Goal: Task Accomplishment & Management: Manage account settings

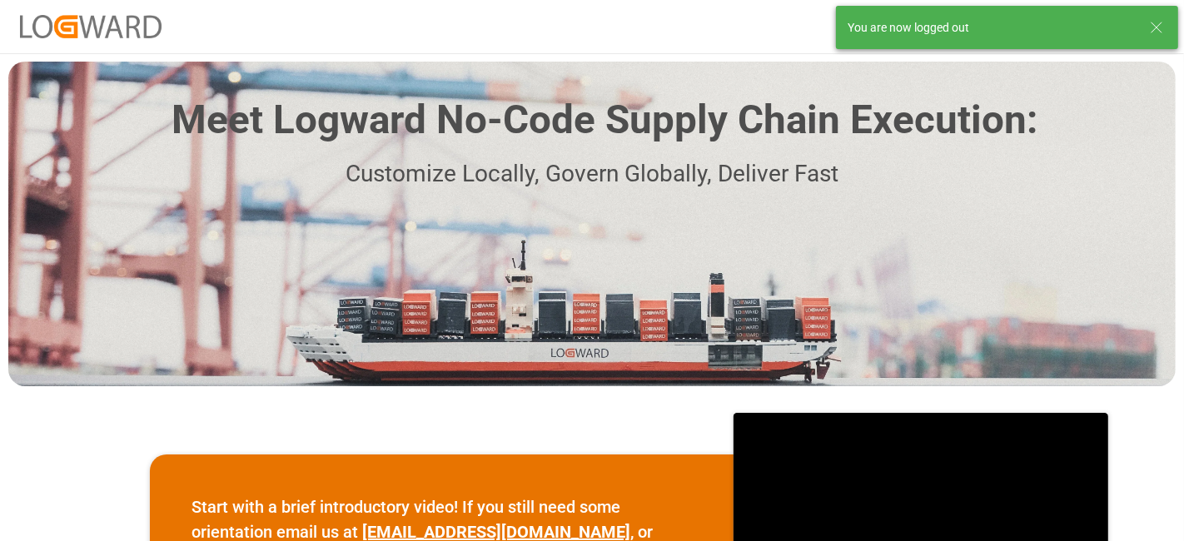
drag, startPoint x: 1143, startPoint y: 23, endPoint x: 1154, endPoint y: 23, distance: 10.8
click at [1145, 23] on div "You are now logged out" at bounding box center [997, 27] width 299 height 17
click at [1154, 23] on icon at bounding box center [1157, 27] width 20 height 20
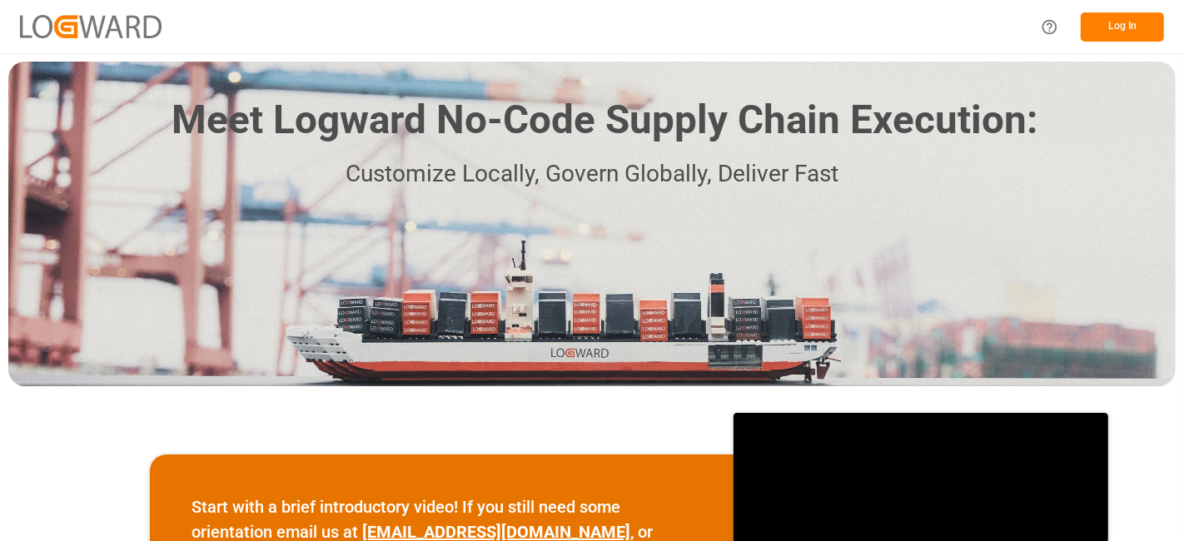
click at [1122, 41] on button "Log In" at bounding box center [1122, 26] width 83 height 29
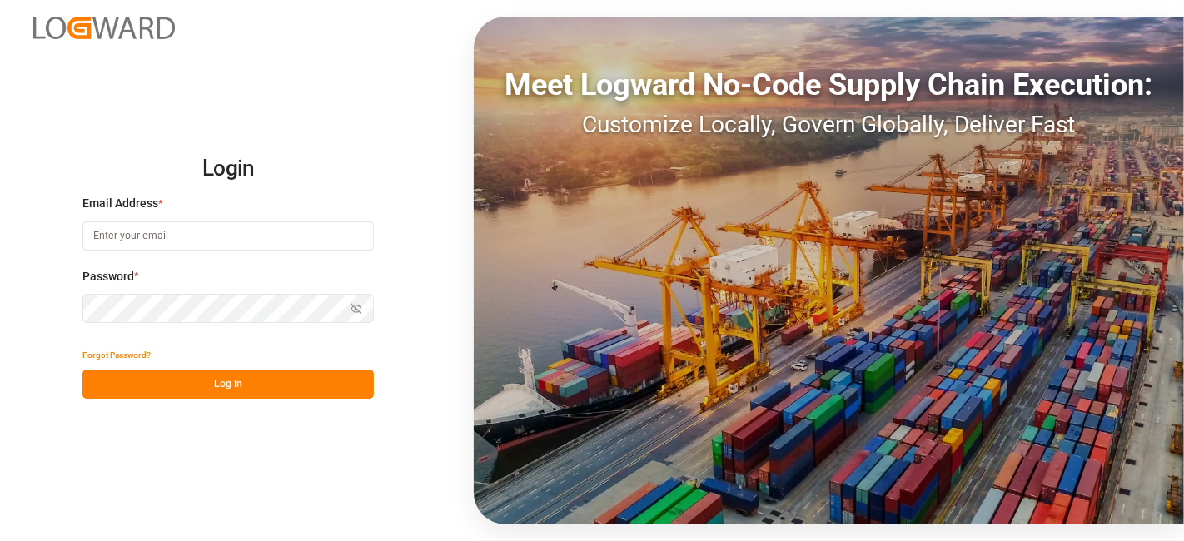
type input "[DOMAIN_NAME][EMAIL_ADDRESS][PERSON_NAME][DOMAIN_NAME]"
click at [285, 385] on button "Log In" at bounding box center [227, 384] width 291 height 29
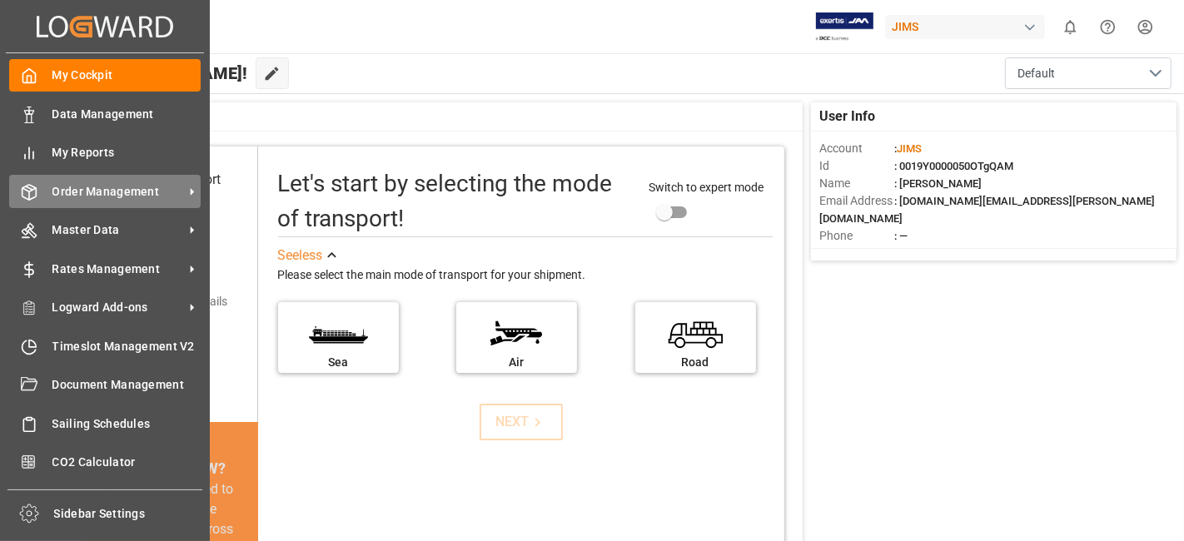
click at [118, 199] on span "Order Management" at bounding box center [118, 191] width 132 height 17
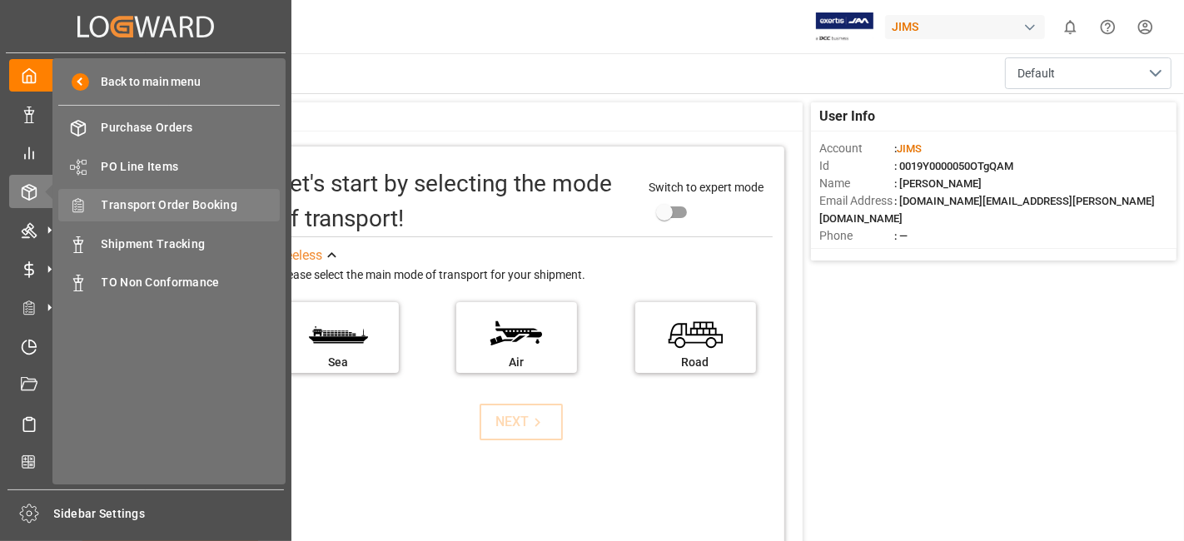
click at [221, 207] on span "Transport Order Booking" at bounding box center [191, 205] width 179 height 17
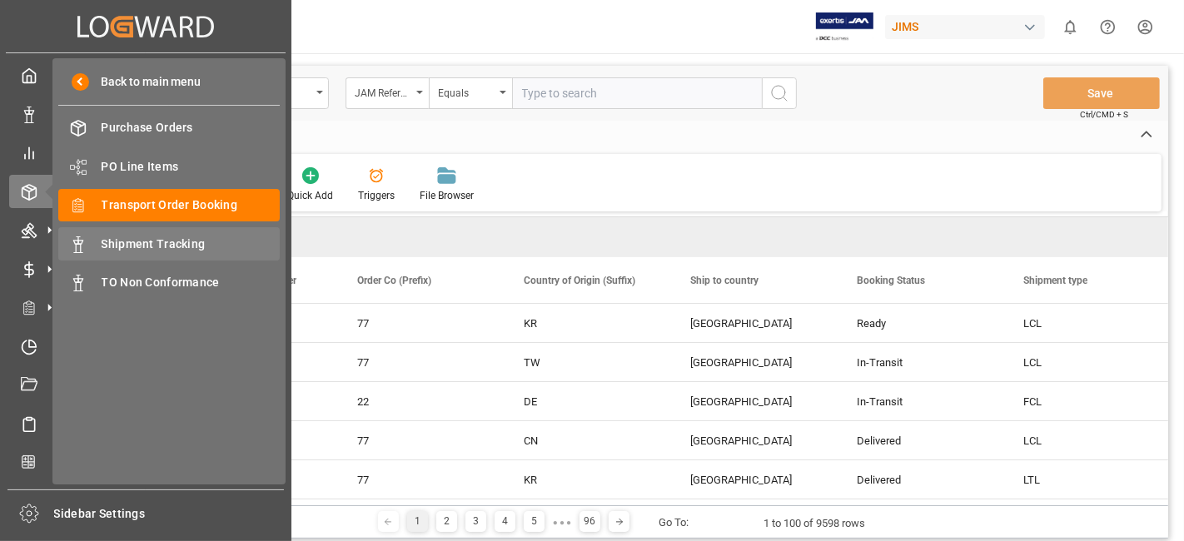
click at [164, 237] on span "Shipment Tracking" at bounding box center [191, 244] width 179 height 17
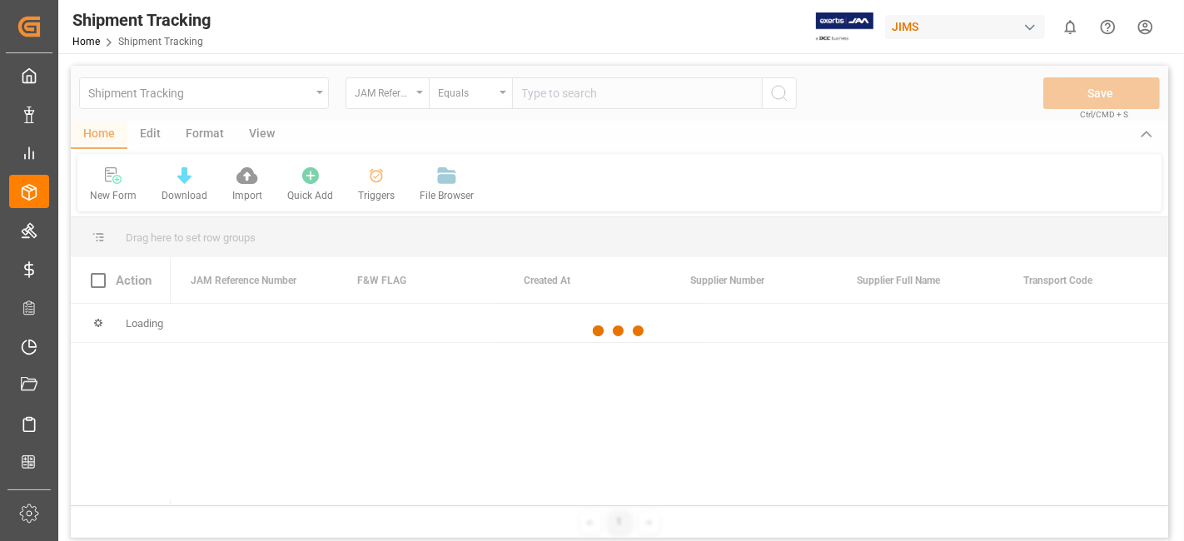
click at [550, 97] on div at bounding box center [620, 331] width 1098 height 531
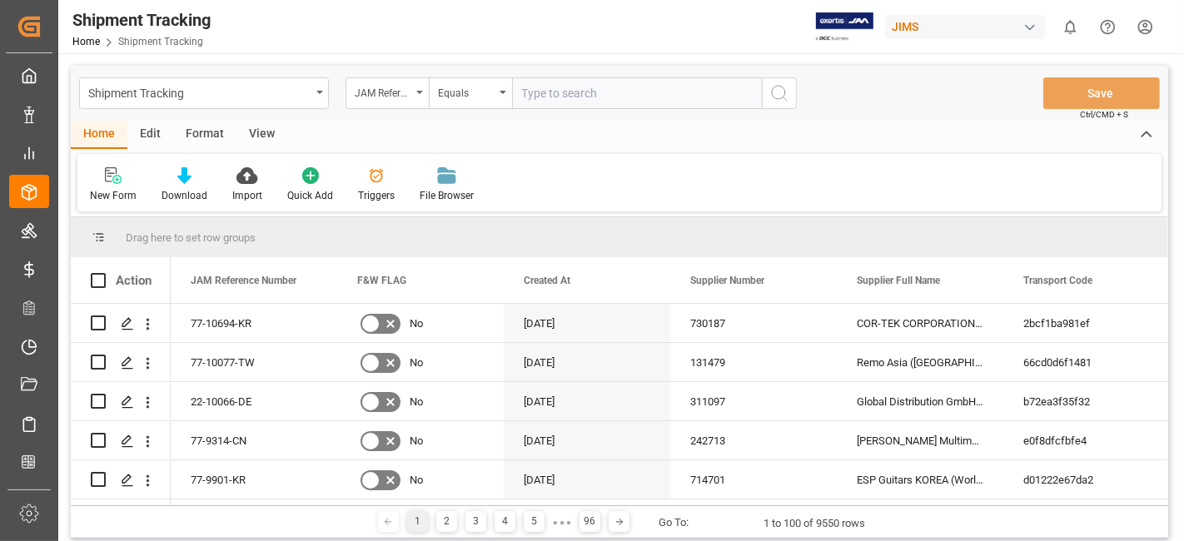
click at [550, 97] on input "text" at bounding box center [637, 93] width 250 height 32
paste input "77-10745-US"
type input "77-10745-US"
click at [776, 96] on icon "search button" at bounding box center [779, 93] width 20 height 20
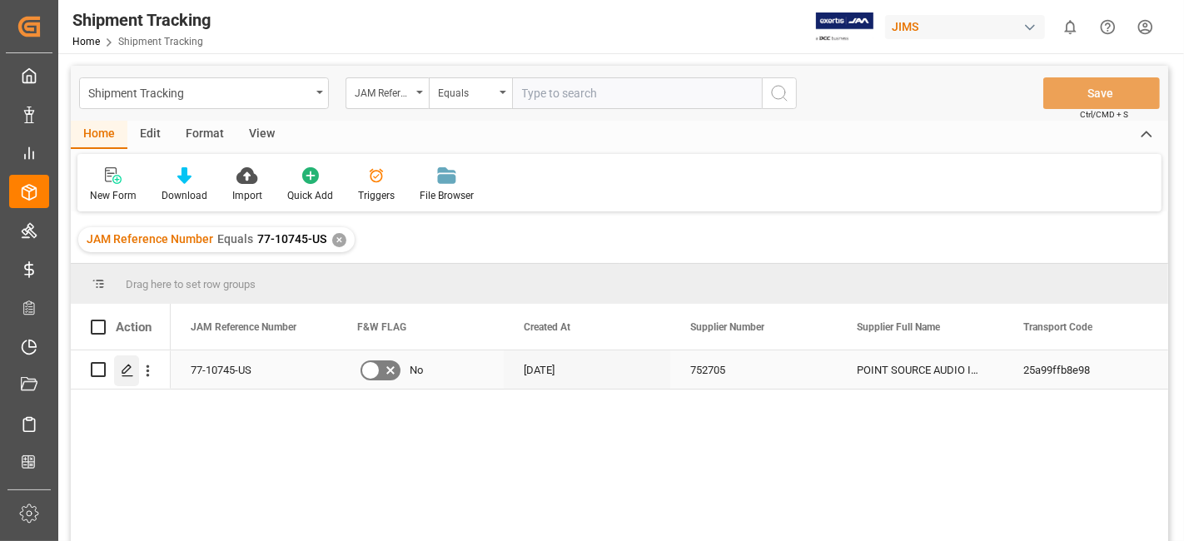
click at [127, 380] on div "Press SPACE to select this row." at bounding box center [126, 371] width 25 height 31
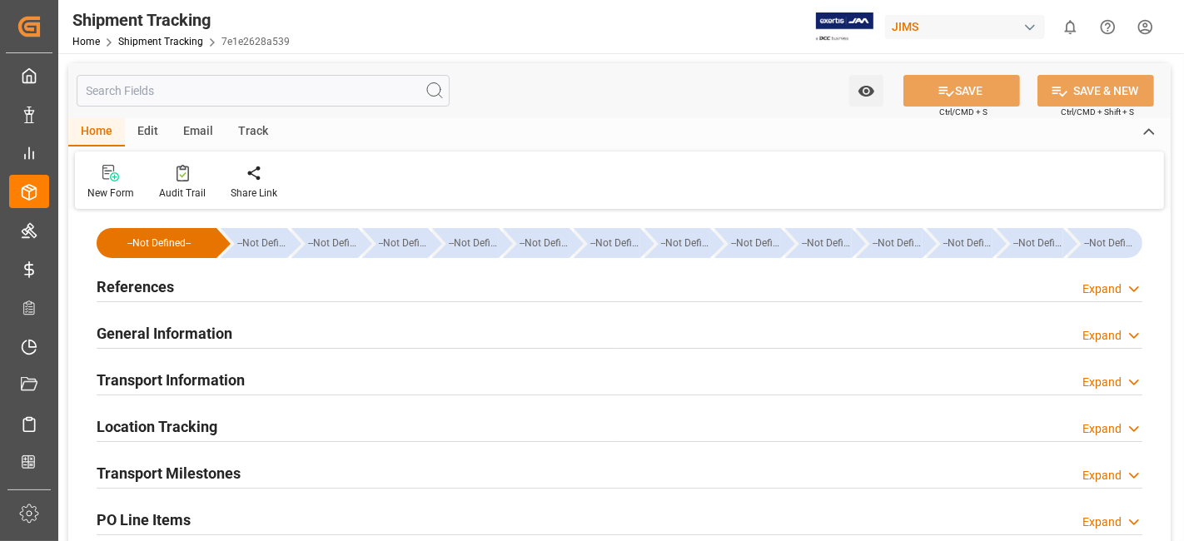
type input "516"
click at [207, 379] on h2 "Transport Information" at bounding box center [171, 380] width 148 height 22
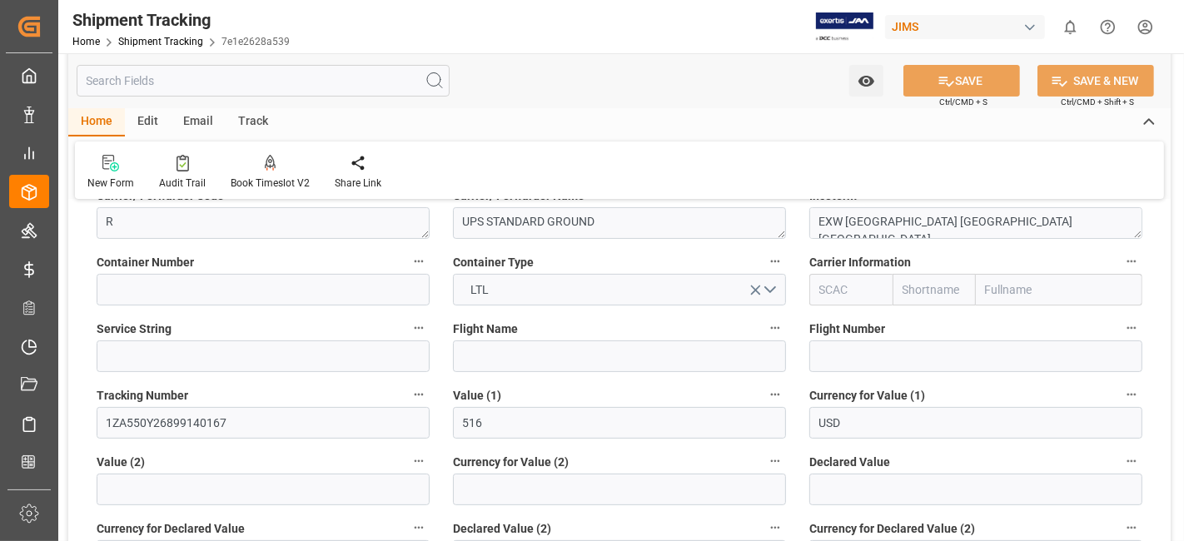
scroll to position [296, 0]
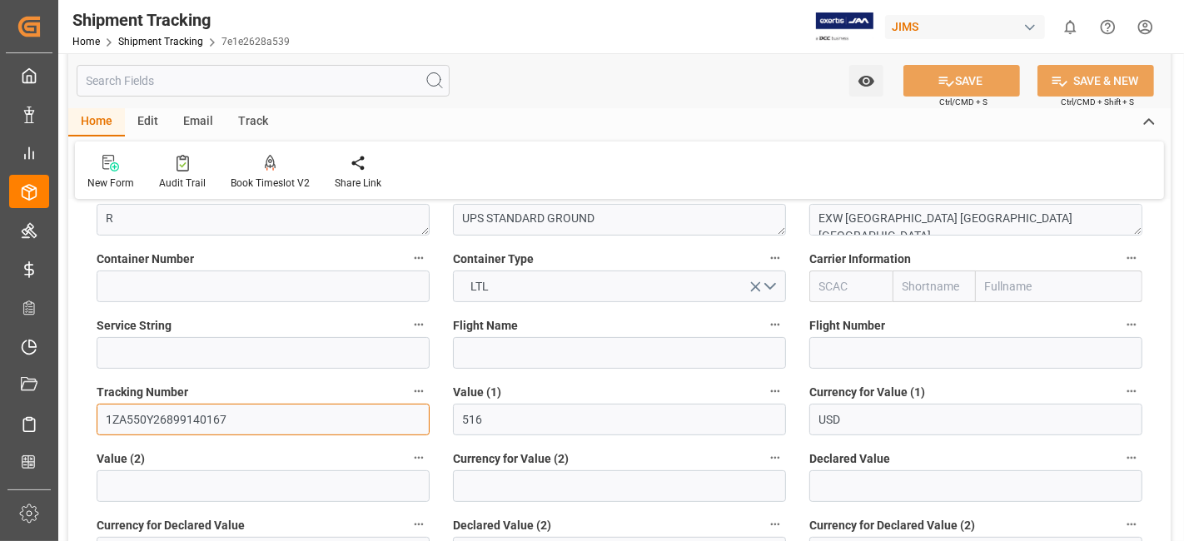
click at [165, 425] on input "1ZA550Y26899140167" at bounding box center [263, 420] width 333 height 32
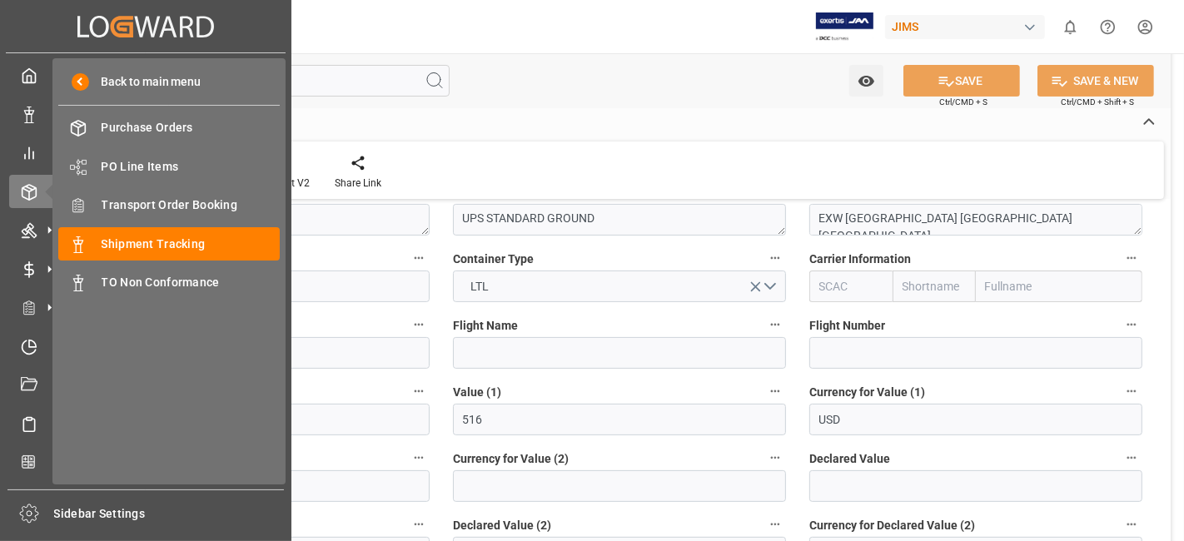
click at [35, 189] on icon at bounding box center [49, 191] width 35 height 35
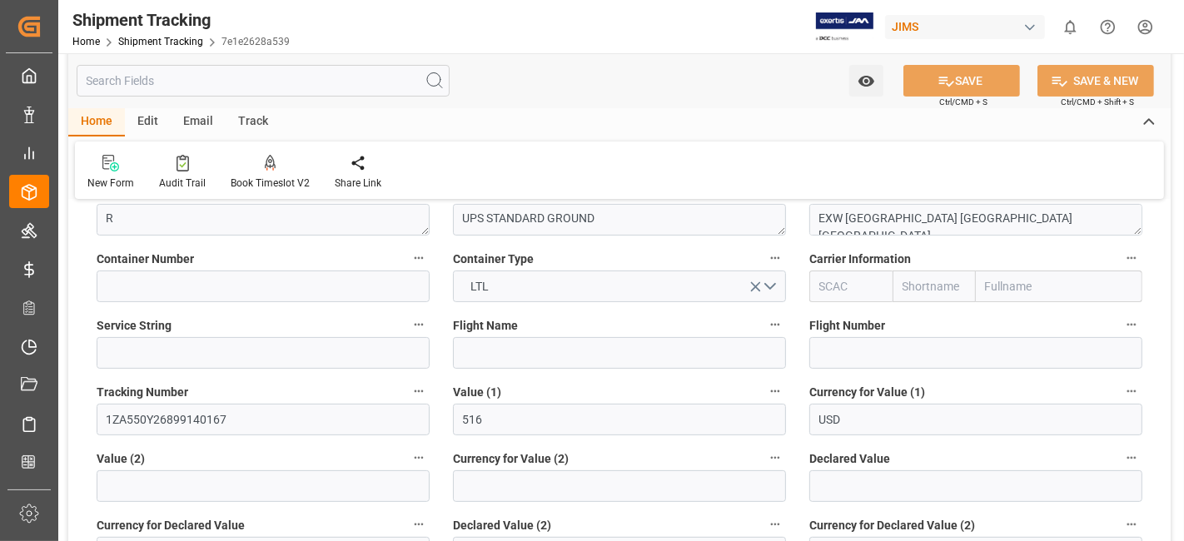
click at [342, 253] on label "Container Number" at bounding box center [263, 258] width 333 height 23
click at [408, 253] on button "Container Number" at bounding box center [419, 258] width 22 height 22
click at [218, 391] on div at bounding box center [592, 270] width 1184 height 541
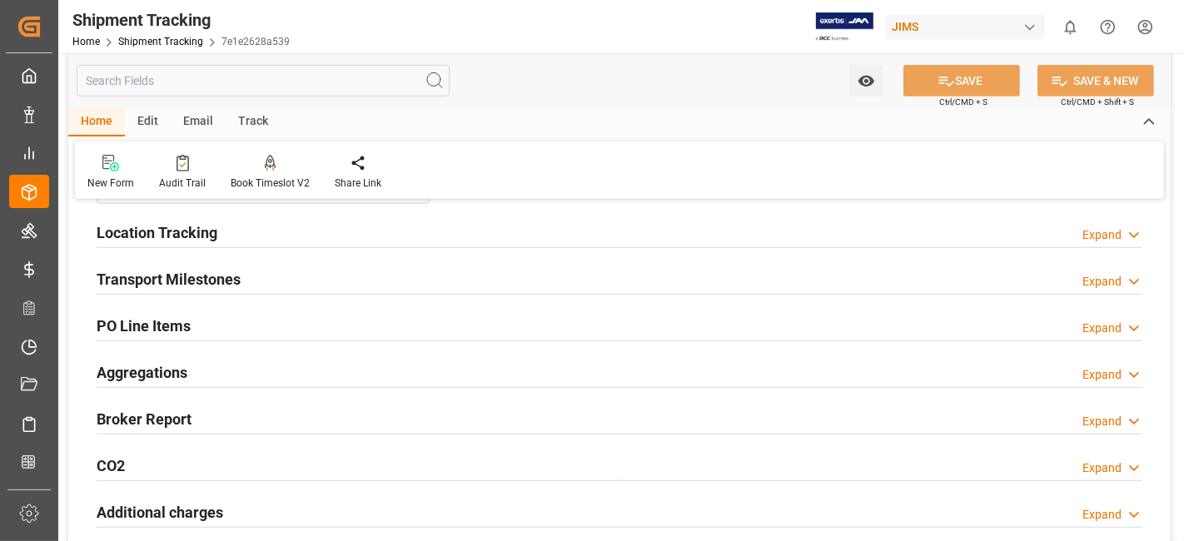
scroll to position [814, 0]
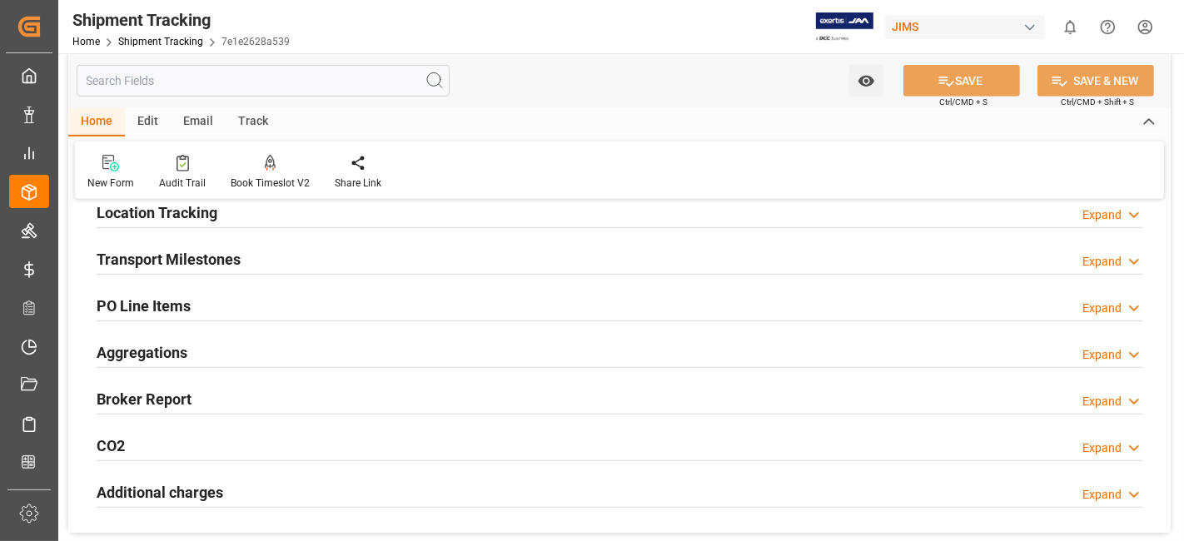
click at [242, 248] on div "Transport Milestones Expand" at bounding box center [620, 258] width 1046 height 32
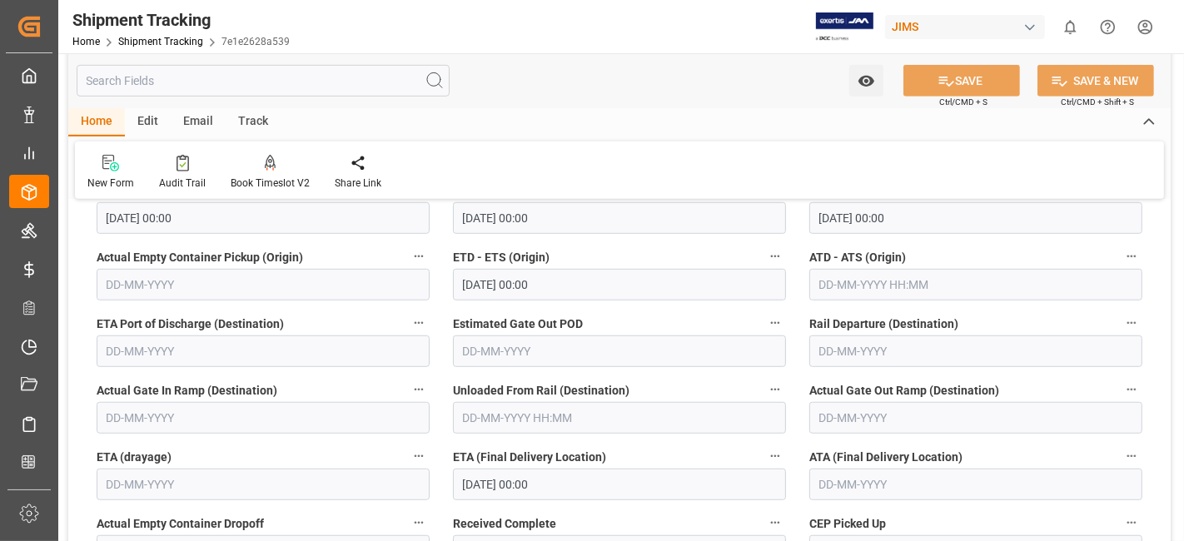
scroll to position [925, 0]
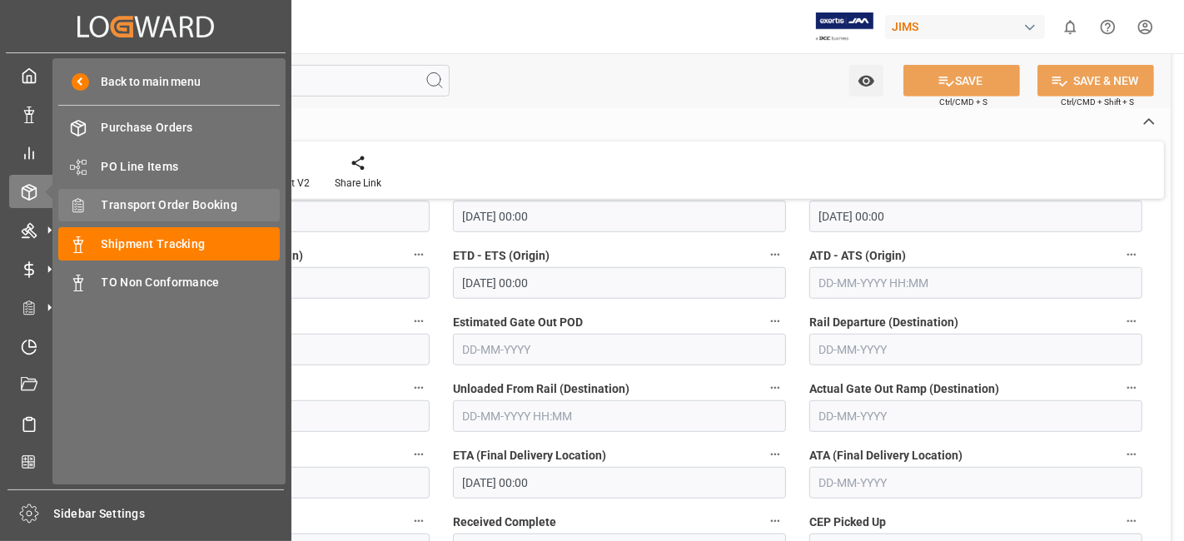
click at [173, 203] on span "Transport Order Booking" at bounding box center [191, 205] width 179 height 17
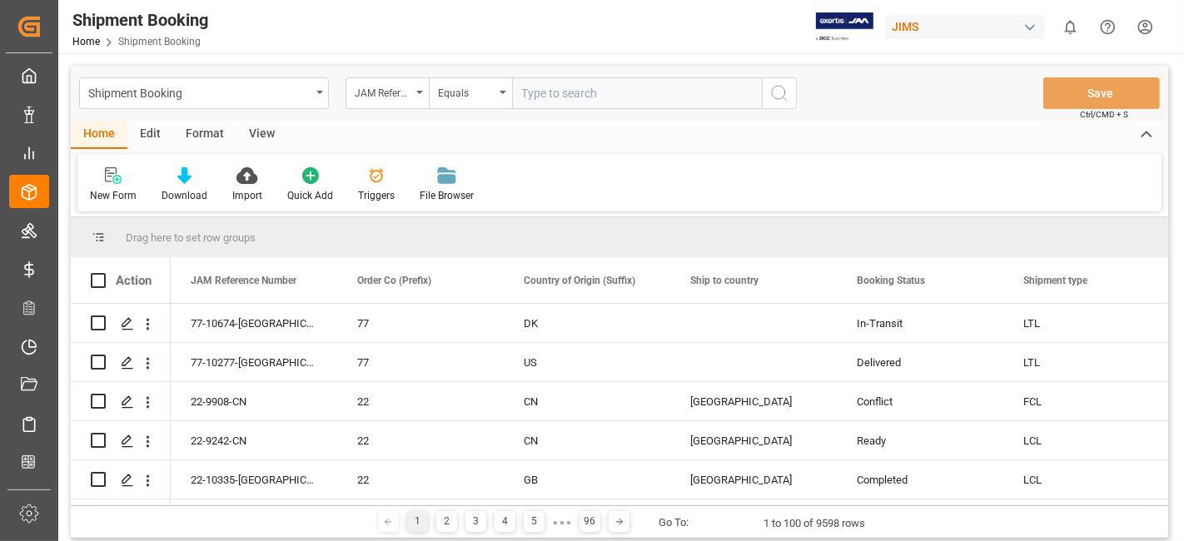
click at [558, 97] on input "text" at bounding box center [637, 93] width 250 height 32
type input "77-10745-US"
click at [794, 94] on button "search button" at bounding box center [779, 93] width 35 height 32
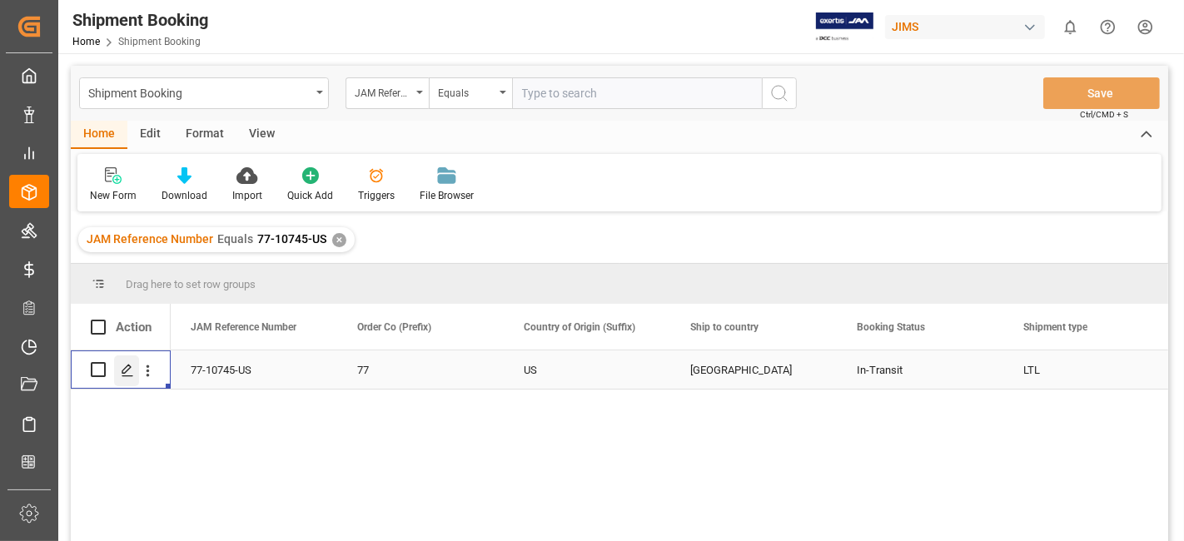
click at [117, 371] on div "Press SPACE to select this row." at bounding box center [126, 371] width 25 height 31
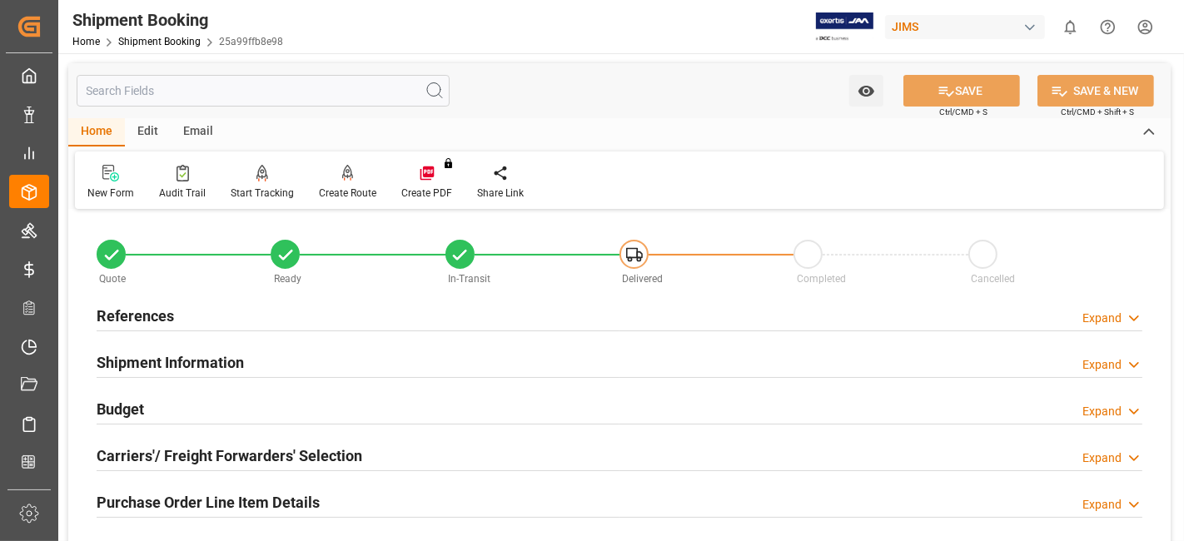
click at [281, 445] on h2 "Carriers'/ Freight Forwarders' Selection" at bounding box center [230, 456] width 266 height 22
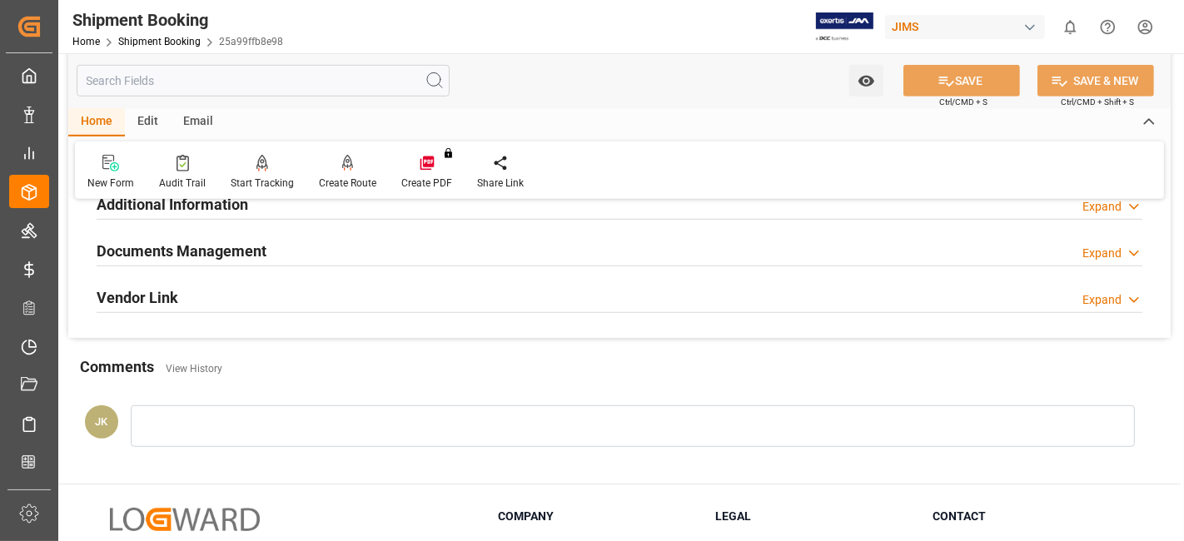
scroll to position [999, 0]
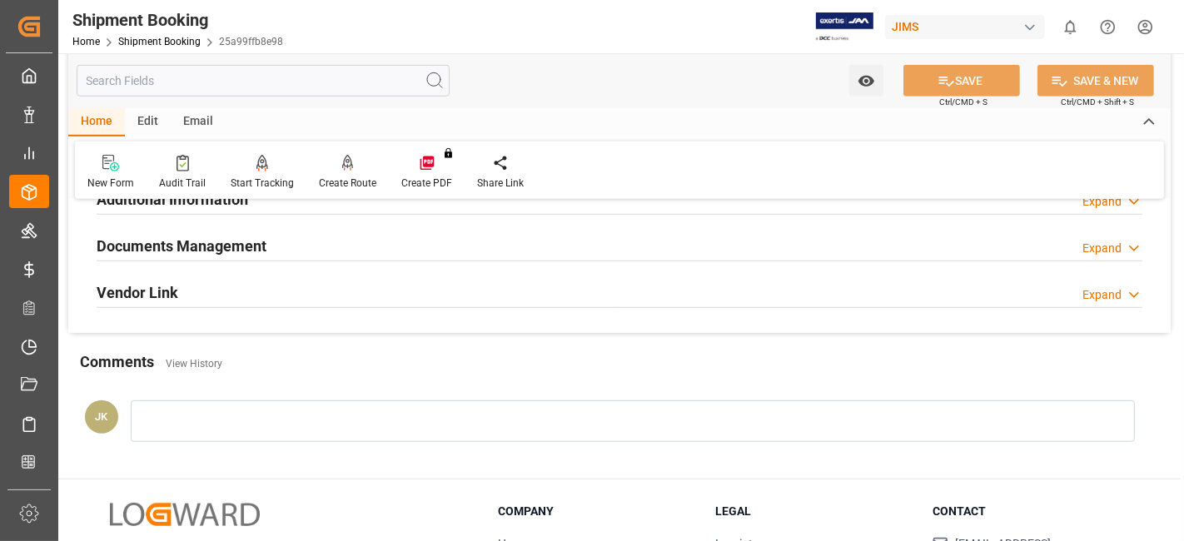
click at [309, 244] on div "Documents Management Expand" at bounding box center [620, 245] width 1046 height 32
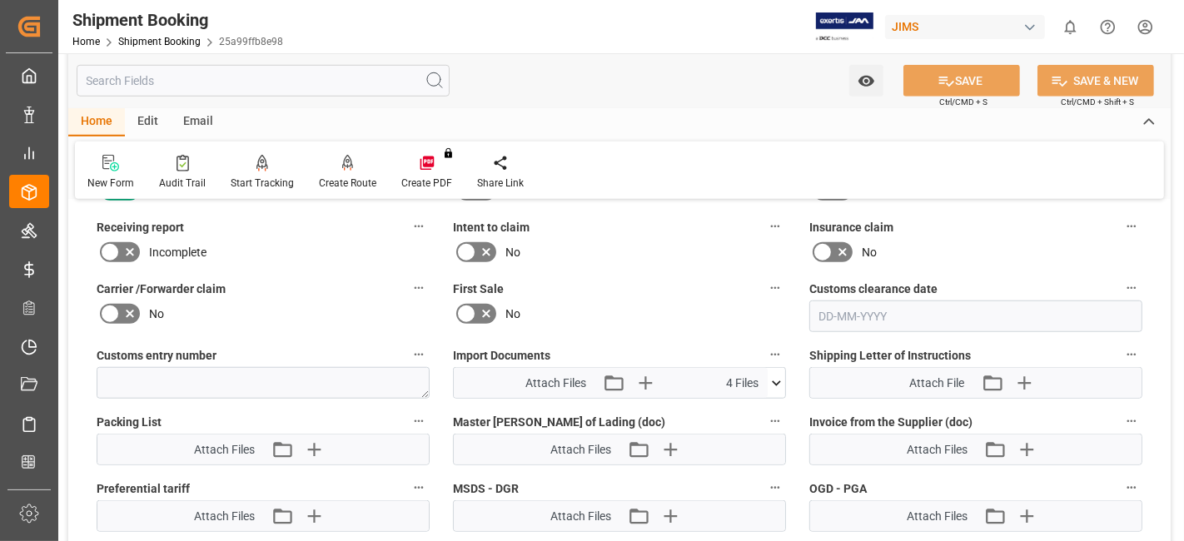
scroll to position [1184, 0]
click at [1023, 443] on icon "button" at bounding box center [1026, 448] width 27 height 27
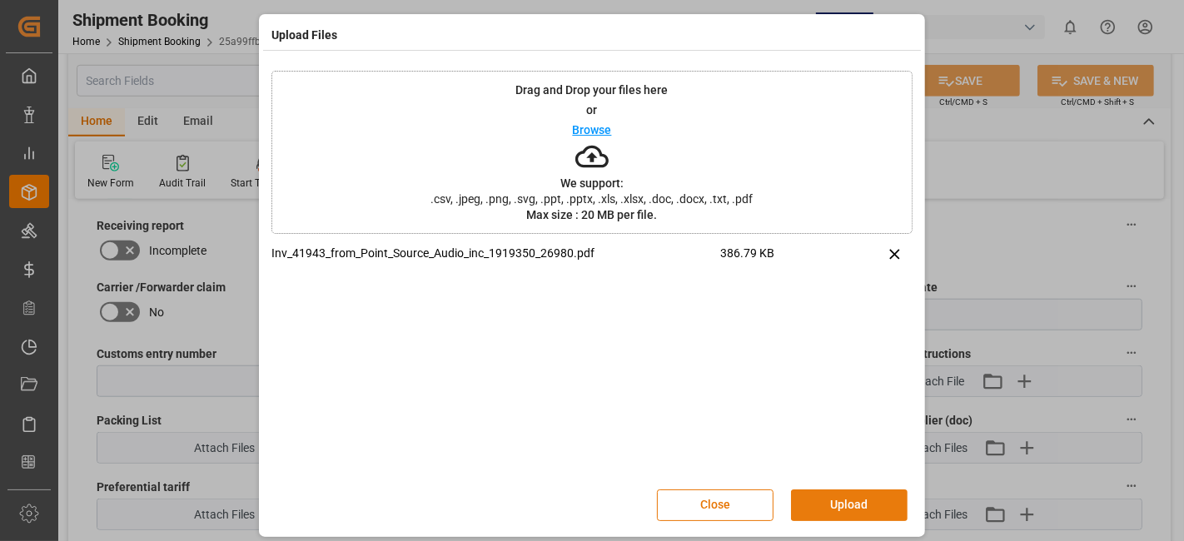
click at [828, 510] on button "Upload" at bounding box center [849, 506] width 117 height 32
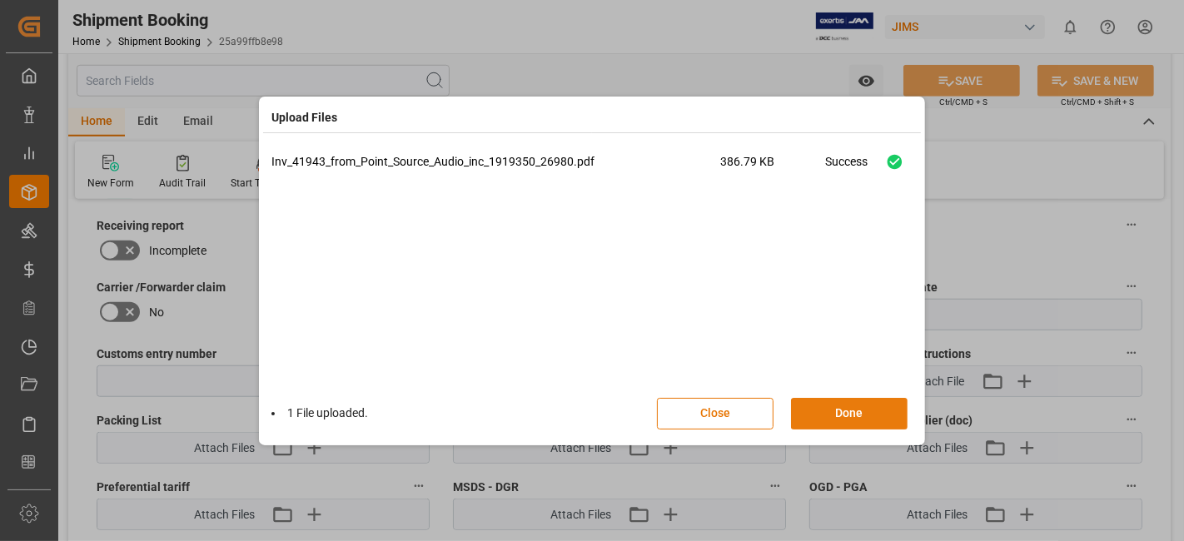
click at [829, 415] on button "Done" at bounding box center [849, 414] width 117 height 32
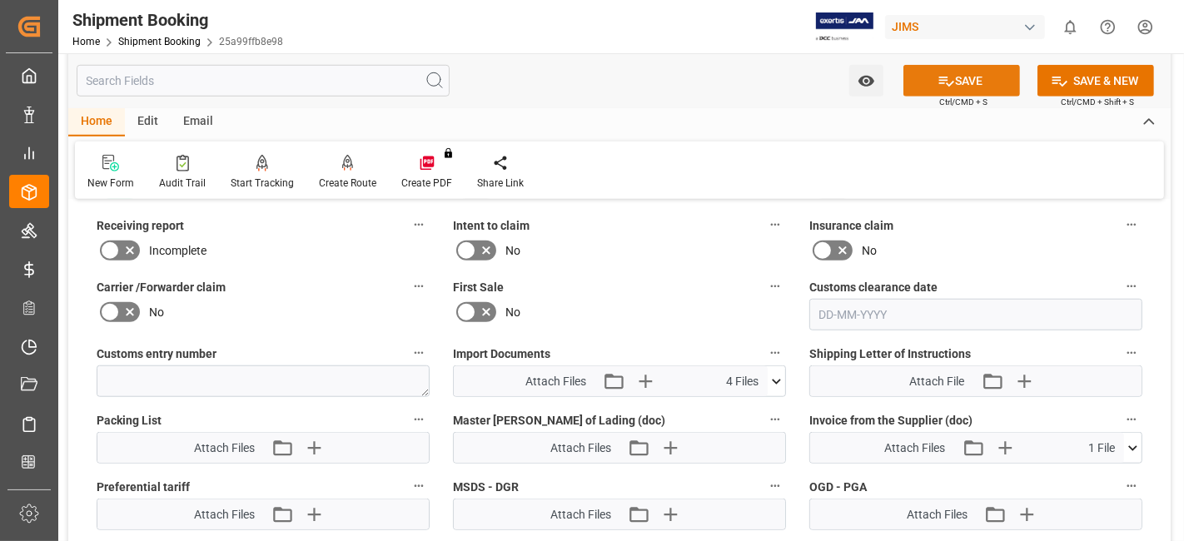
click at [930, 82] on button "SAVE" at bounding box center [962, 81] width 117 height 32
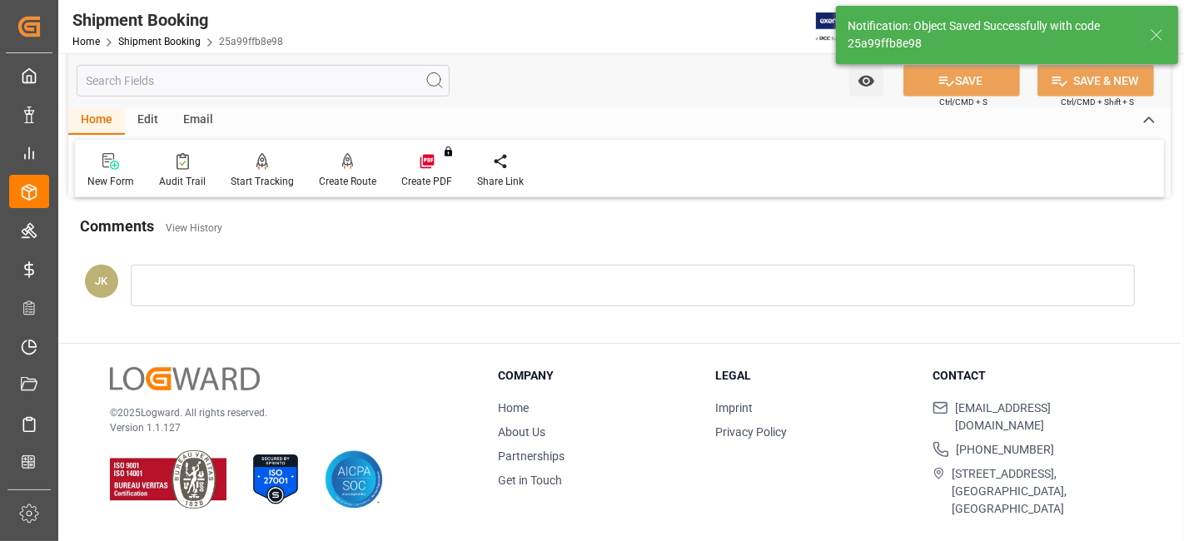
scroll to position [705, 0]
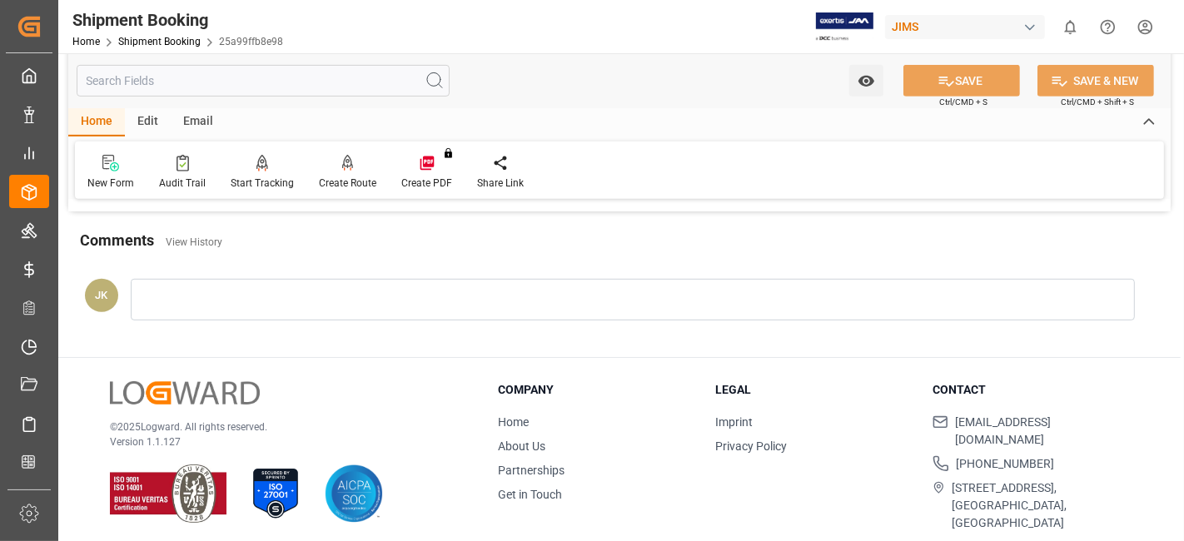
click at [406, 261] on div "JK" at bounding box center [619, 304] width 1103 height 87
click at [388, 367] on div "© 2025 Logward. All rights reserved. Version 1.1.127 Company Home About Us Part…" at bounding box center [619, 456] width 1123 height 197
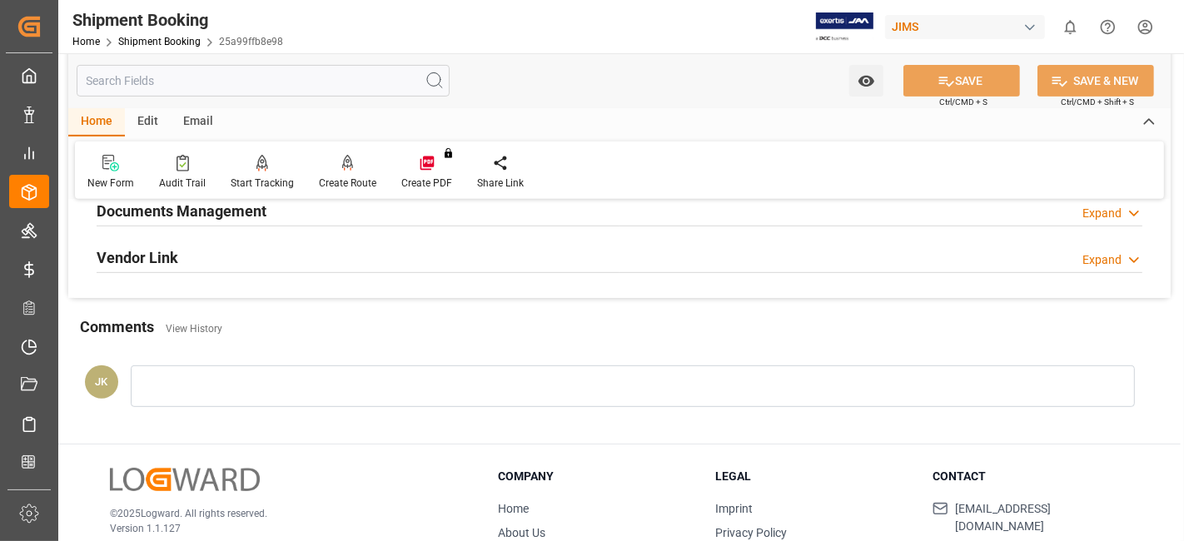
scroll to position [520, 0]
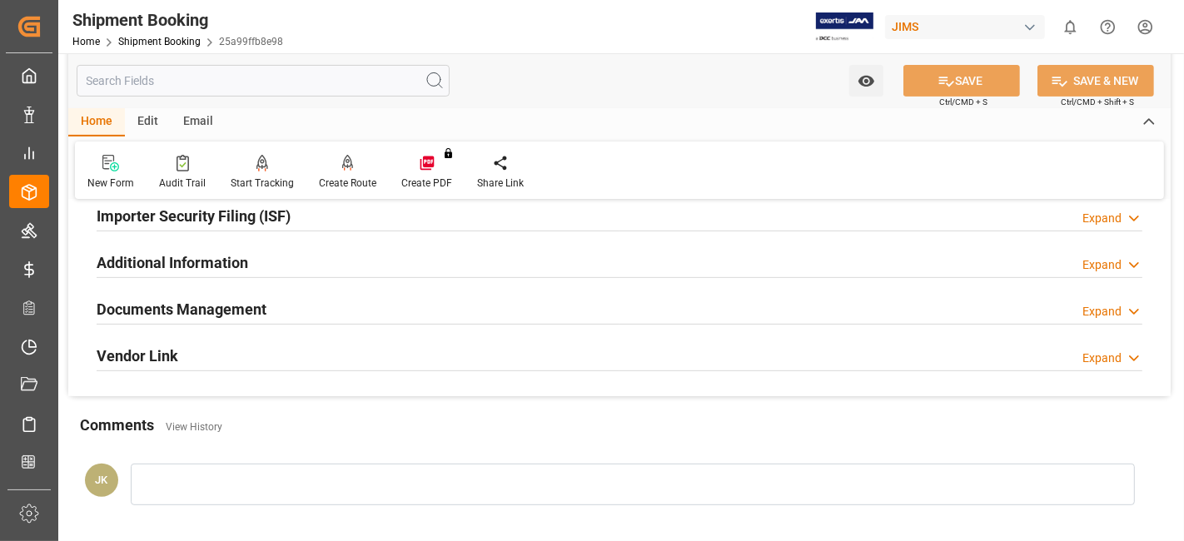
click at [207, 309] on h2 "Documents Management" at bounding box center [182, 309] width 170 height 22
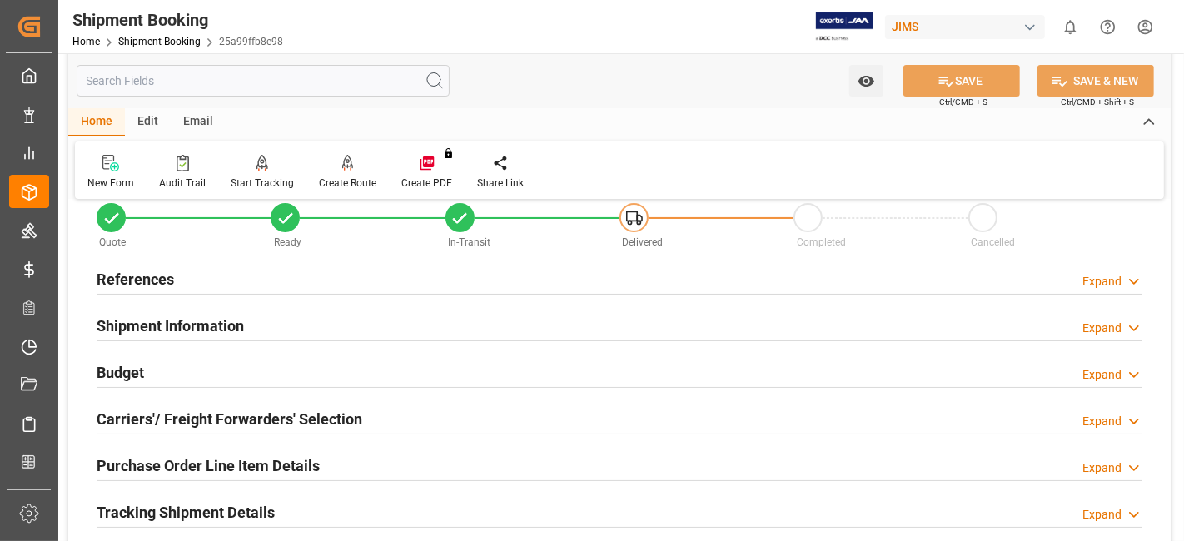
scroll to position [0, 0]
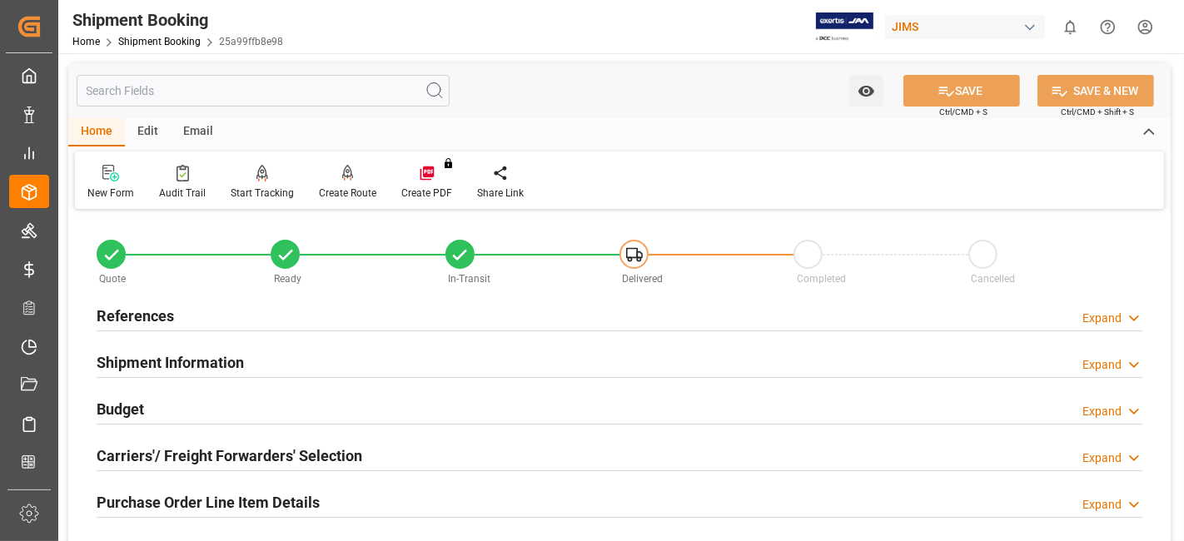
click at [204, 311] on div "References Expand" at bounding box center [620, 315] width 1046 height 32
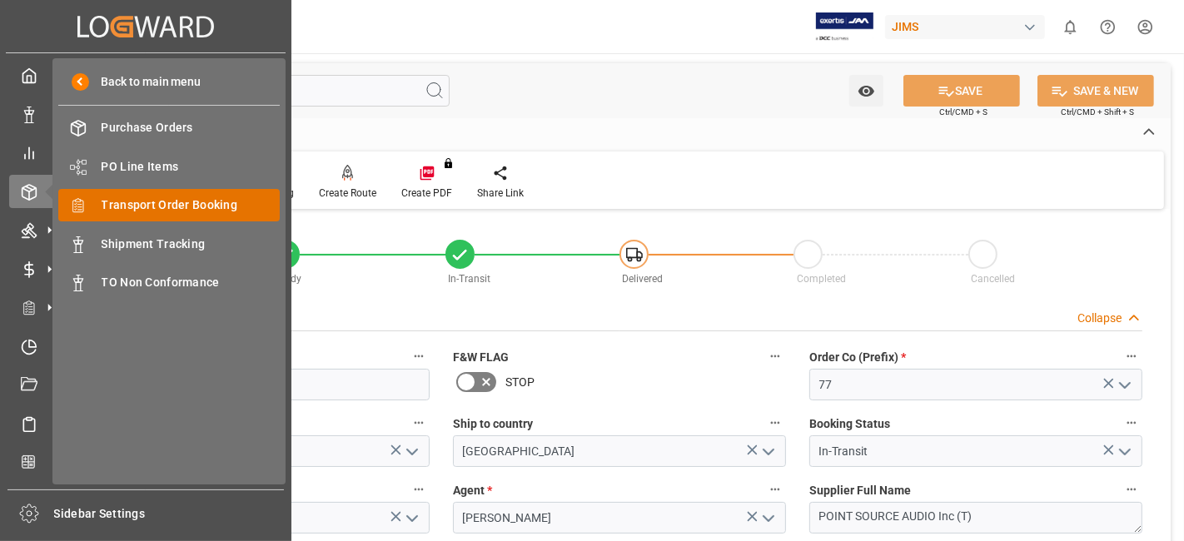
click at [184, 209] on span "Transport Order Booking" at bounding box center [191, 205] width 179 height 17
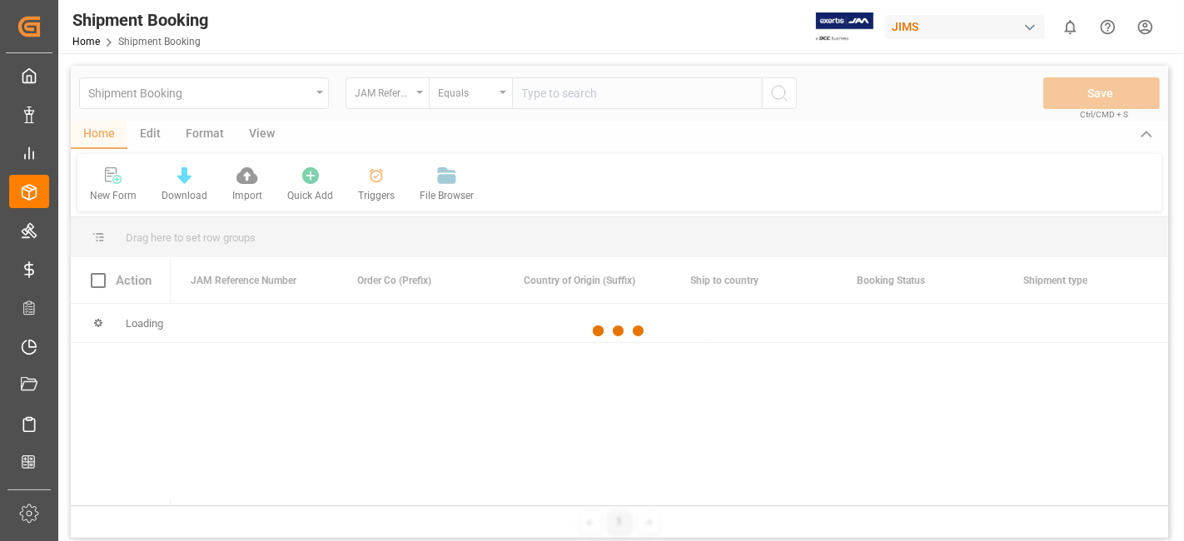
click at [579, 97] on div at bounding box center [620, 331] width 1098 height 531
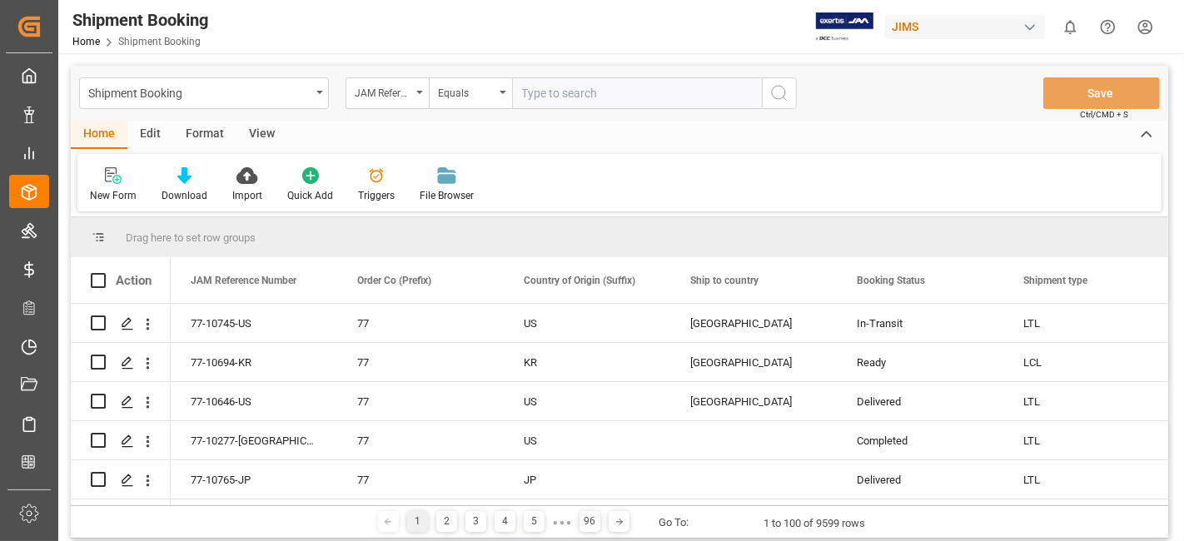
click at [579, 97] on input "text" at bounding box center [637, 93] width 250 height 32
paste input "77-10416-US"
type input "77-10416-US"
click at [787, 100] on icon "search button" at bounding box center [779, 93] width 20 height 20
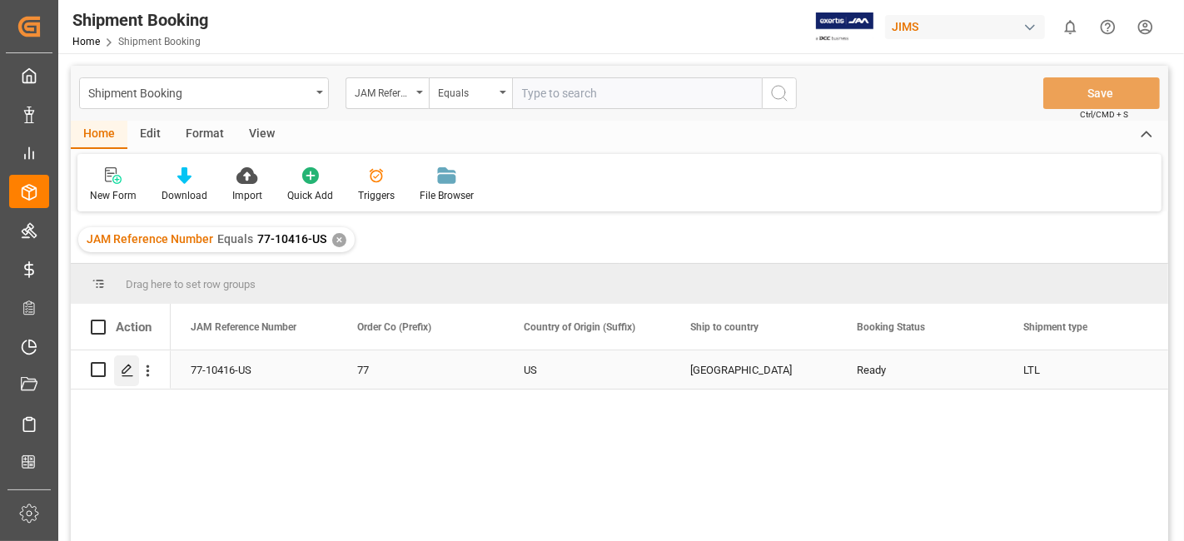
click at [130, 375] on icon "Press SPACE to select this row." at bounding box center [127, 370] width 13 height 13
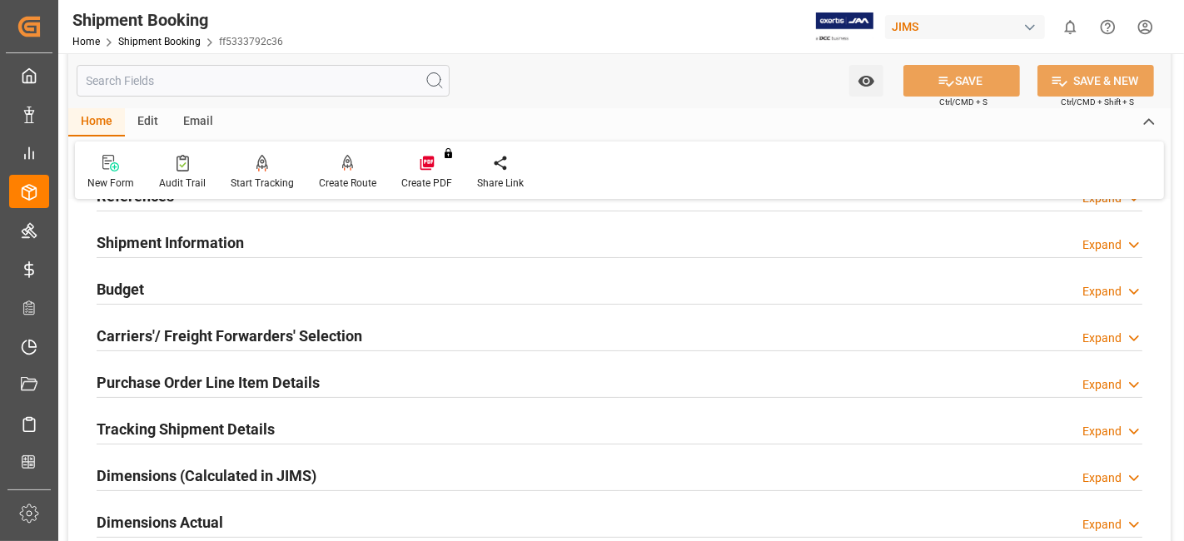
scroll to position [92, 0]
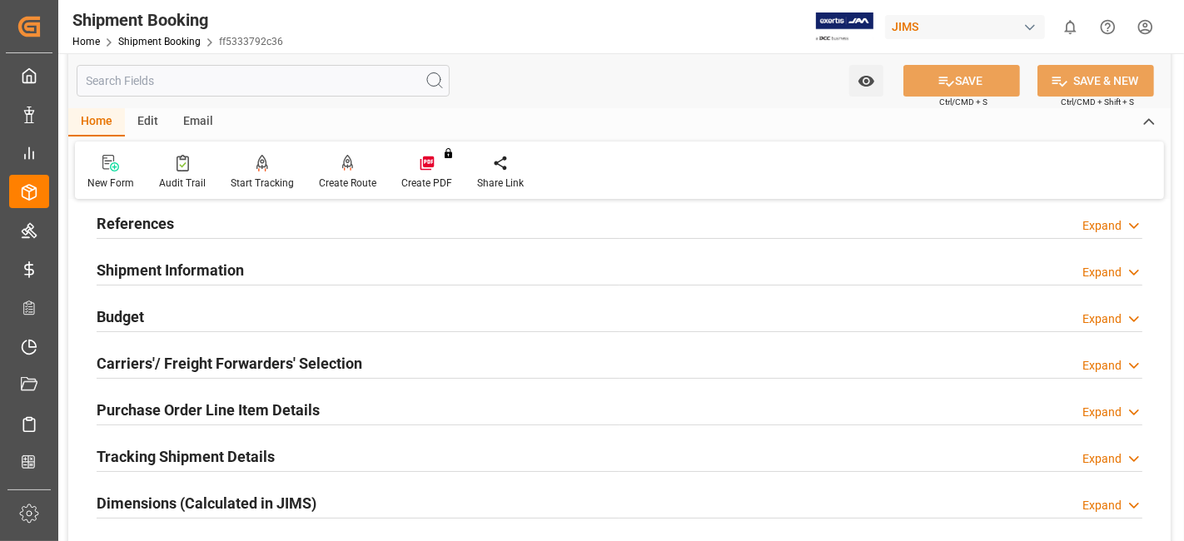
click at [364, 481] on div "Dimensions (Calculated in JIMS) Expand" at bounding box center [619, 504] width 1069 height 47
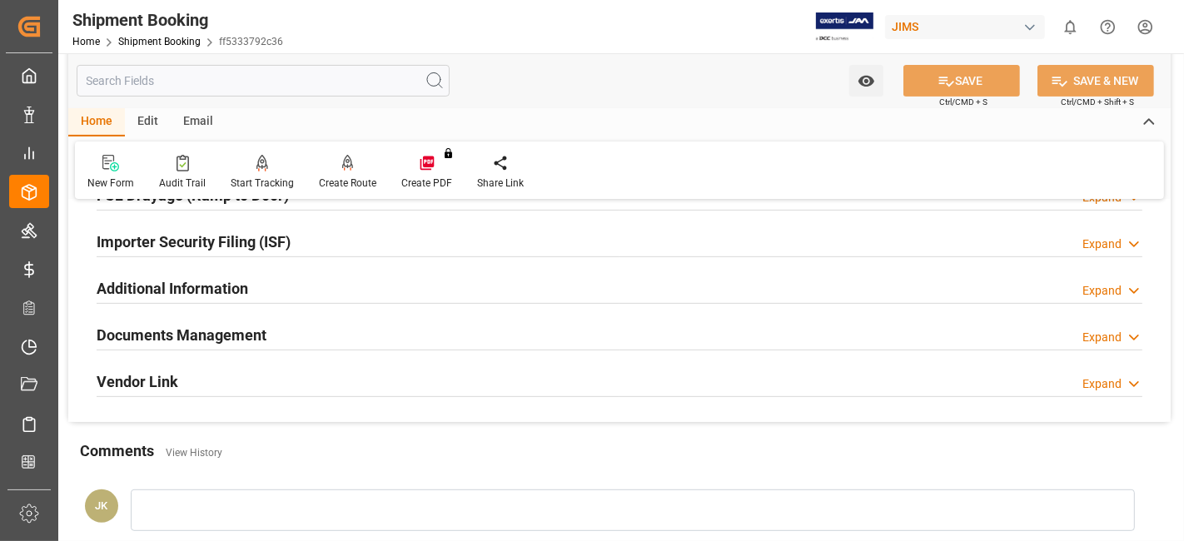
scroll to position [500, 0]
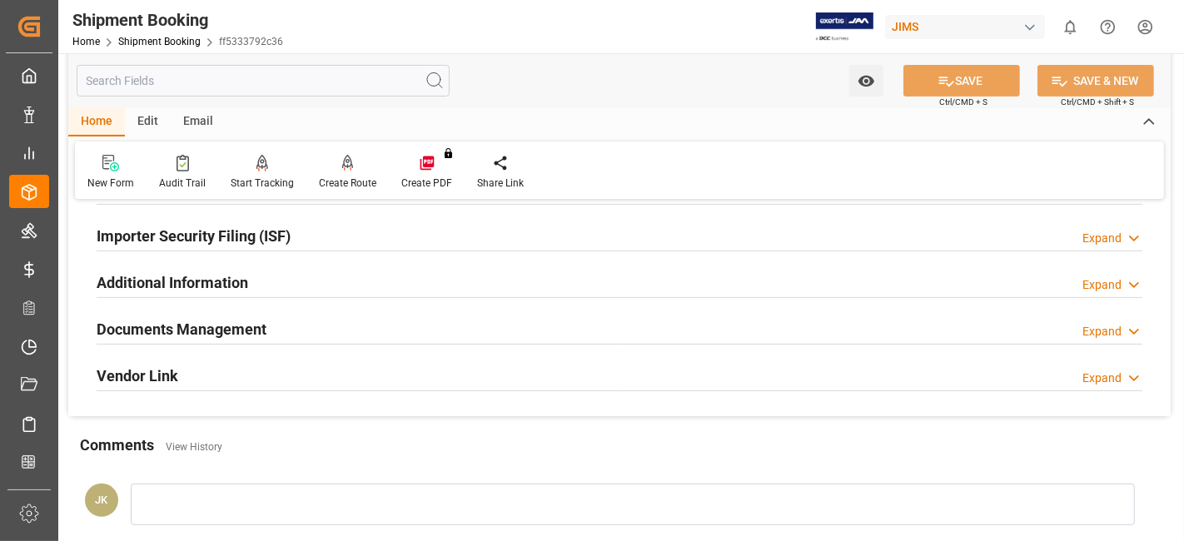
click at [218, 318] on h2 "Documents Management" at bounding box center [182, 329] width 170 height 22
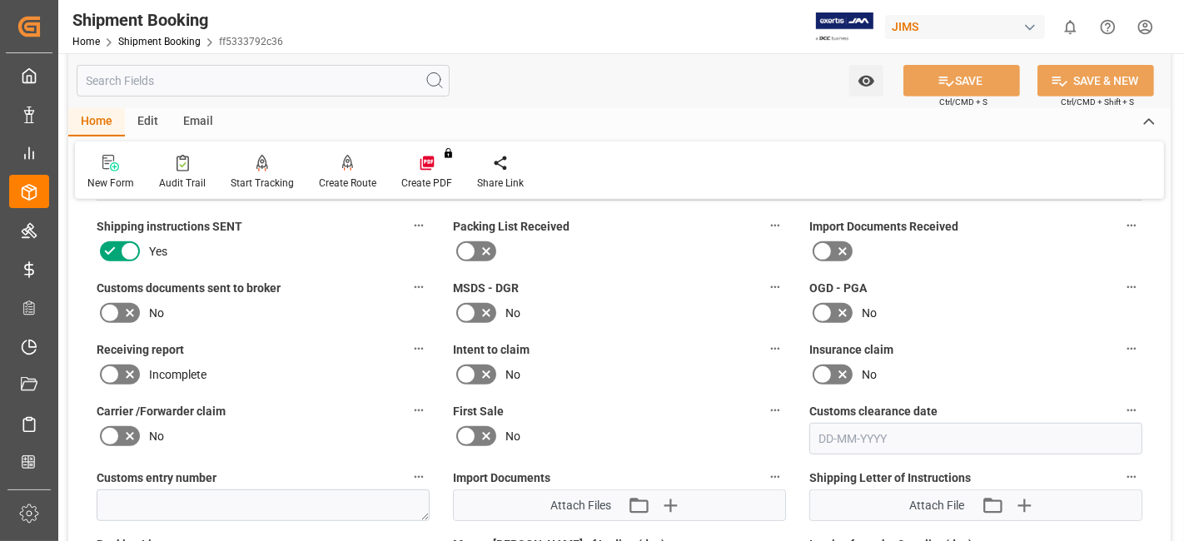
scroll to position [647, 0]
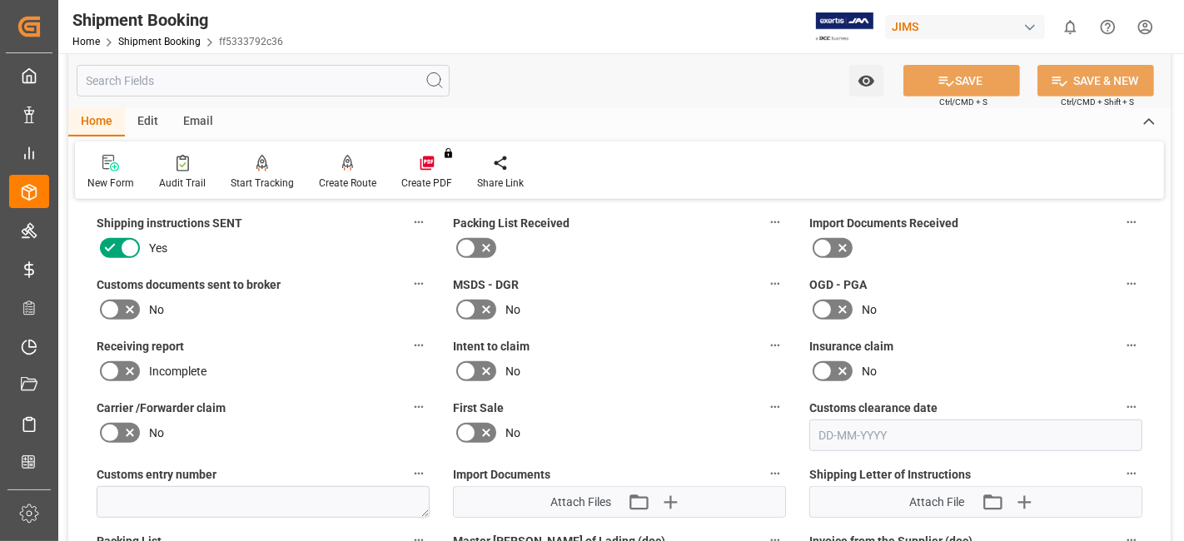
click at [118, 305] on icon at bounding box center [110, 310] width 20 height 20
click at [0, 0] on input "checkbox" at bounding box center [0, 0] width 0 height 0
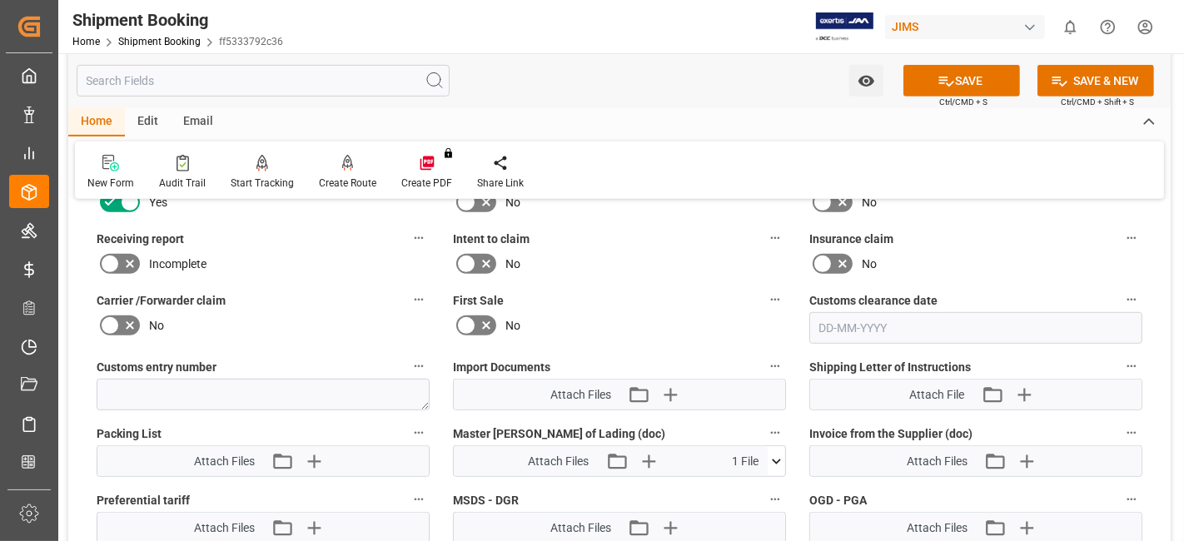
scroll to position [759, 0]
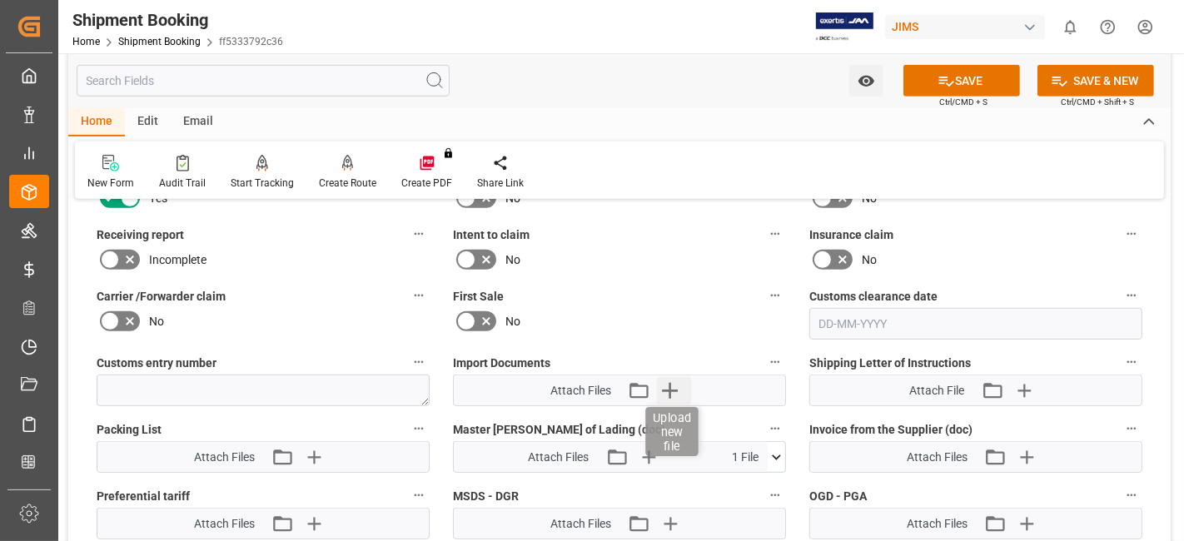
click at [668, 381] on icon "button" at bounding box center [670, 390] width 27 height 27
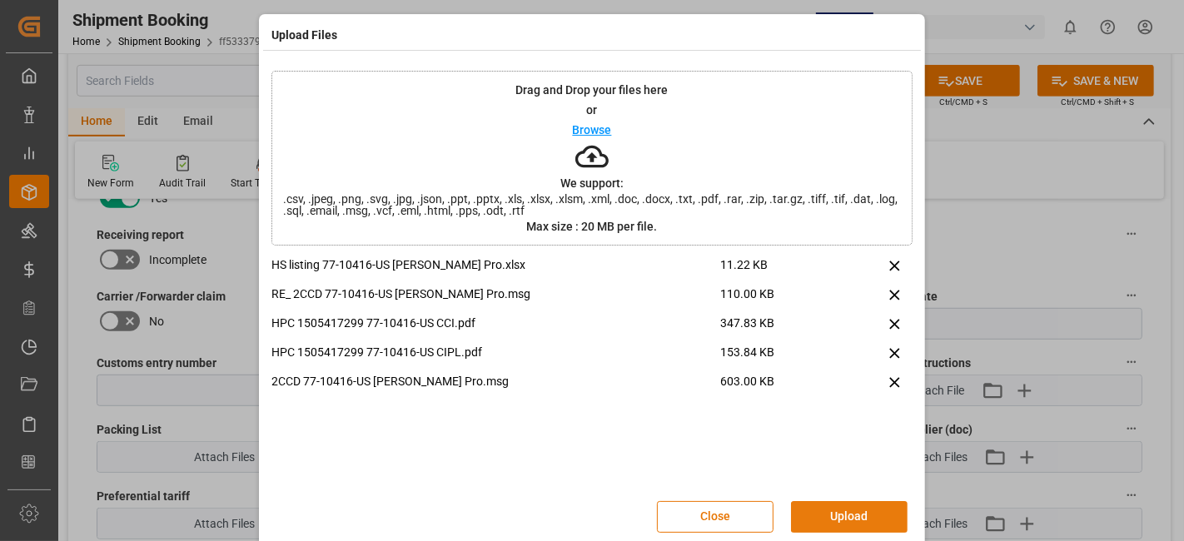
click at [867, 514] on button "Upload" at bounding box center [849, 517] width 117 height 32
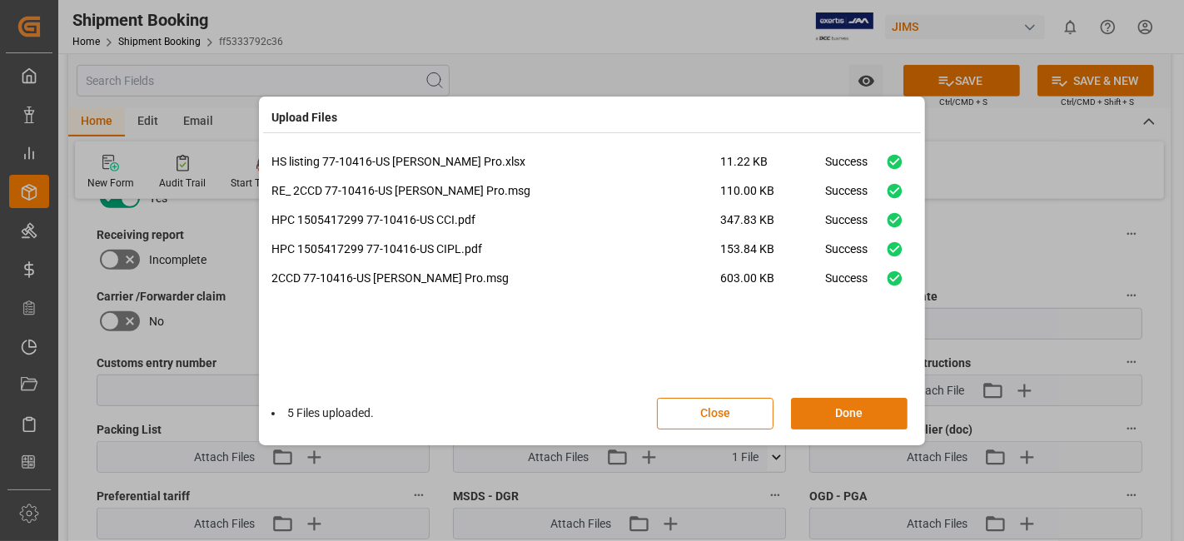
click at [849, 414] on button "Done" at bounding box center [849, 414] width 117 height 32
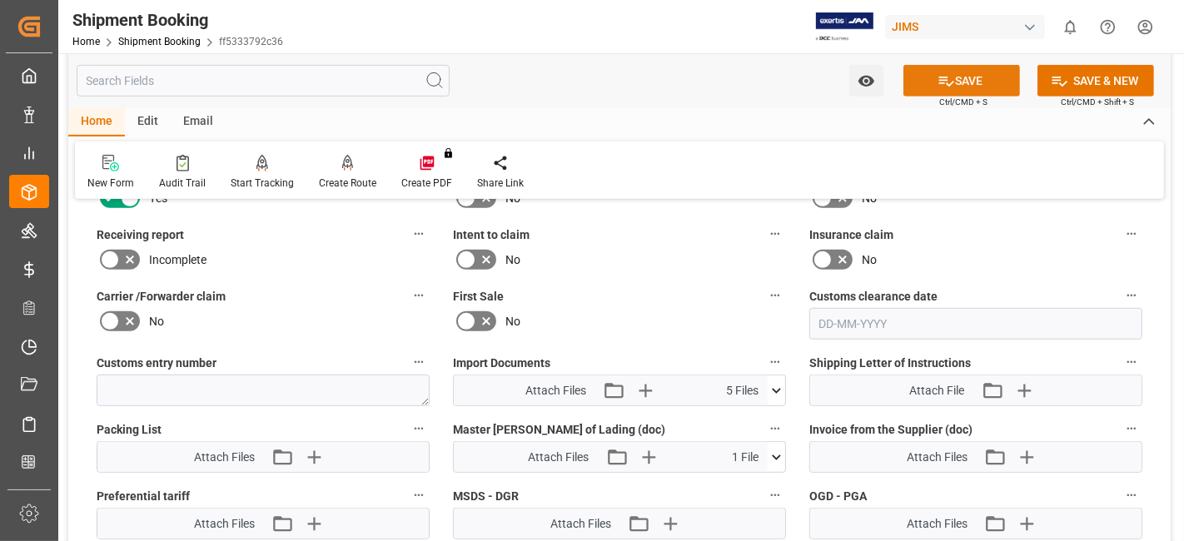
click at [917, 84] on button "SAVE" at bounding box center [962, 81] width 117 height 32
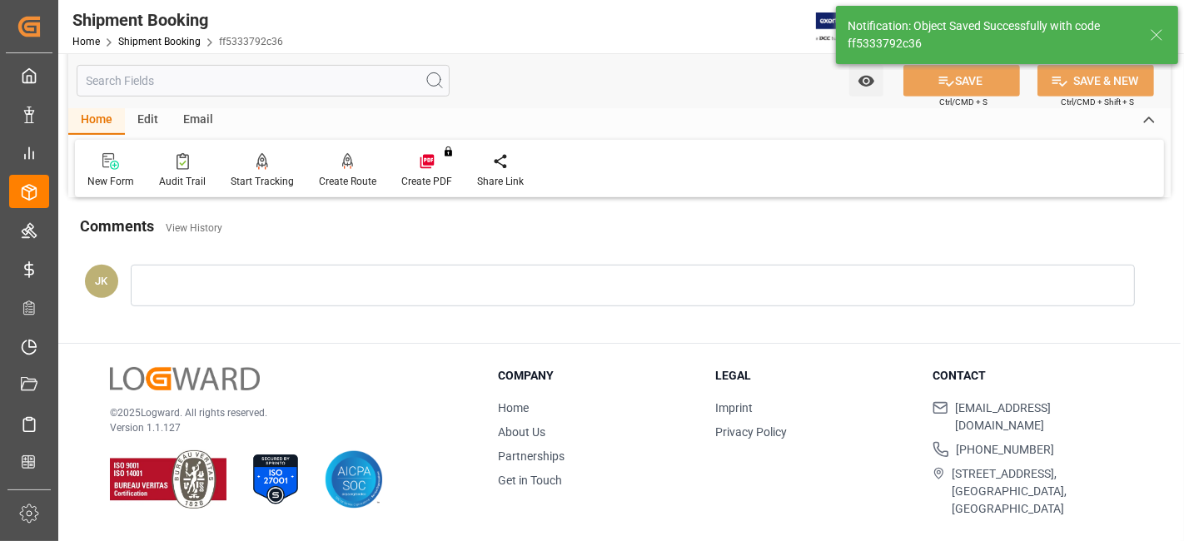
scroll to position [705, 0]
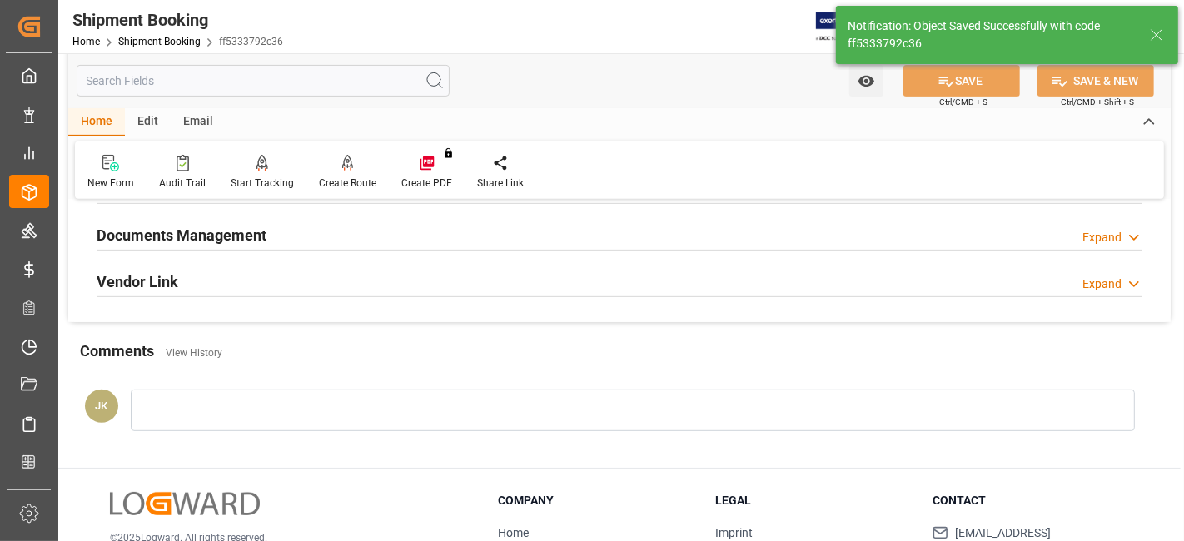
click at [239, 236] on h2 "Documents Management" at bounding box center [182, 235] width 170 height 22
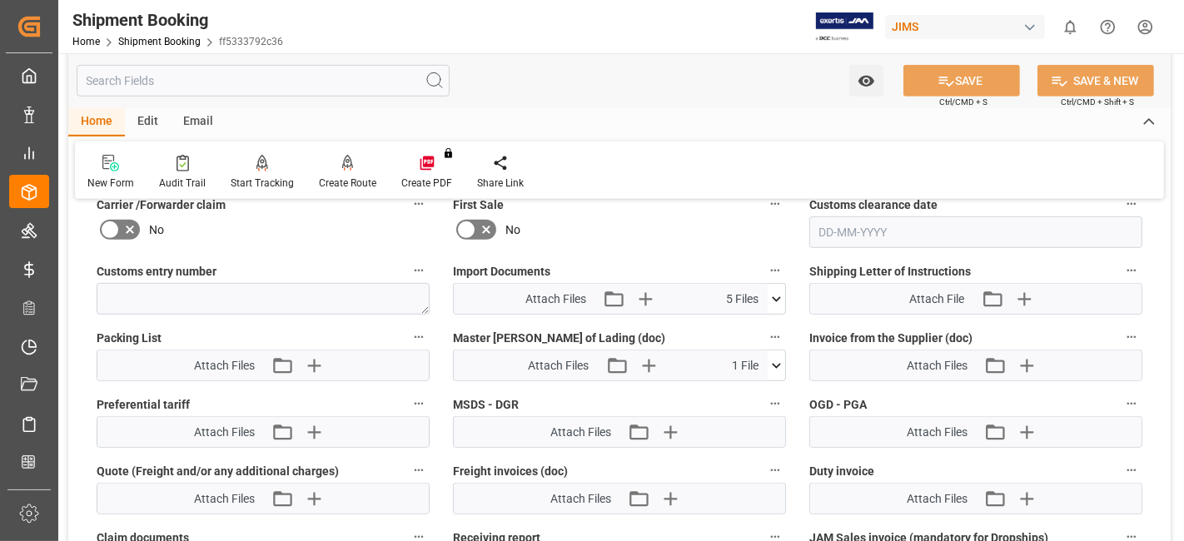
scroll to position [853, 0]
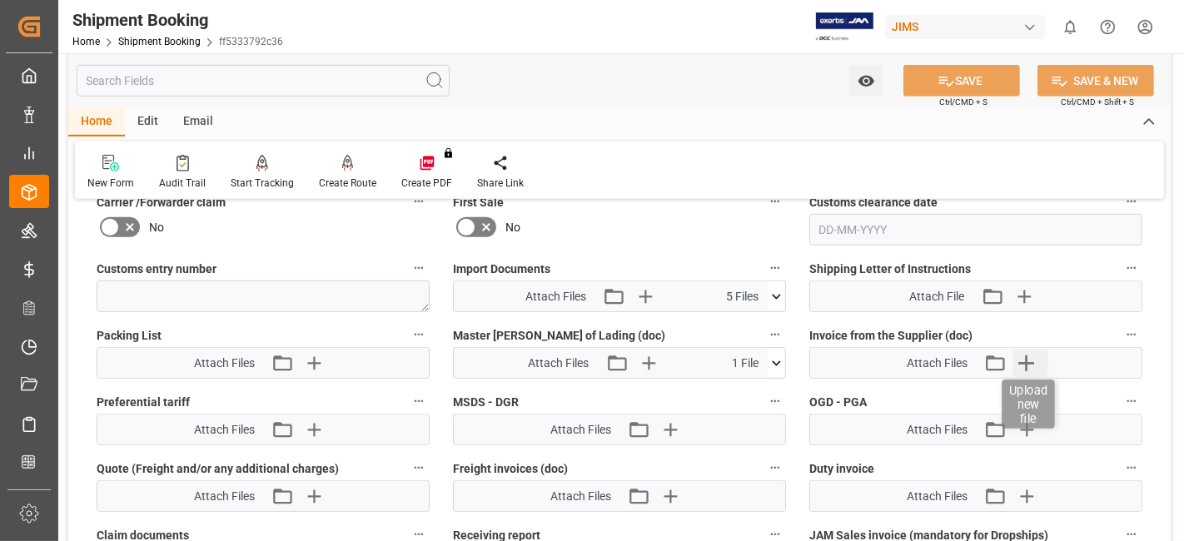
click at [1026, 365] on icon "button" at bounding box center [1026, 363] width 27 height 27
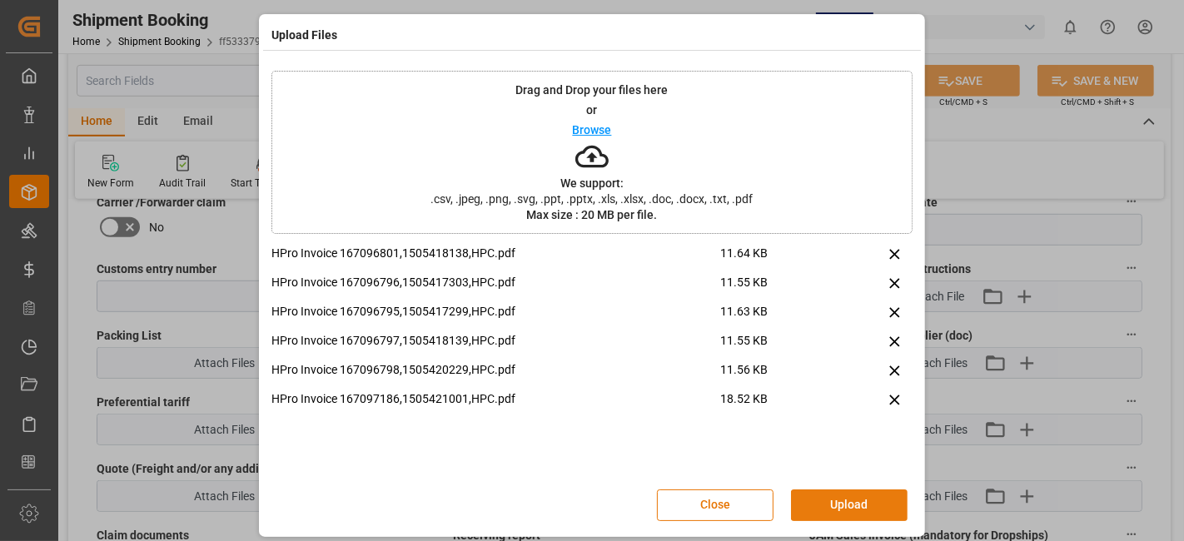
click at [847, 503] on button "Upload" at bounding box center [849, 506] width 117 height 32
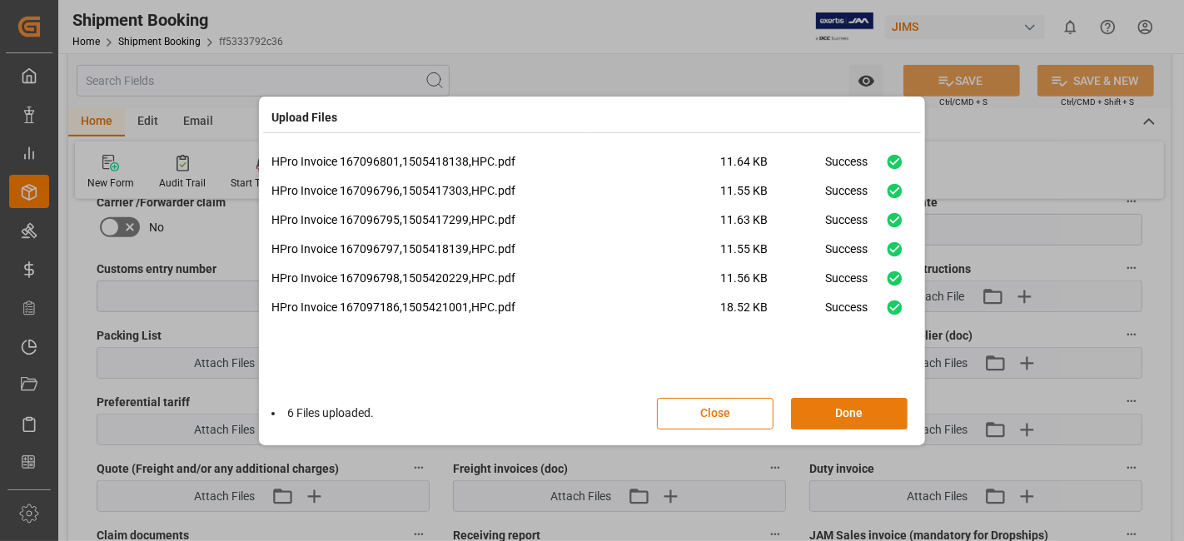
click at [817, 417] on button "Done" at bounding box center [849, 414] width 117 height 32
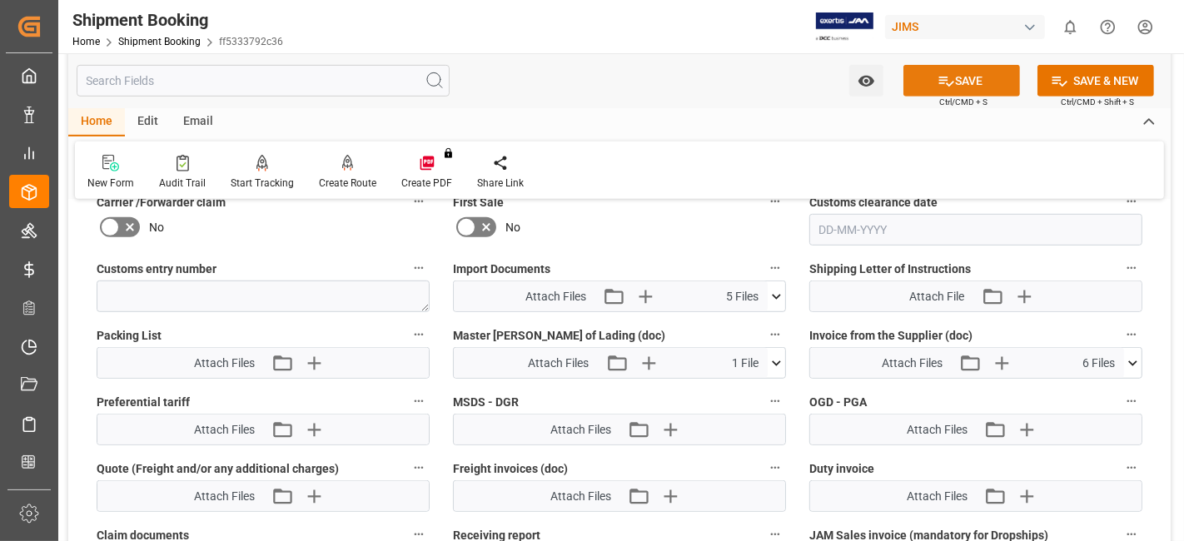
click at [938, 84] on icon at bounding box center [946, 80] width 17 height 17
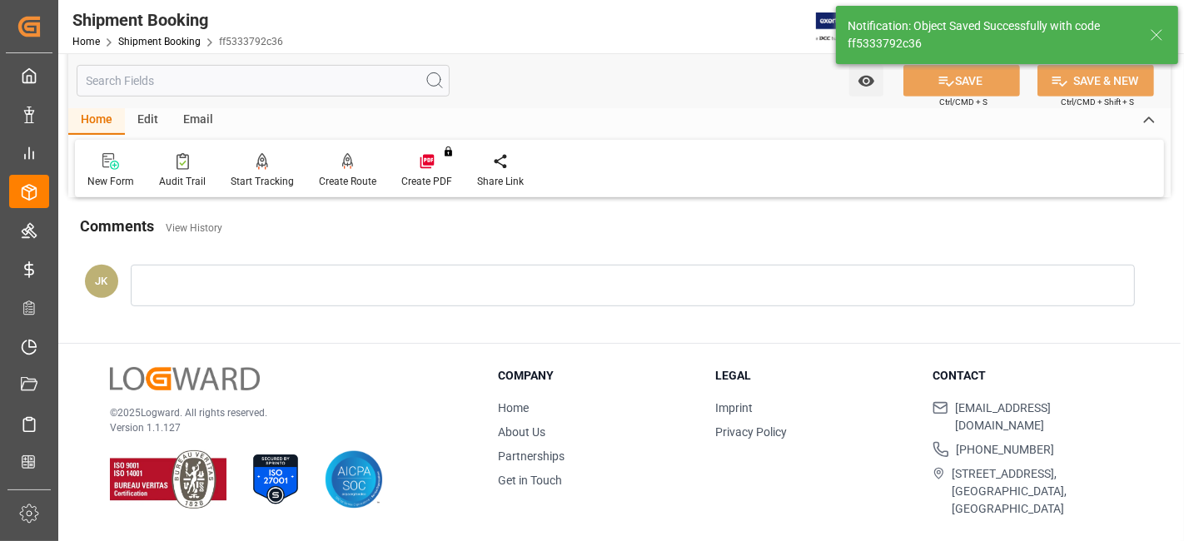
scroll to position [705, 0]
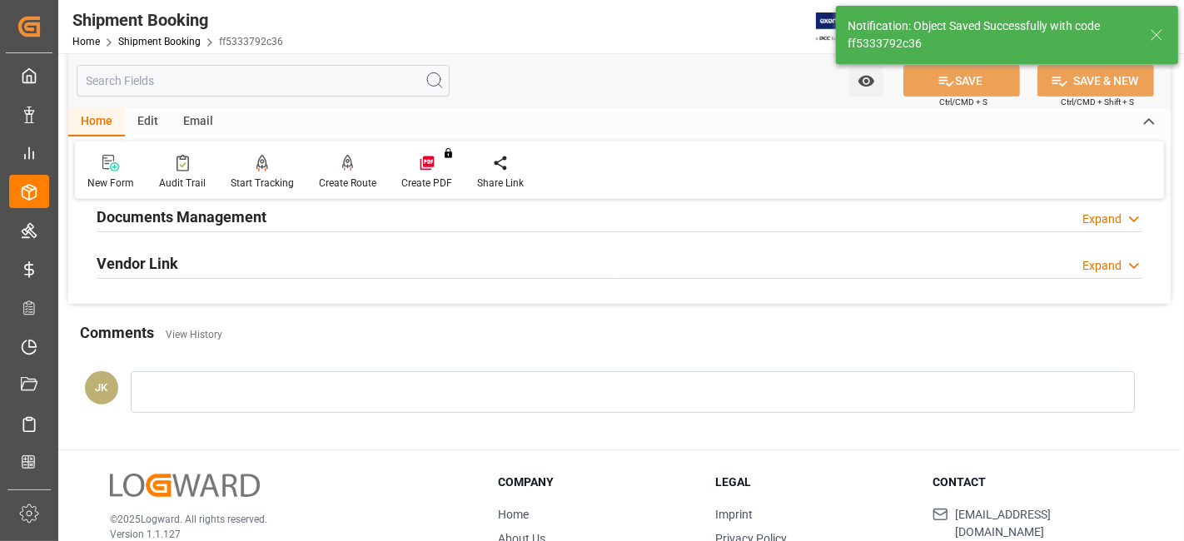
click at [259, 217] on h2 "Documents Management" at bounding box center [182, 217] width 170 height 22
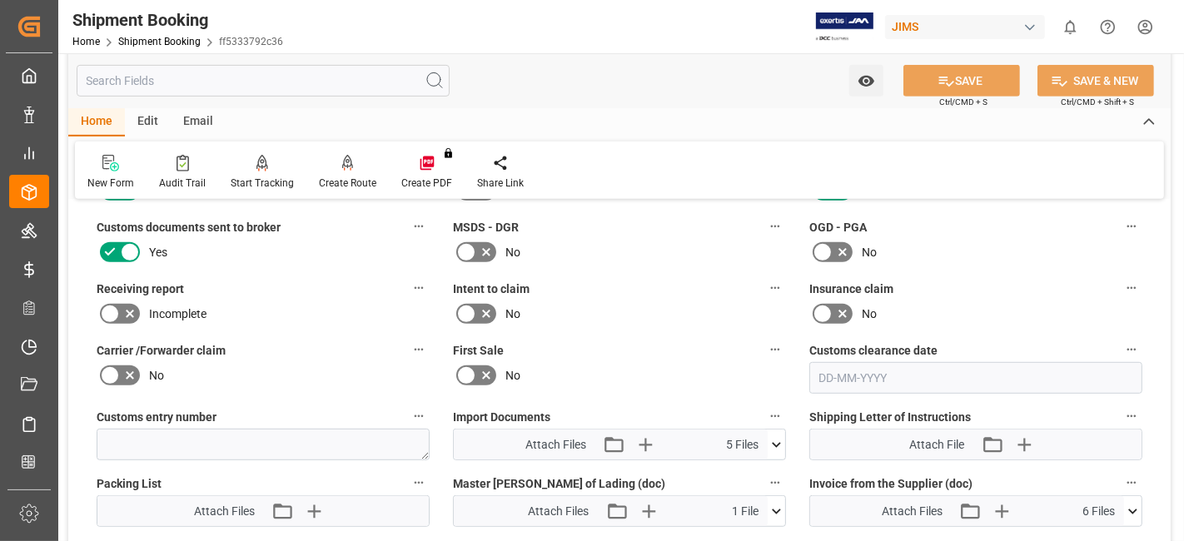
click at [267, 341] on div "Carrier /Forwarder claim No" at bounding box center [263, 366] width 356 height 67
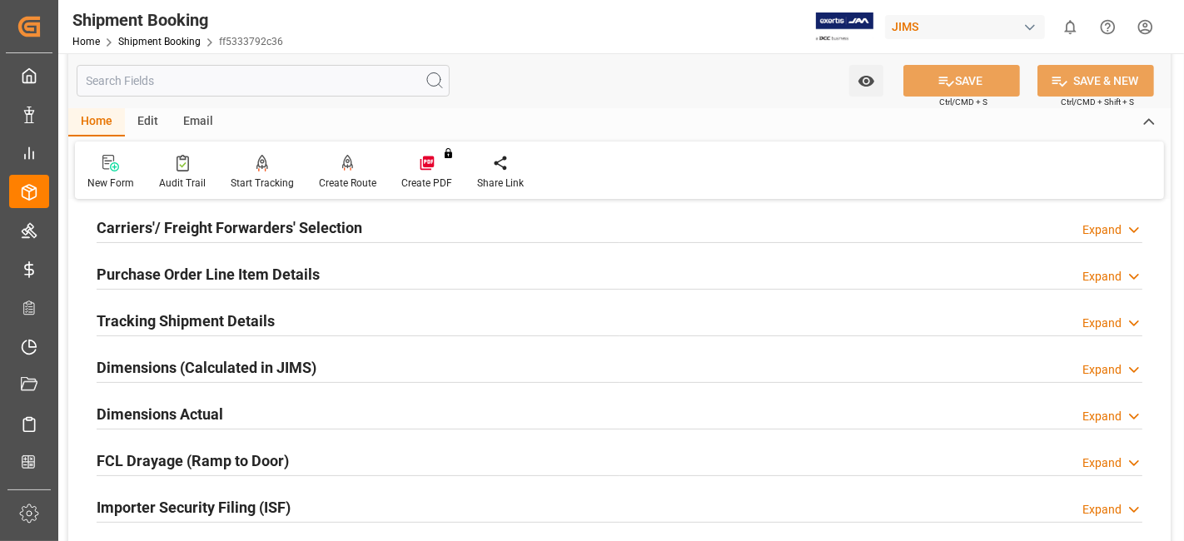
scroll to position [223, 0]
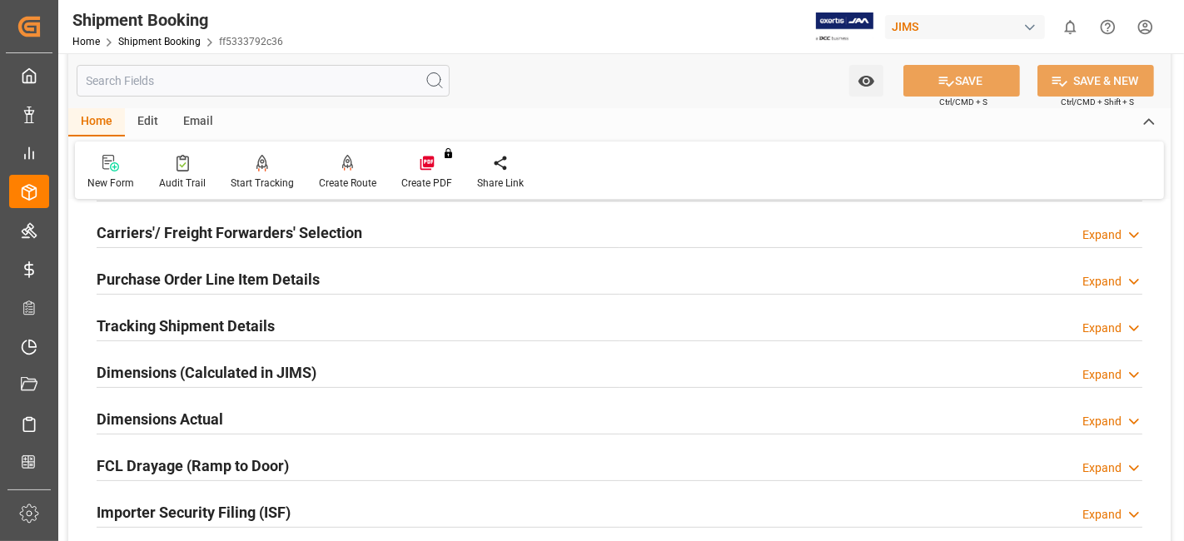
click at [207, 331] on h2 "Tracking Shipment Details" at bounding box center [186, 326] width 178 height 22
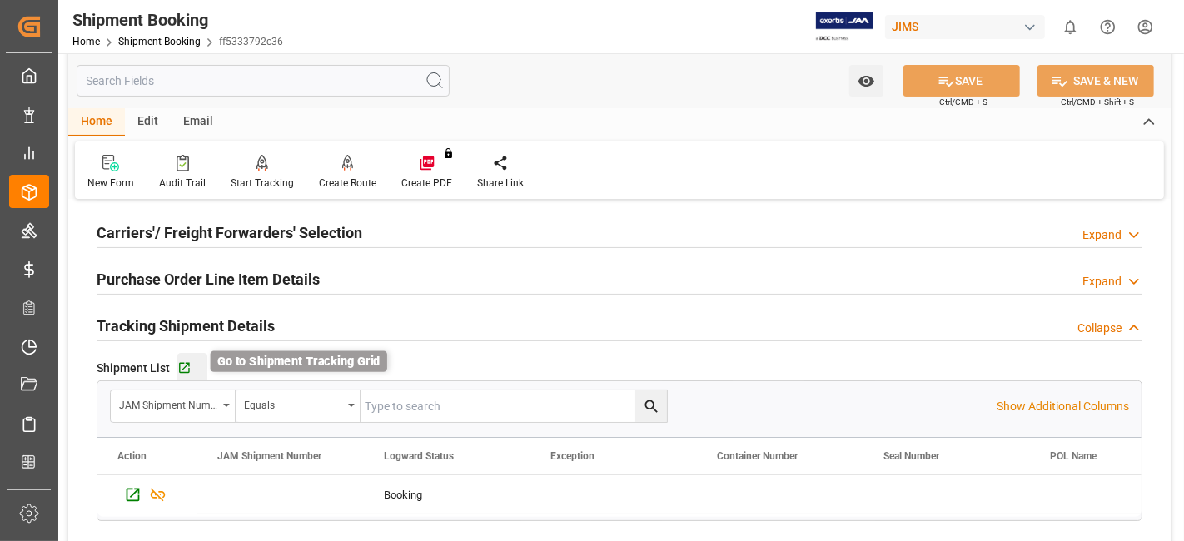
click at [187, 363] on icon "button" at bounding box center [184, 368] width 11 height 11
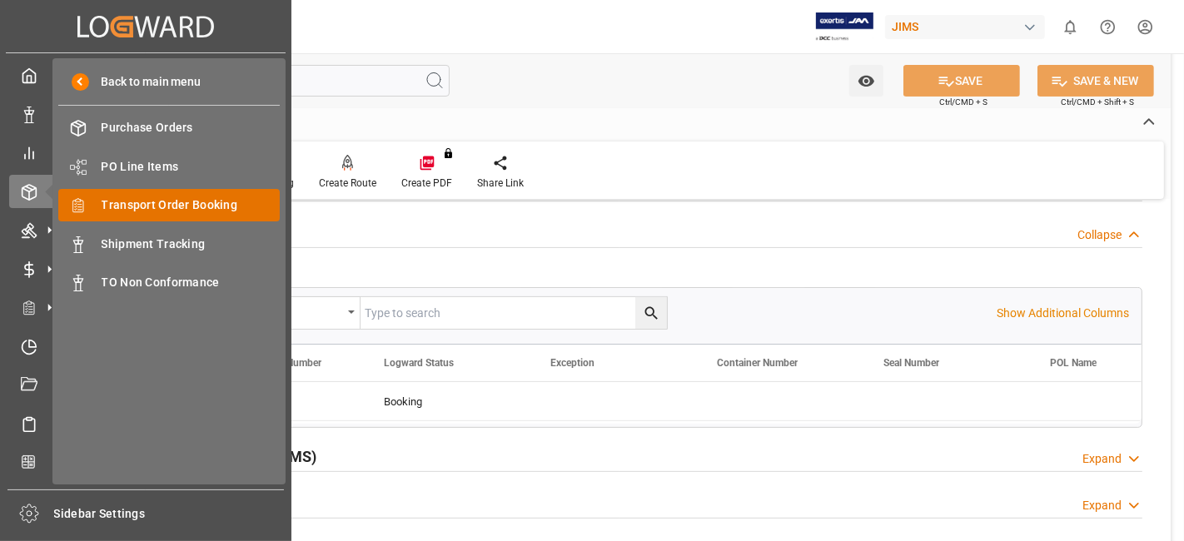
click at [218, 204] on span "Transport Order Booking" at bounding box center [191, 205] width 179 height 17
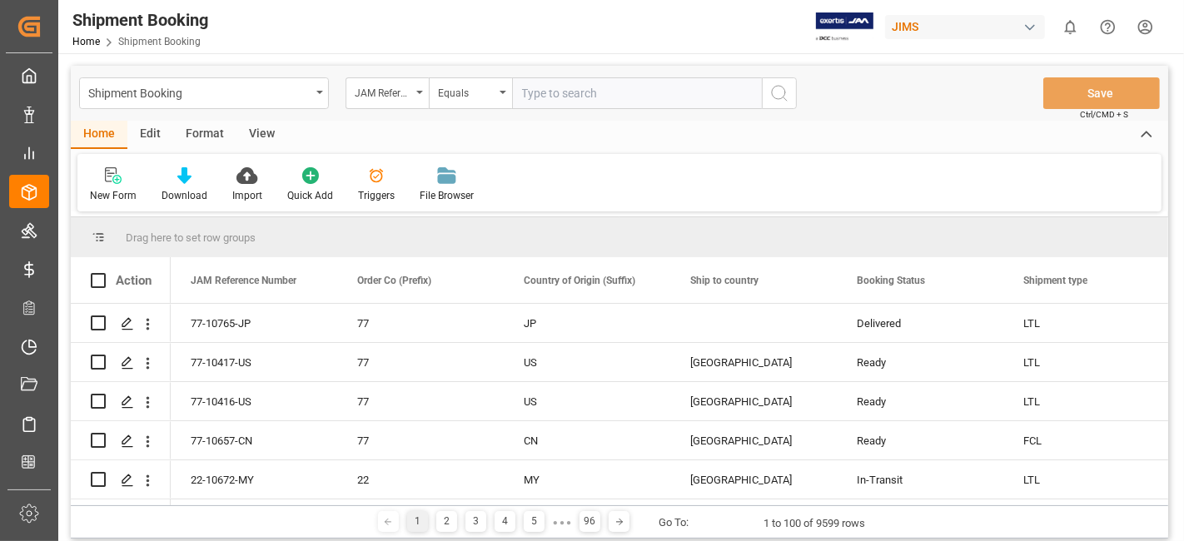
click at [570, 99] on input "text" at bounding box center [637, 93] width 250 height 32
type input "77-10417-US"
click at [775, 94] on icon "search button" at bounding box center [779, 93] width 20 height 20
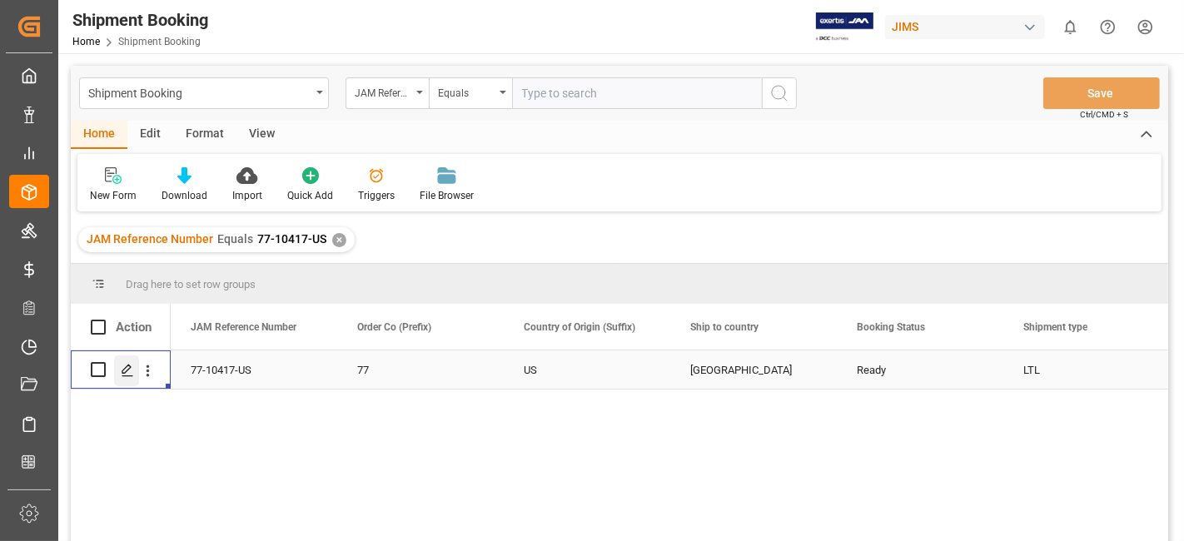
click at [126, 370] on polygon "Press SPACE to select this row." at bounding box center [126, 369] width 8 height 8
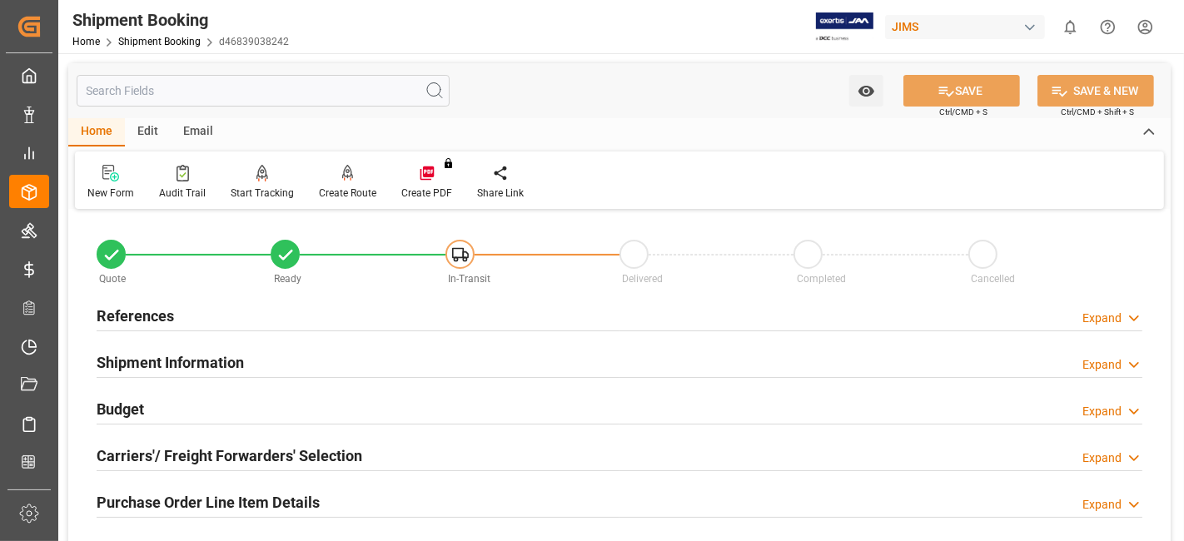
click at [176, 476] on div "Carriers'/ Freight Forwarders' Selection Expand" at bounding box center [619, 456] width 1069 height 47
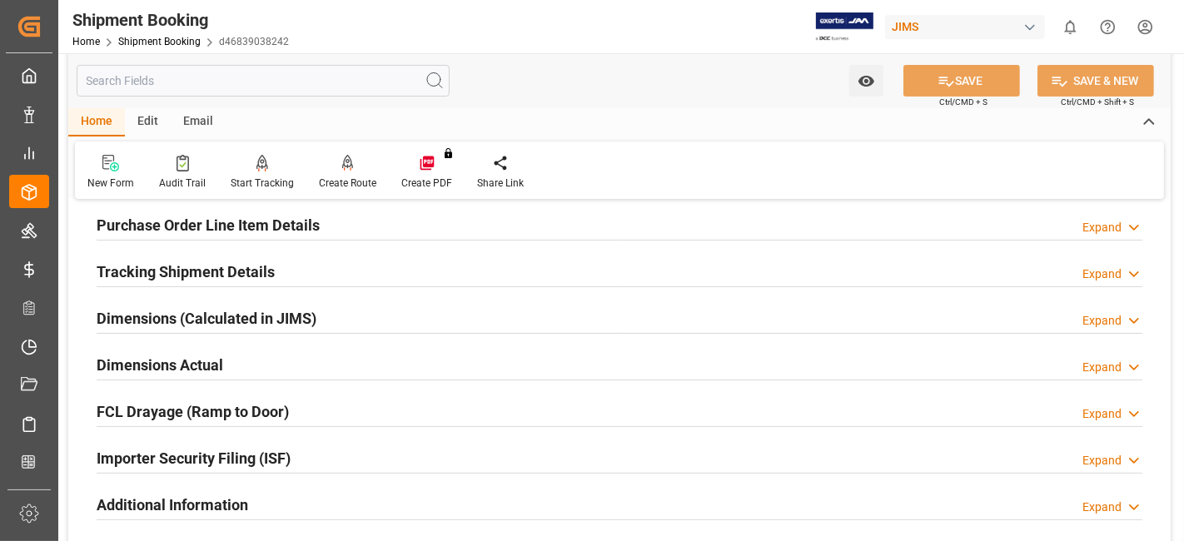
scroll to position [444, 0]
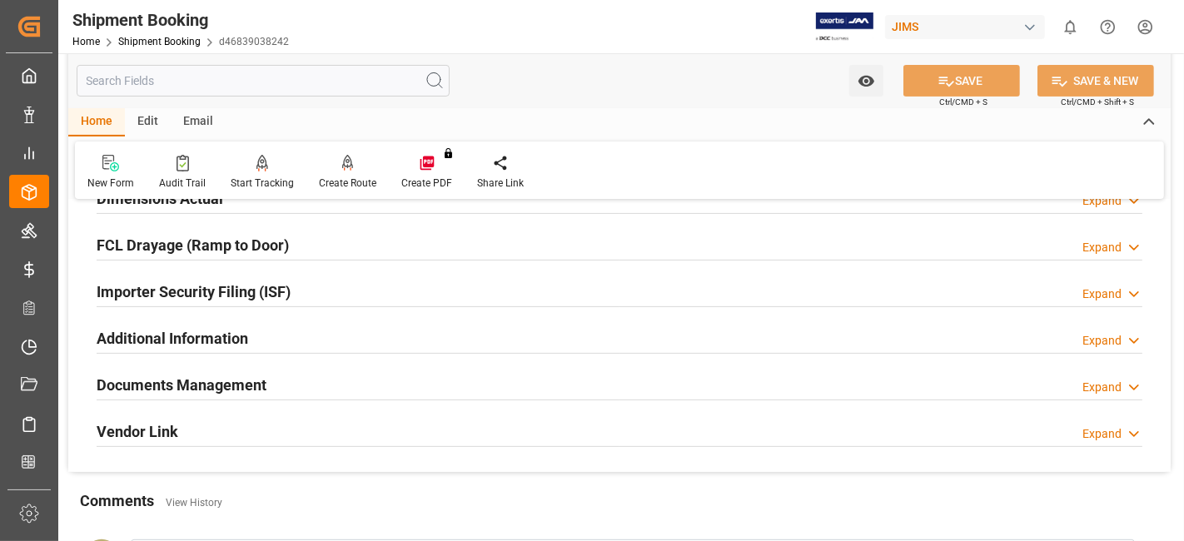
click at [171, 374] on h2 "Documents Management" at bounding box center [182, 385] width 170 height 22
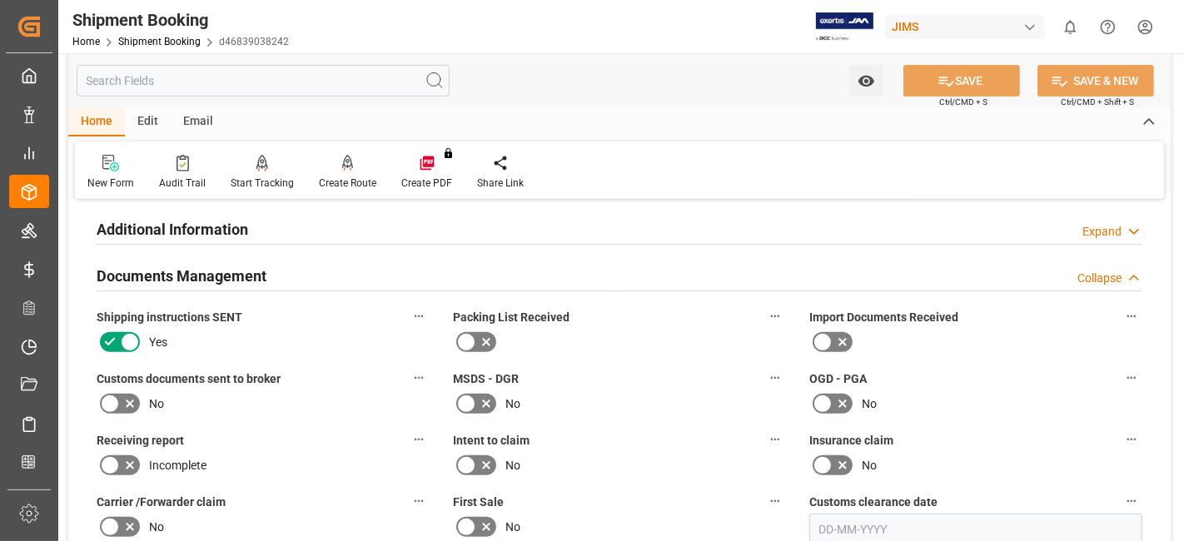
scroll to position [555, 0]
click at [128, 401] on icon at bounding box center [130, 402] width 20 height 20
click at [0, 0] on input "checkbox" at bounding box center [0, 0] width 0 height 0
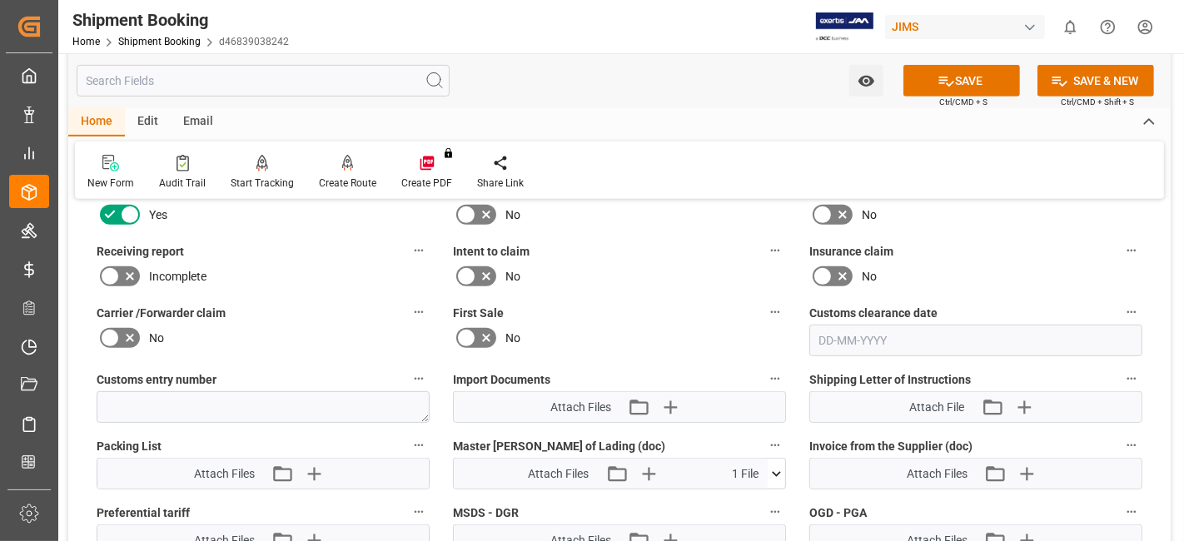
scroll to position [777, 0]
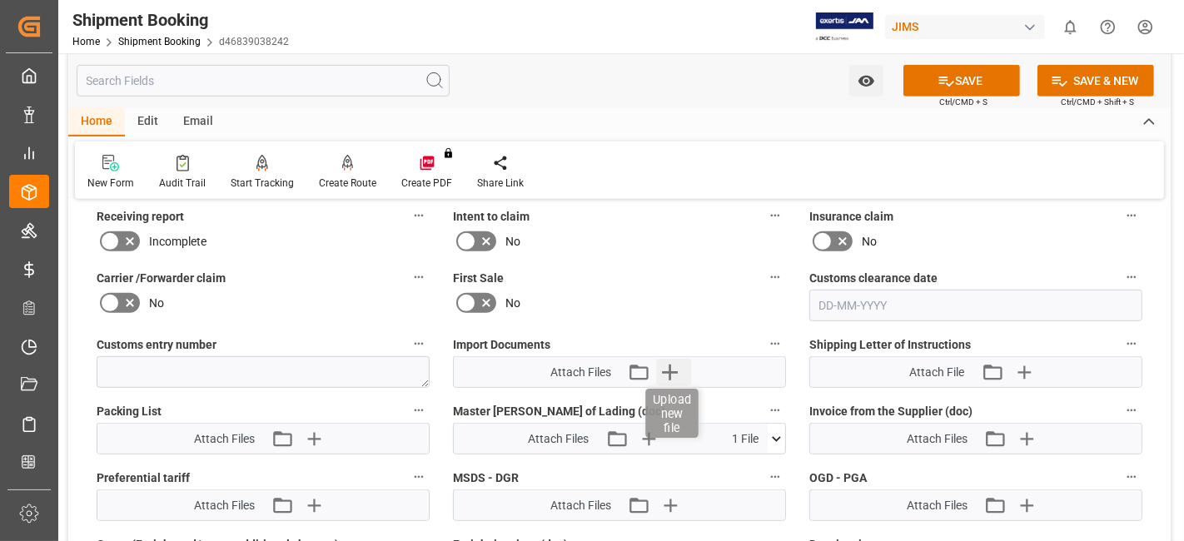
click at [670, 365] on icon "button" at bounding box center [670, 373] width 16 height 16
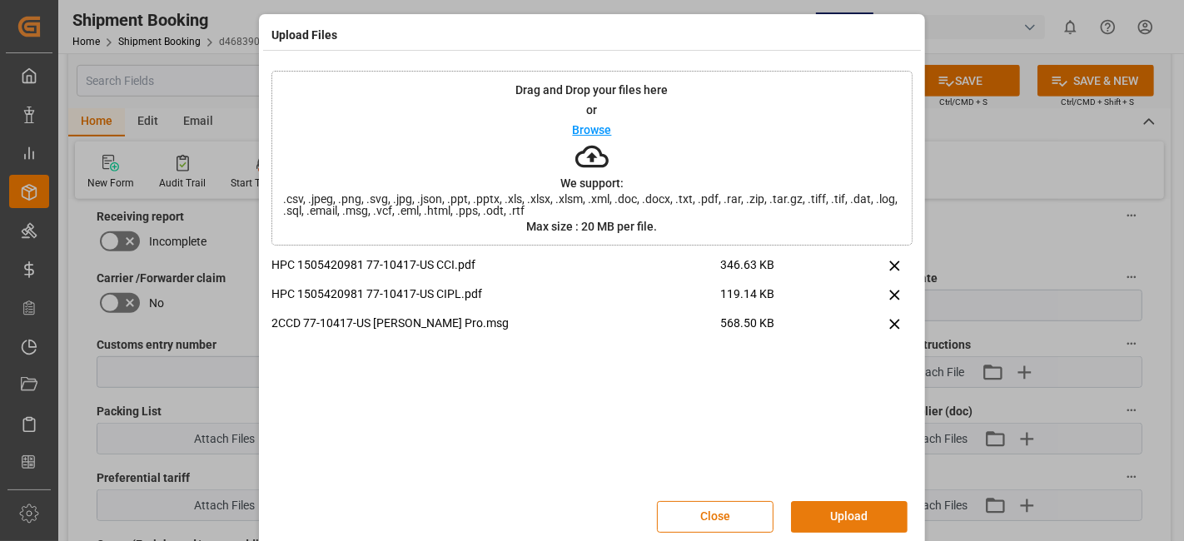
click at [846, 512] on button "Upload" at bounding box center [849, 517] width 117 height 32
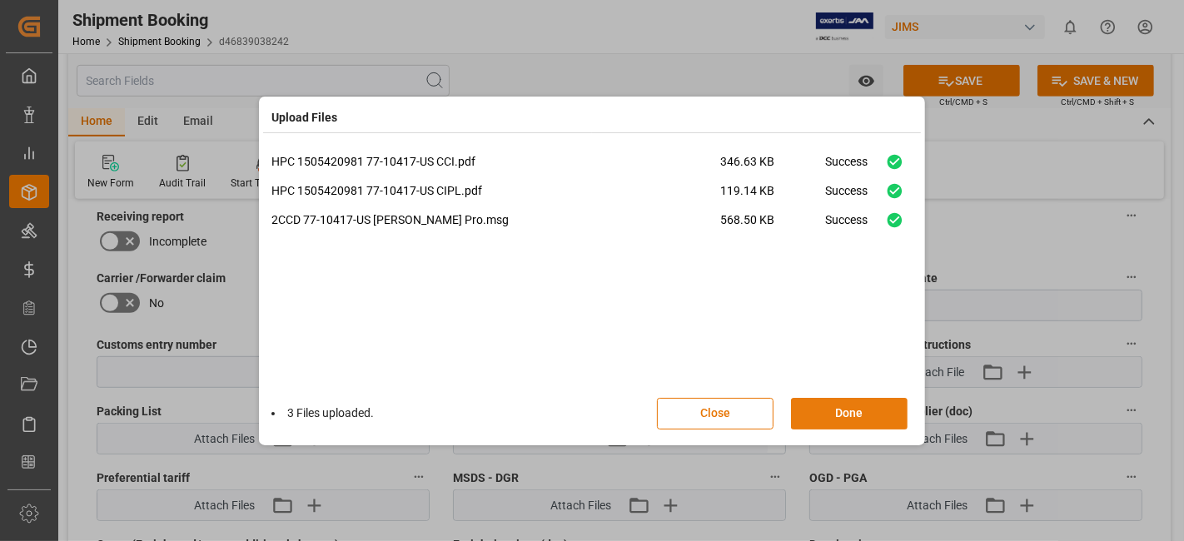
click at [824, 421] on button "Done" at bounding box center [849, 414] width 117 height 32
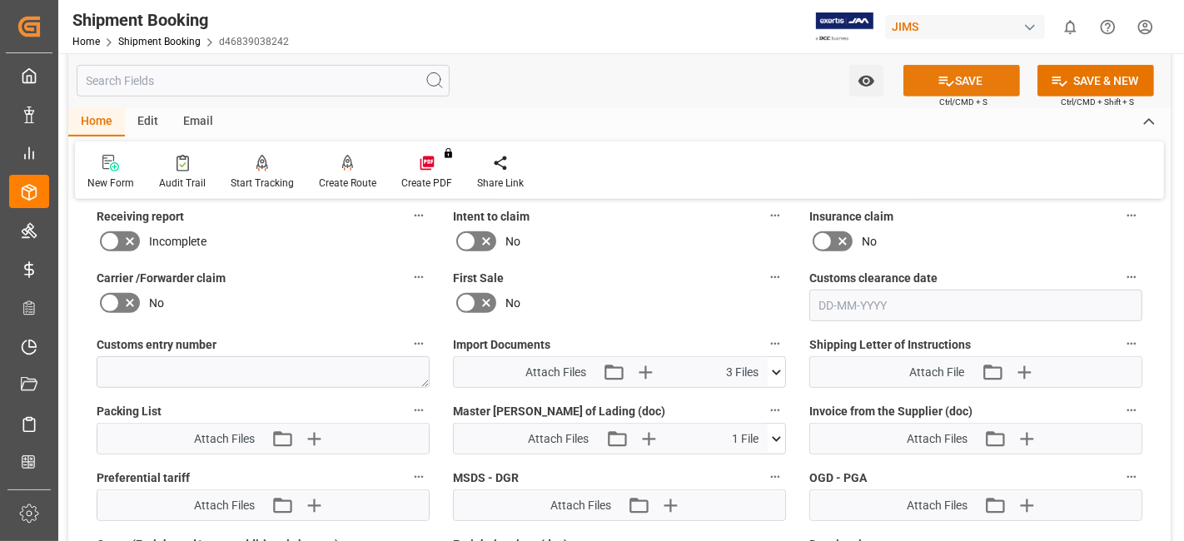
click at [919, 75] on button "SAVE" at bounding box center [962, 81] width 117 height 32
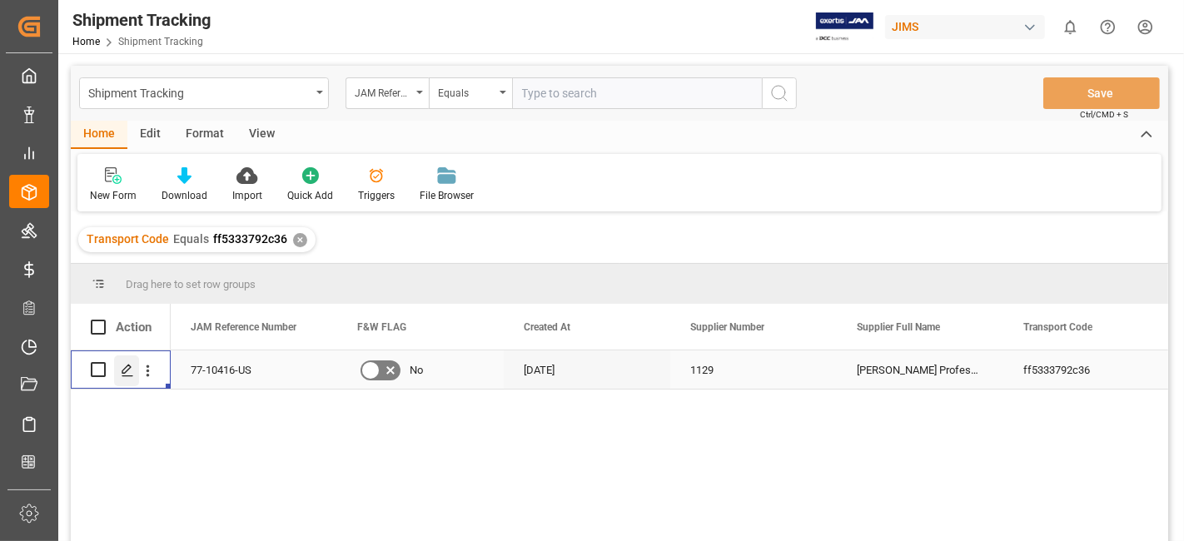
click at [118, 371] on div "Press SPACE to select this row." at bounding box center [126, 371] width 25 height 31
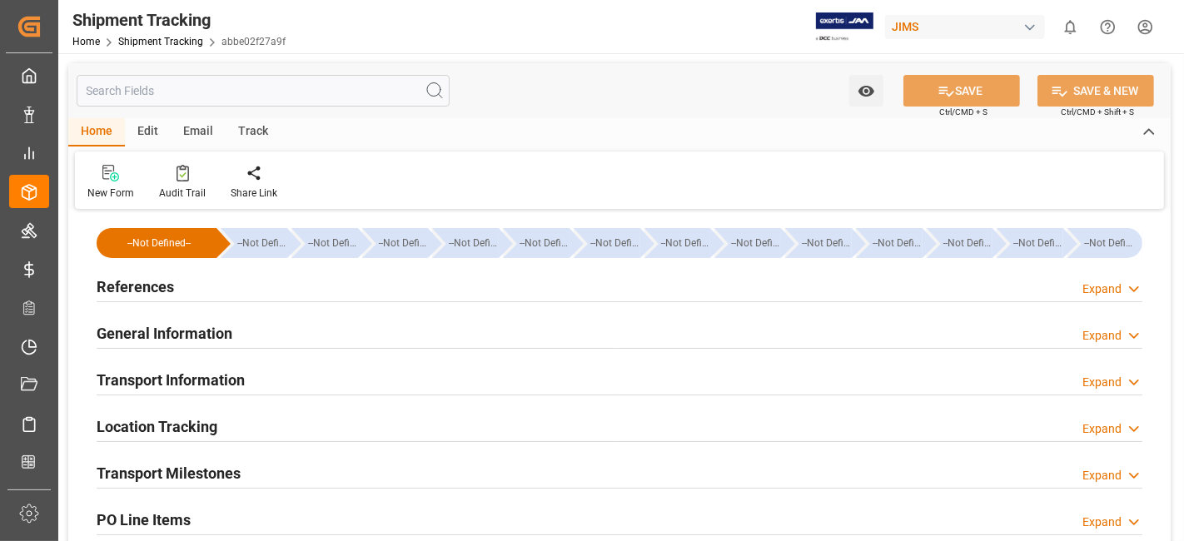
type input "[DATE]"
click at [202, 281] on div "References Expand" at bounding box center [620, 286] width 1046 height 32
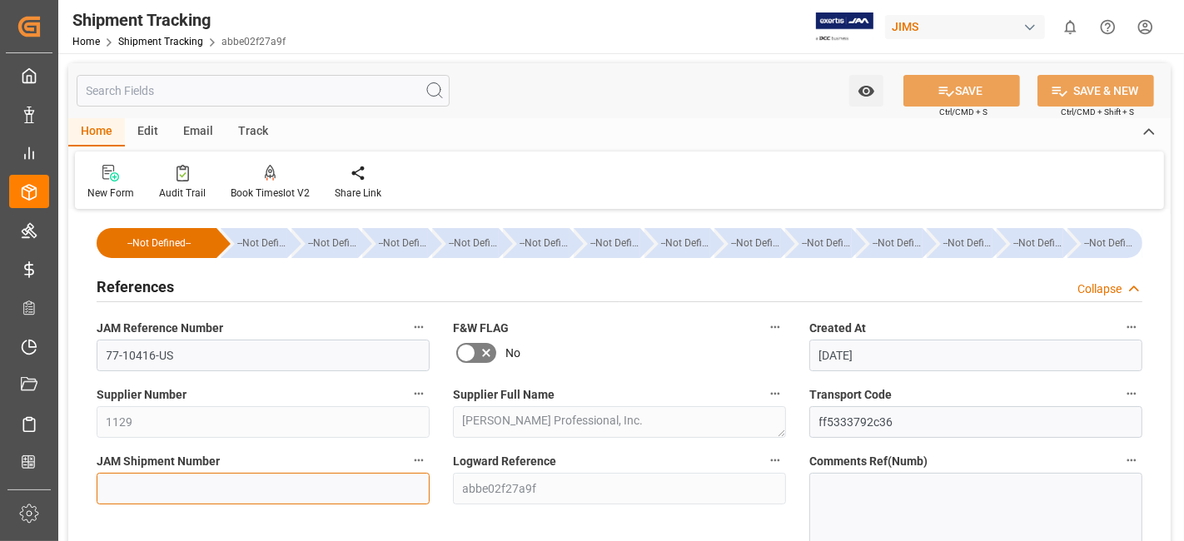
click at [211, 481] on input at bounding box center [263, 489] width 333 height 32
paste input "72809"
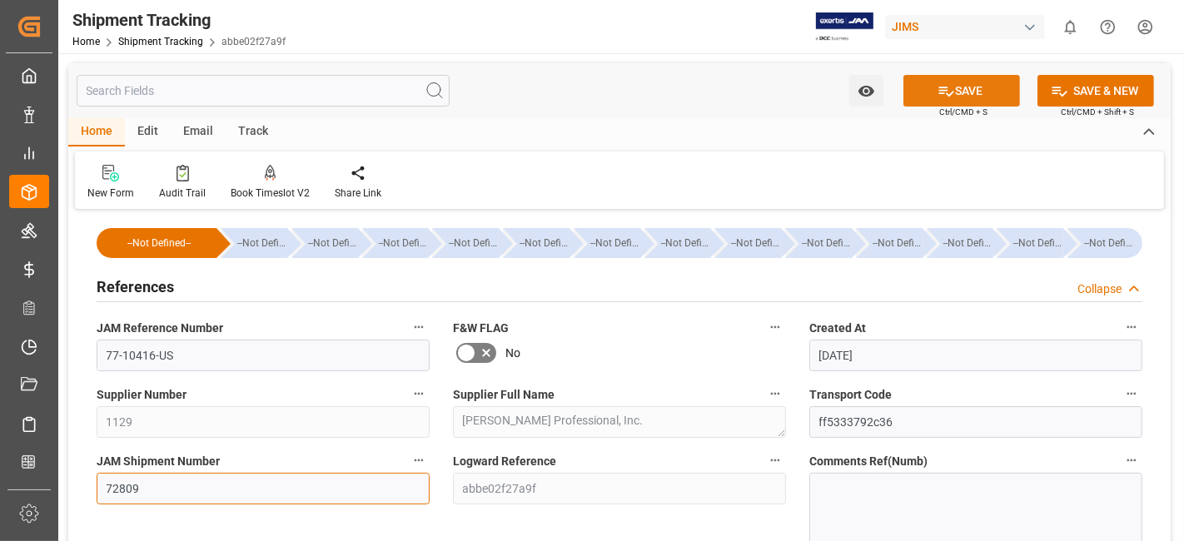
type input "72809"
click at [924, 96] on button "SAVE" at bounding box center [962, 91] width 117 height 32
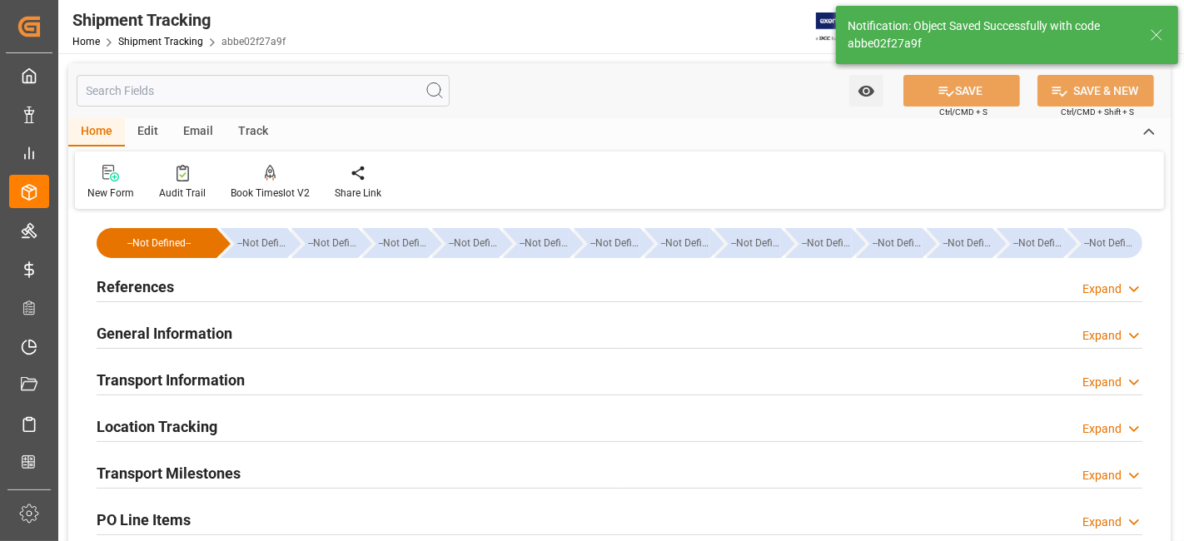
click at [204, 466] on h2 "Transport Milestones" at bounding box center [169, 473] width 144 height 22
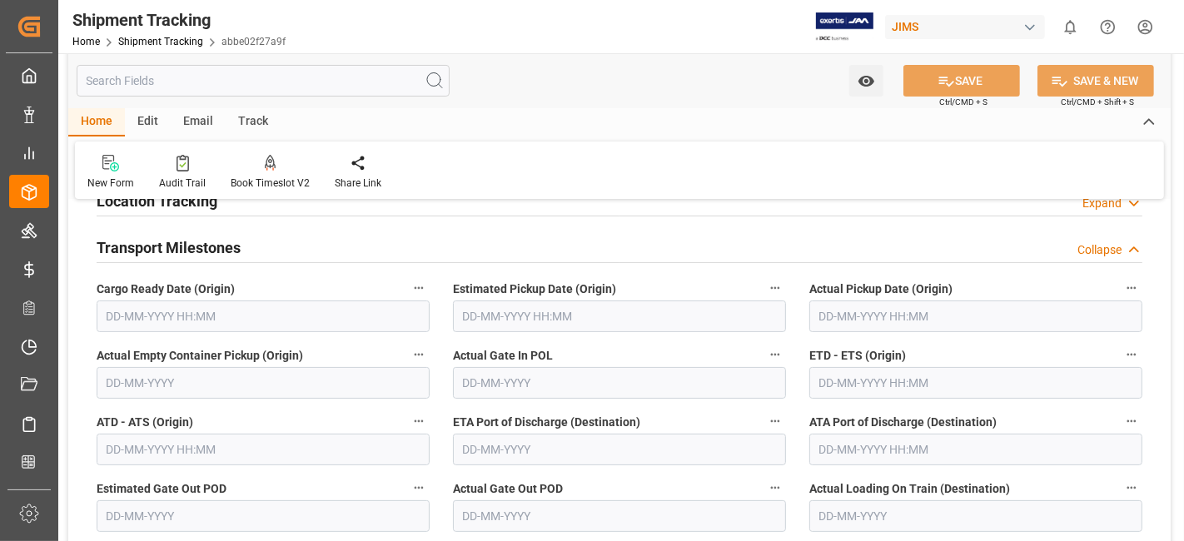
scroll to position [240, 0]
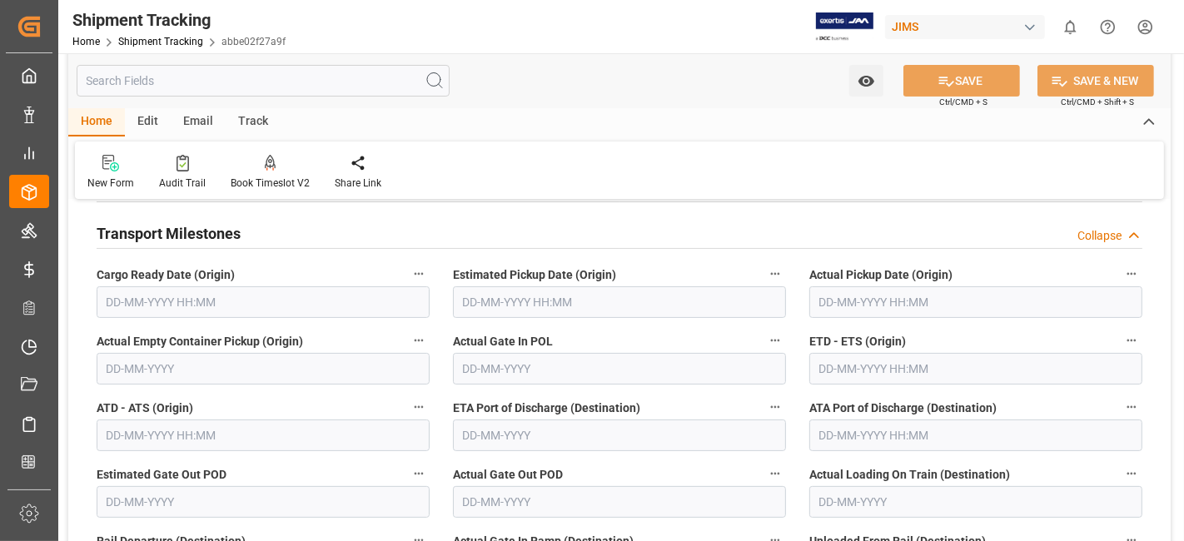
click at [201, 303] on input "text" at bounding box center [263, 302] width 333 height 32
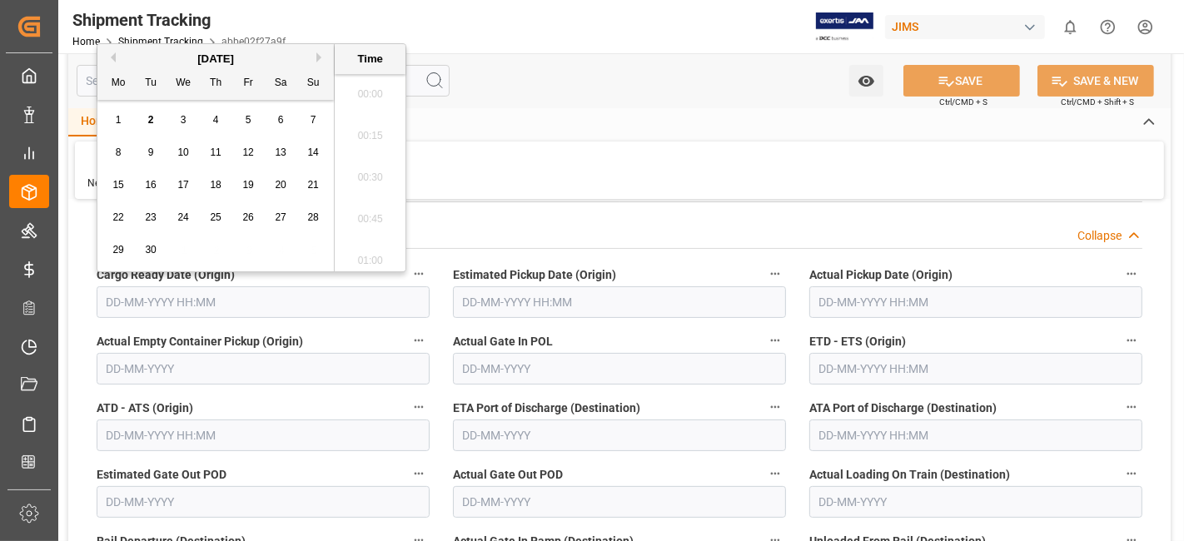
scroll to position [1545, 0]
click at [112, 59] on button "Previous Month" at bounding box center [111, 57] width 10 height 10
click at [250, 253] on span "29" at bounding box center [247, 250] width 11 height 12
type input "29-08-2025 00:00"
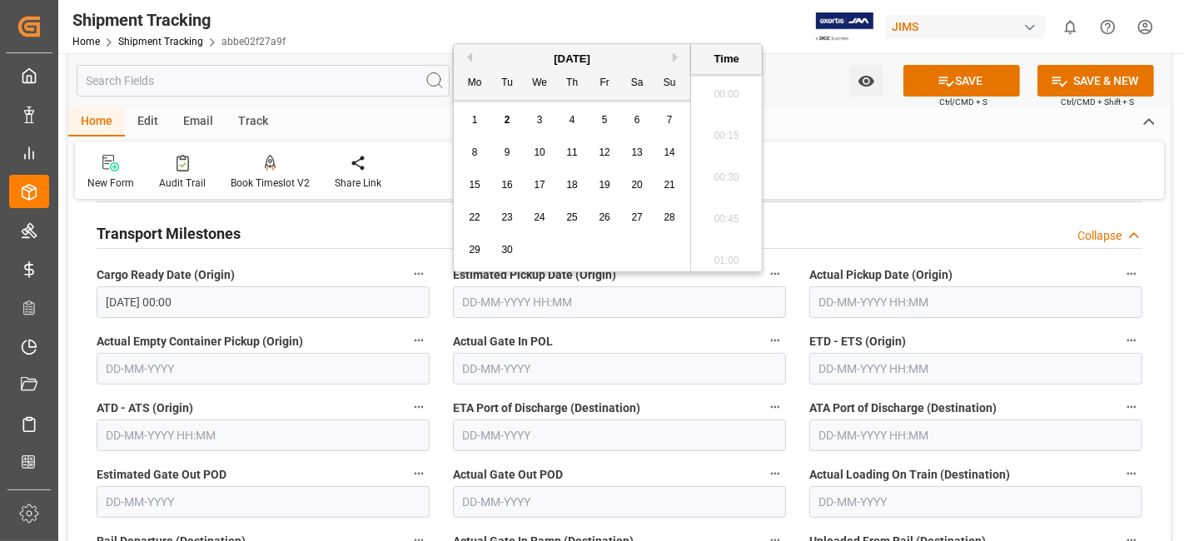
click at [640, 303] on input "text" at bounding box center [619, 302] width 333 height 32
click at [317, 264] on label "Cargo Ready Date (Origin)" at bounding box center [263, 274] width 333 height 23
click at [408, 264] on button "Cargo Ready Date (Origin)" at bounding box center [419, 274] width 22 height 22
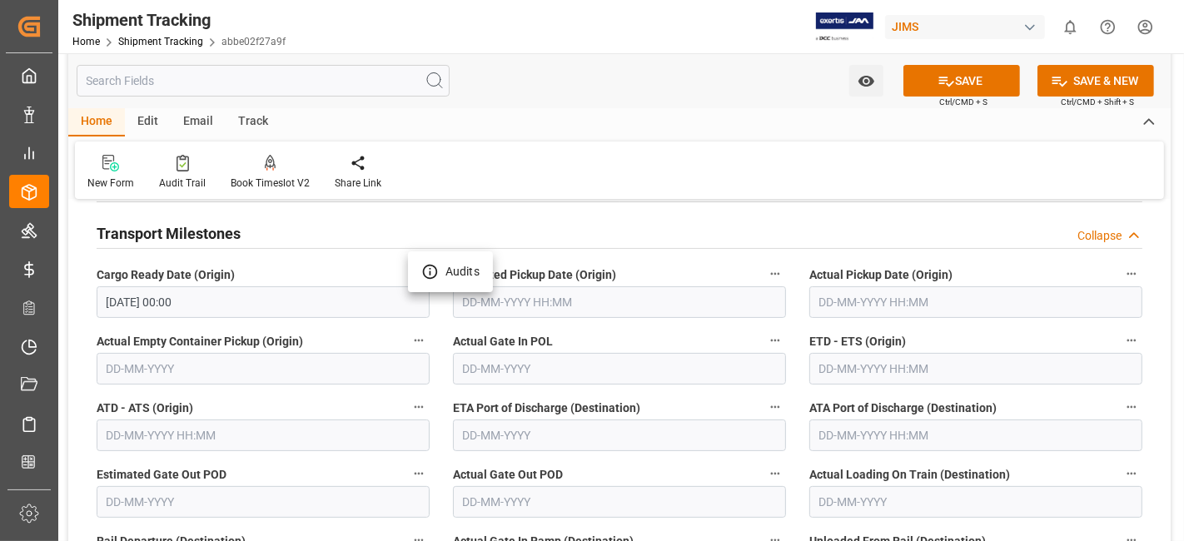
click at [291, 266] on div at bounding box center [592, 270] width 1184 height 541
click at [946, 76] on icon at bounding box center [946, 80] width 17 height 17
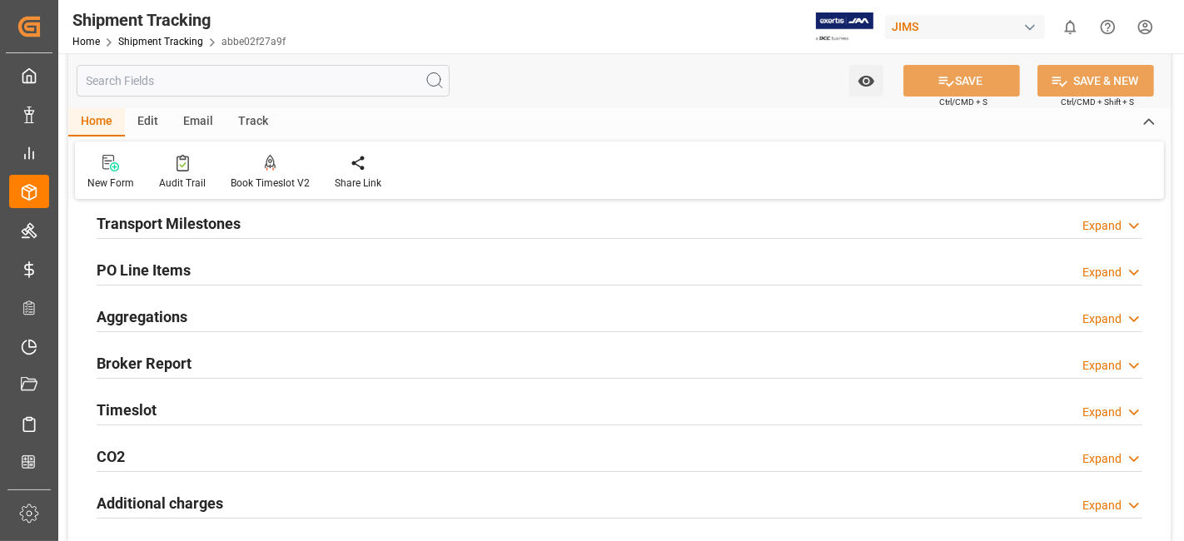
scroll to position [240, 0]
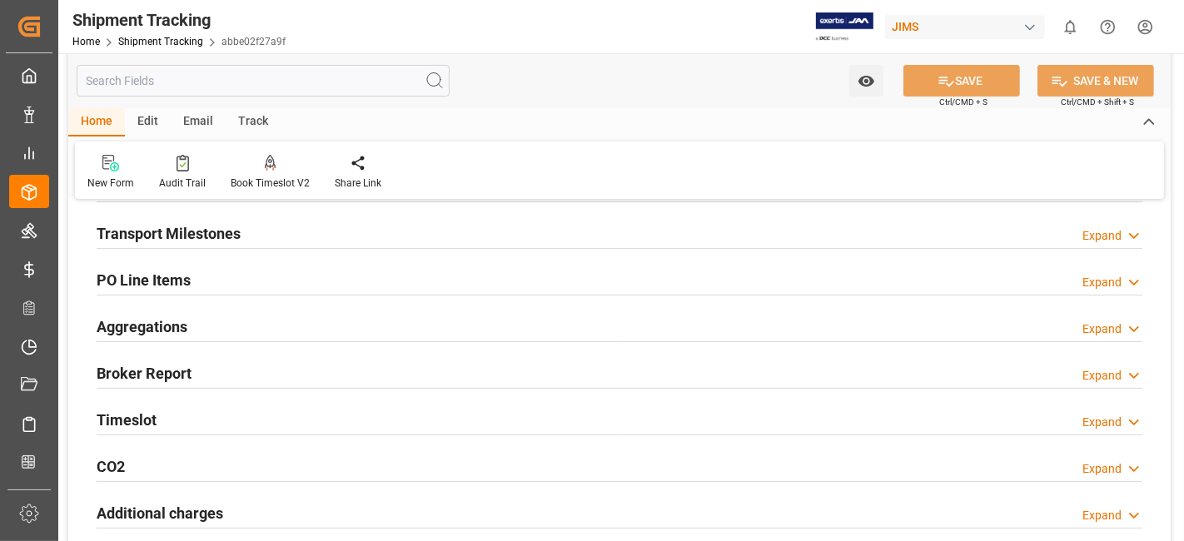
click at [187, 237] on h2 "Transport Milestones" at bounding box center [169, 233] width 144 height 22
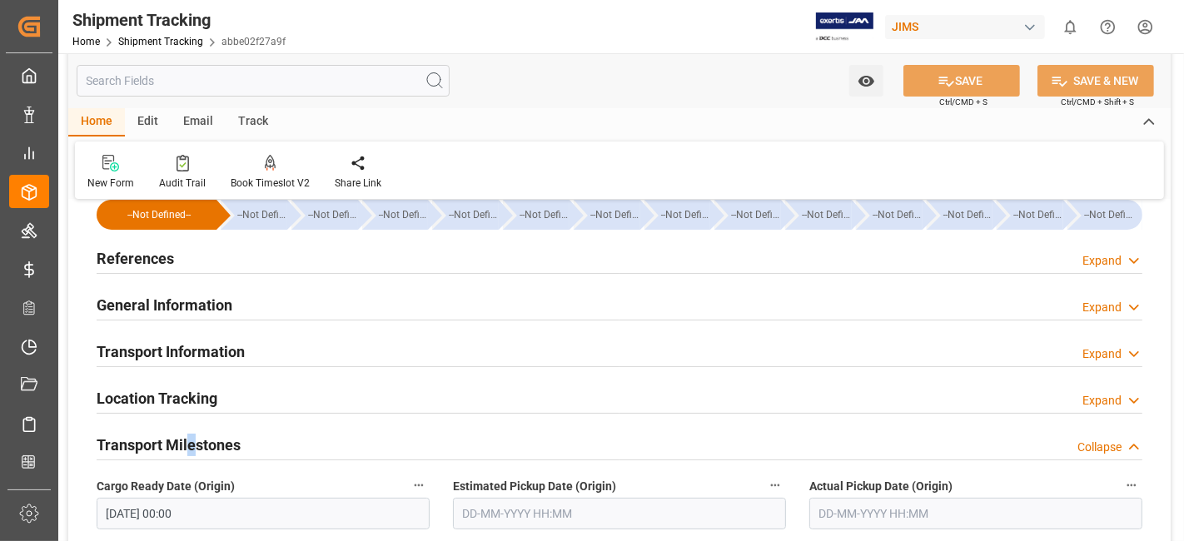
scroll to position [0, 0]
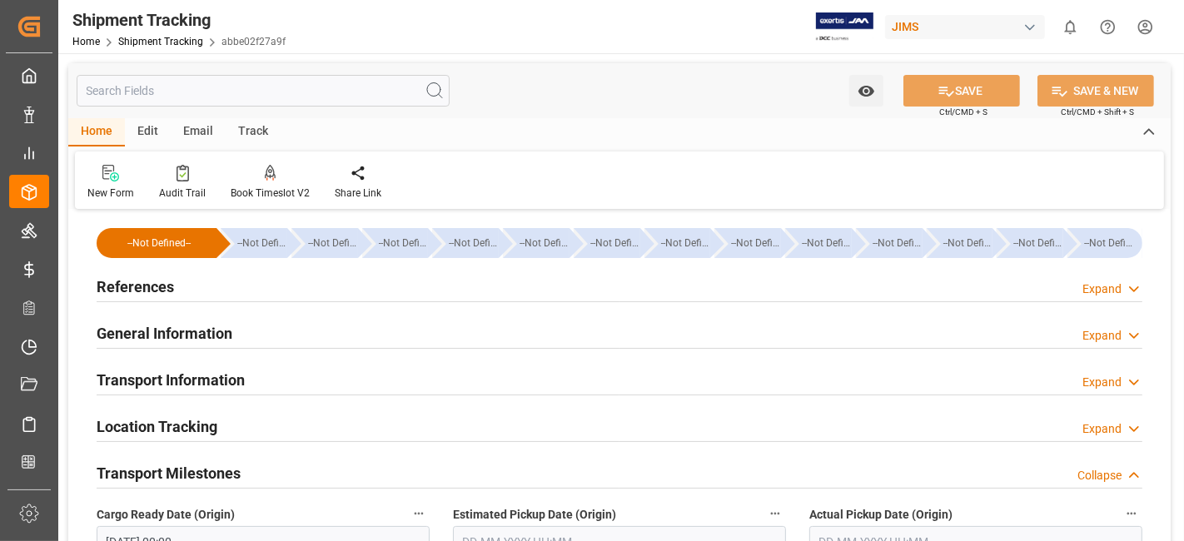
click at [164, 283] on h2 "References" at bounding box center [135, 287] width 77 height 22
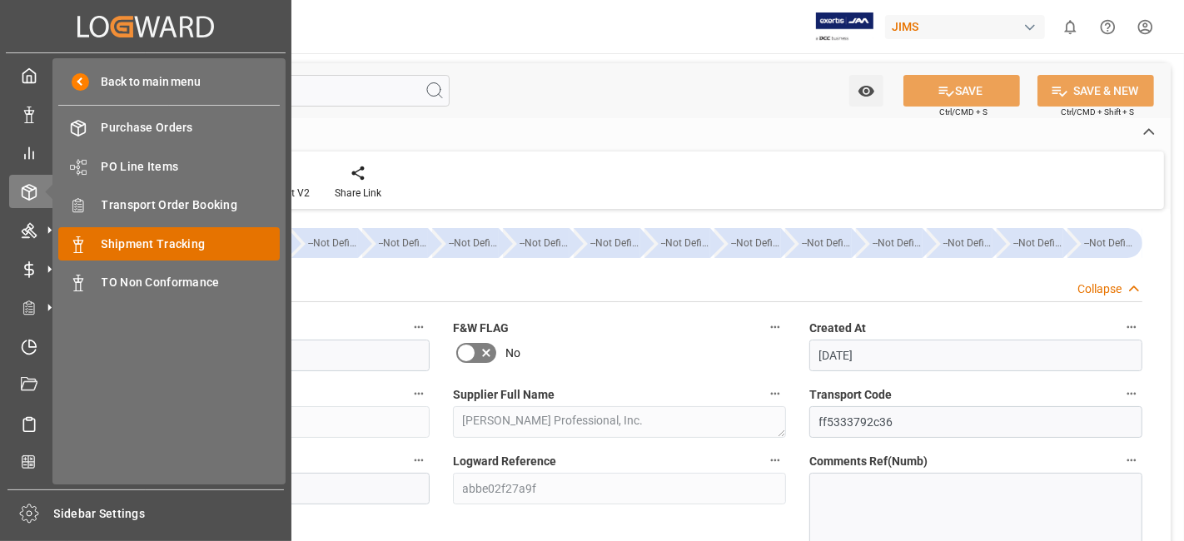
click at [156, 245] on span "Shipment Tracking" at bounding box center [191, 244] width 179 height 17
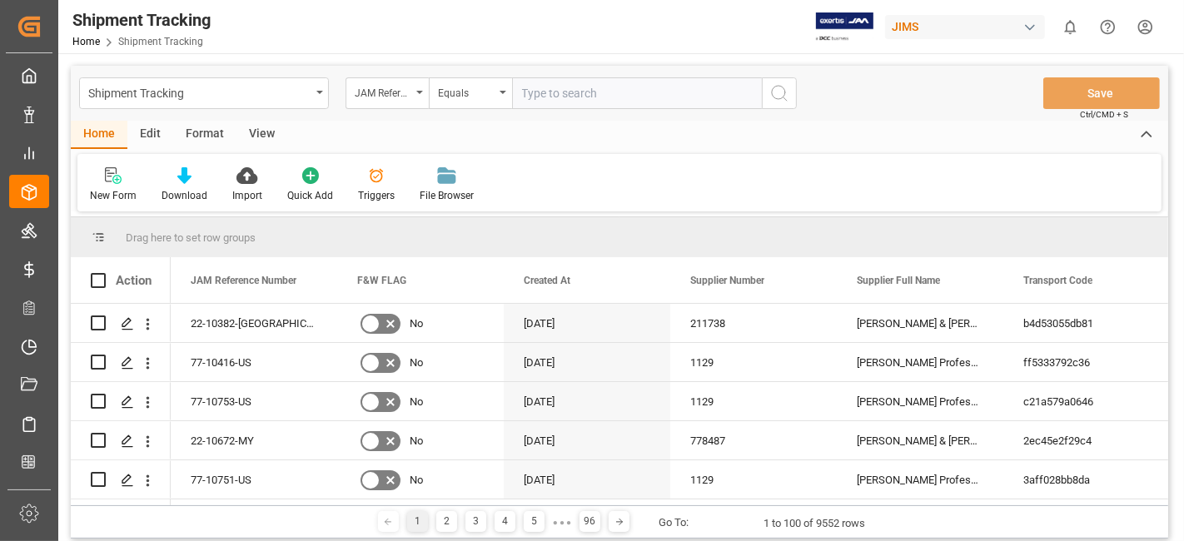
click at [534, 93] on input "text" at bounding box center [637, 93] width 250 height 32
type input "77-10753-US"
click at [784, 93] on circle "search button" at bounding box center [778, 92] width 13 height 13
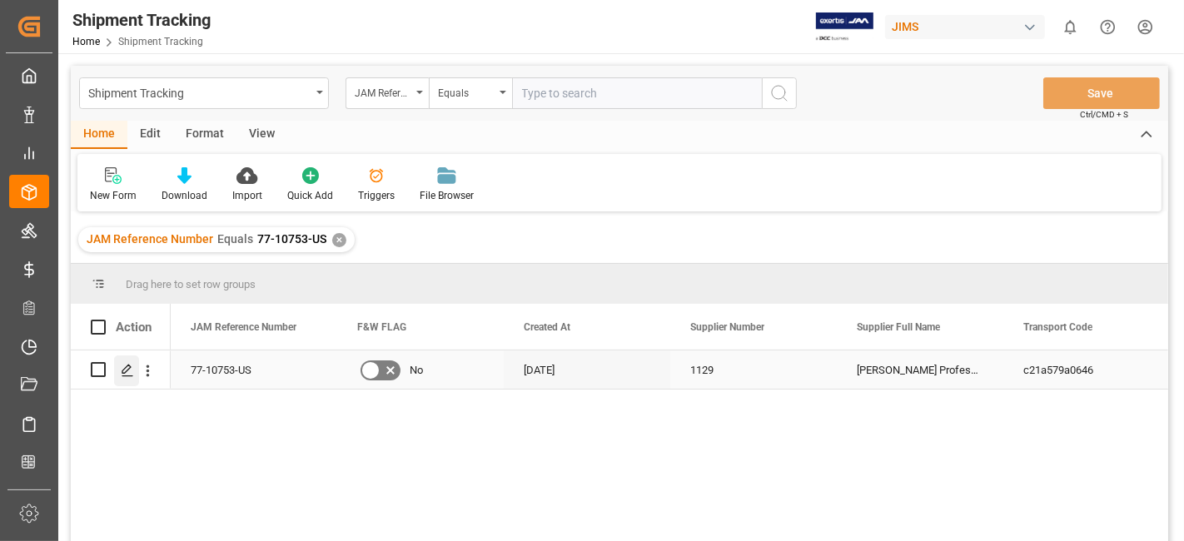
click at [130, 364] on icon "Press SPACE to select this row." at bounding box center [127, 370] width 13 height 13
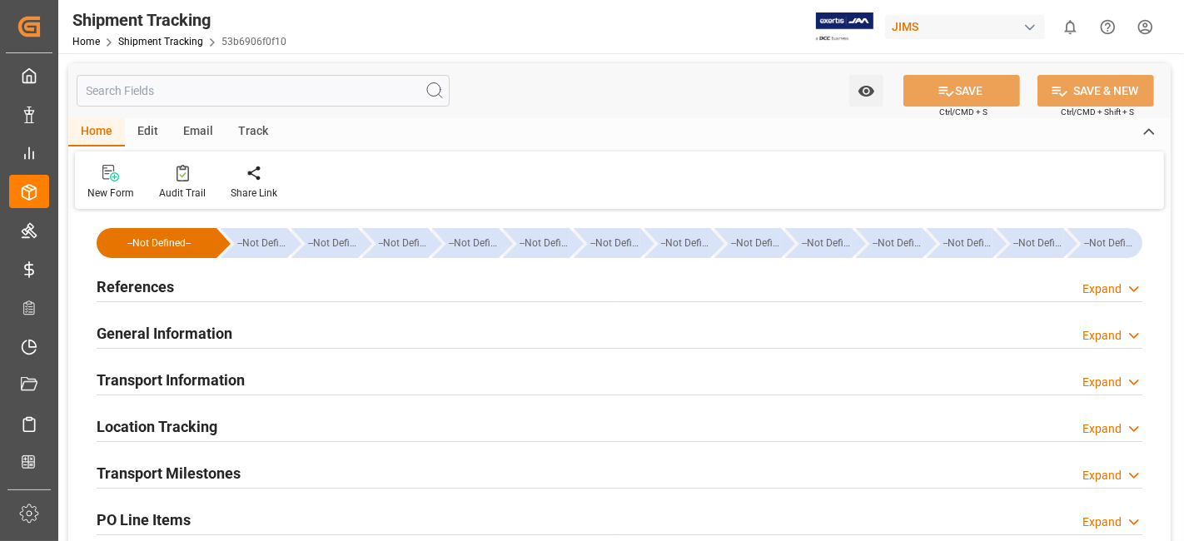
type input "27-08-2025"
click at [148, 295] on h2 "References" at bounding box center [135, 287] width 77 height 22
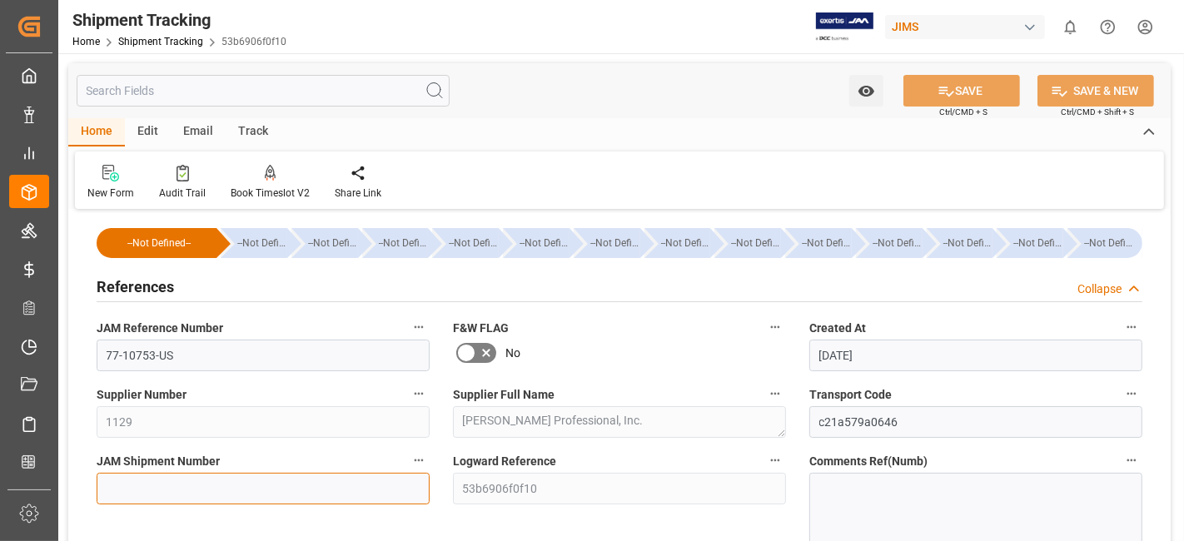
click at [176, 479] on input at bounding box center [263, 489] width 333 height 32
paste input "72813"
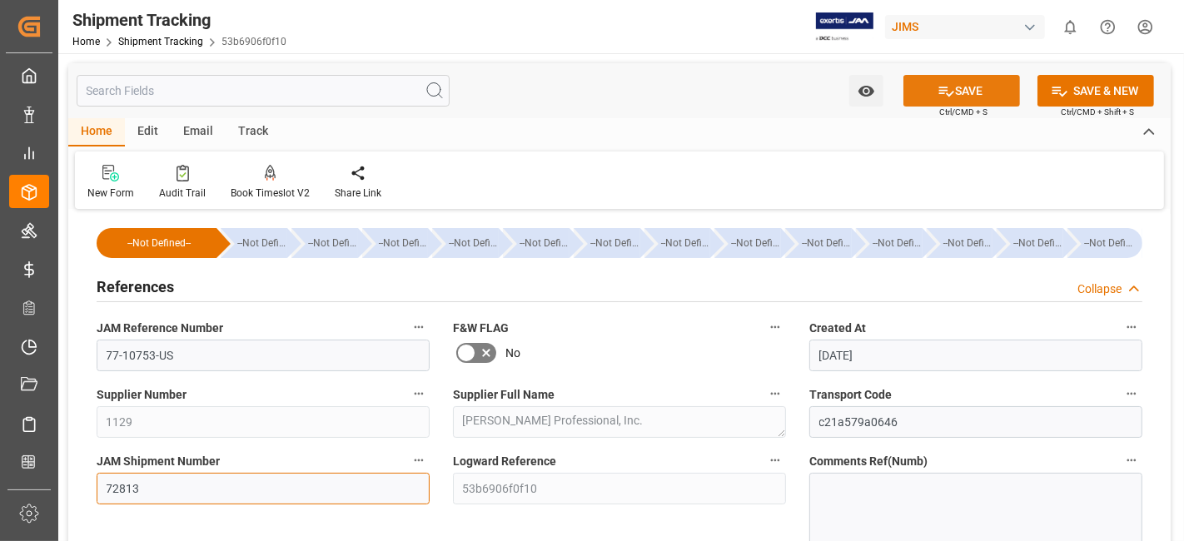
type input "72813"
click at [939, 89] on icon at bounding box center [946, 92] width 15 height 10
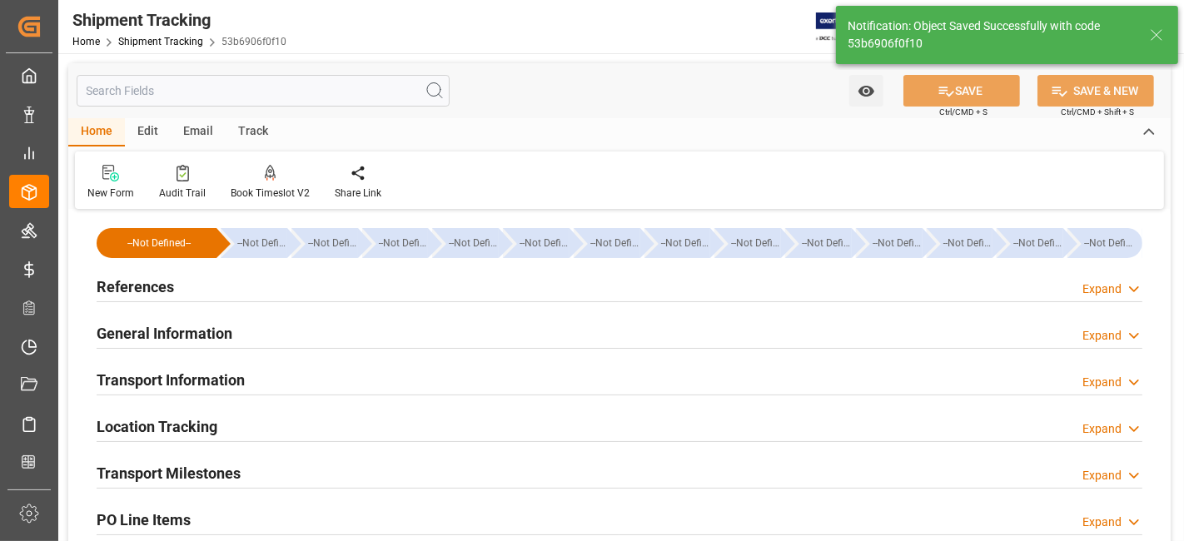
click at [251, 470] on div "Transport Milestones Expand" at bounding box center [620, 472] width 1046 height 32
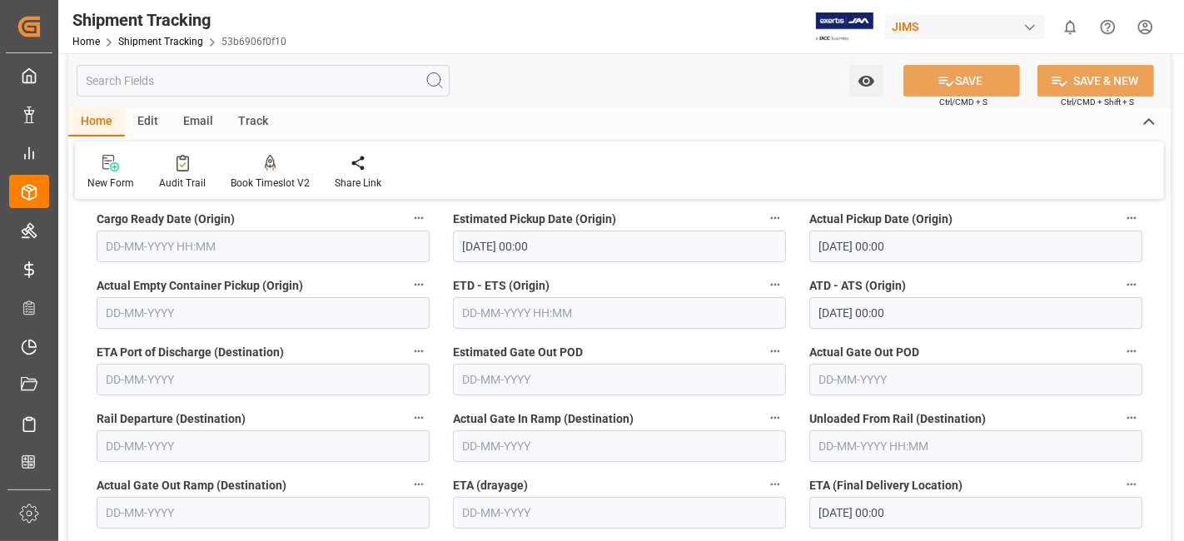
scroll to position [333, 0]
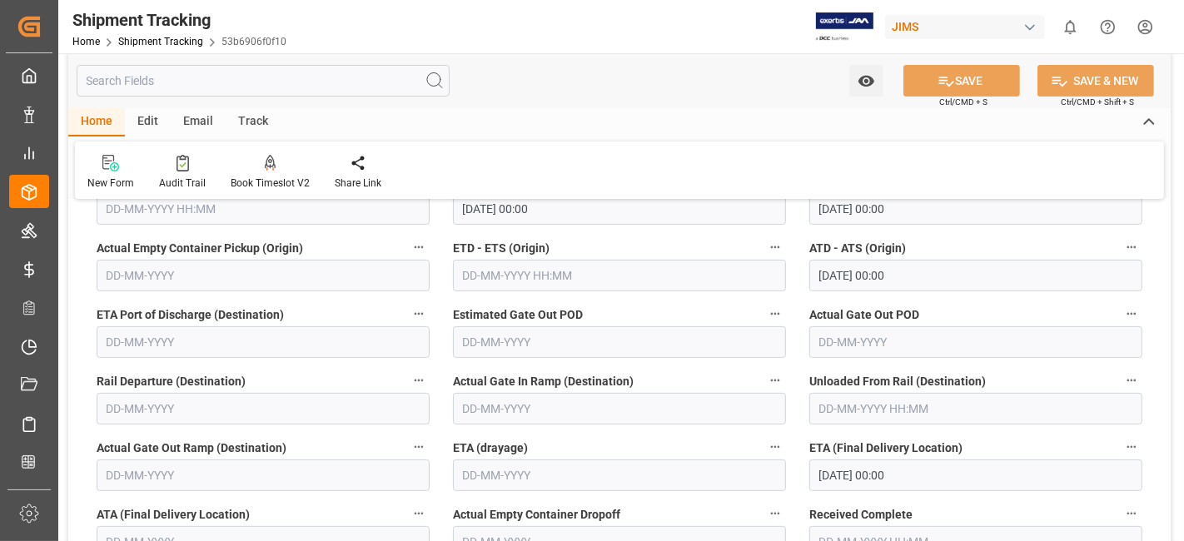
click at [87, 386] on div "Rail Departure (Destination)" at bounding box center [263, 397] width 356 height 67
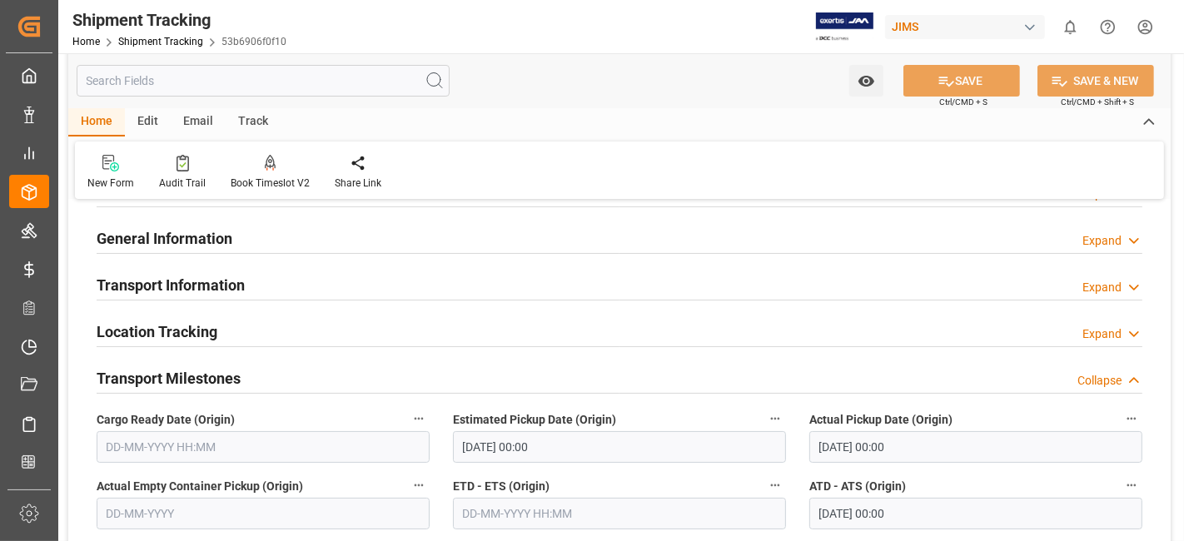
scroll to position [0, 0]
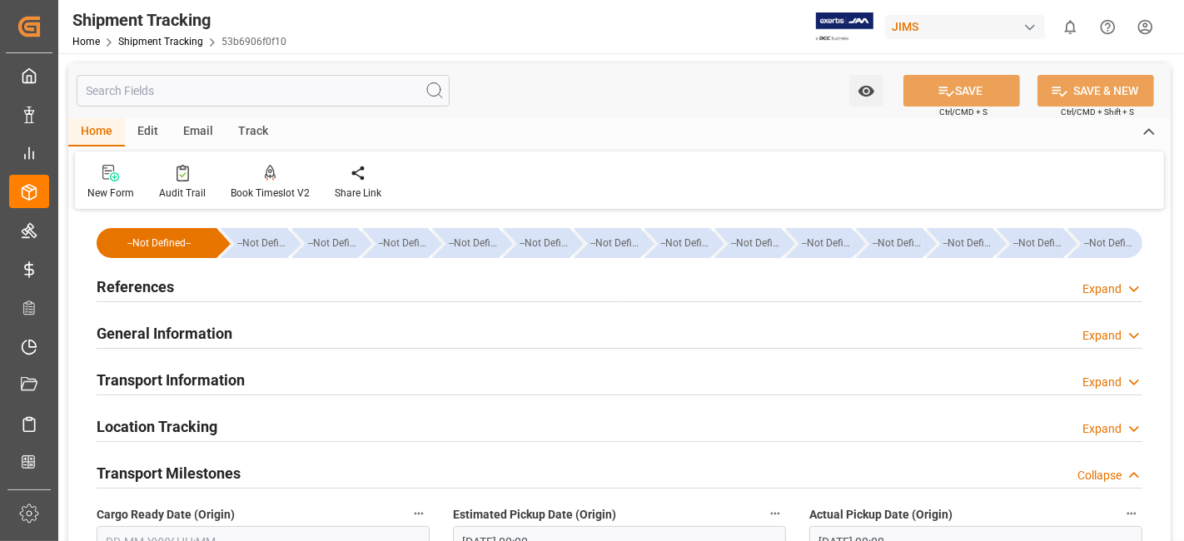
click at [187, 284] on div "References Expand" at bounding box center [620, 286] width 1046 height 32
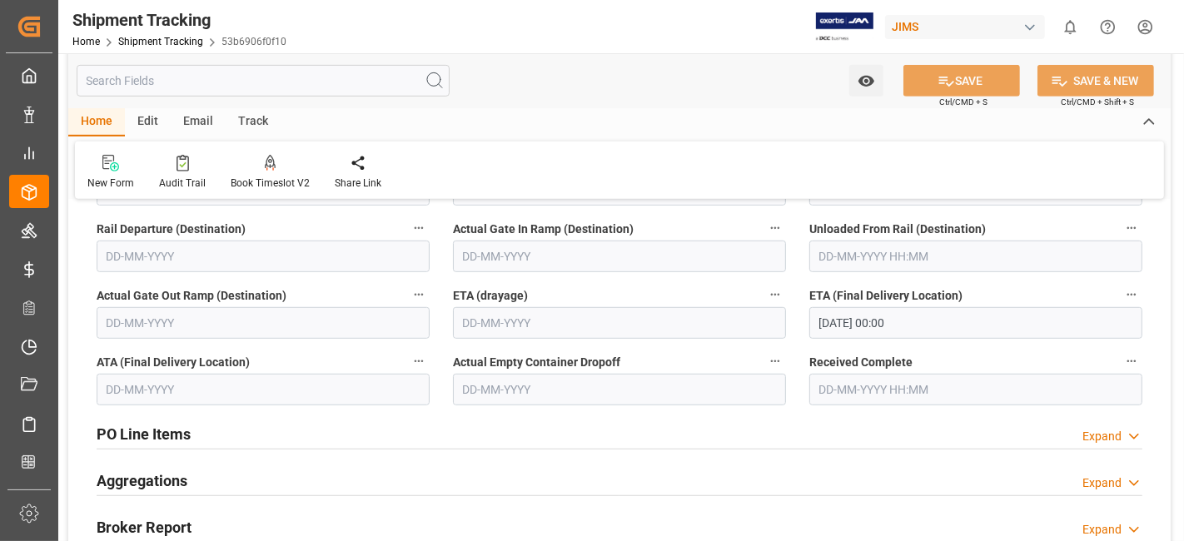
scroll to position [851, 0]
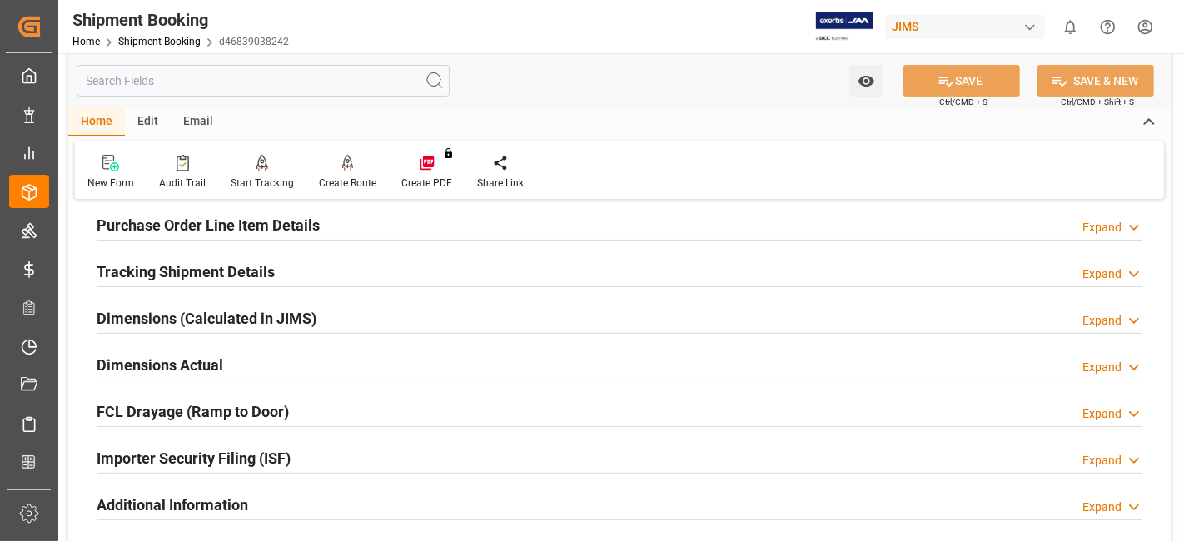
scroll to position [185, 0]
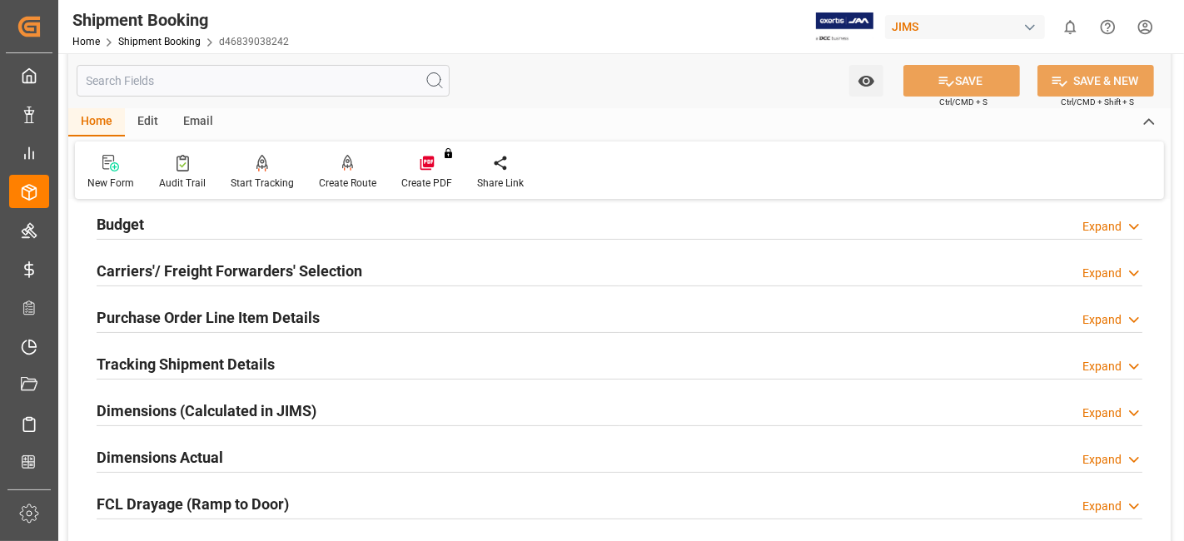
click at [271, 507] on h2 "FCL Drayage (Ramp to Door)" at bounding box center [193, 504] width 192 height 22
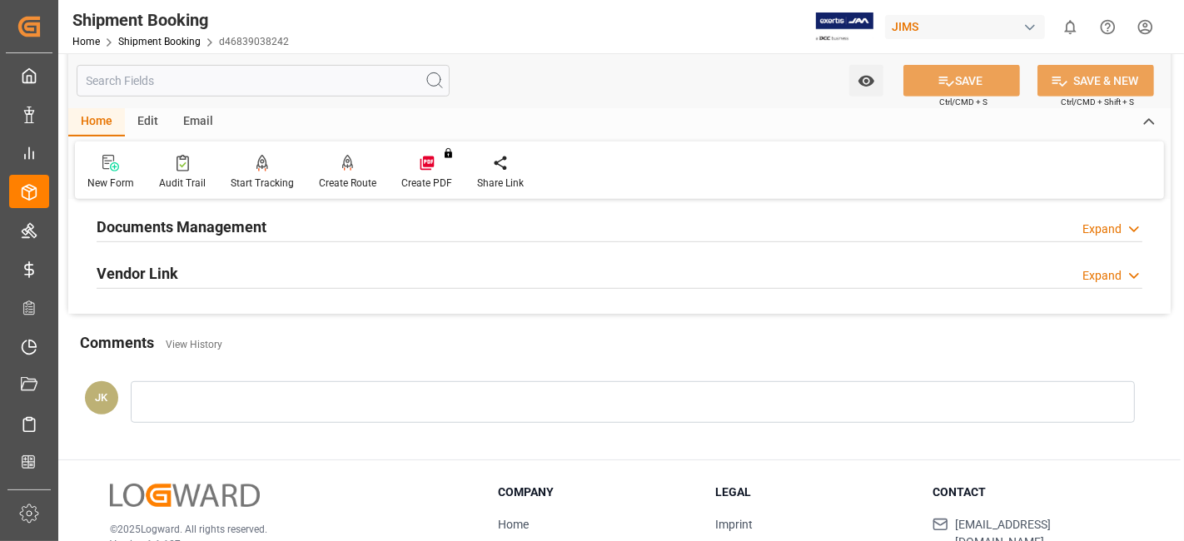
scroll to position [740, 0]
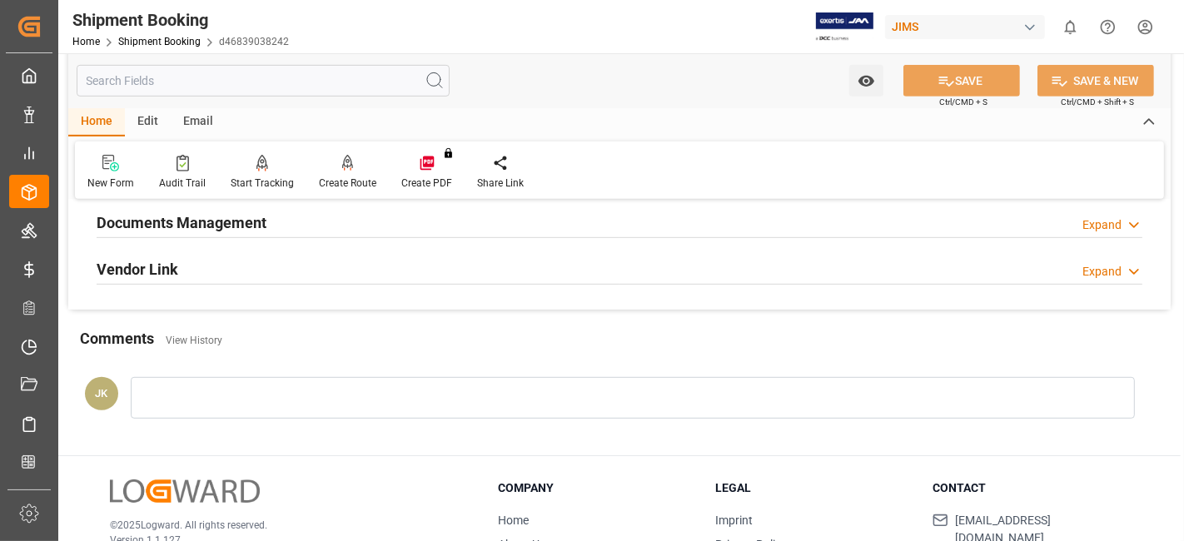
click at [187, 225] on h2 "Documents Management" at bounding box center [182, 223] width 170 height 22
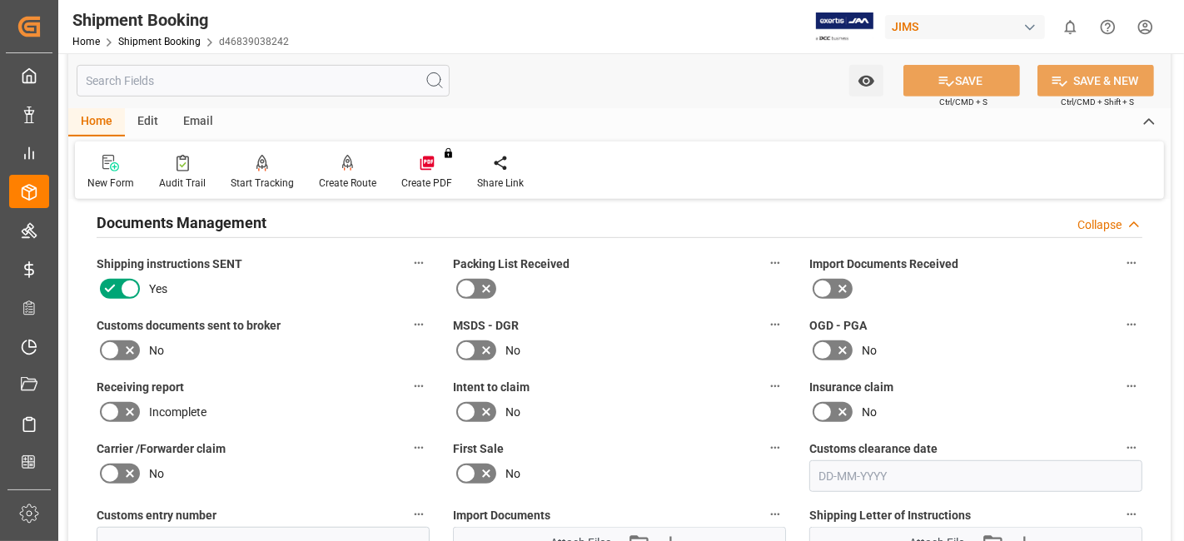
click at [141, 340] on label at bounding box center [120, 350] width 47 height 27
click at [0, 0] on input "checkbox" at bounding box center [0, 0] width 0 height 0
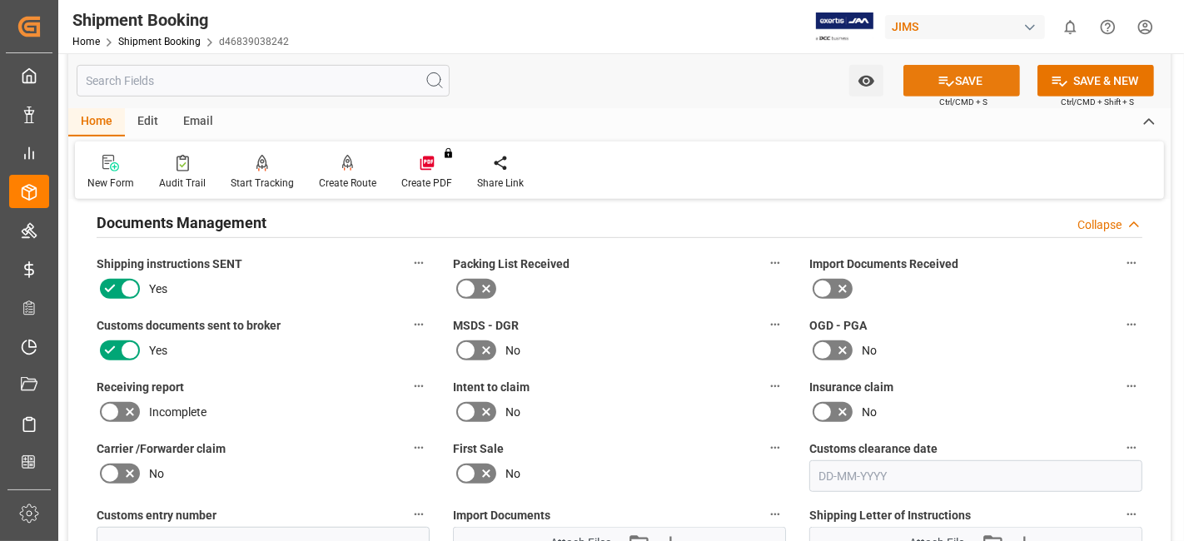
click at [945, 77] on icon at bounding box center [946, 80] width 17 height 17
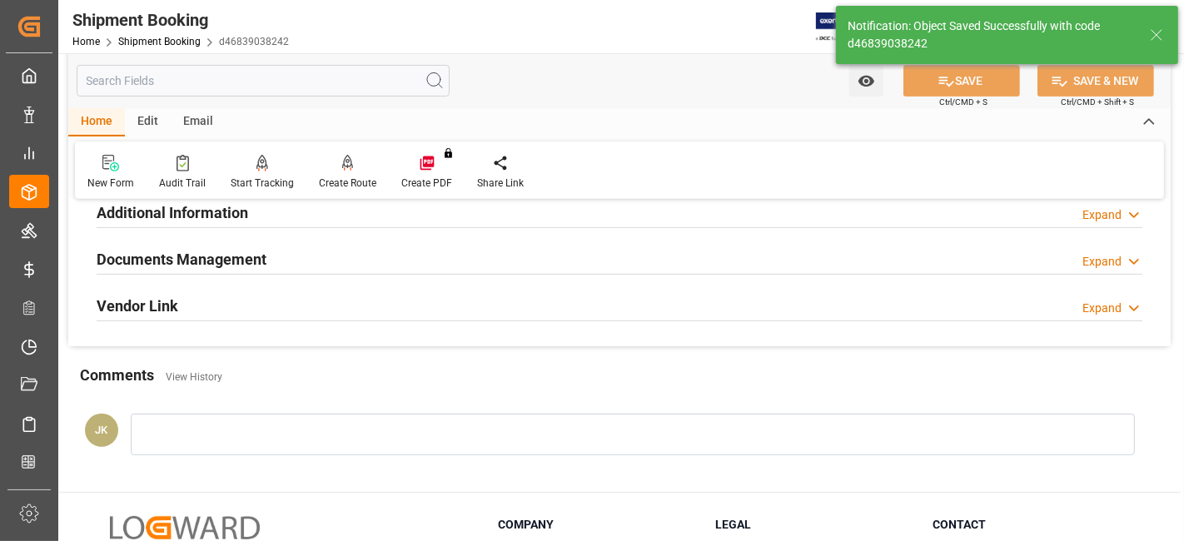
click at [288, 256] on div "Documents Management Expand" at bounding box center [620, 258] width 1046 height 32
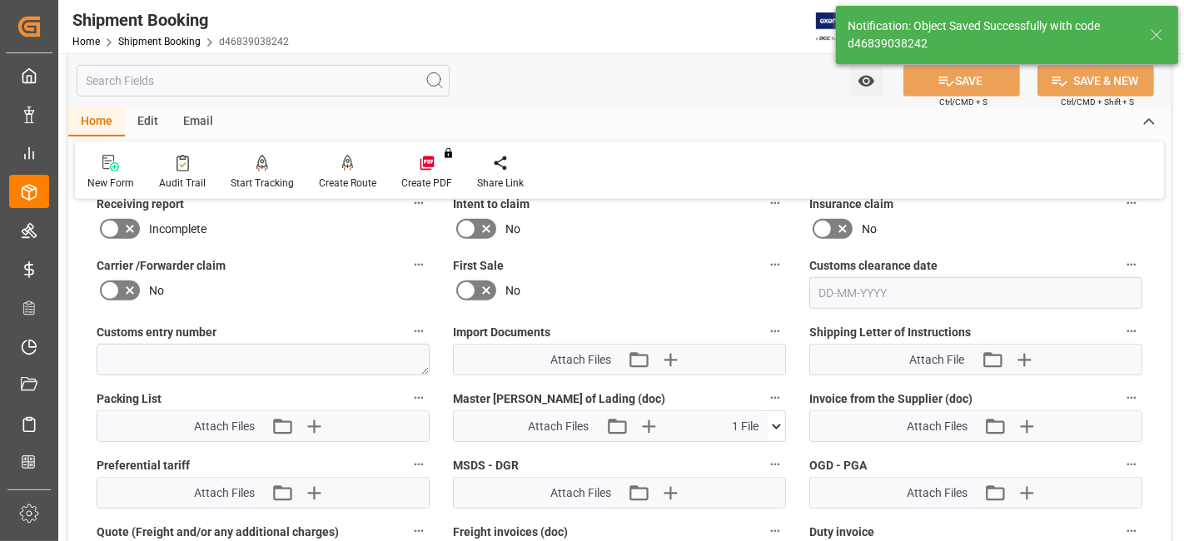
scroll to position [792, 0]
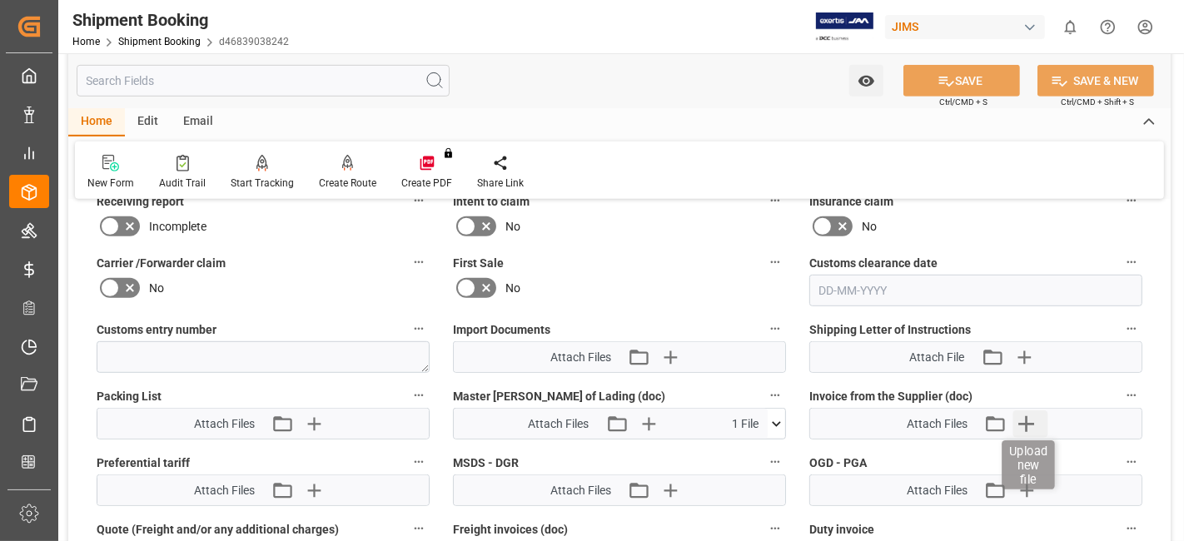
click at [1022, 420] on icon "button" at bounding box center [1026, 424] width 27 height 27
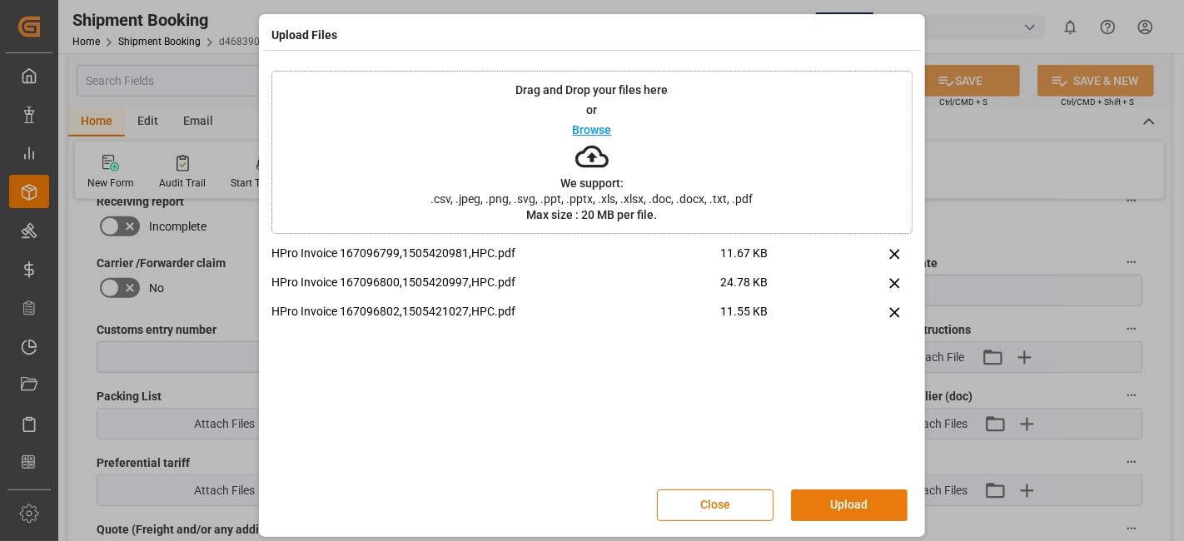
click at [833, 505] on button "Upload" at bounding box center [849, 506] width 117 height 32
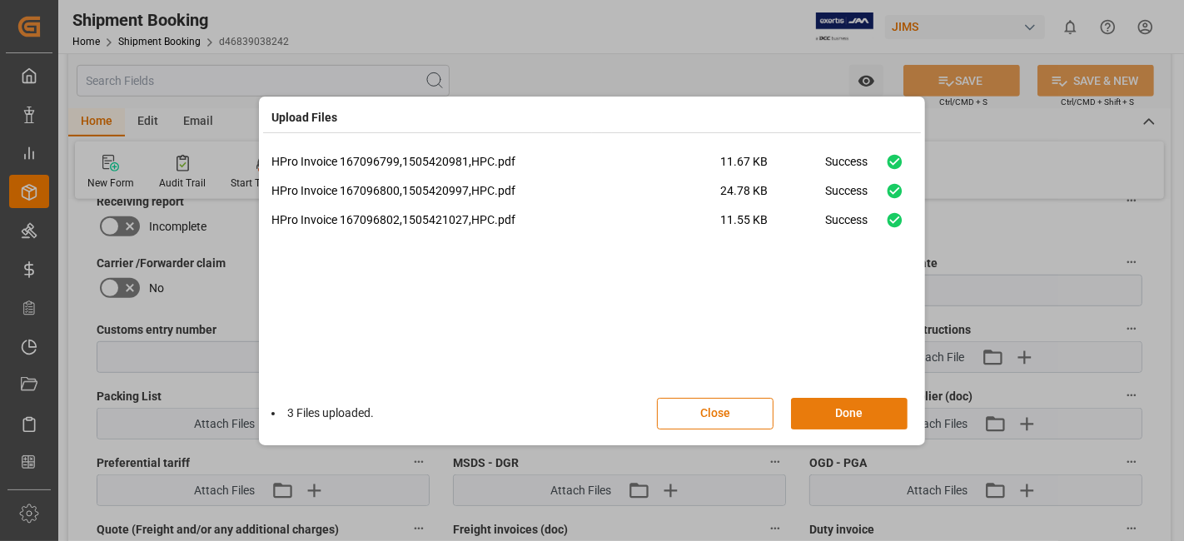
click at [820, 408] on button "Done" at bounding box center [849, 414] width 117 height 32
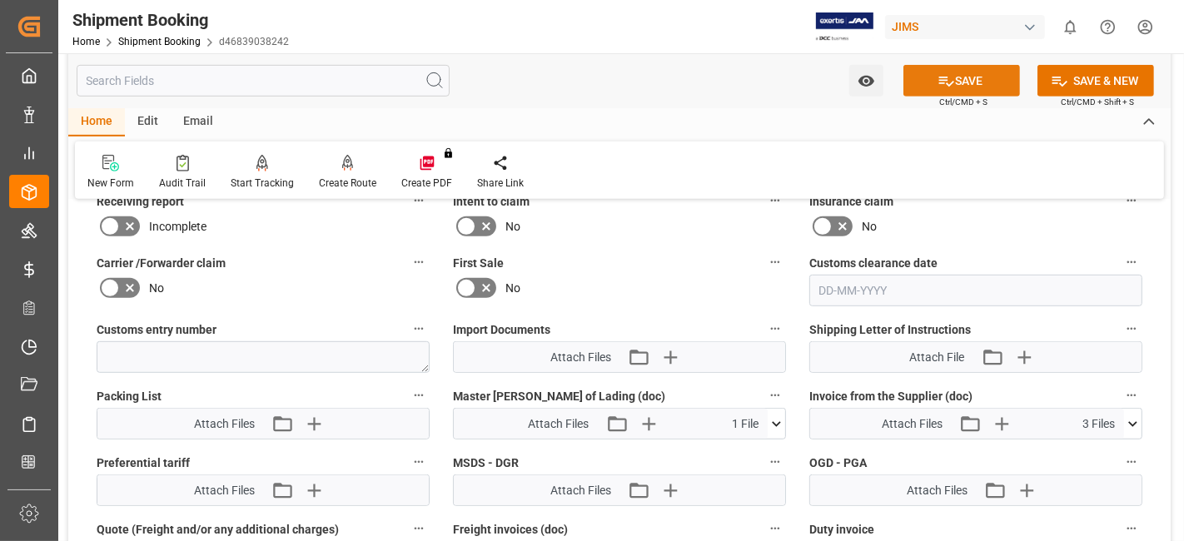
click at [914, 82] on button "SAVE" at bounding box center [962, 81] width 117 height 32
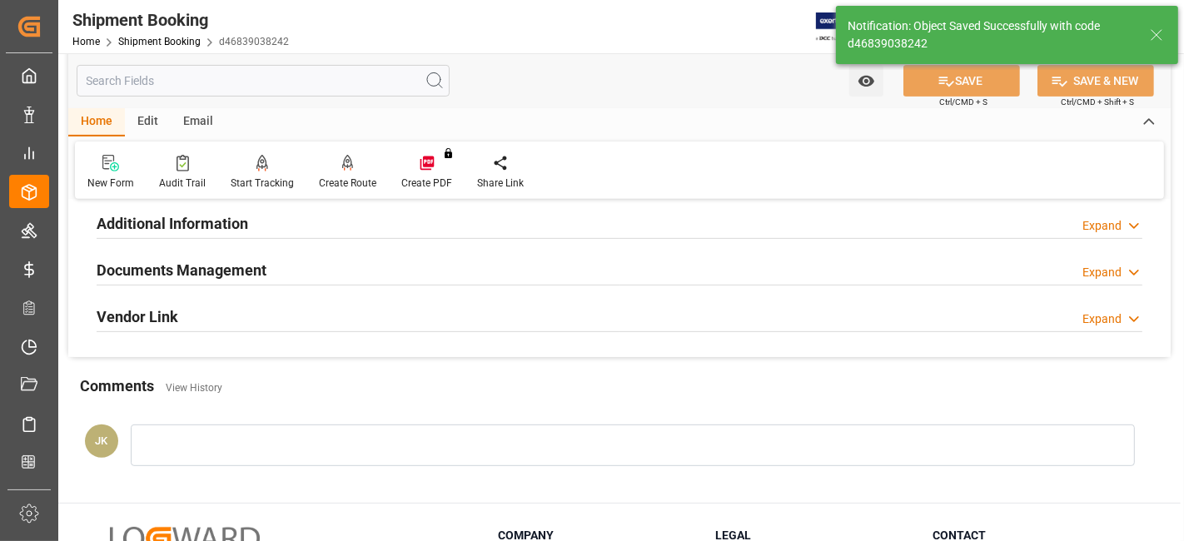
scroll to position [556, 0]
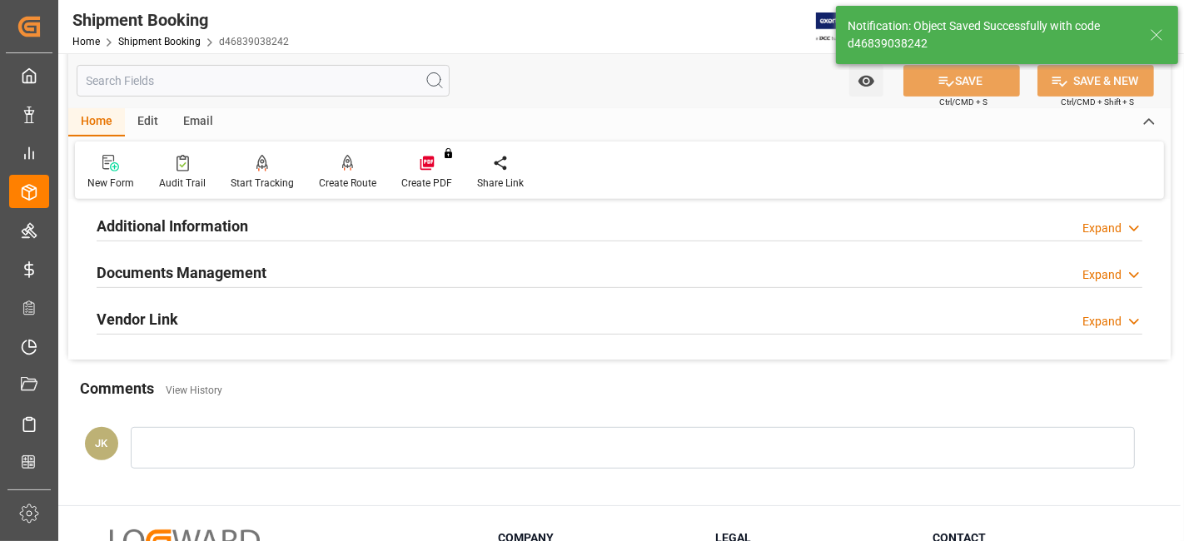
click at [329, 265] on div "Documents Management Expand" at bounding box center [620, 272] width 1046 height 32
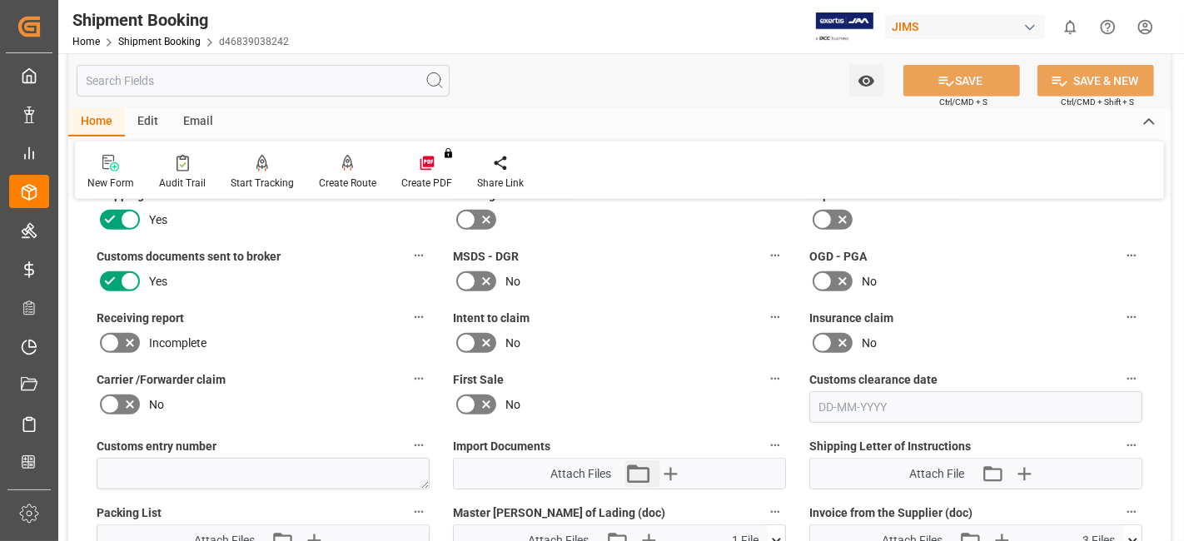
scroll to position [705, 0]
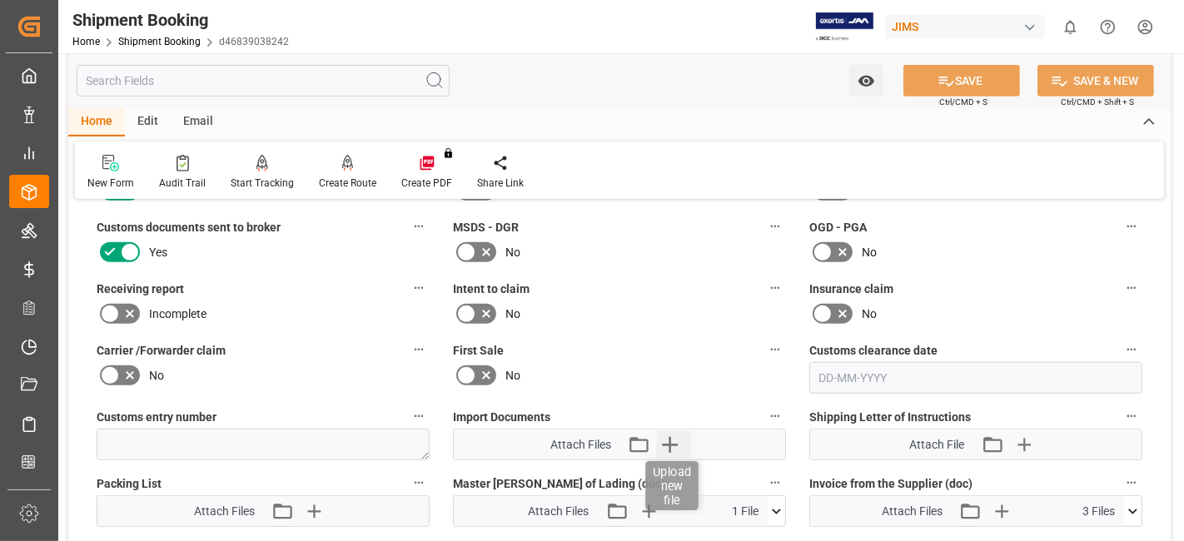
click at [665, 442] on icon "button" at bounding box center [670, 444] width 27 height 27
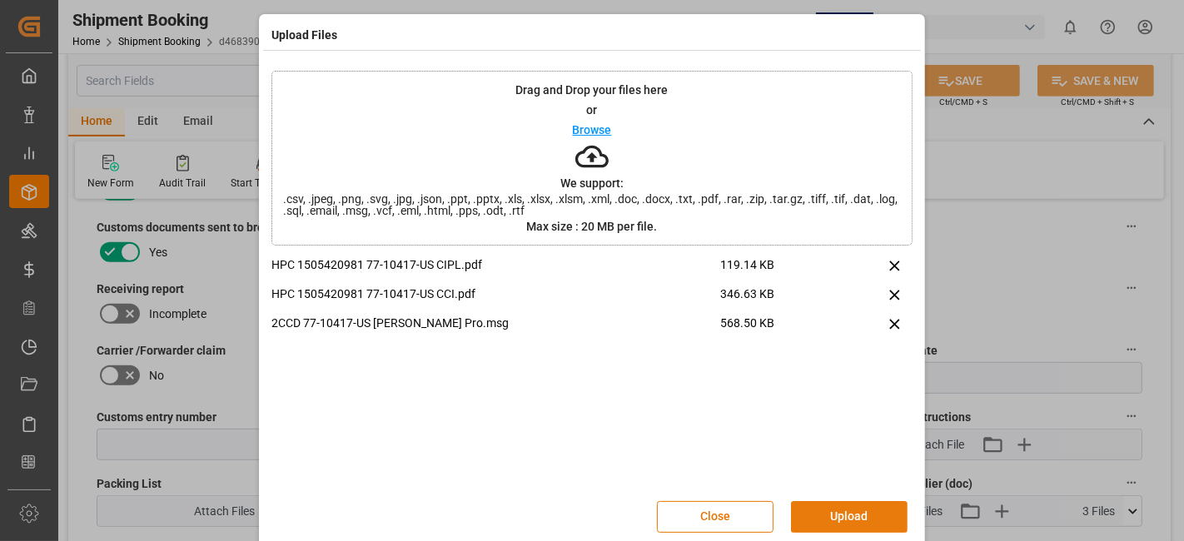
click at [846, 512] on button "Upload" at bounding box center [849, 517] width 117 height 32
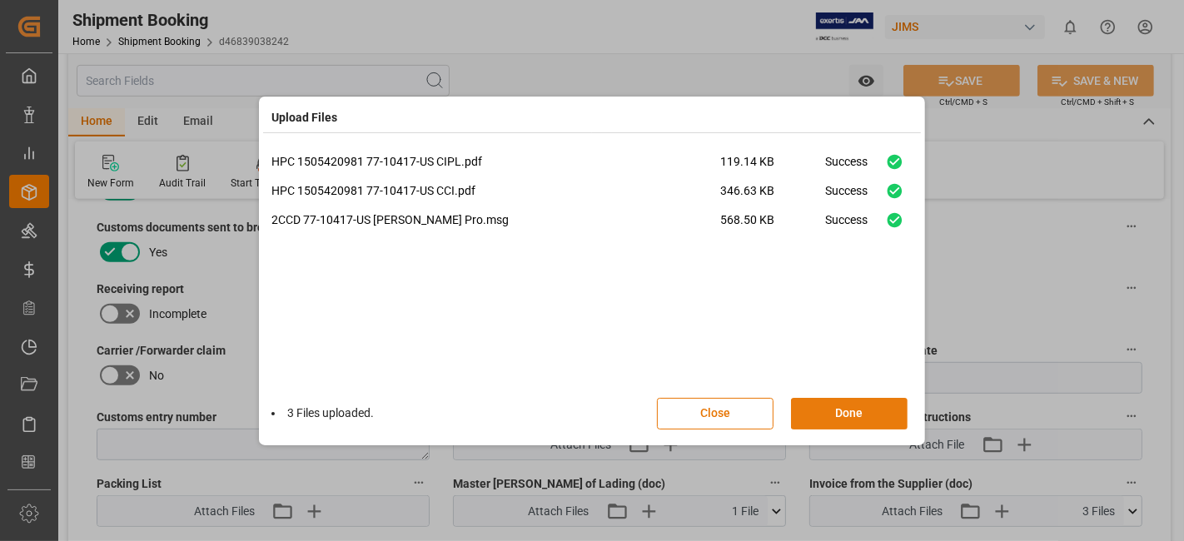
click at [834, 415] on button "Done" at bounding box center [849, 414] width 117 height 32
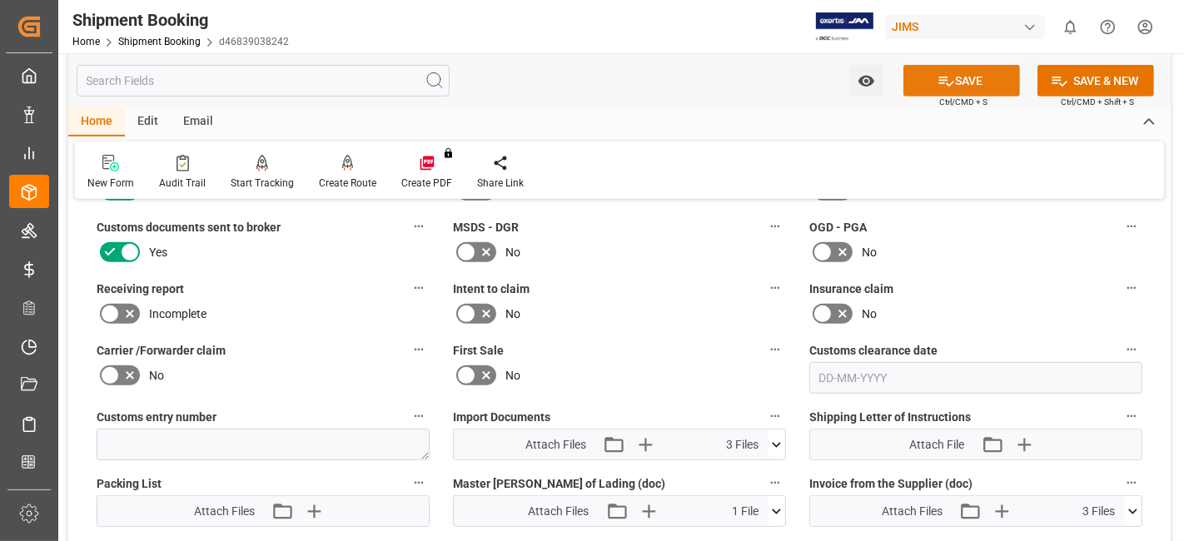
click at [920, 79] on button "SAVE" at bounding box center [962, 81] width 117 height 32
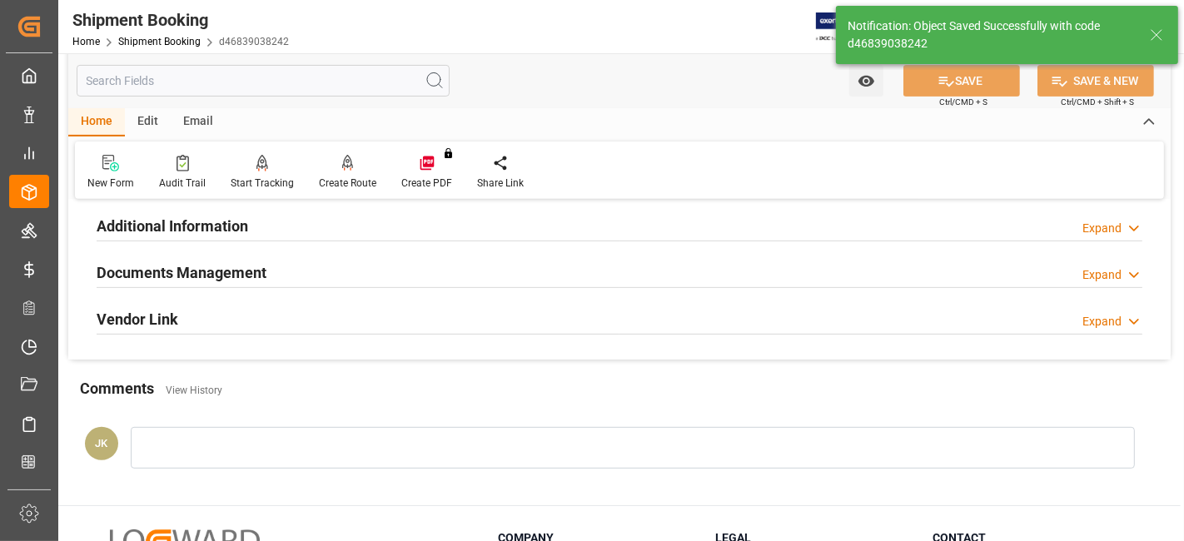
click at [252, 261] on h2 "Documents Management" at bounding box center [182, 272] width 170 height 22
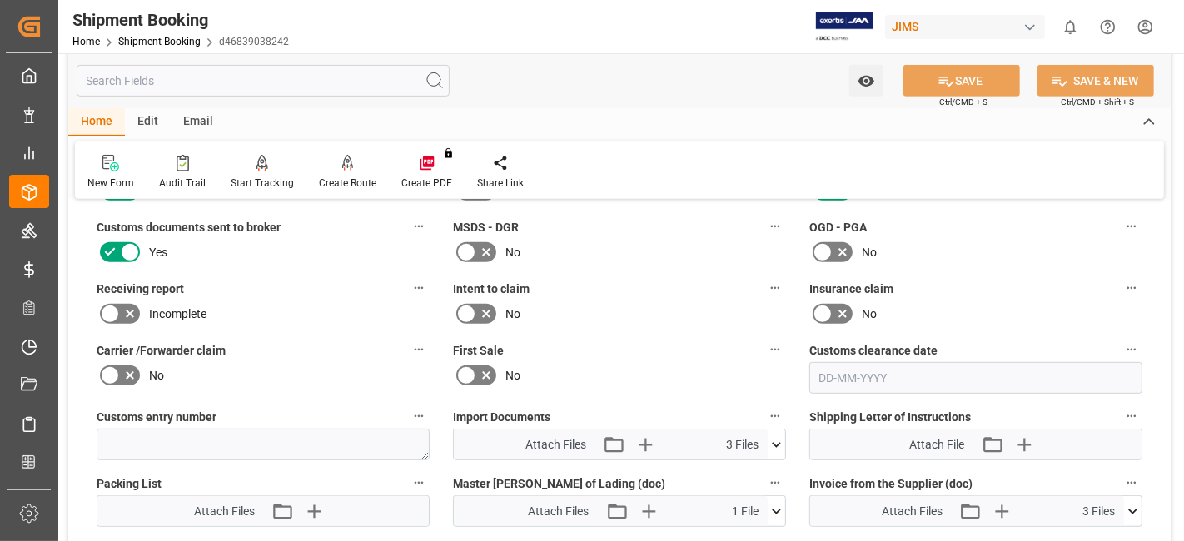
scroll to position [742, 0]
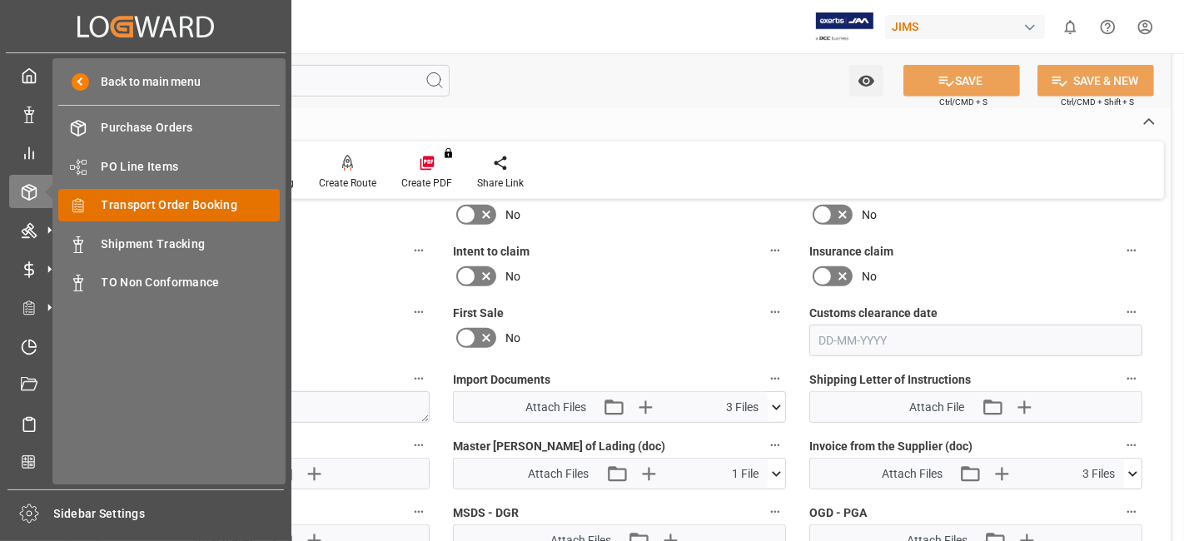
click at [218, 204] on span "Transport Order Booking" at bounding box center [191, 205] width 179 height 17
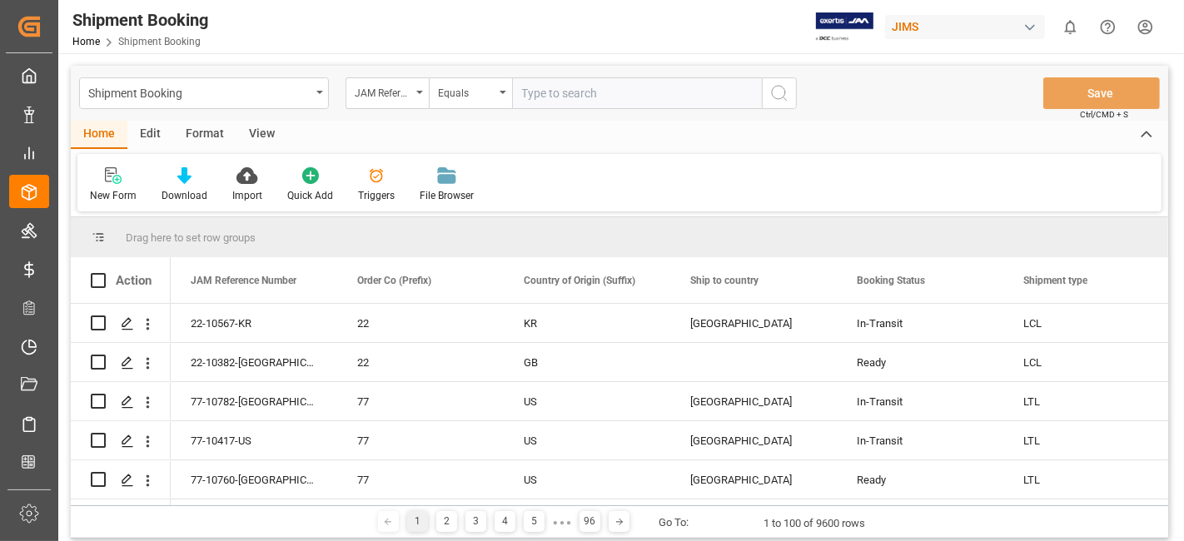
click at [589, 98] on input "text" at bounding box center [637, 93] width 250 height 32
paste input "77-10753-US"
type input "77-10753-US"
click at [783, 96] on circle "search button" at bounding box center [778, 92] width 13 height 13
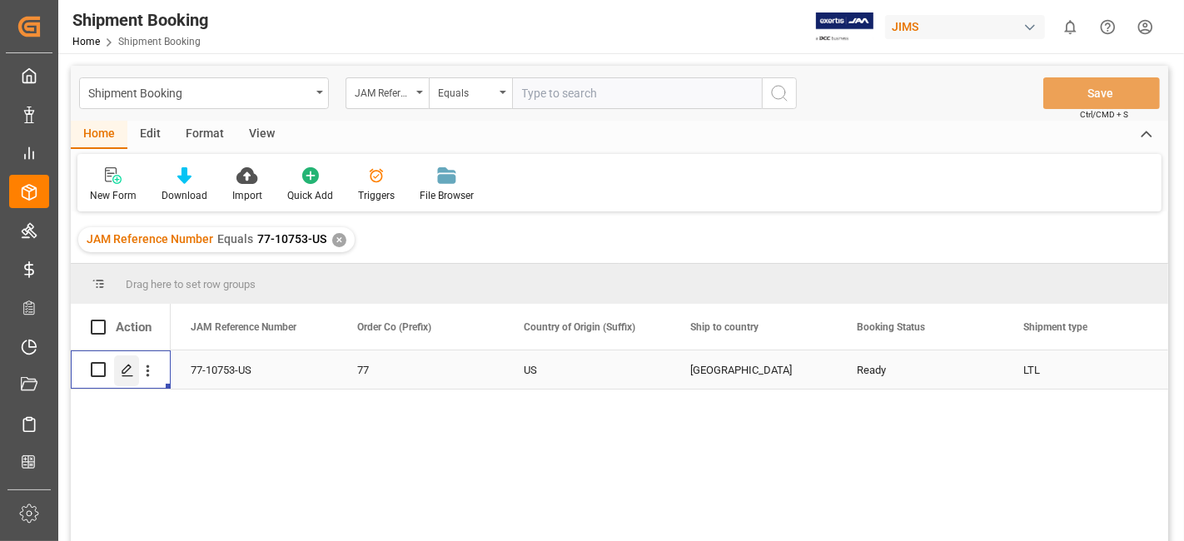
click at [124, 372] on polygon "Press SPACE to select this row." at bounding box center [126, 369] width 8 height 8
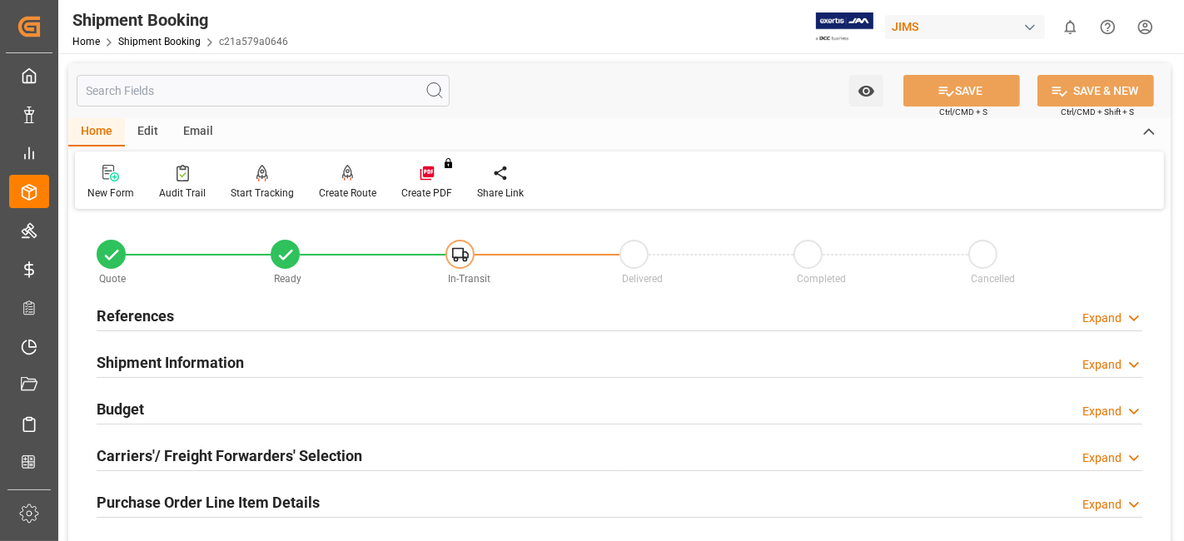
click at [219, 351] on h2 "Shipment Information" at bounding box center [170, 362] width 147 height 22
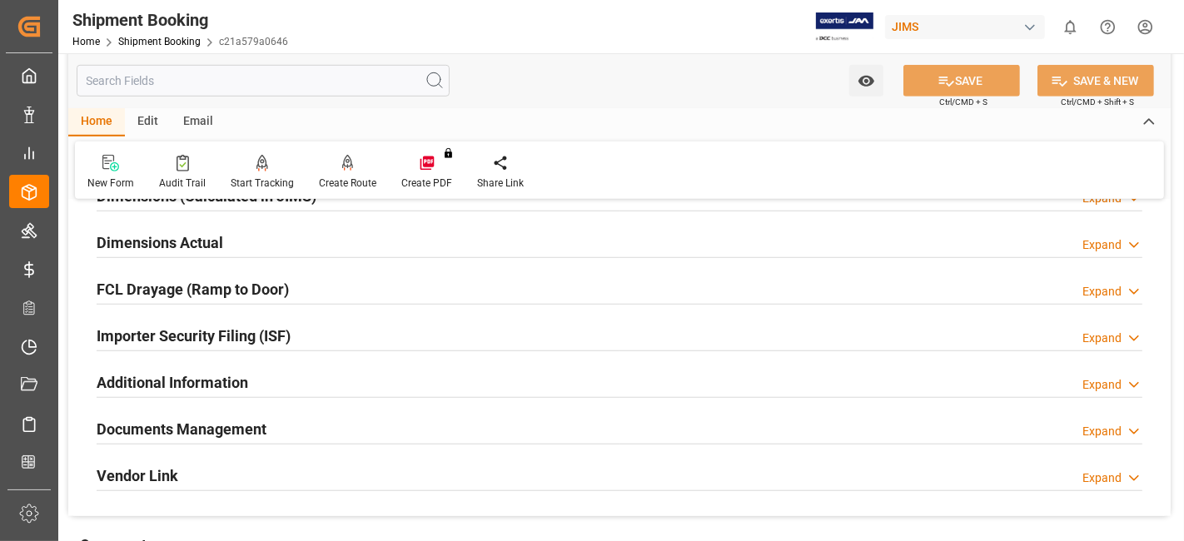
click at [190, 422] on h2 "Documents Management" at bounding box center [182, 429] width 170 height 22
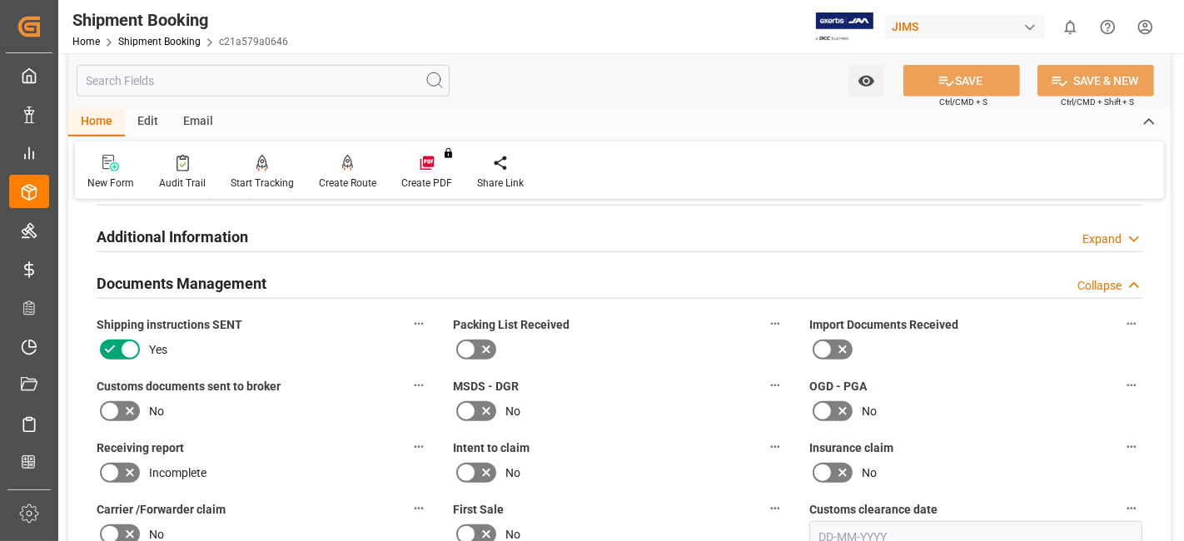
scroll to position [1221, 0]
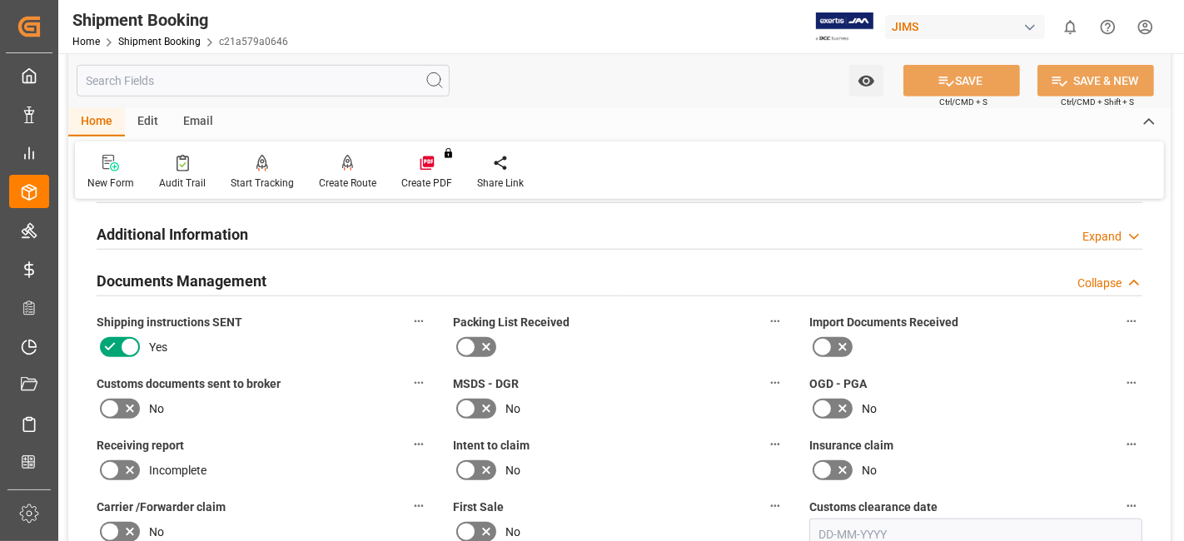
click at [129, 403] on icon at bounding box center [130, 409] width 20 height 20
click at [0, 0] on input "checkbox" at bounding box center [0, 0] width 0 height 0
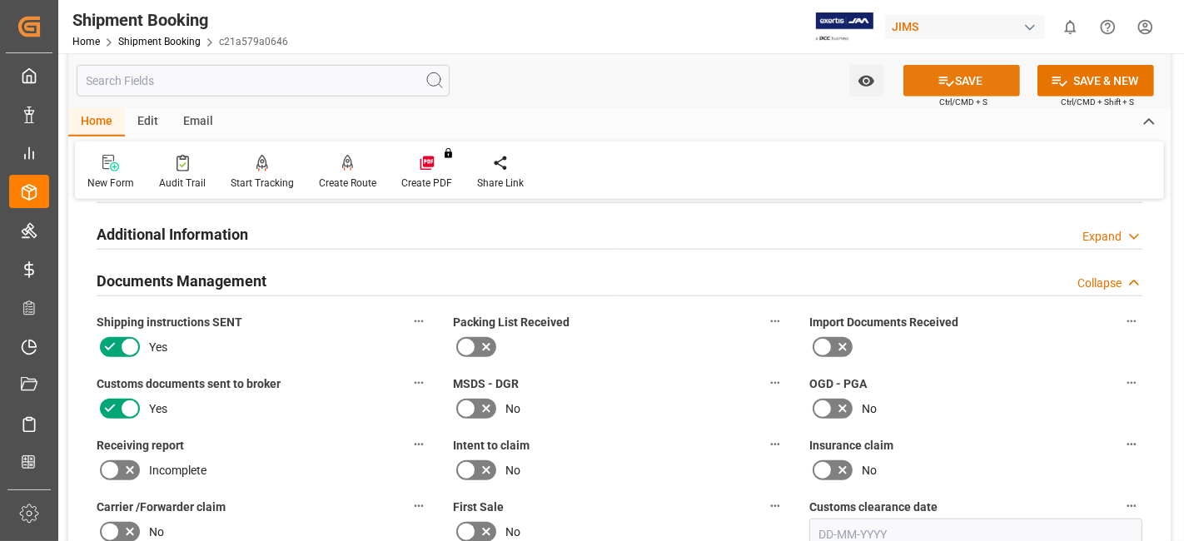
click at [942, 66] on button "SAVE" at bounding box center [962, 81] width 117 height 32
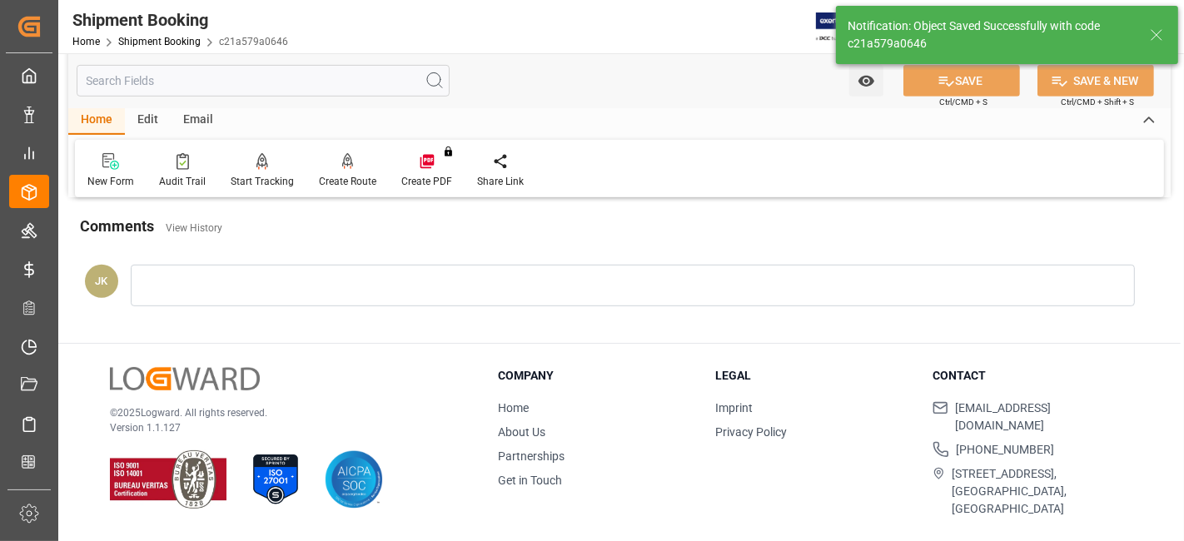
scroll to position [550, 0]
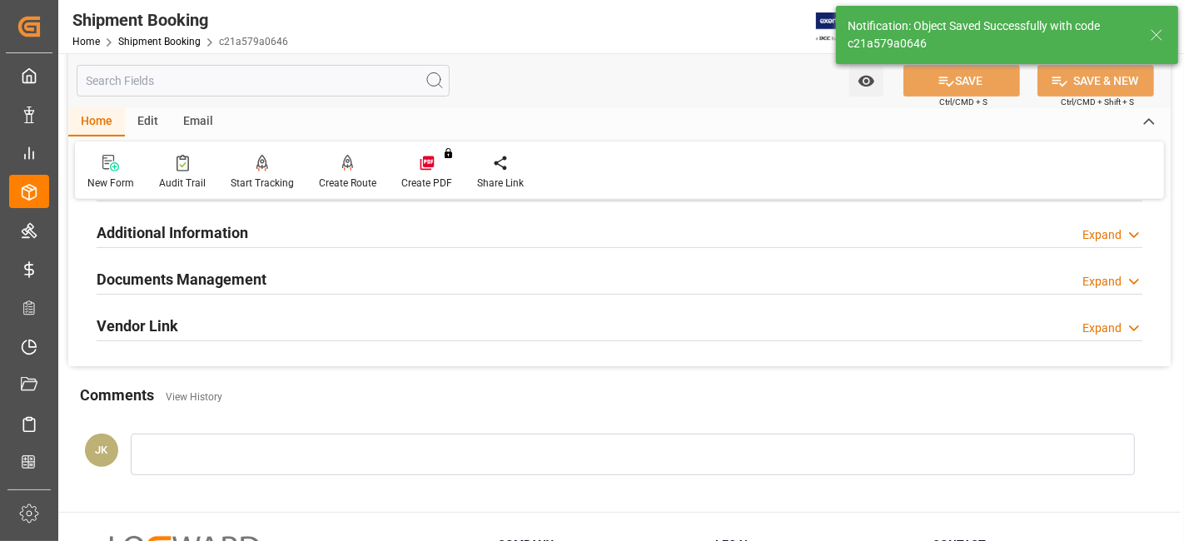
click at [275, 275] on div "Documents Management Expand" at bounding box center [620, 278] width 1046 height 32
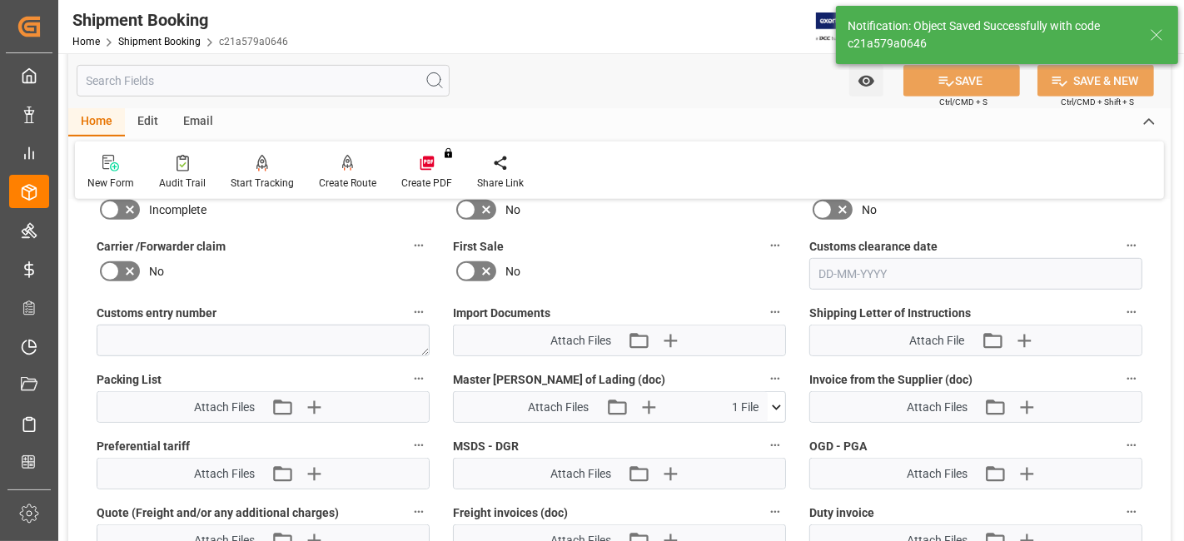
scroll to position [809, 0]
click at [655, 407] on icon "button" at bounding box center [648, 407] width 27 height 27
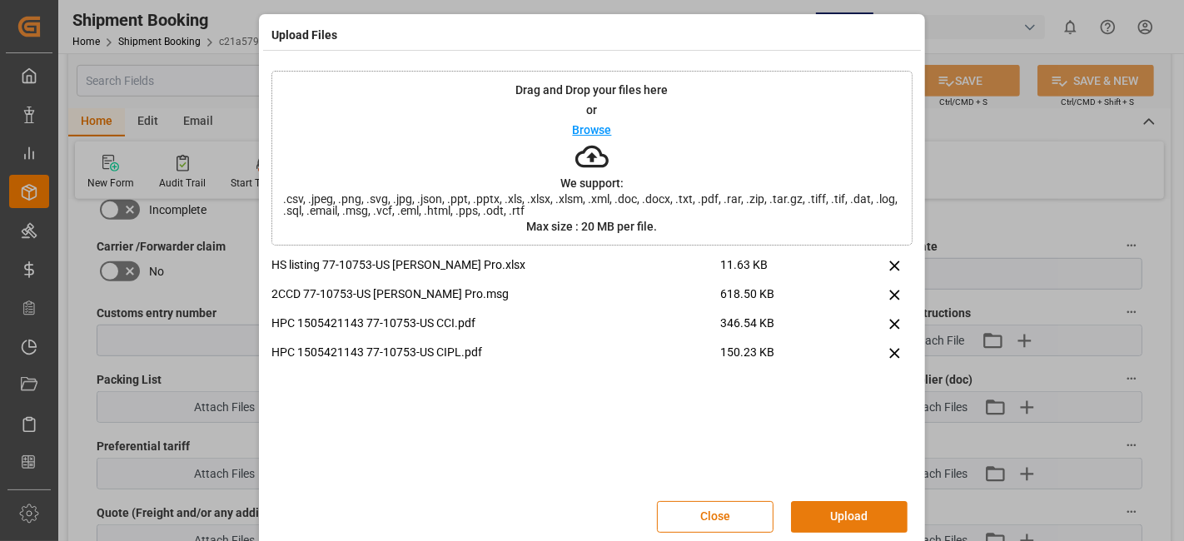
click at [839, 501] on button "Upload" at bounding box center [849, 517] width 117 height 32
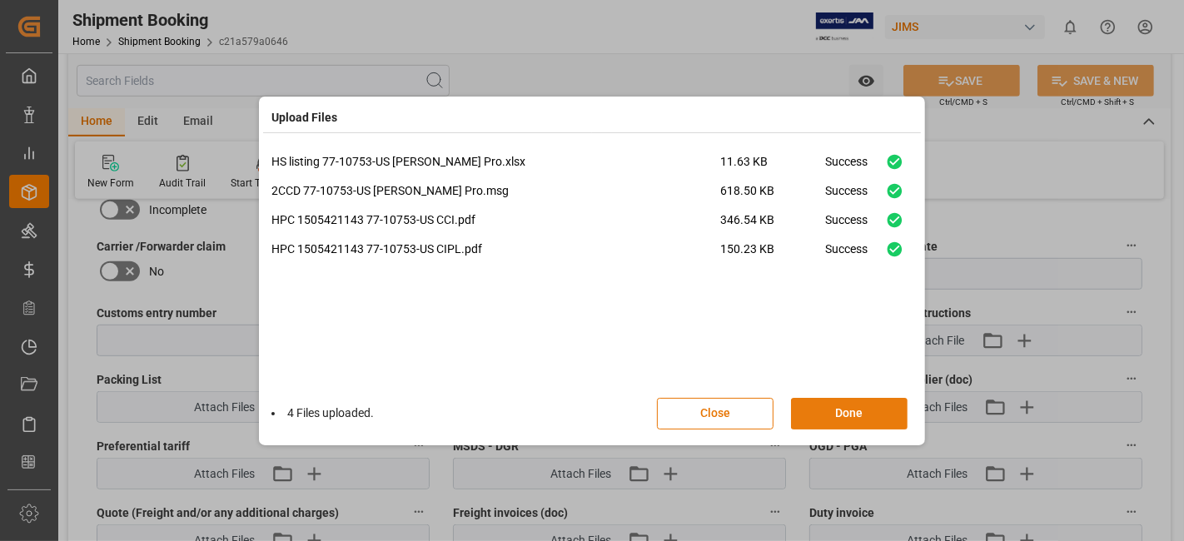
click at [844, 403] on button "Done" at bounding box center [849, 414] width 117 height 32
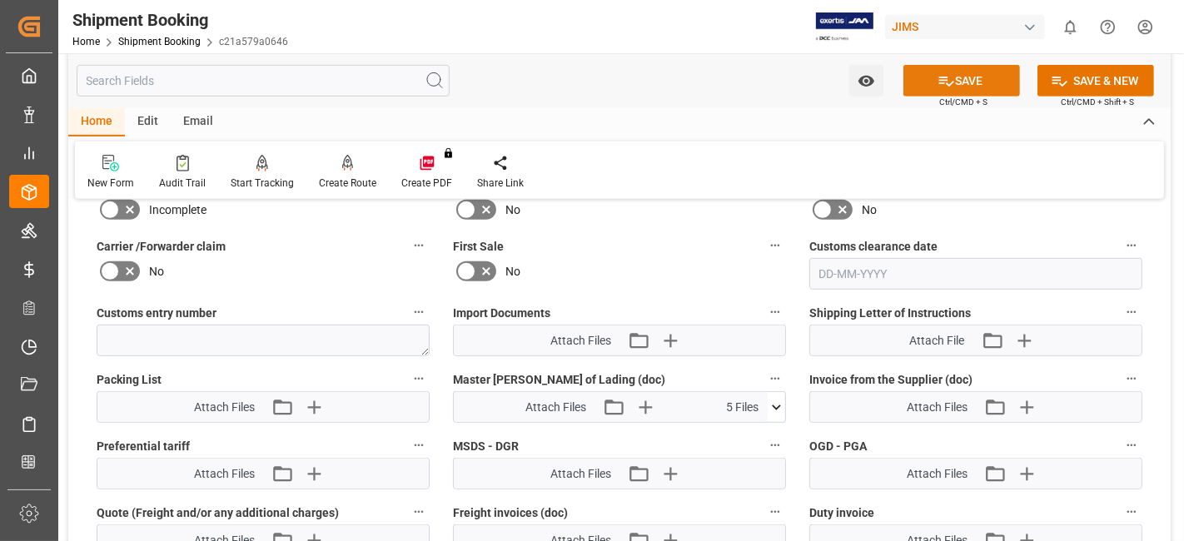
click at [922, 83] on button "SAVE" at bounding box center [962, 81] width 117 height 32
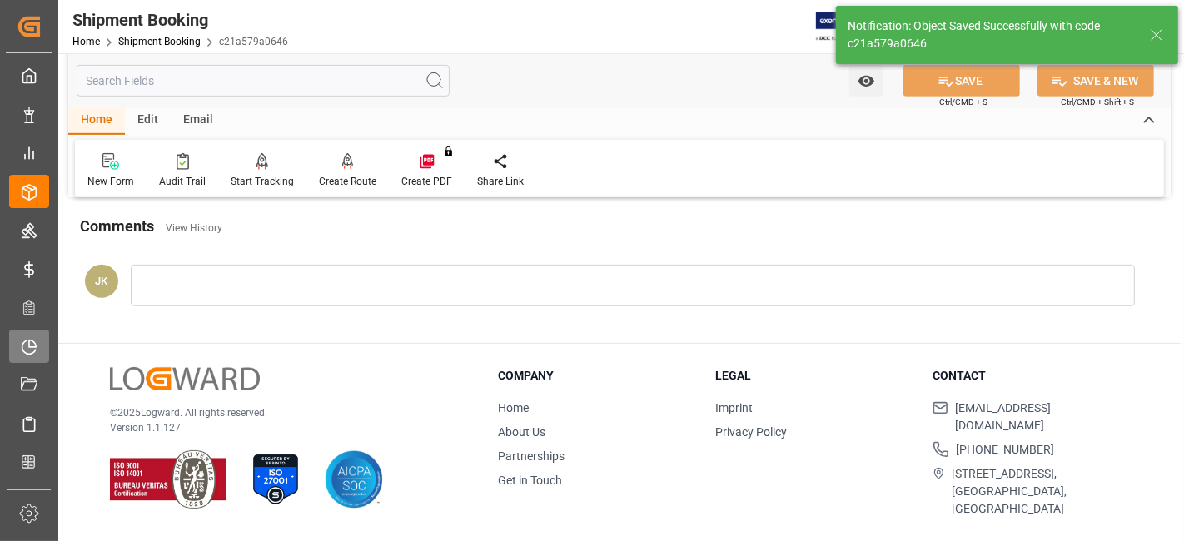
scroll to position [705, 0]
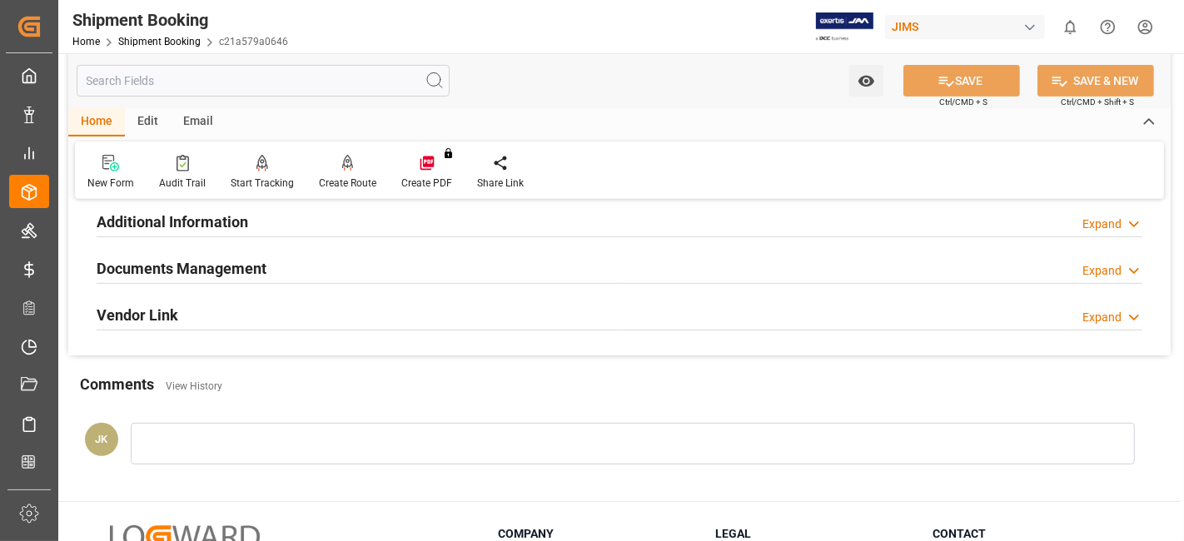
scroll to position [556, 0]
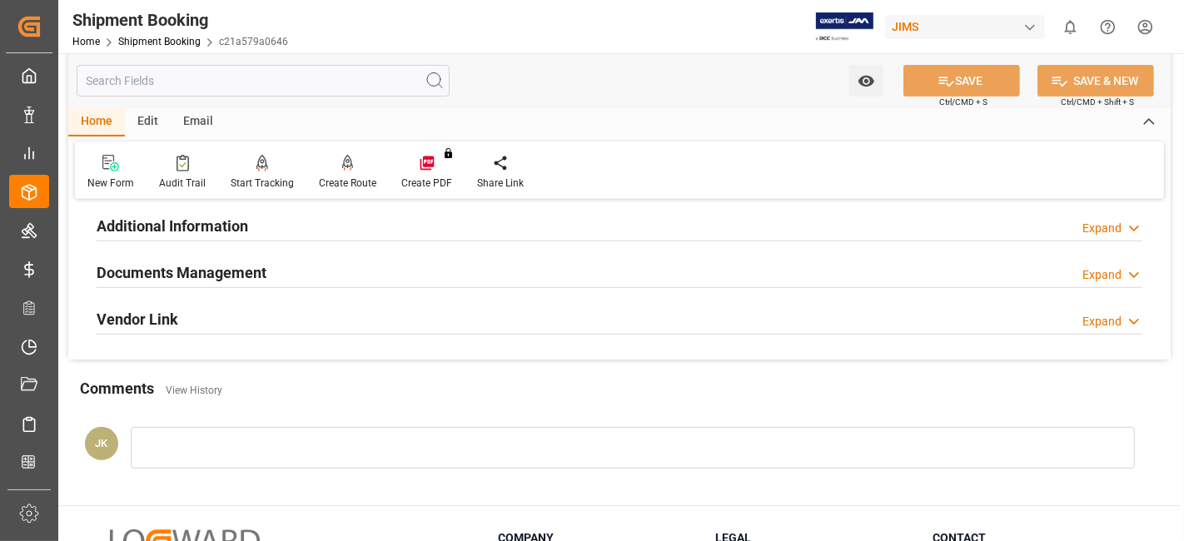
click at [356, 239] on div "Additional Information Expand" at bounding box center [619, 226] width 1069 height 47
drag, startPoint x: 355, startPoint y: 271, endPoint x: 369, endPoint y: 286, distance: 20.6
click at [354, 271] on div "Documents Management Expand" at bounding box center [620, 272] width 1046 height 32
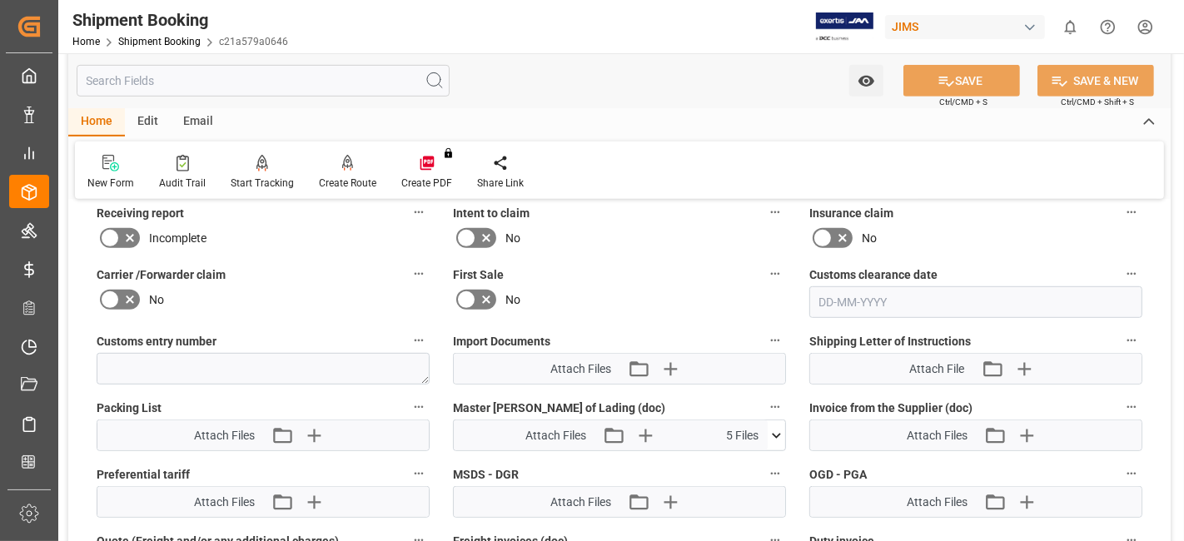
scroll to position [816, 0]
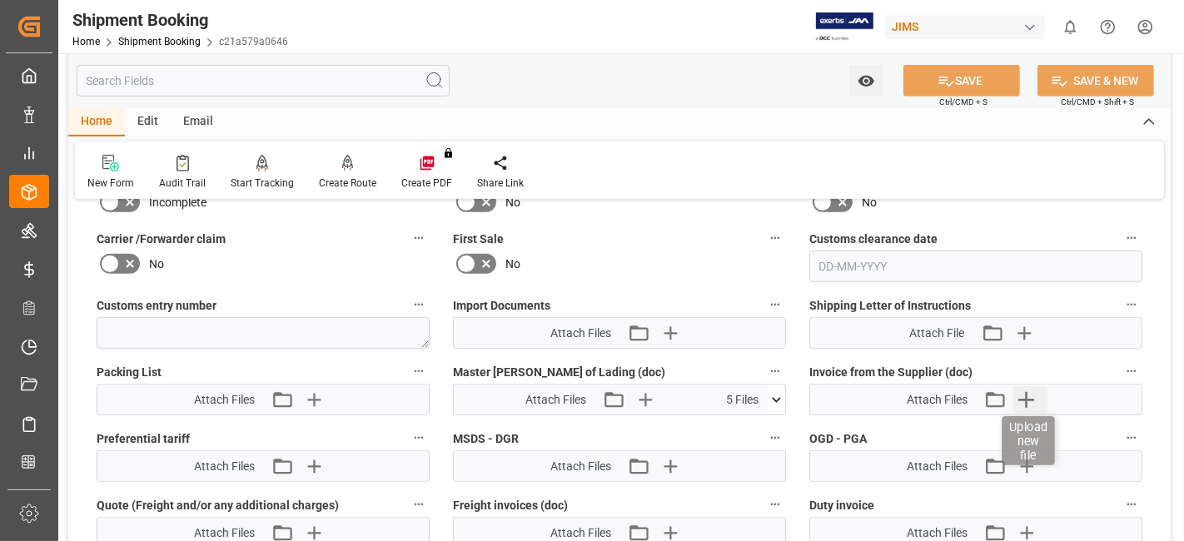
click at [1028, 404] on icon "button" at bounding box center [1026, 399] width 27 height 27
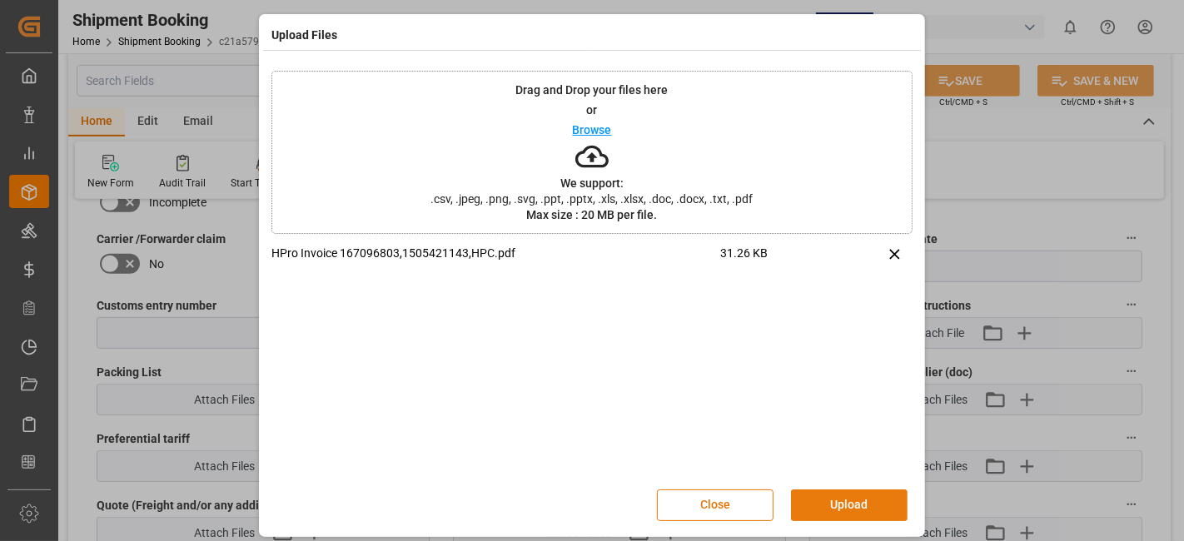
click at [830, 515] on button "Upload" at bounding box center [849, 506] width 117 height 32
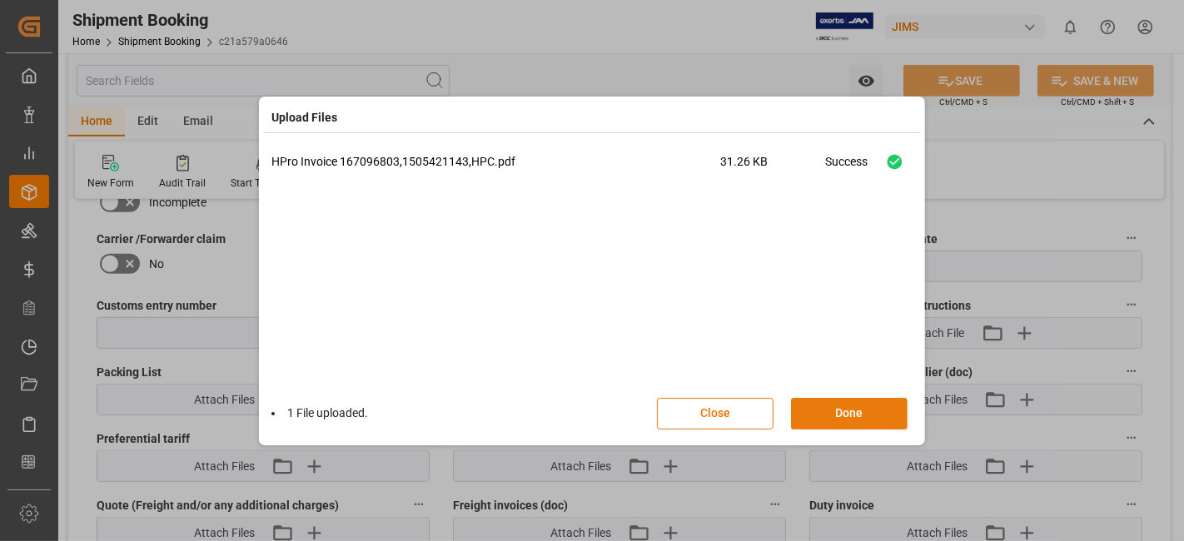
click at [843, 412] on button "Done" at bounding box center [849, 414] width 117 height 32
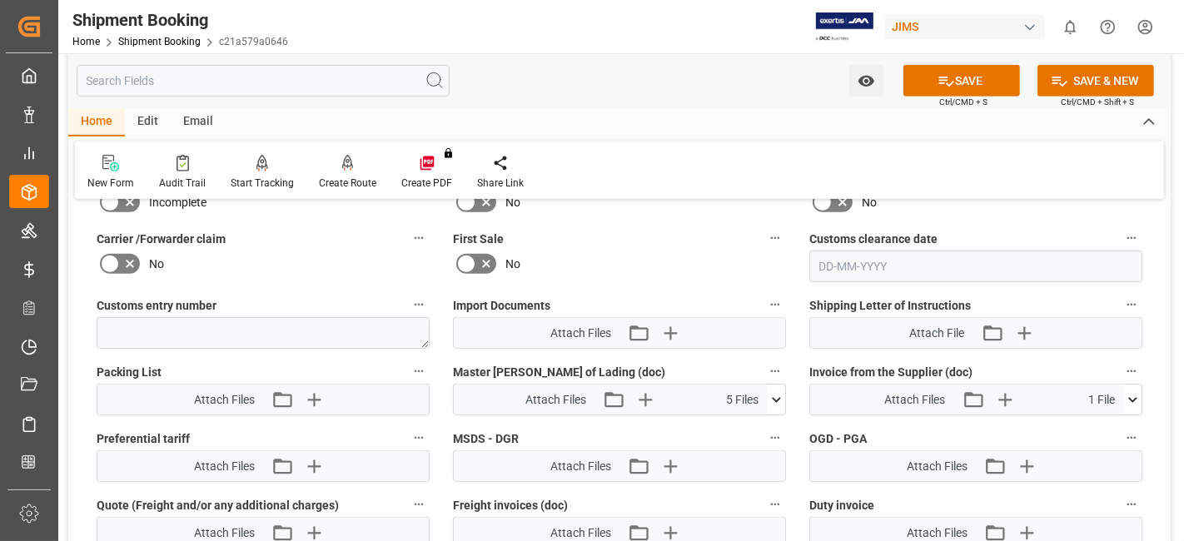
click at [614, 232] on label "First Sale" at bounding box center [619, 238] width 333 height 23
click at [764, 232] on button "First Sale" at bounding box center [775, 238] width 22 height 22
click at [945, 84] on div at bounding box center [592, 270] width 1184 height 541
click at [945, 84] on body "Created by potrace 1.15, written by Peter Selinger 2001-2017 Created by potrace…" at bounding box center [592, 270] width 1184 height 541
click at [944, 92] on button "SAVE" at bounding box center [962, 81] width 117 height 32
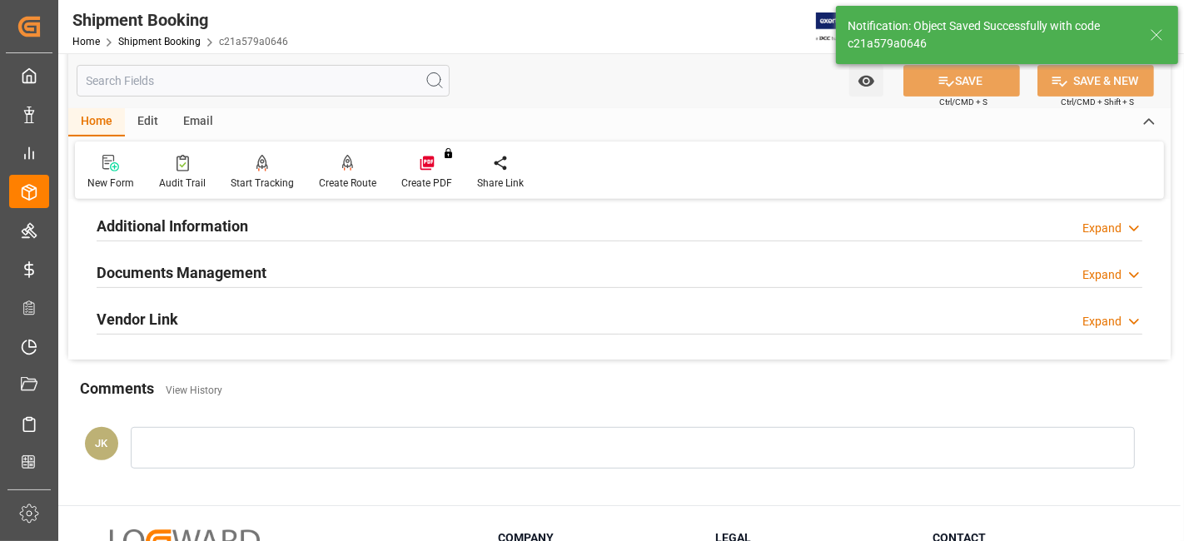
click at [183, 269] on h2 "Documents Management" at bounding box center [182, 272] width 170 height 22
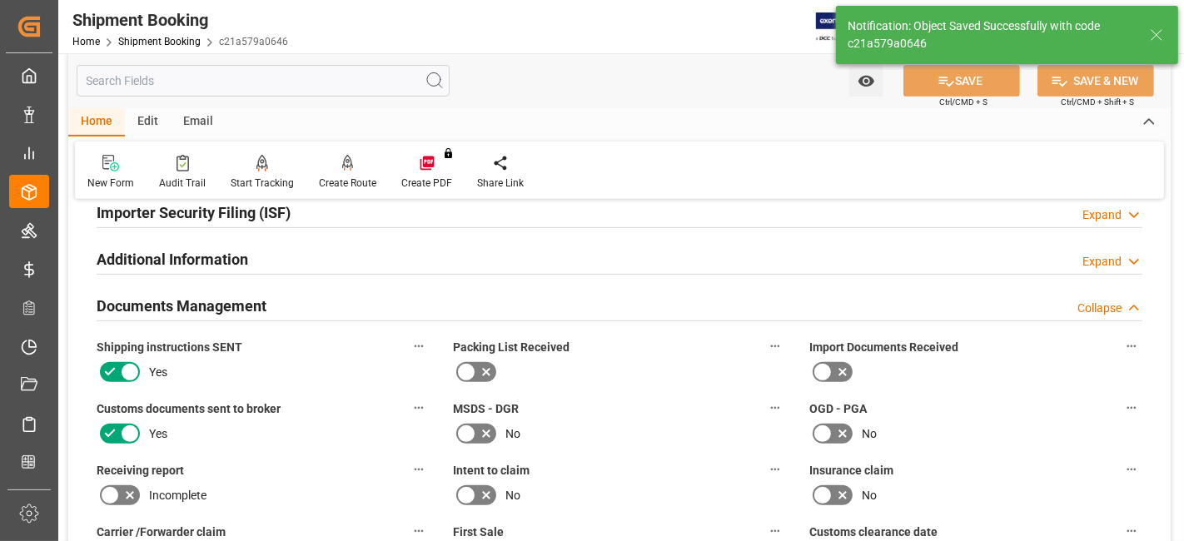
scroll to position [520, 0]
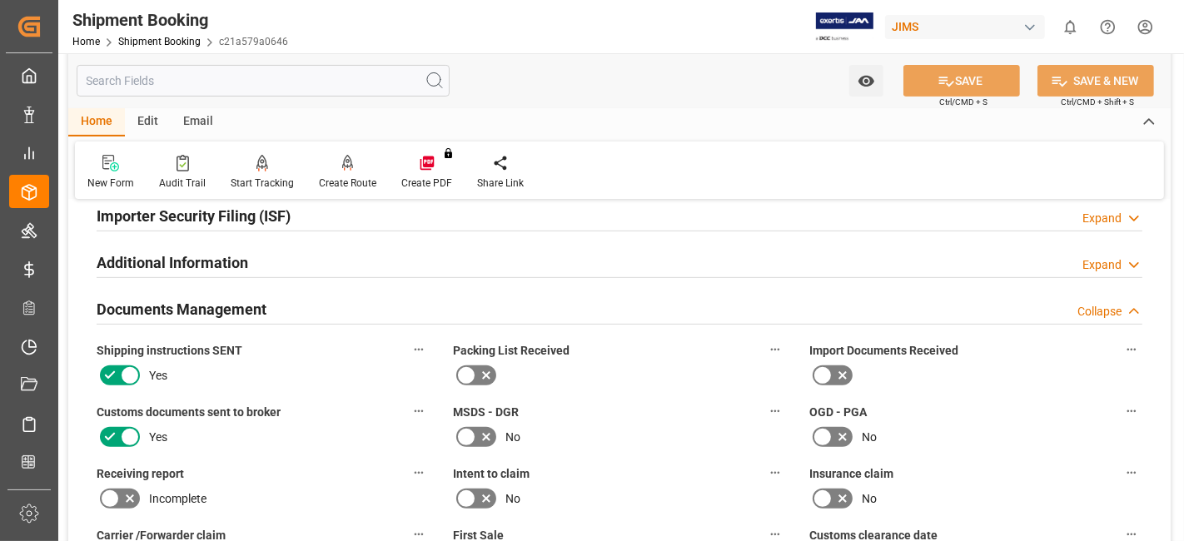
click at [843, 375] on icon at bounding box center [843, 376] width 20 height 20
click at [0, 0] on input "checkbox" at bounding box center [0, 0] width 0 height 0
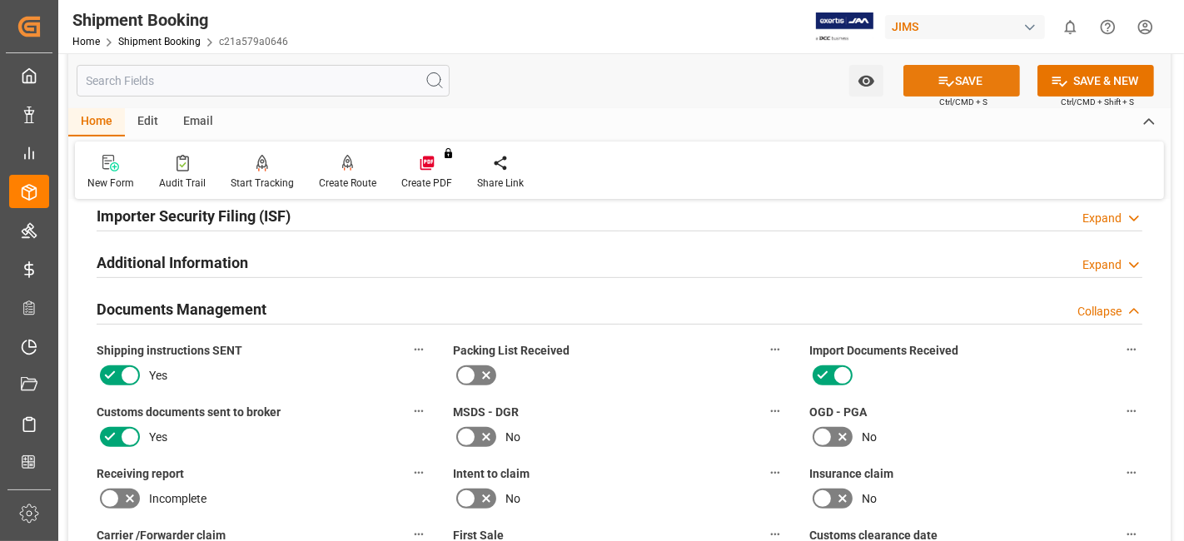
click at [940, 84] on icon at bounding box center [946, 80] width 17 height 17
click at [620, 395] on div "MSDS - DGR No" at bounding box center [619, 426] width 356 height 62
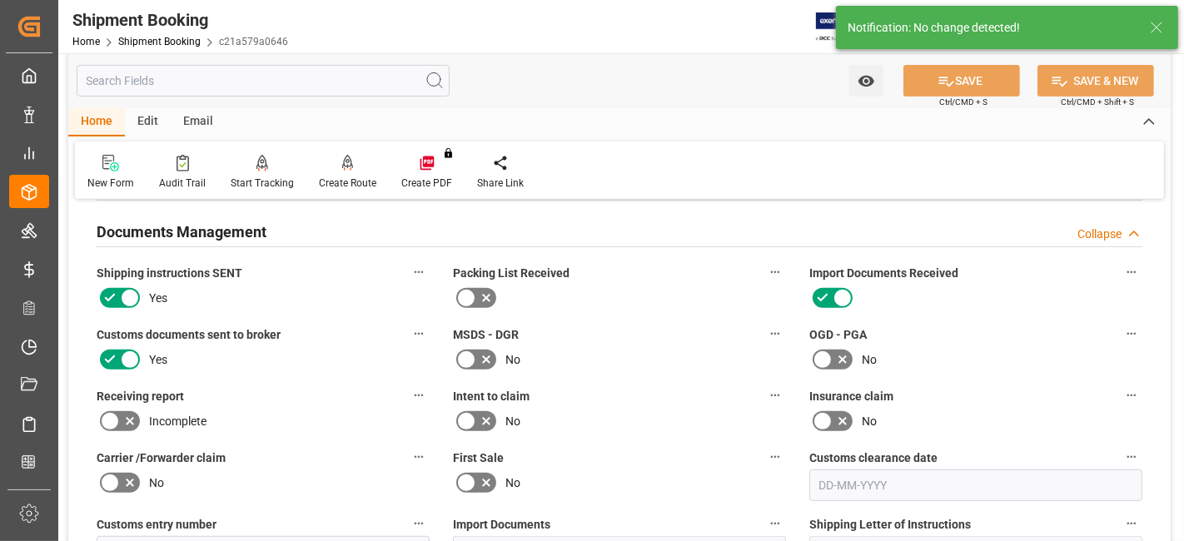
scroll to position [594, 0]
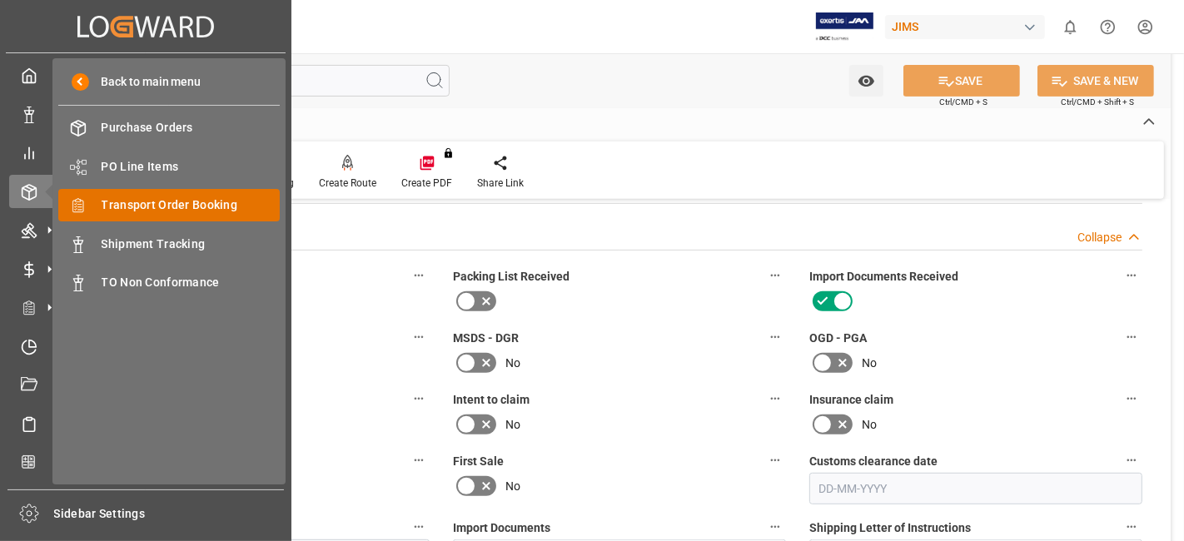
click at [184, 207] on span "Transport Order Booking" at bounding box center [191, 205] width 179 height 17
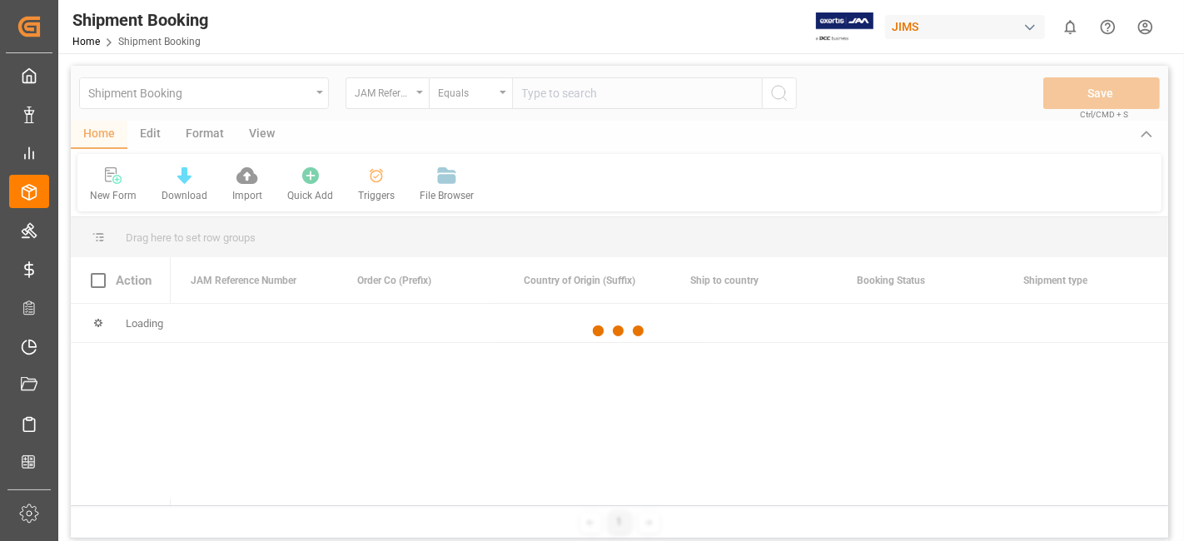
click at [559, 99] on div at bounding box center [620, 331] width 1098 height 531
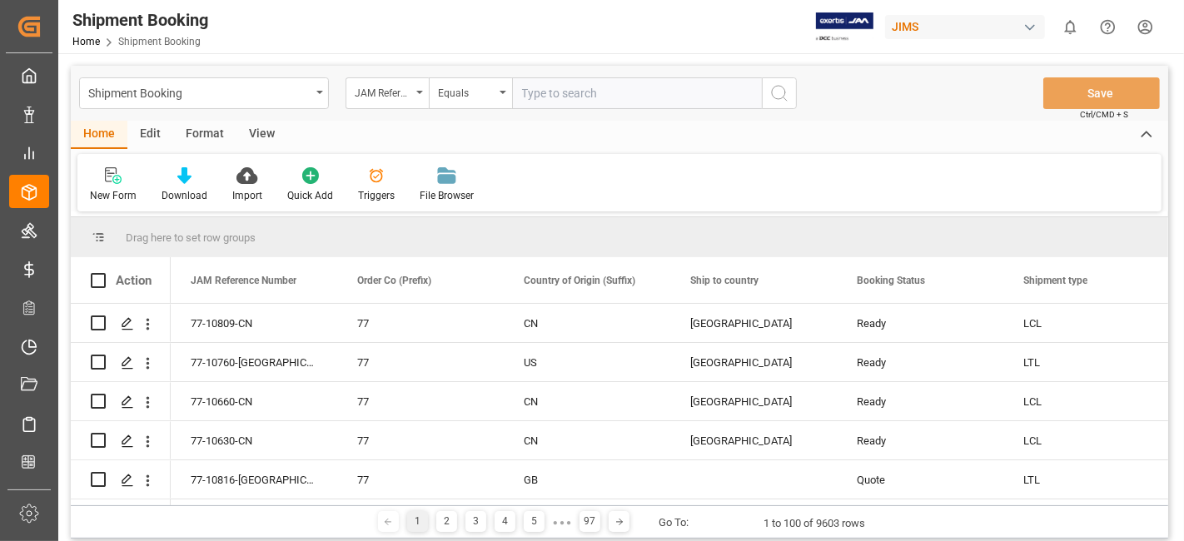
click at [552, 94] on input "text" at bounding box center [637, 93] width 250 height 32
paste input "77-10751-US"
type input "77-10751-US"
click at [785, 94] on icon "search button" at bounding box center [779, 93] width 20 height 20
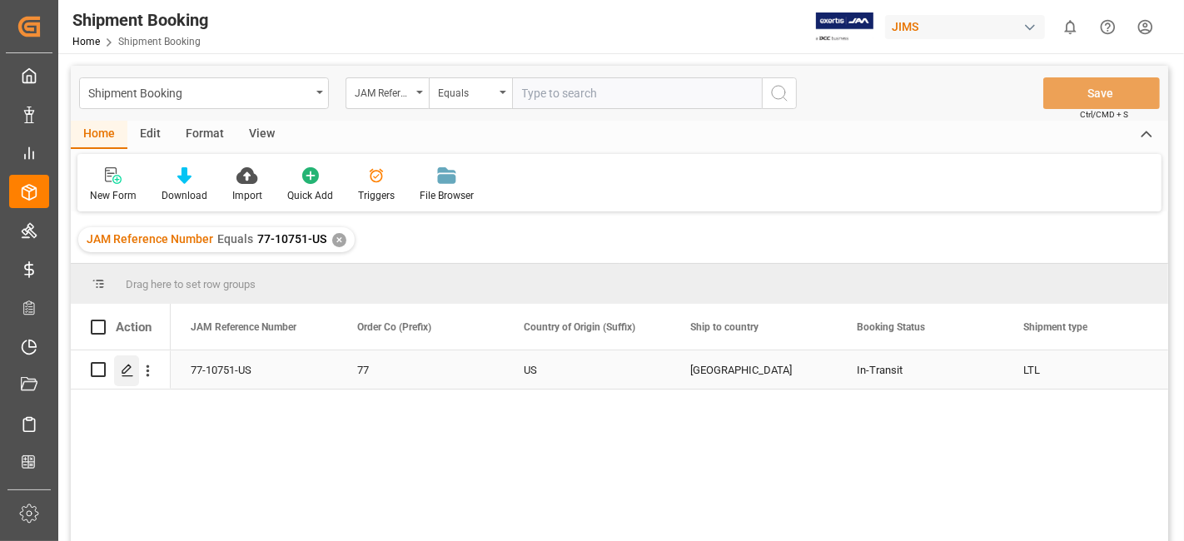
click at [121, 361] on div "Press SPACE to select this row." at bounding box center [126, 371] width 25 height 31
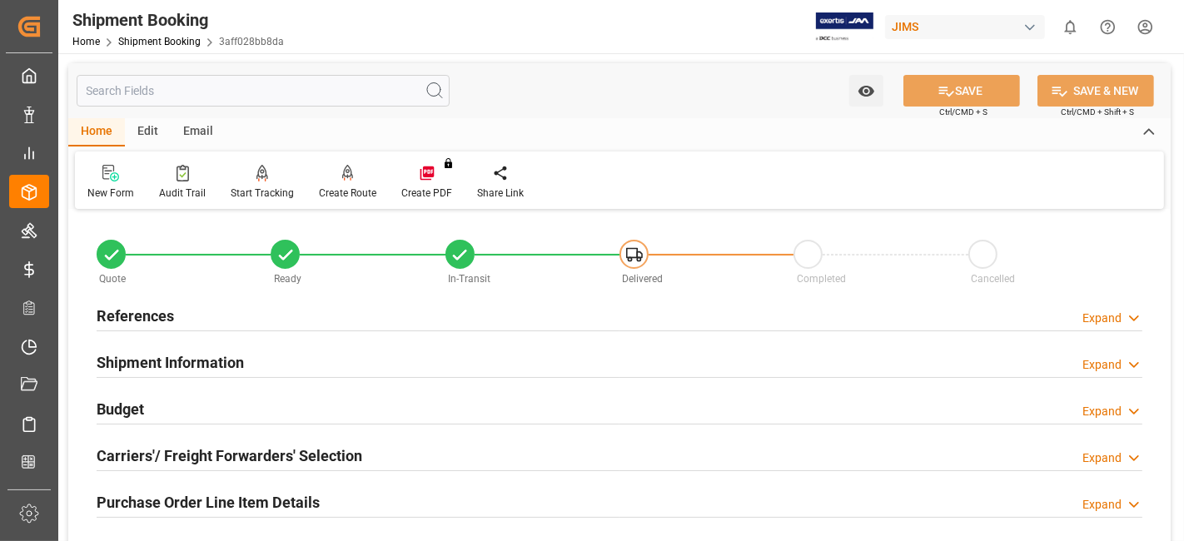
click at [212, 491] on h2 "Purchase Order Line Item Details" at bounding box center [208, 502] width 223 height 22
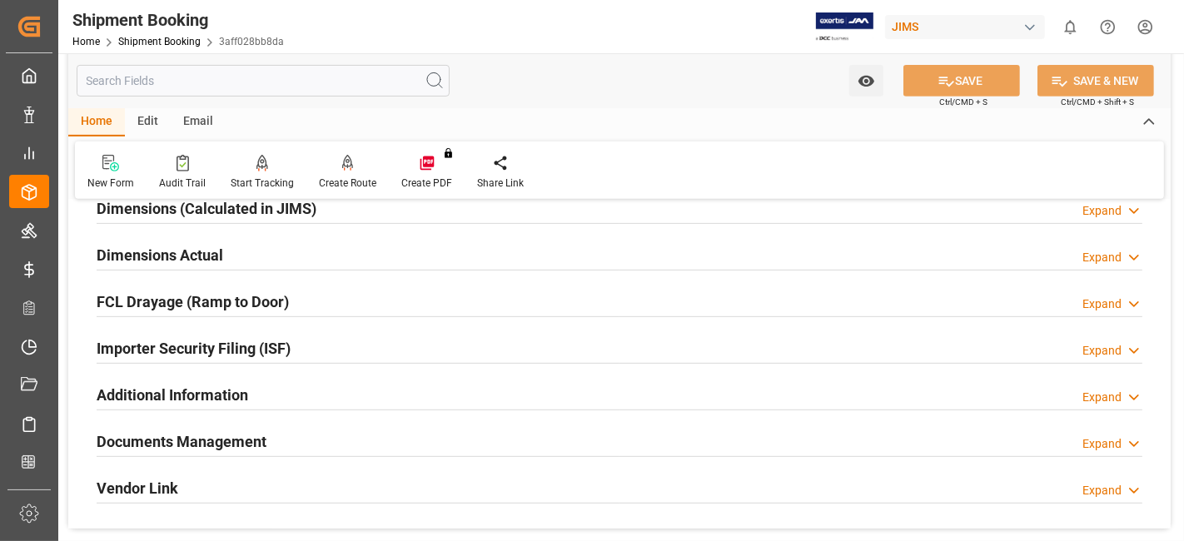
scroll to position [666, 0]
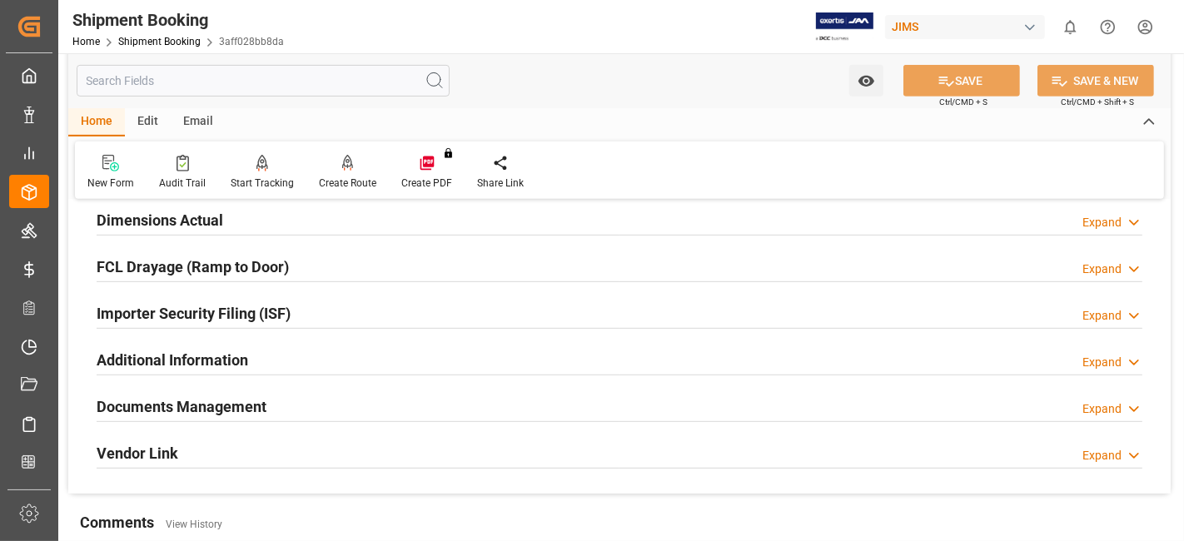
click at [210, 391] on div "Documents Management" at bounding box center [182, 406] width 170 height 32
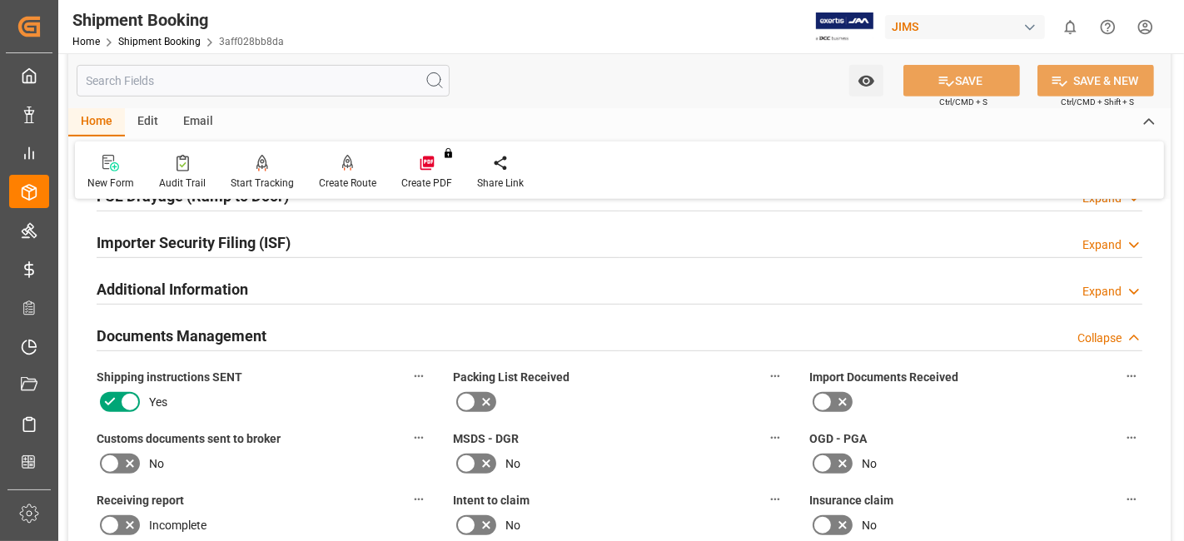
scroll to position [740, 0]
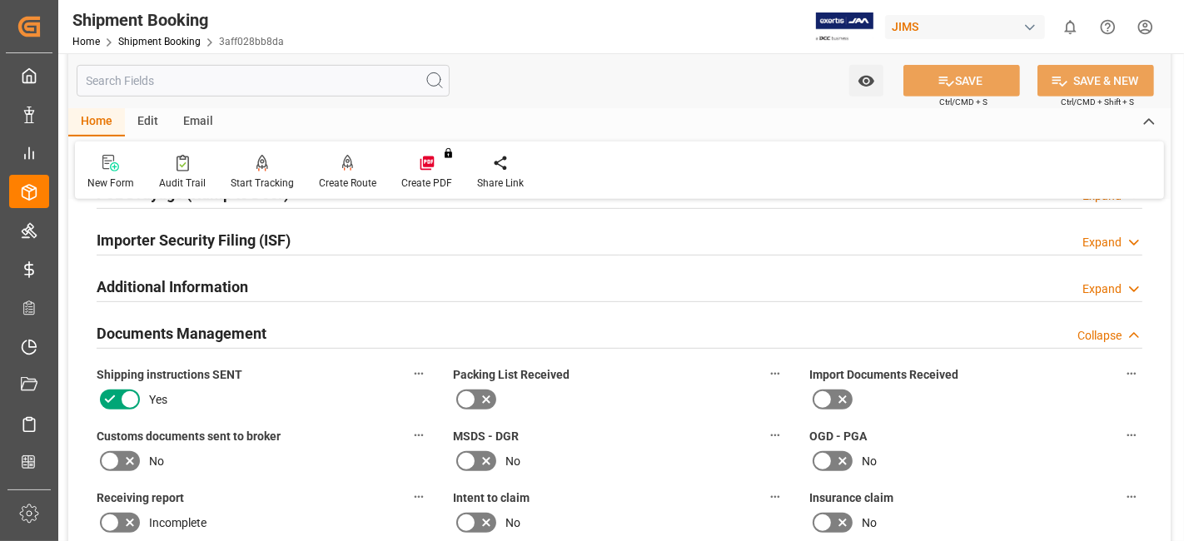
click at [126, 458] on icon at bounding box center [130, 461] width 20 height 20
click at [0, 0] on input "checkbox" at bounding box center [0, 0] width 0 height 0
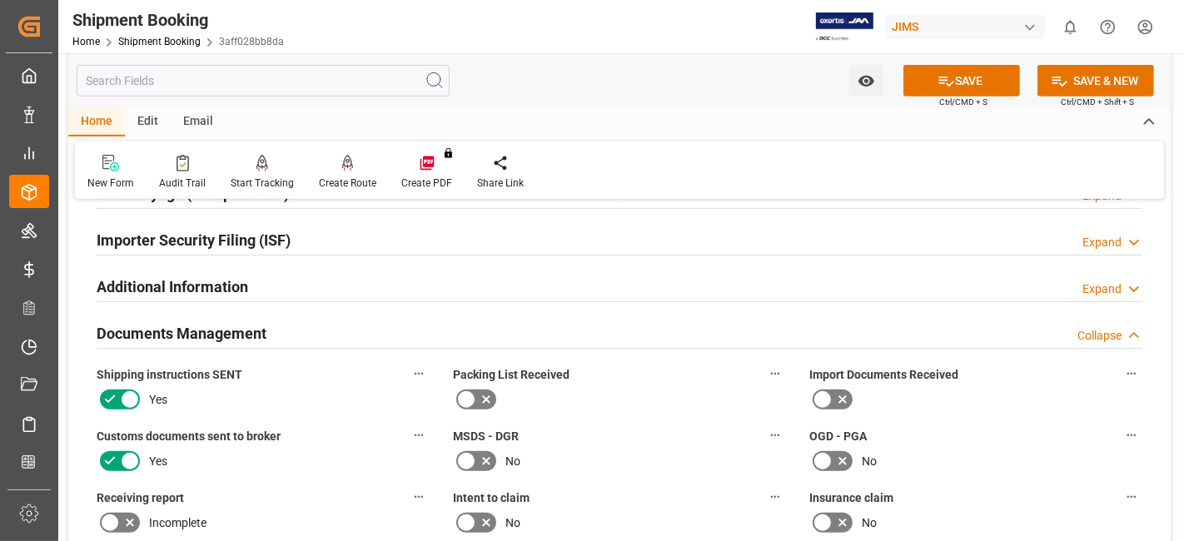
click at [842, 397] on icon at bounding box center [843, 400] width 20 height 20
click at [0, 0] on input "checkbox" at bounding box center [0, 0] width 0 height 0
click at [933, 77] on button "SAVE" at bounding box center [962, 81] width 117 height 32
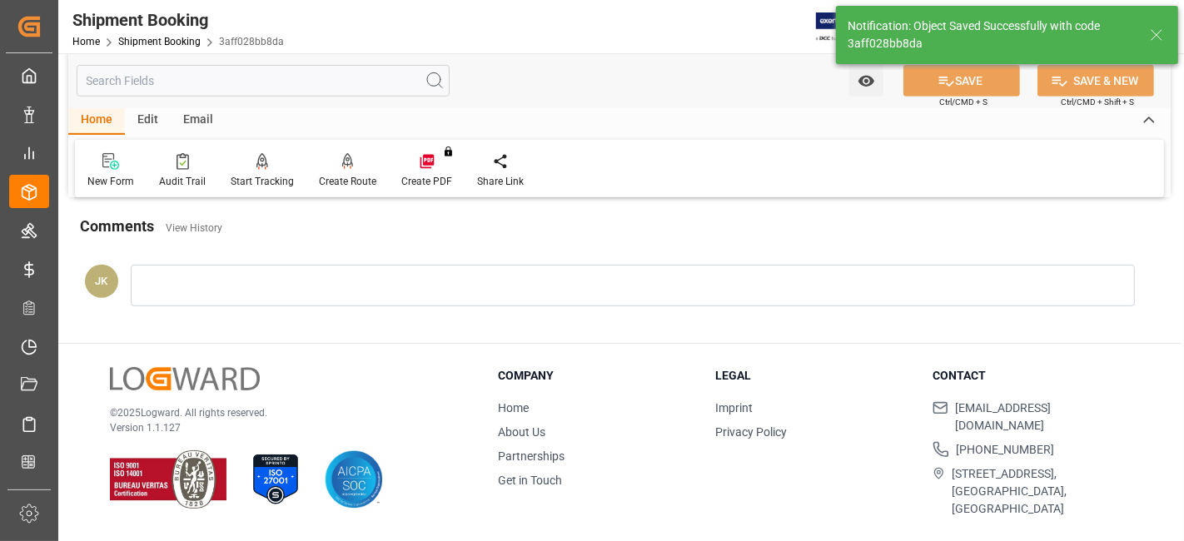
scroll to position [497, 0]
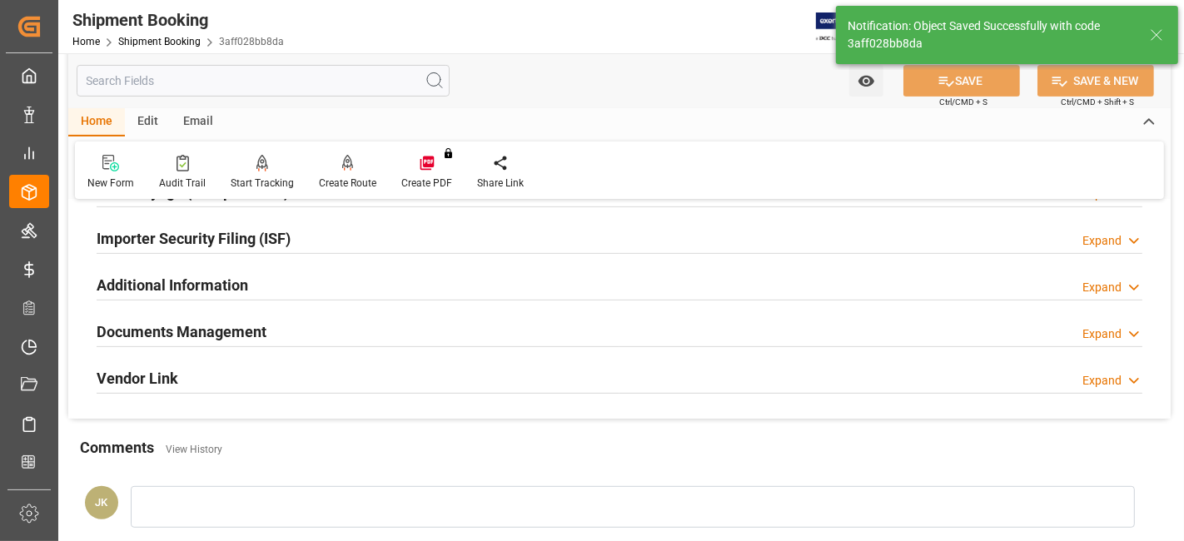
click at [352, 326] on div "Documents Management Expand" at bounding box center [620, 331] width 1046 height 32
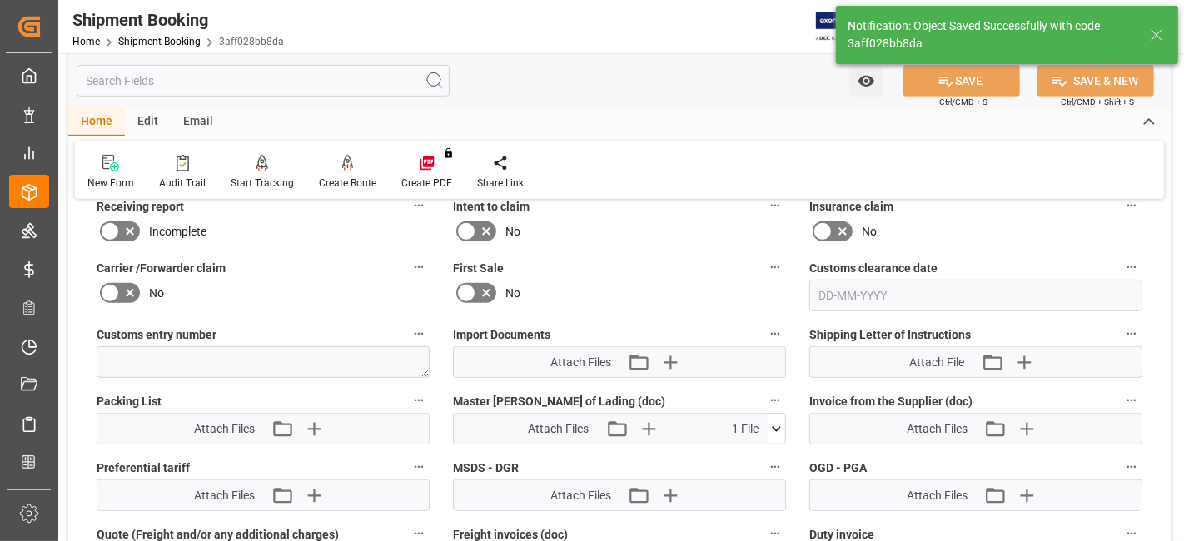
scroll to position [867, 0]
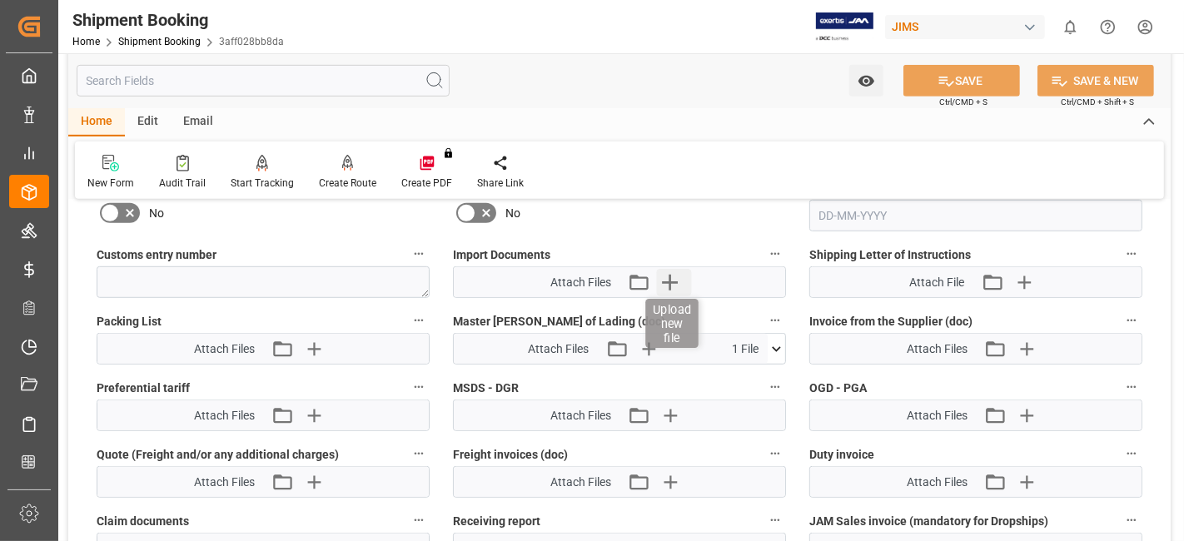
click at [671, 269] on icon "button" at bounding box center [670, 282] width 27 height 27
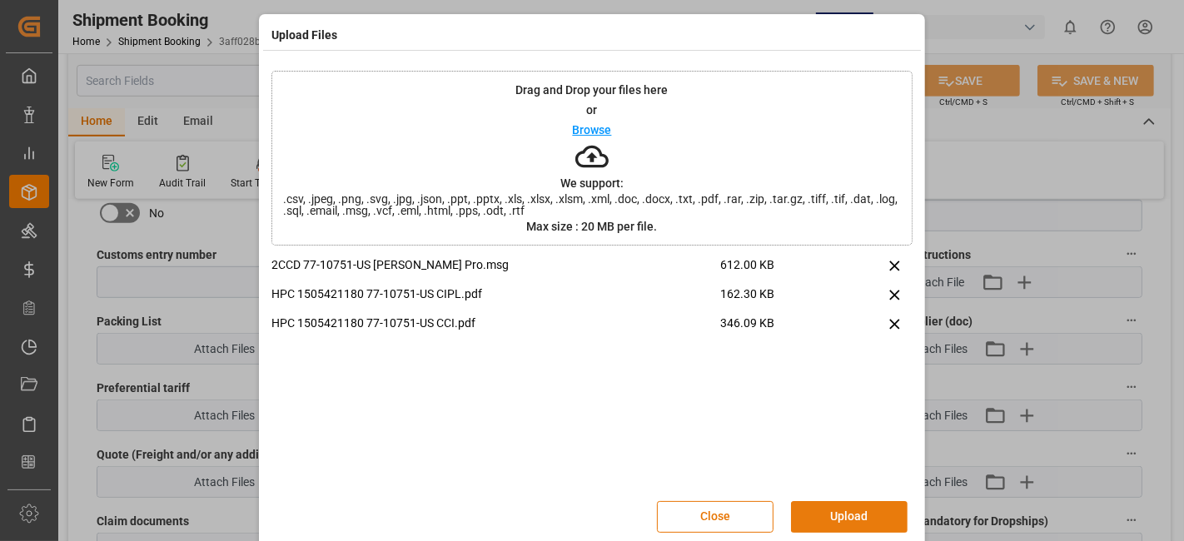
click at [832, 517] on button "Upload" at bounding box center [849, 517] width 117 height 32
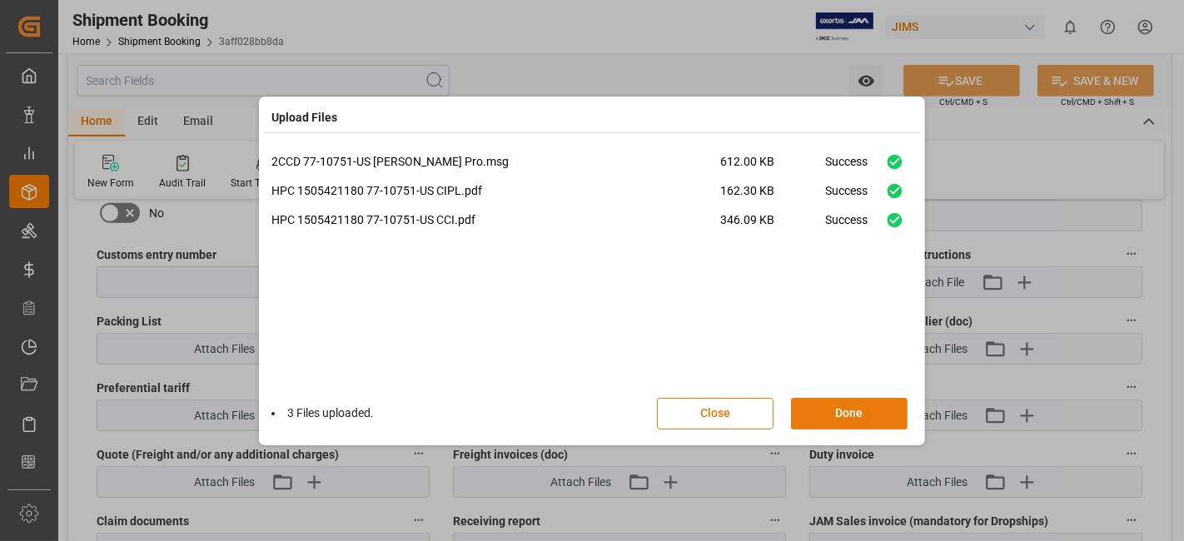
click at [823, 409] on button "Done" at bounding box center [849, 414] width 117 height 32
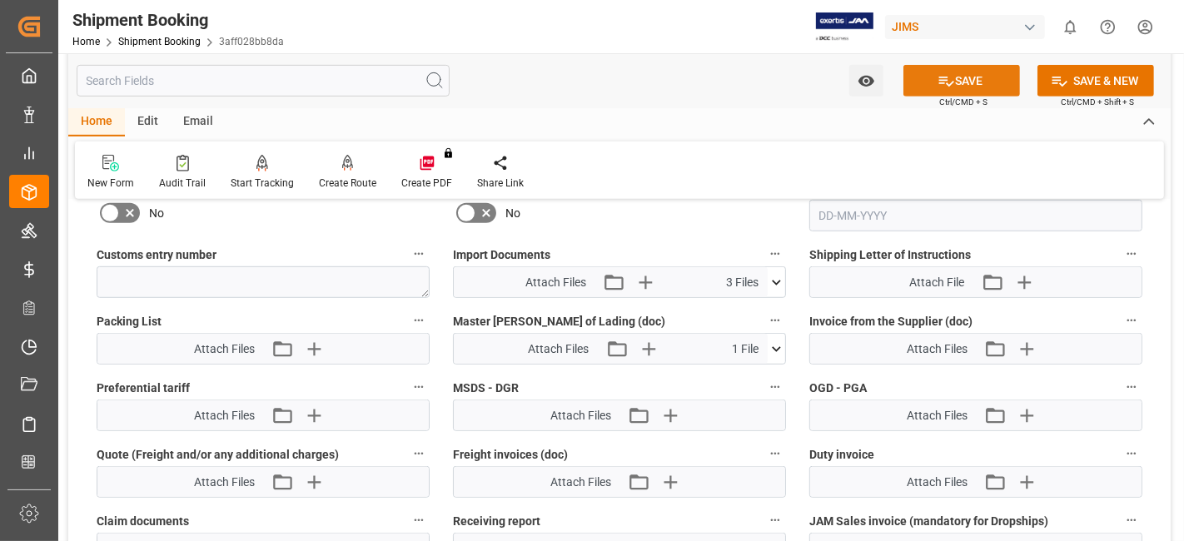
click at [944, 79] on icon at bounding box center [946, 80] width 17 height 17
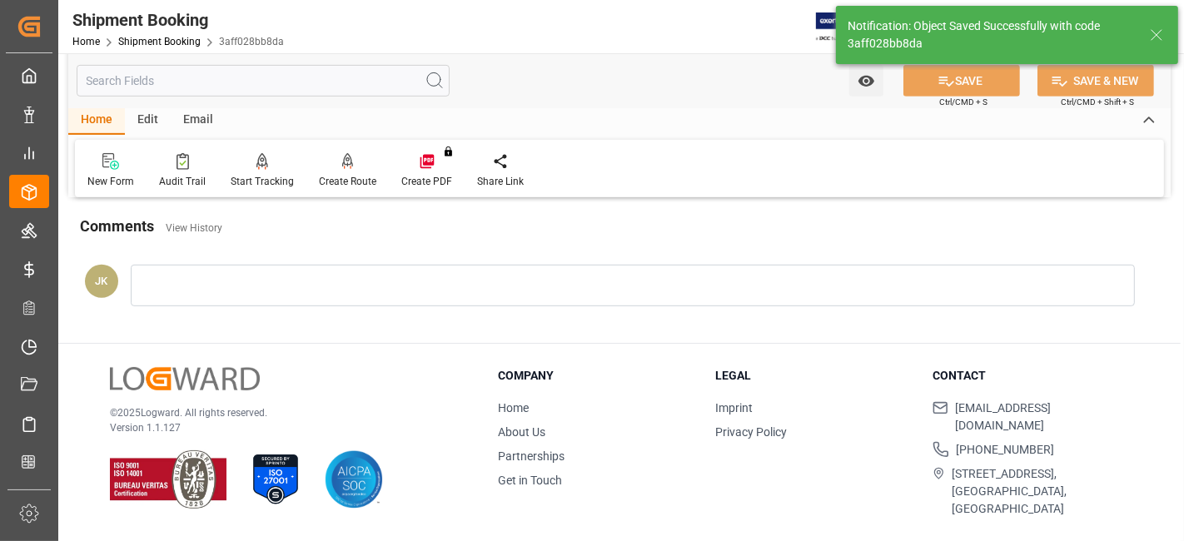
scroll to position [705, 0]
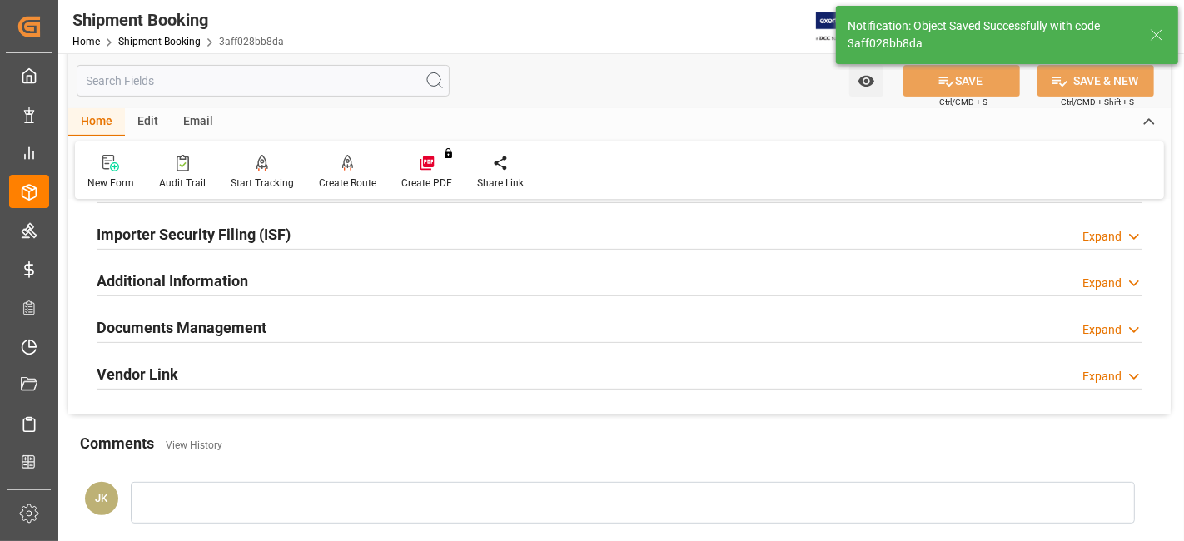
click at [280, 331] on div "Documents Management Expand" at bounding box center [620, 327] width 1046 height 32
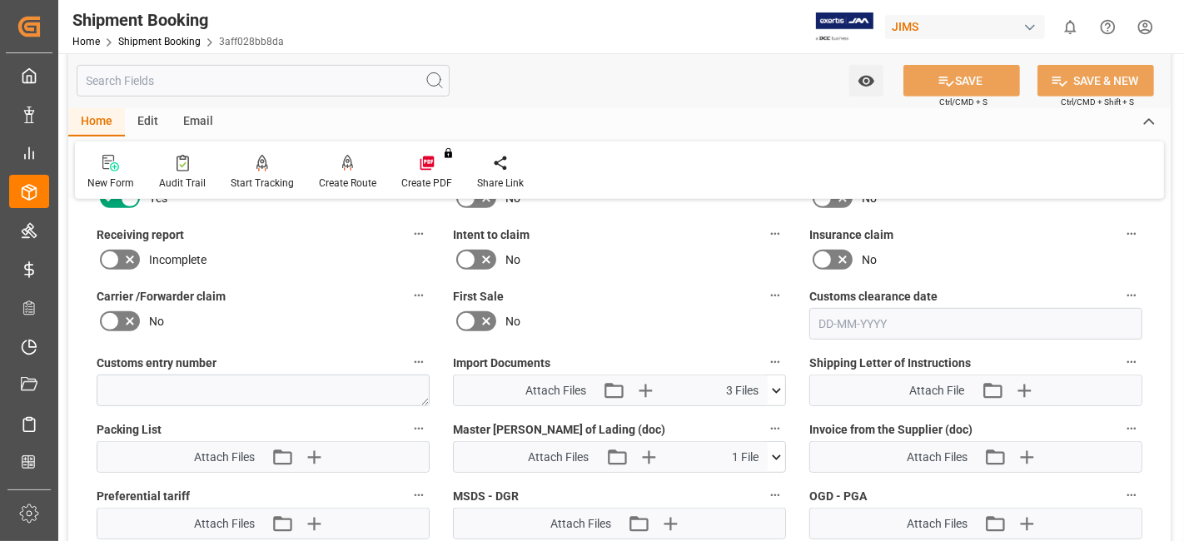
scroll to position [760, 0]
click at [1028, 457] on icon "button" at bounding box center [1026, 455] width 27 height 27
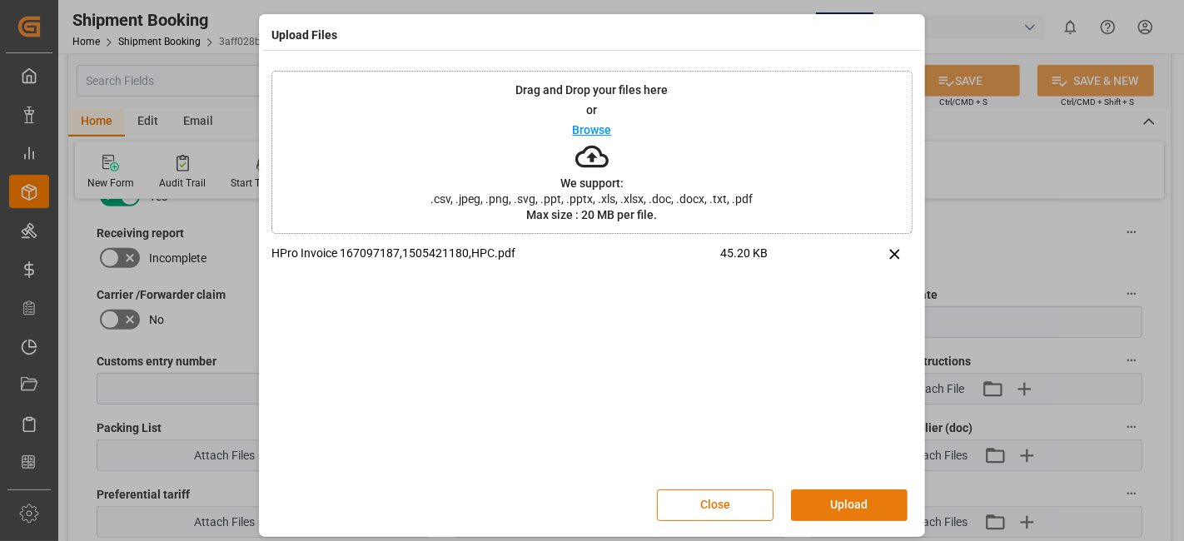
click at [820, 502] on button "Upload" at bounding box center [849, 506] width 117 height 32
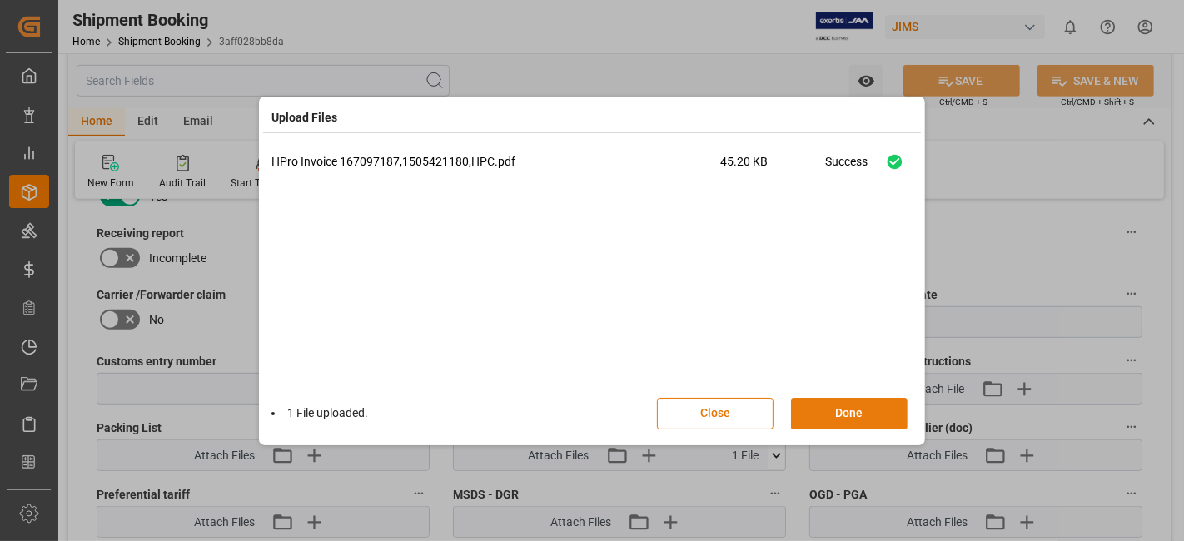
click at [823, 412] on button "Done" at bounding box center [849, 414] width 117 height 32
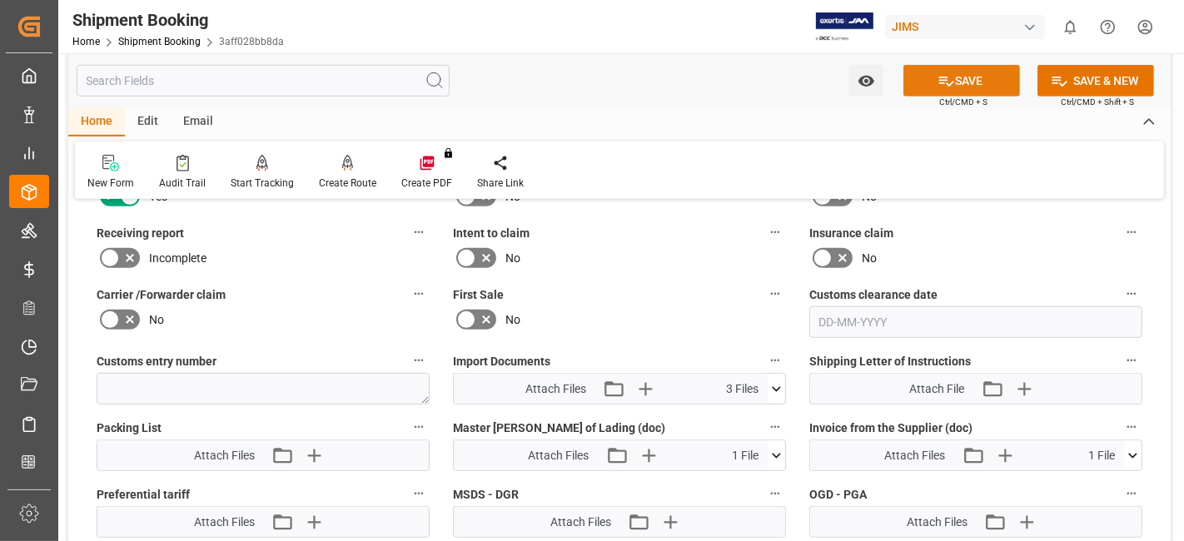
click at [919, 85] on button "SAVE" at bounding box center [962, 81] width 117 height 32
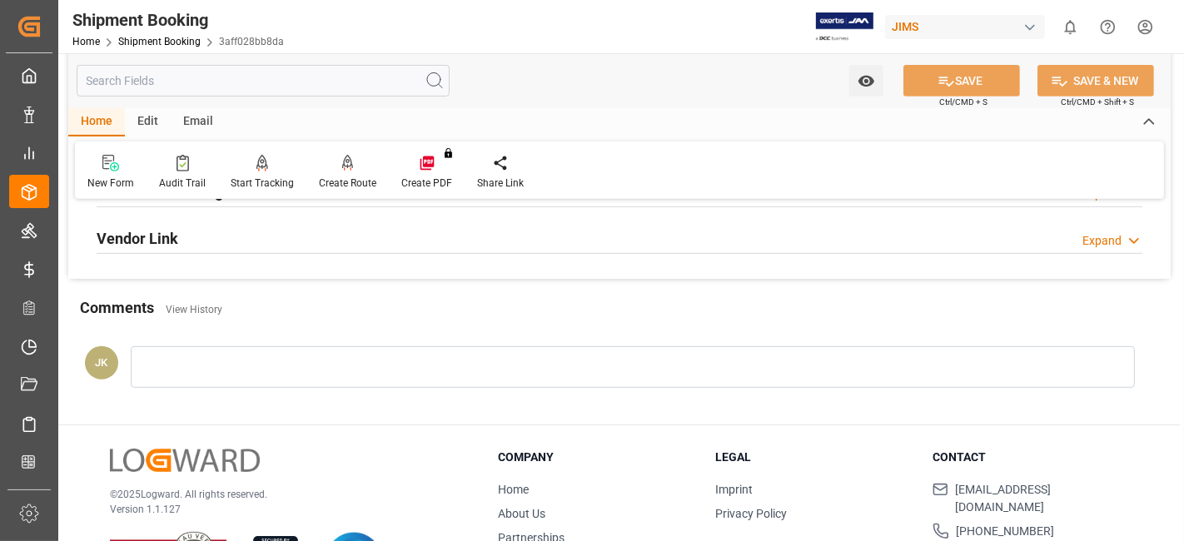
scroll to position [612, 0]
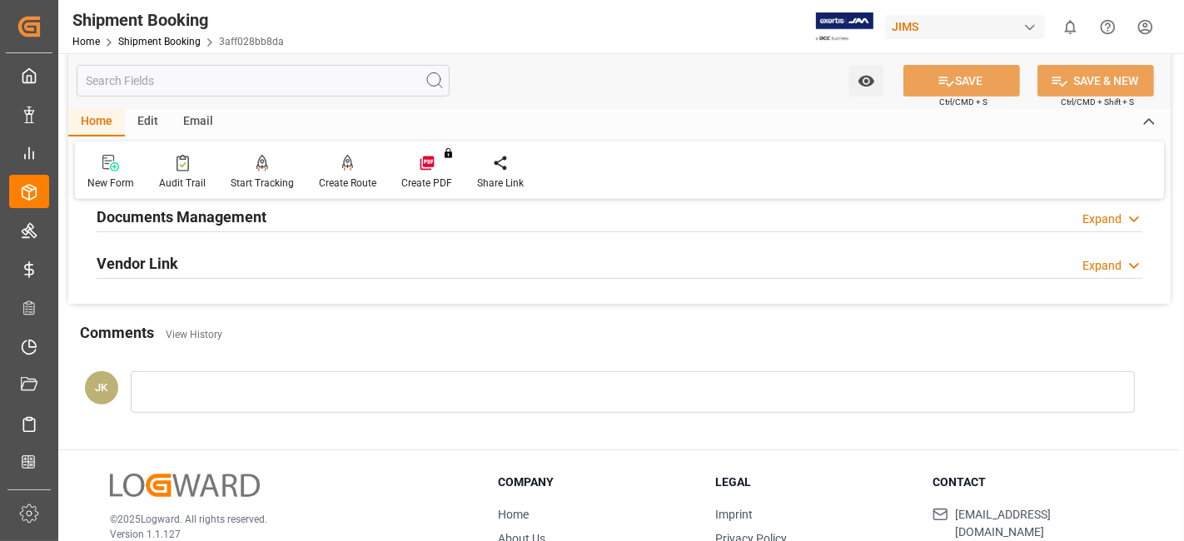
click at [208, 215] on h2 "Documents Management" at bounding box center [182, 217] width 170 height 22
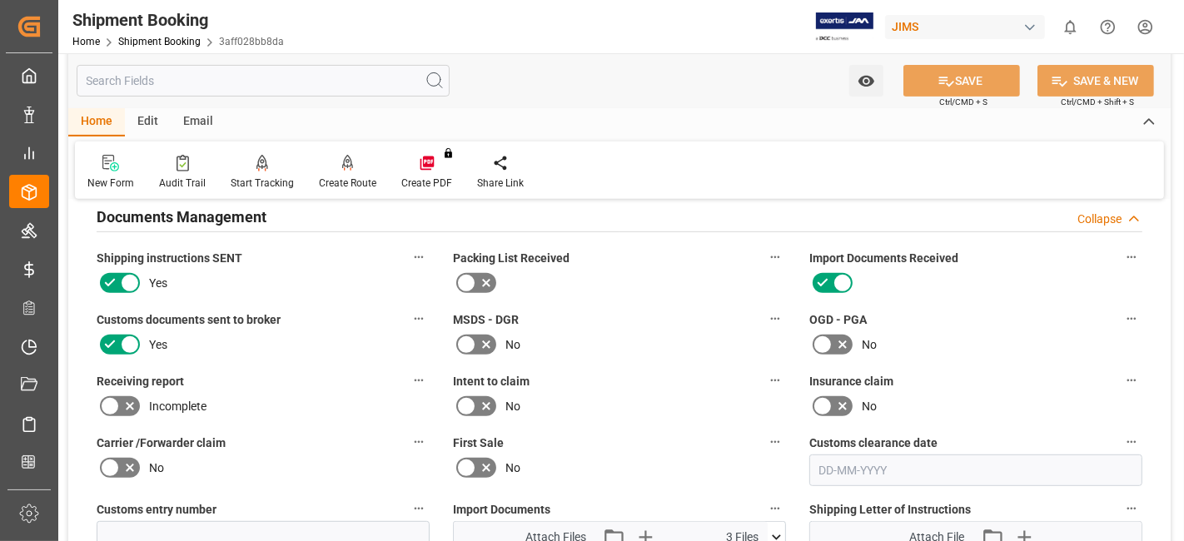
click at [243, 370] on label "Receiving report" at bounding box center [263, 381] width 333 height 23
click at [408, 370] on button "Receiving report" at bounding box center [419, 381] width 22 height 22
click at [227, 352] on div at bounding box center [592, 270] width 1184 height 541
click at [226, 353] on div "Audits" at bounding box center [592, 270] width 1184 height 541
click at [211, 340] on div "Yes" at bounding box center [263, 344] width 333 height 27
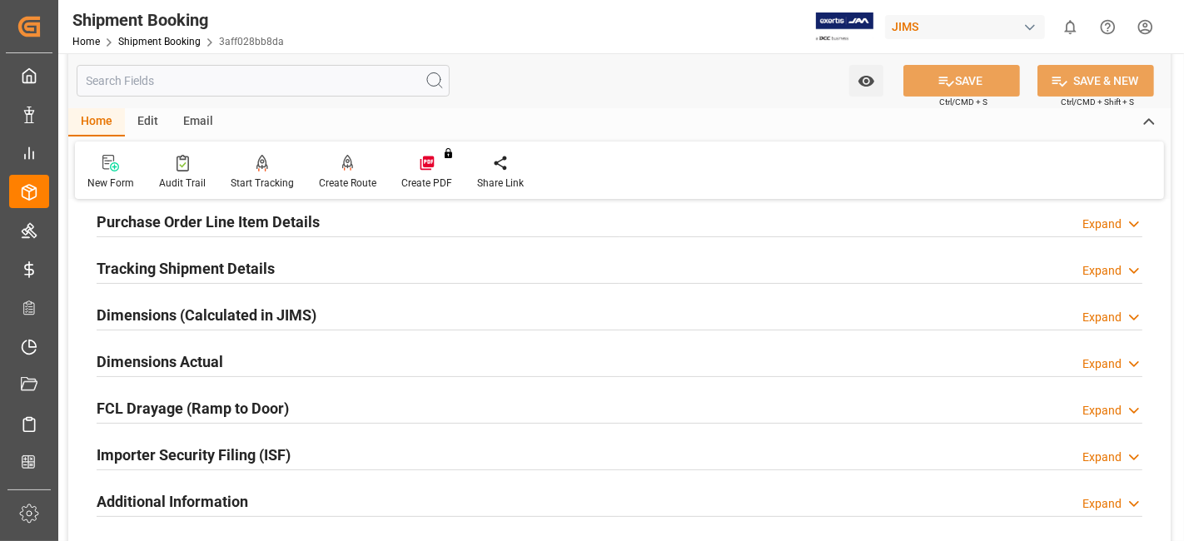
scroll to position [279, 0]
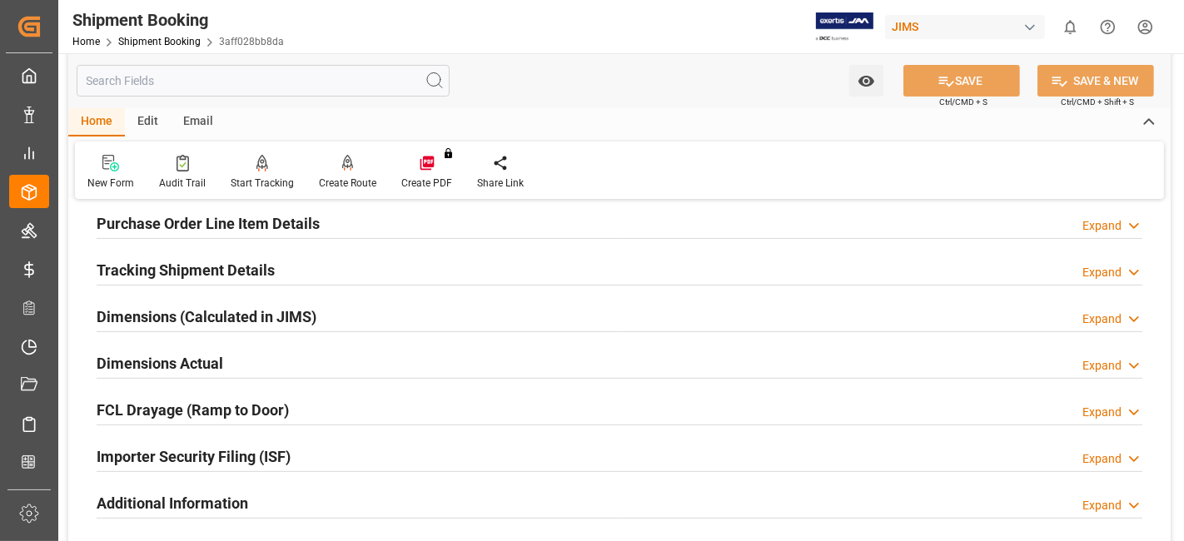
click at [199, 270] on h2 "Tracking Shipment Details" at bounding box center [186, 270] width 178 height 22
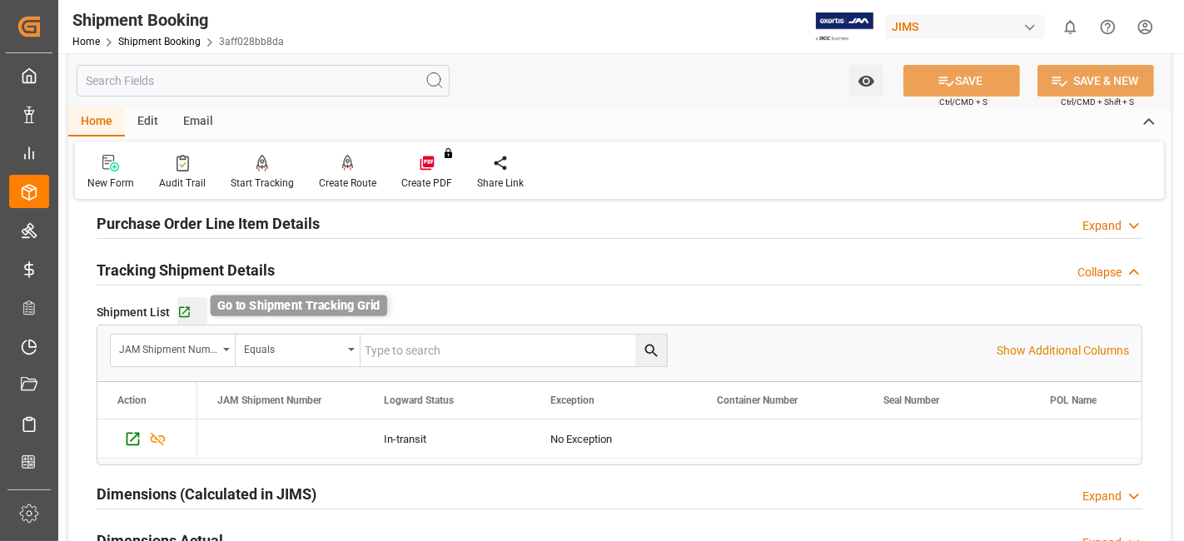
click at [183, 312] on icon "button" at bounding box center [184, 313] width 14 height 14
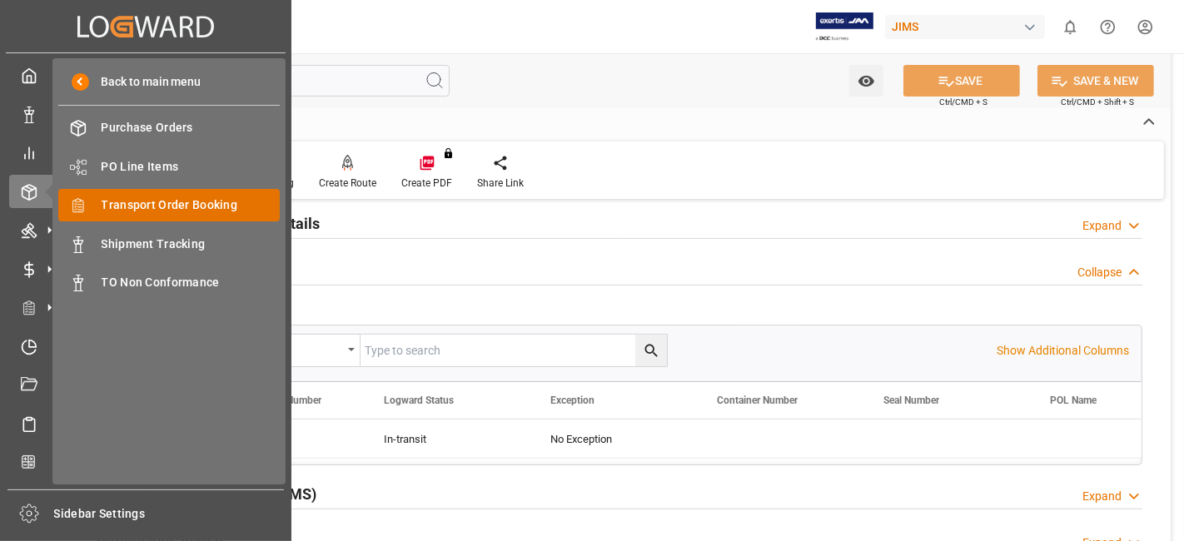
click at [216, 214] on div "Transport Order Booking Transport Order Booking" at bounding box center [169, 205] width 222 height 32
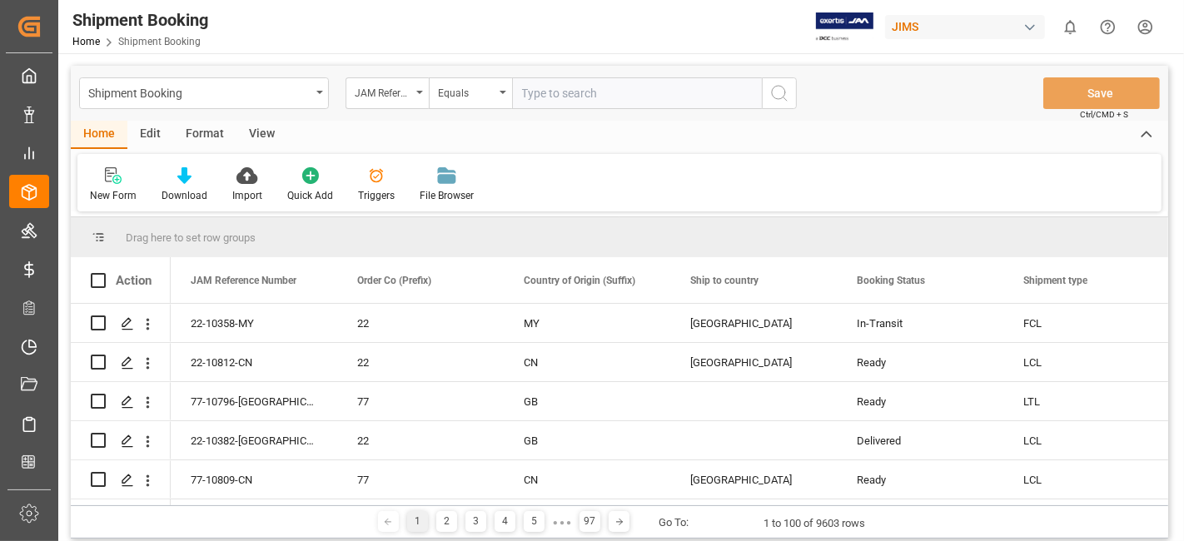
click at [540, 98] on input "text" at bounding box center [637, 93] width 250 height 32
paste input "77-10416-US"
type input "77-10416-US"
click at [773, 93] on icon "search button" at bounding box center [779, 93] width 20 height 20
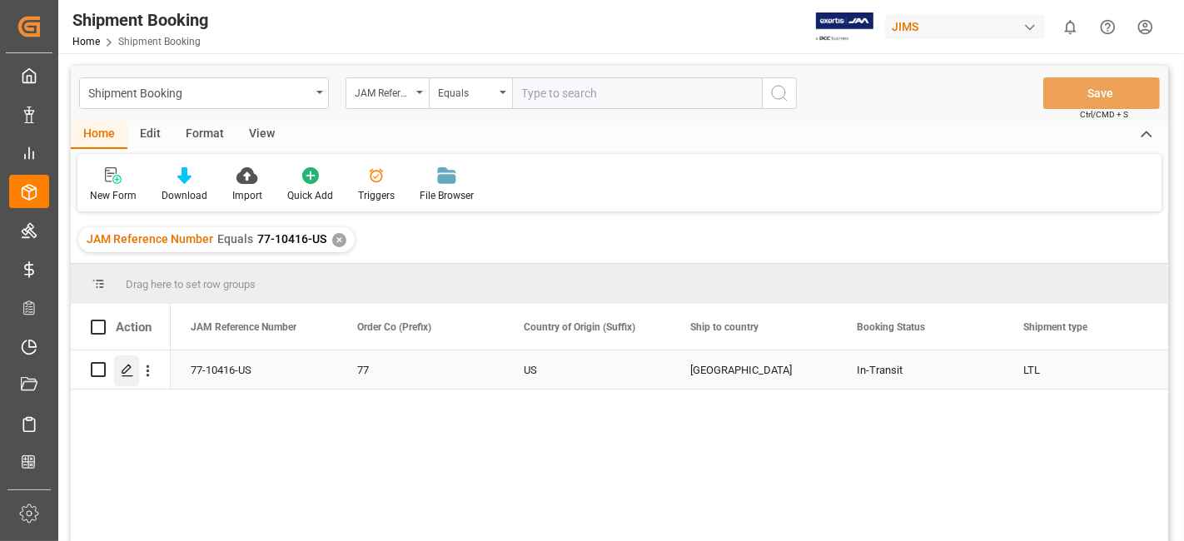
click at [124, 379] on div "Press SPACE to select this row." at bounding box center [126, 371] width 25 height 31
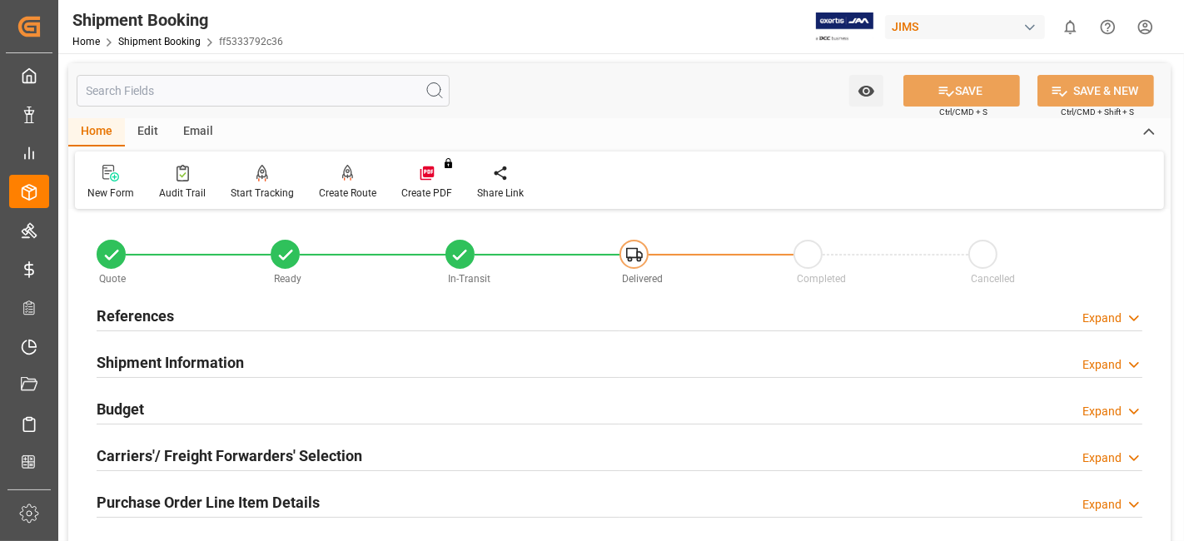
click at [200, 486] on div "Purchase Order Line Item Details" at bounding box center [208, 502] width 223 height 32
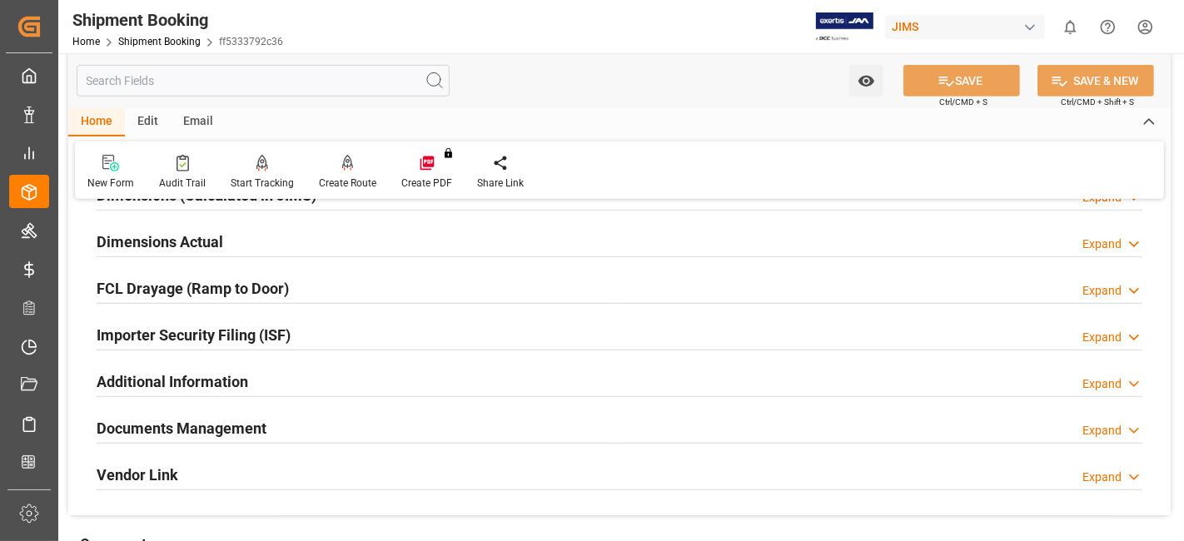
scroll to position [888, 0]
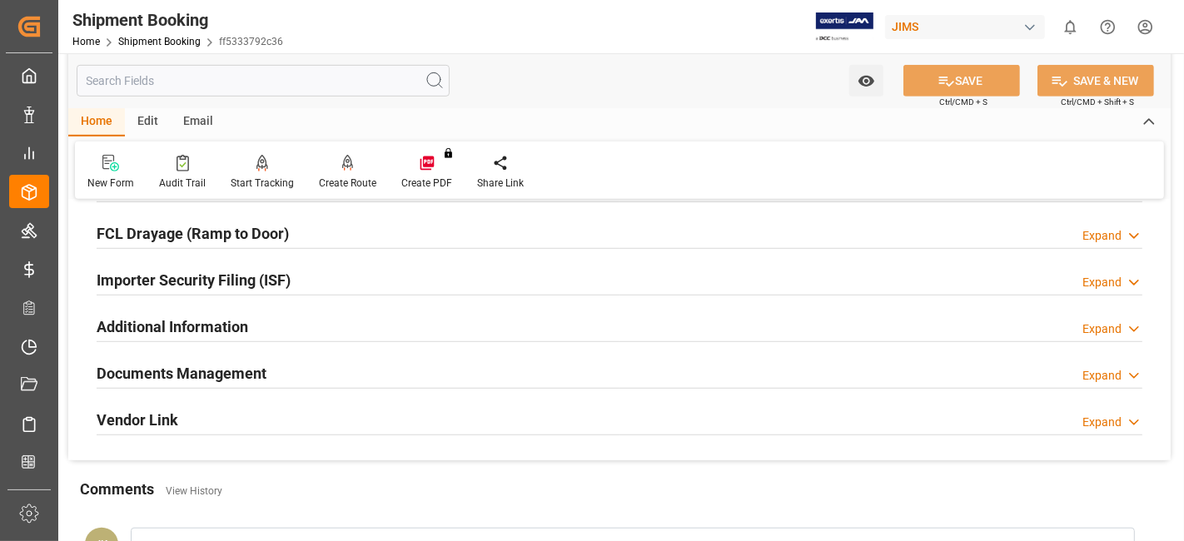
click at [212, 376] on h2 "Documents Management" at bounding box center [182, 373] width 170 height 22
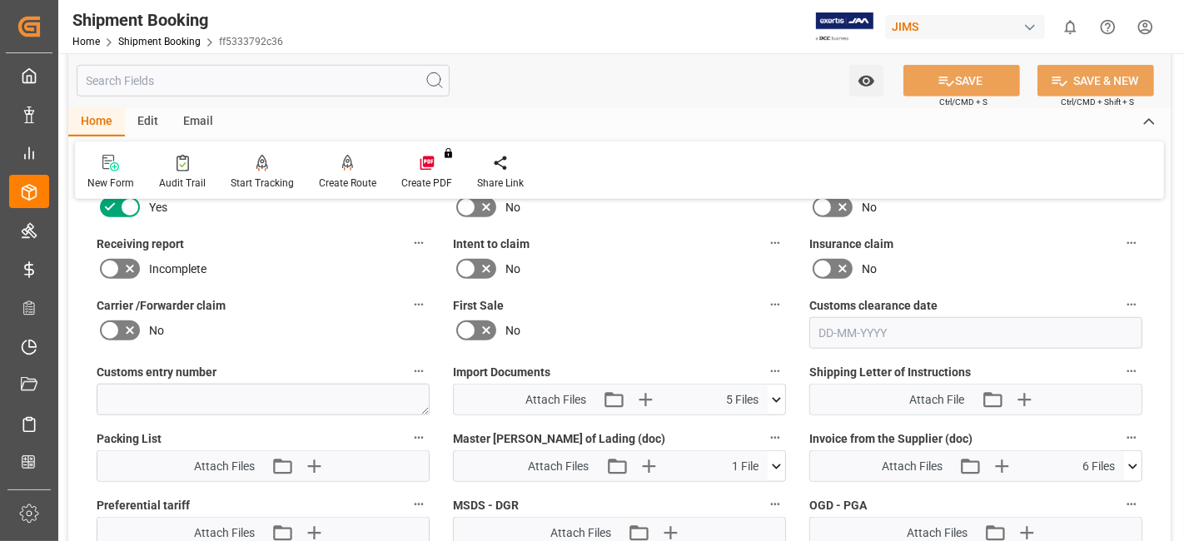
scroll to position [1184, 0]
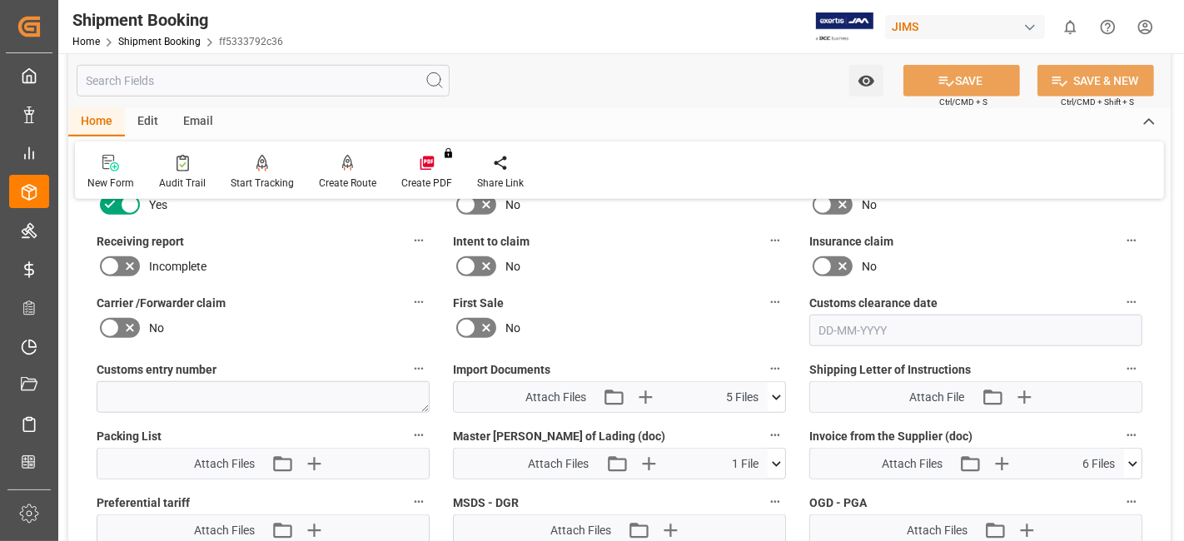
click at [775, 389] on icon at bounding box center [776, 397] width 17 height 17
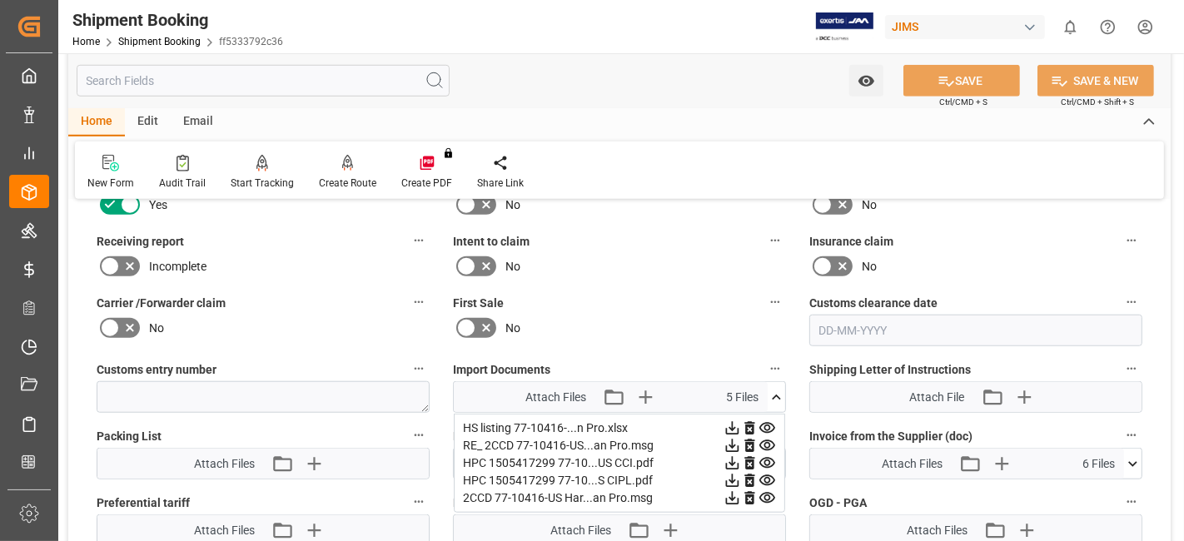
click at [775, 395] on icon at bounding box center [776, 397] width 9 height 5
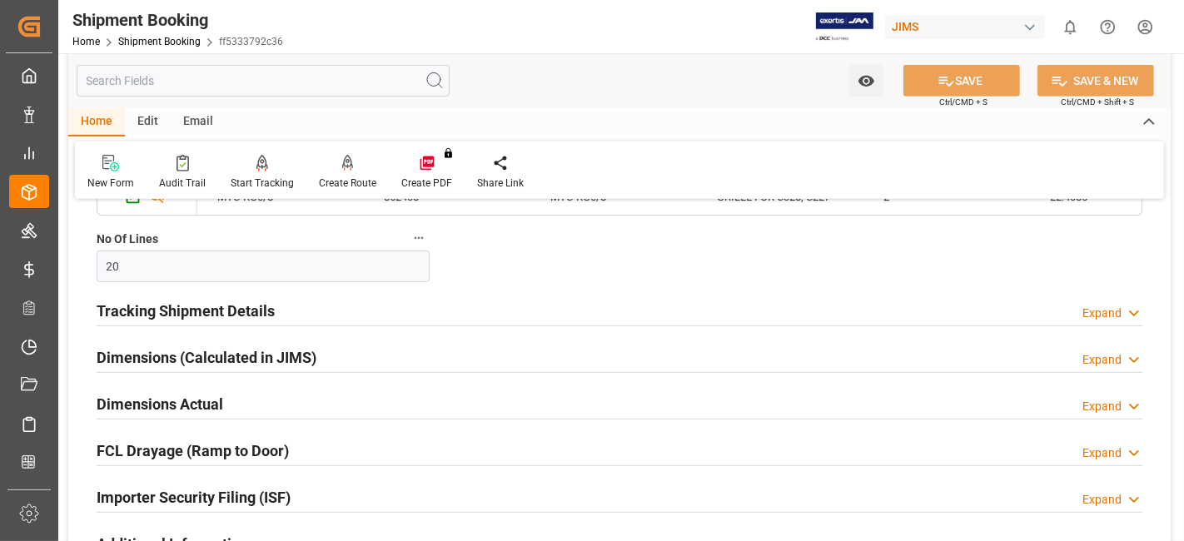
scroll to position [666, 0]
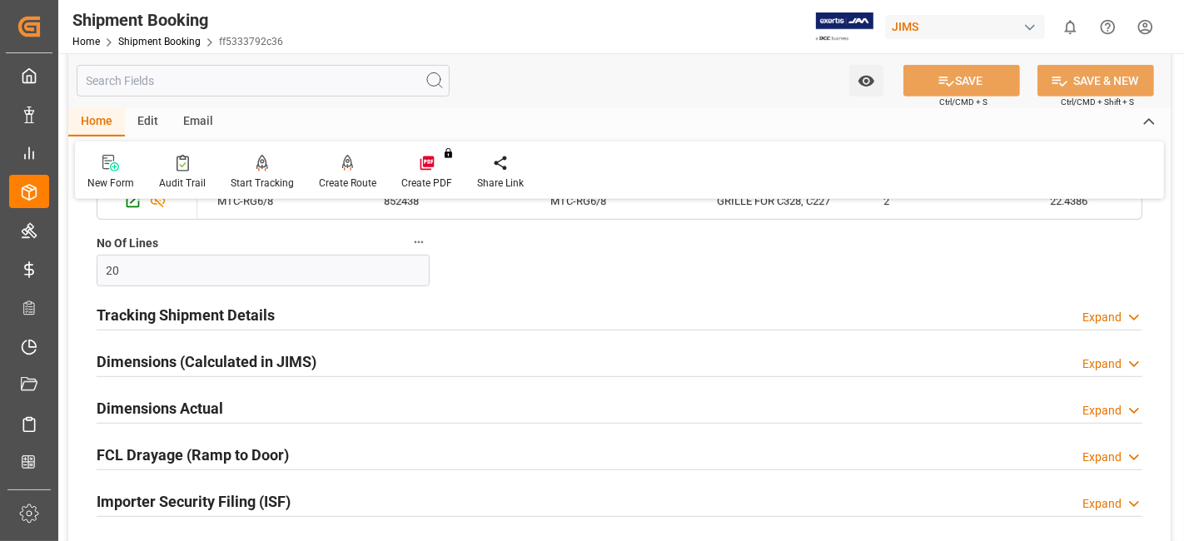
click at [190, 313] on h2 "Tracking Shipment Details" at bounding box center [186, 315] width 178 height 22
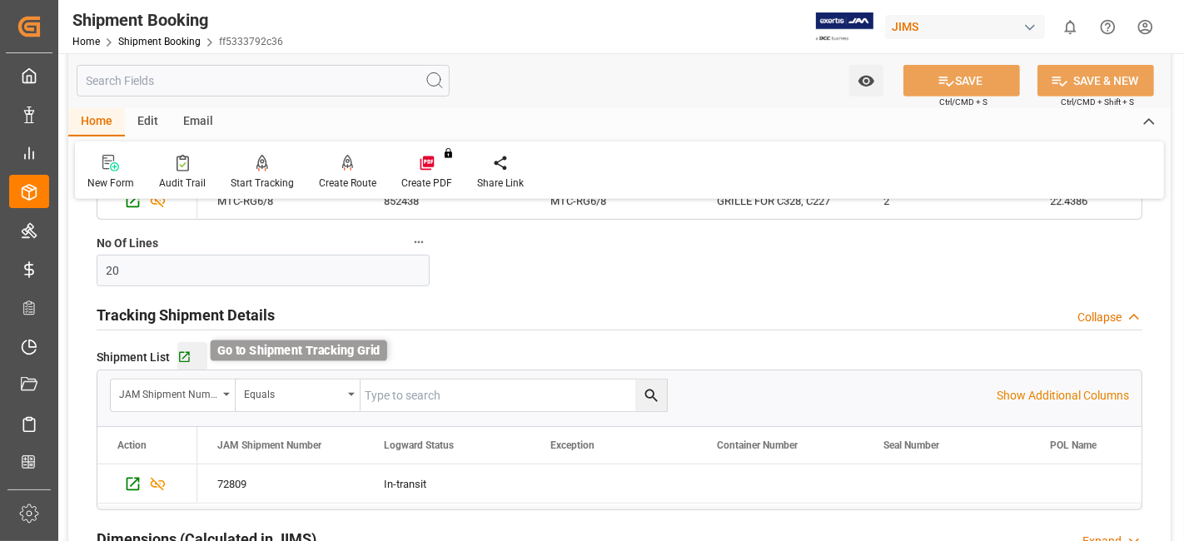
click at [185, 360] on icon "button" at bounding box center [184, 358] width 14 height 14
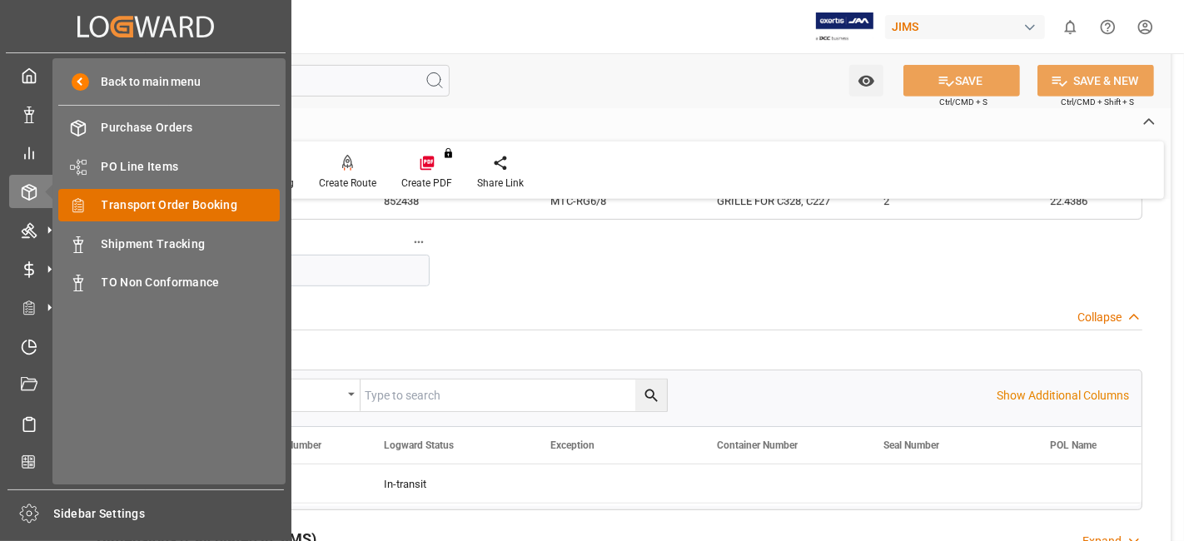
click at [206, 208] on span "Transport Order Booking" at bounding box center [191, 205] width 179 height 17
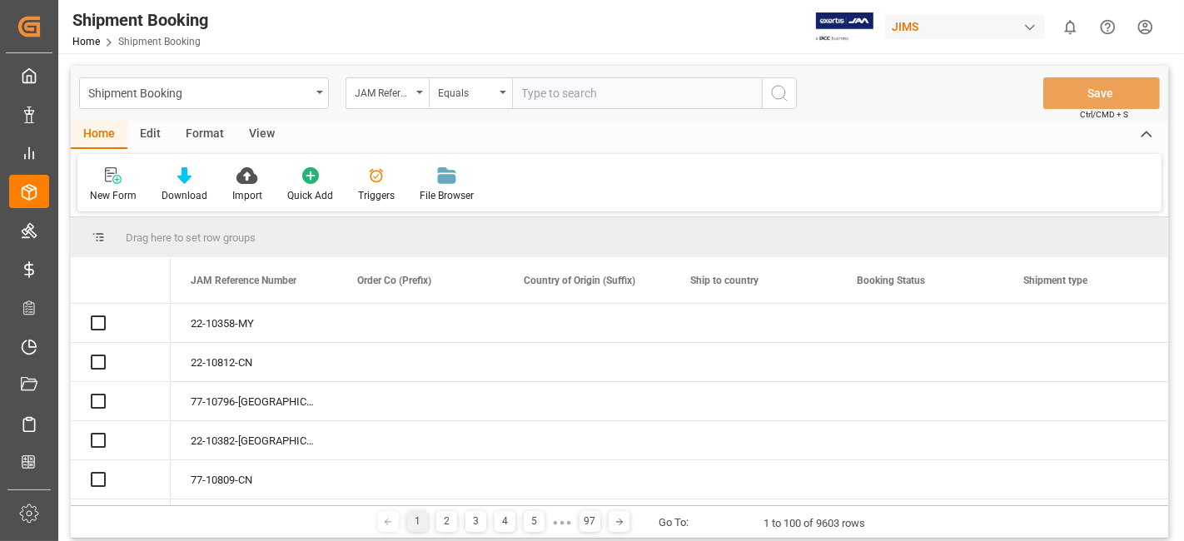
click at [559, 96] on input "text" at bounding box center [637, 93] width 250 height 32
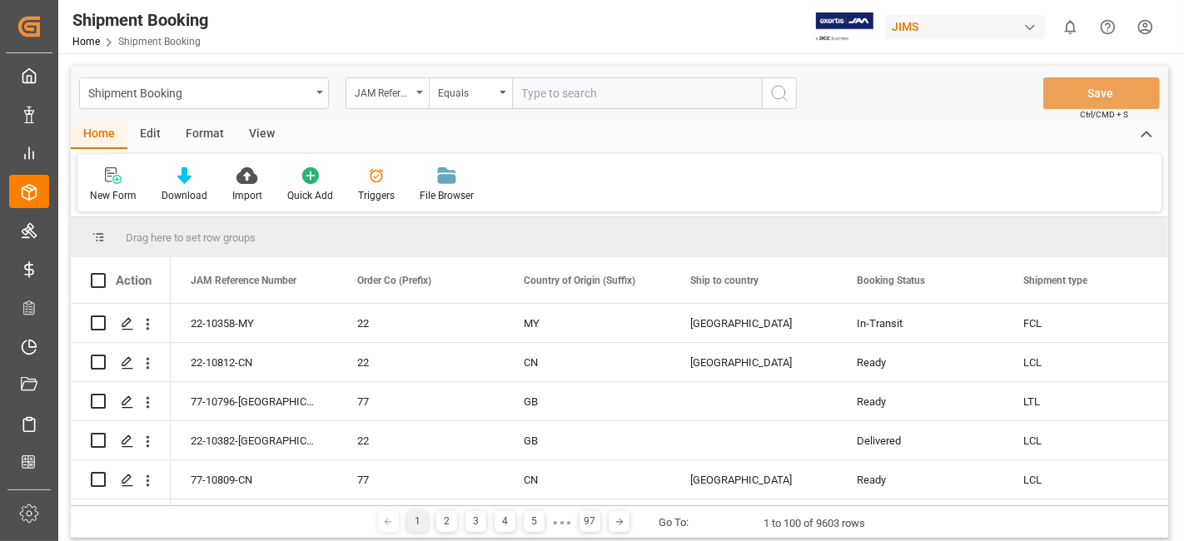
click at [560, 96] on input "text" at bounding box center [637, 93] width 250 height 32
type input "77-10417-US"
click at [782, 97] on circle "search button" at bounding box center [778, 92] width 13 height 13
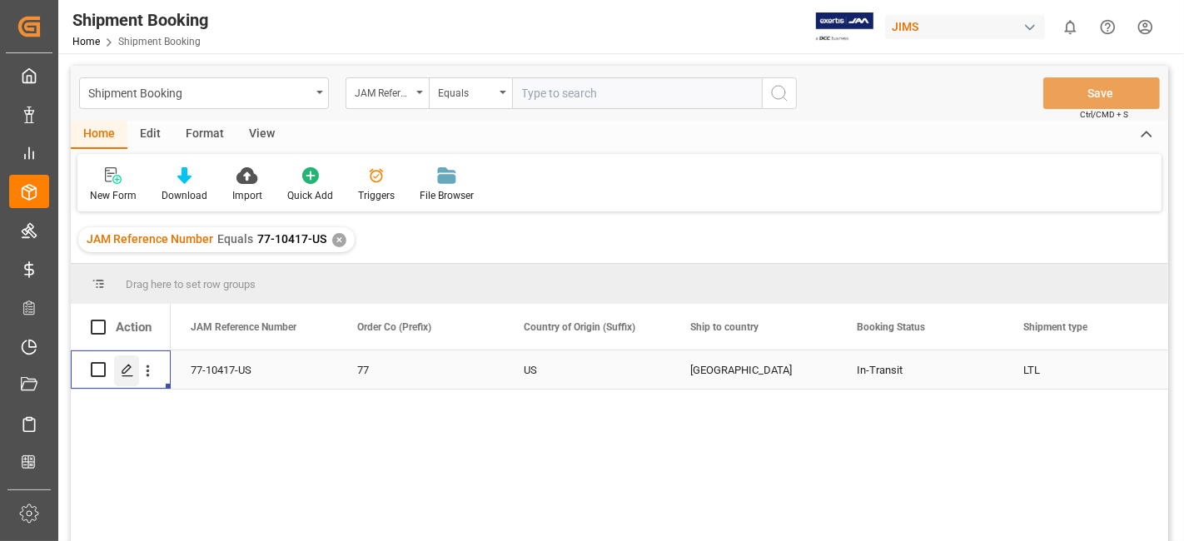
click at [132, 372] on icon "Press SPACE to select this row." at bounding box center [127, 370] width 13 height 13
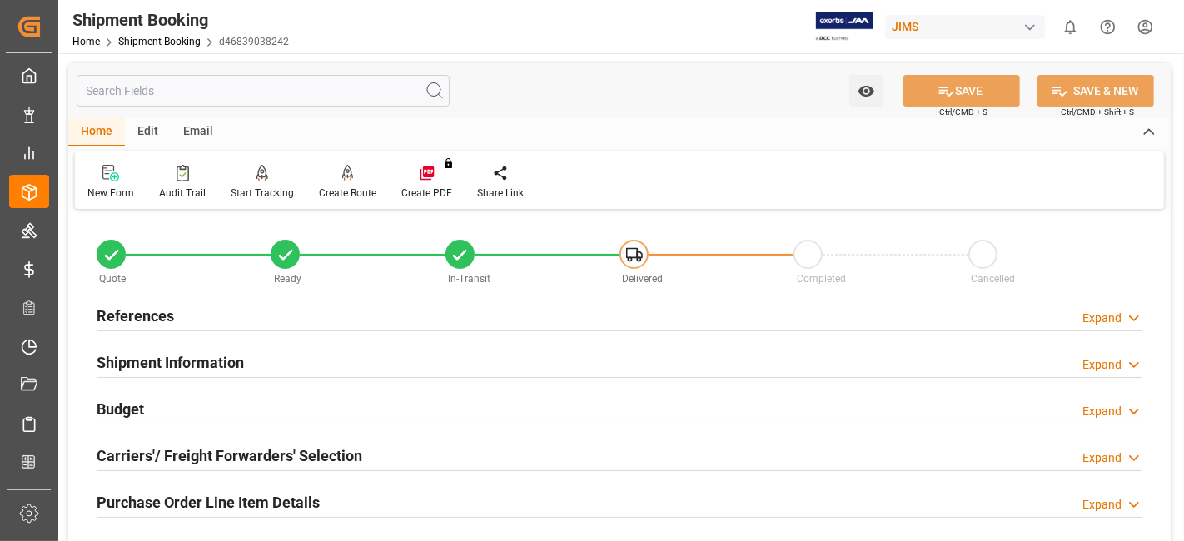
click at [187, 463] on h2 "Carriers'/ Freight Forwarders' Selection" at bounding box center [230, 456] width 266 height 22
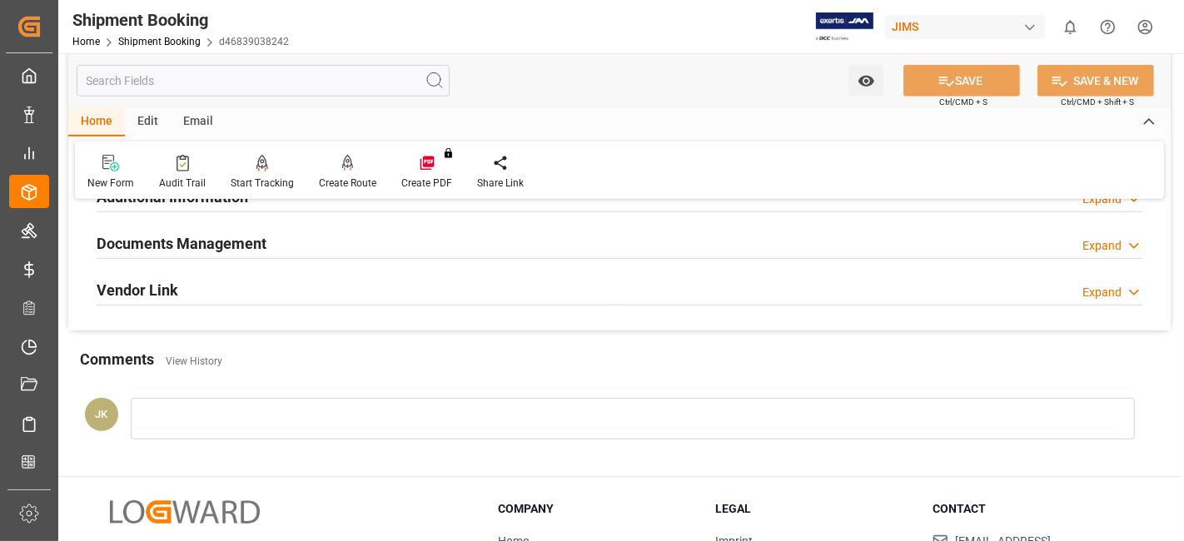
scroll to position [962, 0]
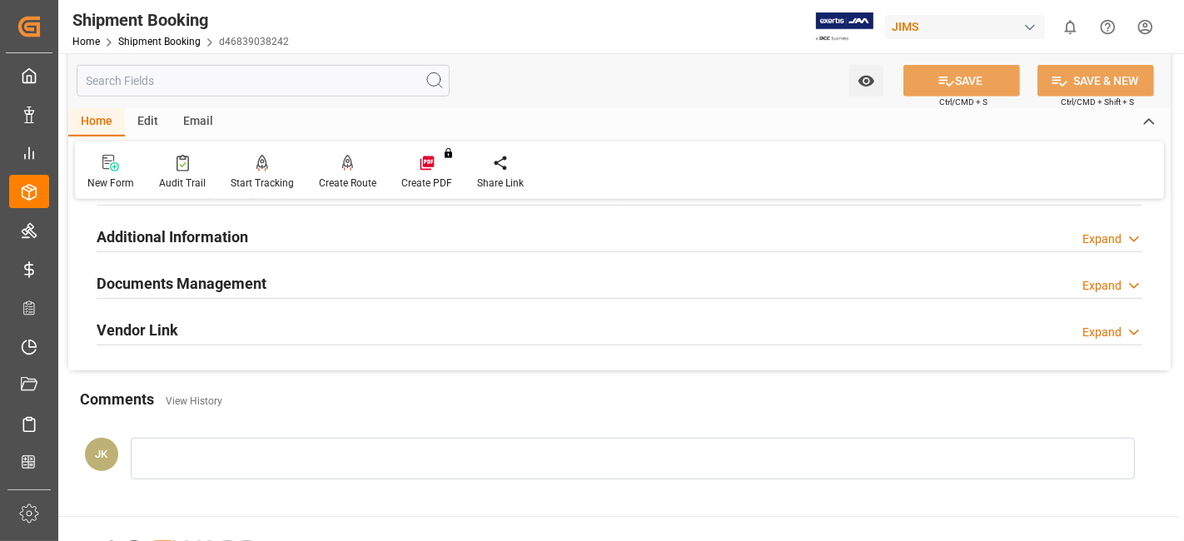
click at [183, 250] on div "Additional Information Expand" at bounding box center [619, 237] width 1069 height 47
click at [189, 273] on h2 "Documents Management" at bounding box center [182, 283] width 170 height 22
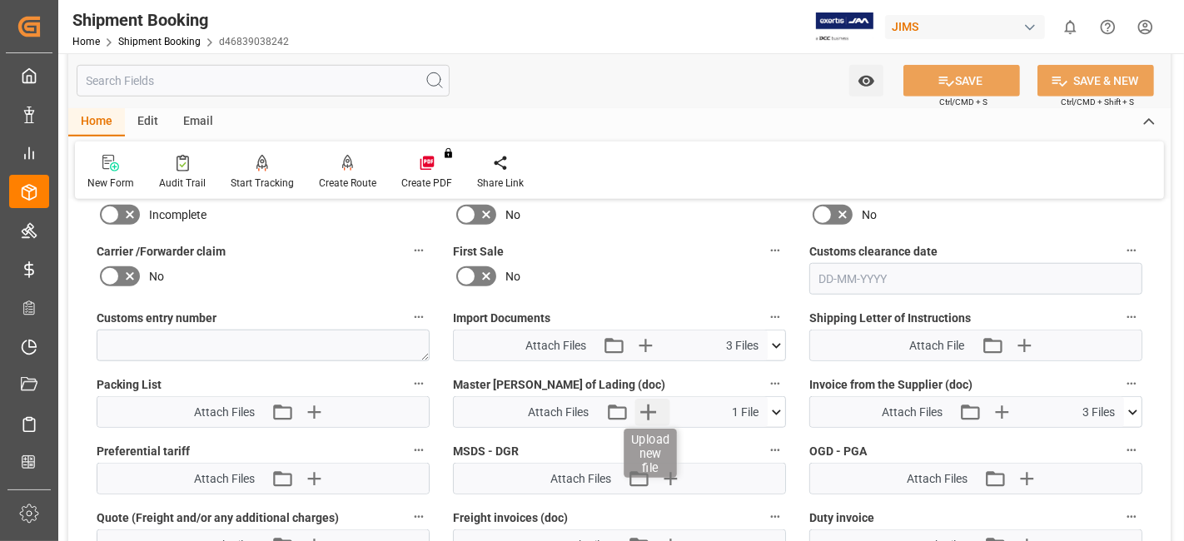
scroll to position [1221, 0]
click at [778, 337] on icon at bounding box center [776, 344] width 17 height 17
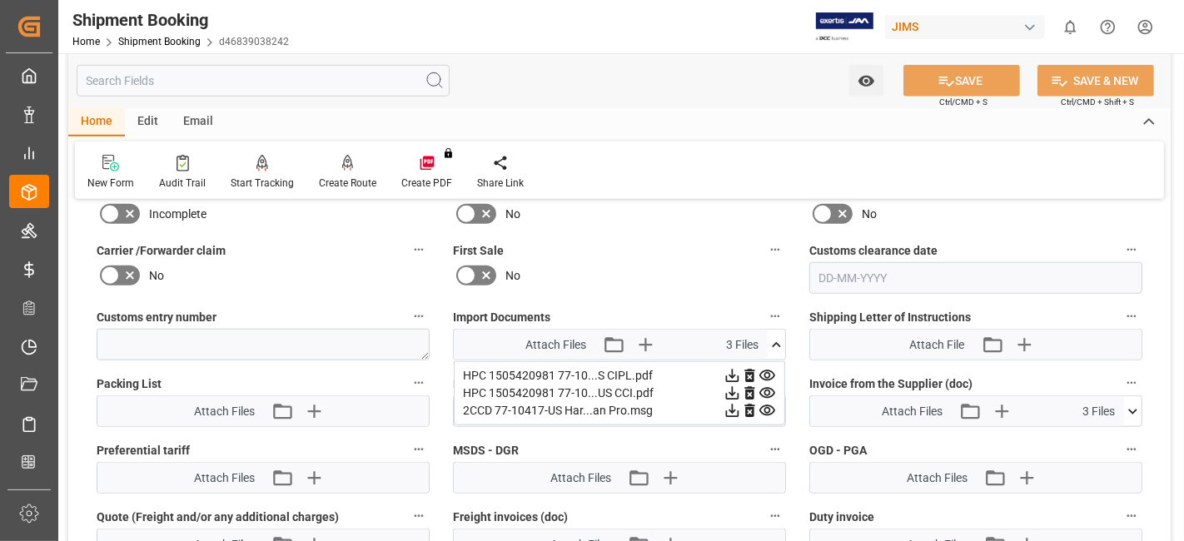
click at [655, 262] on div "No" at bounding box center [619, 275] width 333 height 27
click at [652, 262] on div "No" at bounding box center [619, 275] width 333 height 27
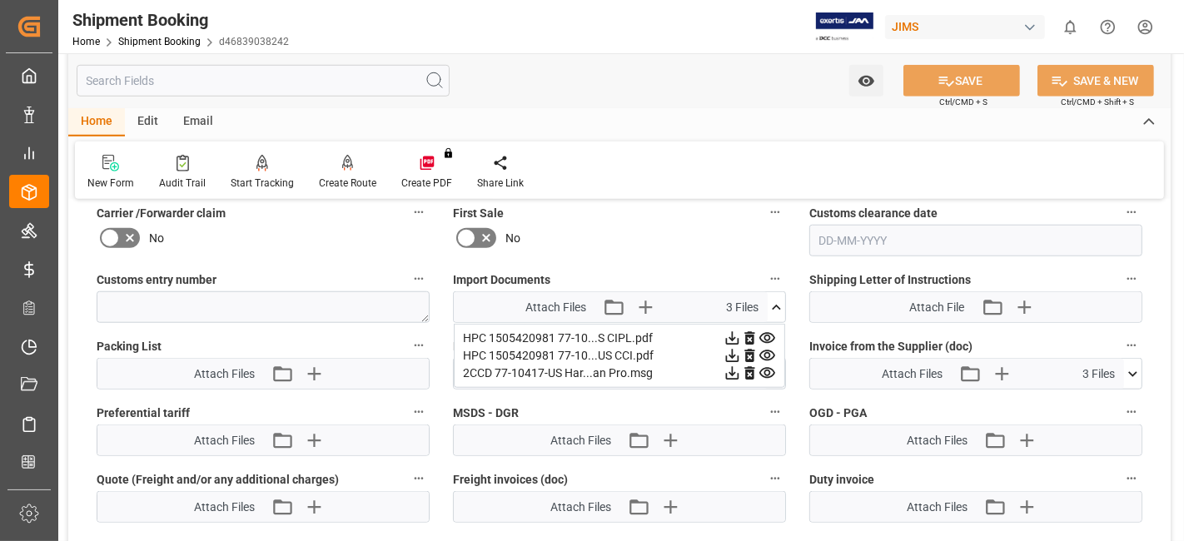
click at [651, 262] on div "Import Documents Attach Files Attach existing file Upload new file 3 Files HPC …" at bounding box center [619, 295] width 356 height 67
click at [609, 234] on div "No" at bounding box center [619, 238] width 333 height 27
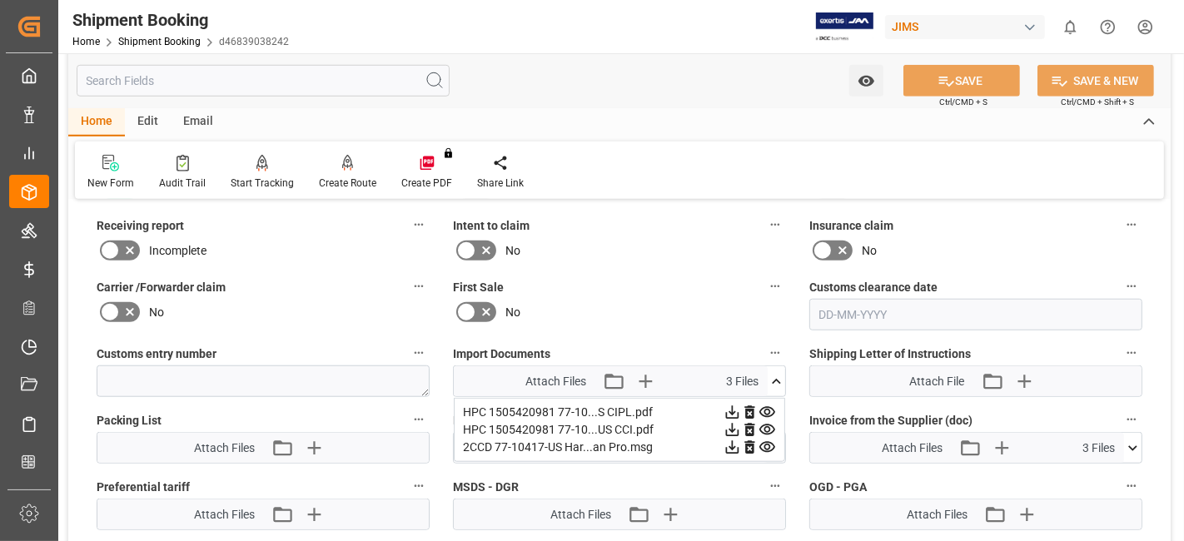
click at [597, 270] on div "First Sale No" at bounding box center [619, 303] width 356 height 67
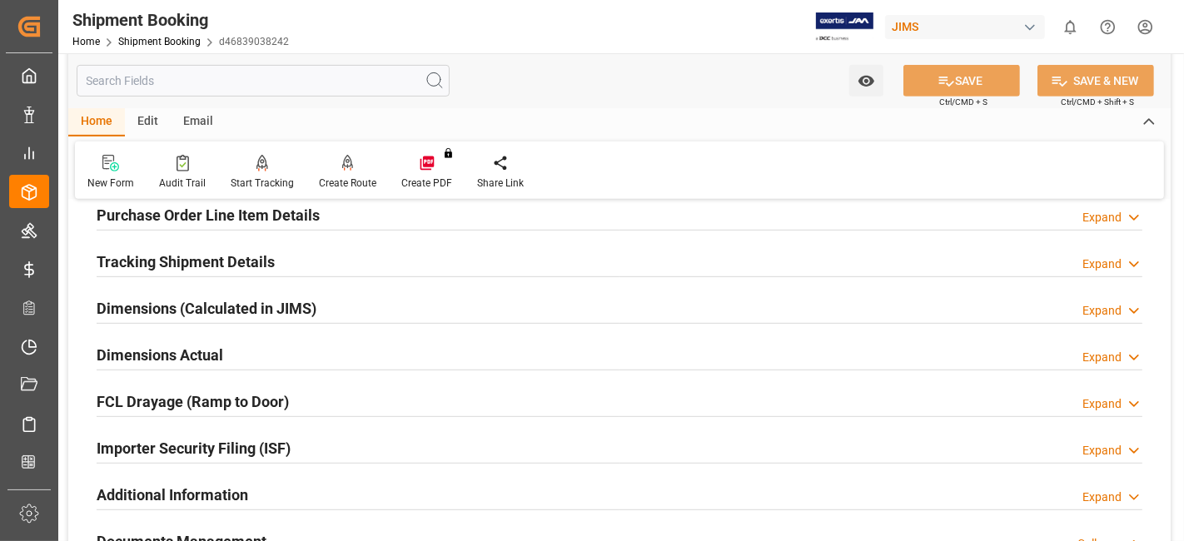
scroll to position [703, 0]
click at [234, 252] on h2 "Tracking Shipment Details" at bounding box center [186, 263] width 178 height 22
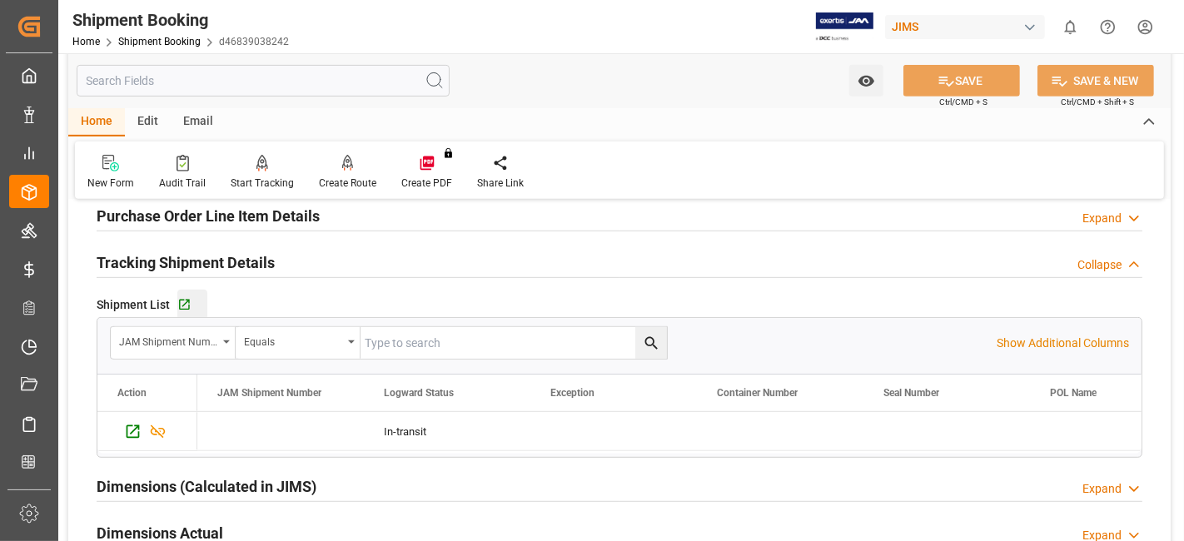
click at [194, 298] on div "Go to Shipment Tracking Grid" at bounding box center [192, 305] width 30 height 14
click at [228, 523] on div "Dimensions Actual Expand" at bounding box center [620, 532] width 1046 height 32
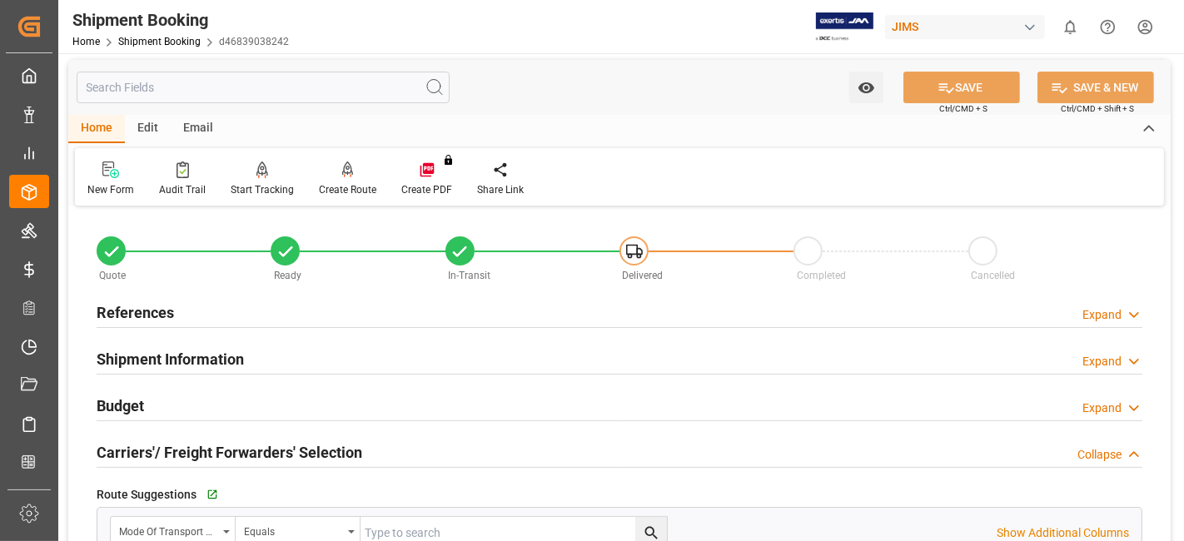
scroll to position [0, 0]
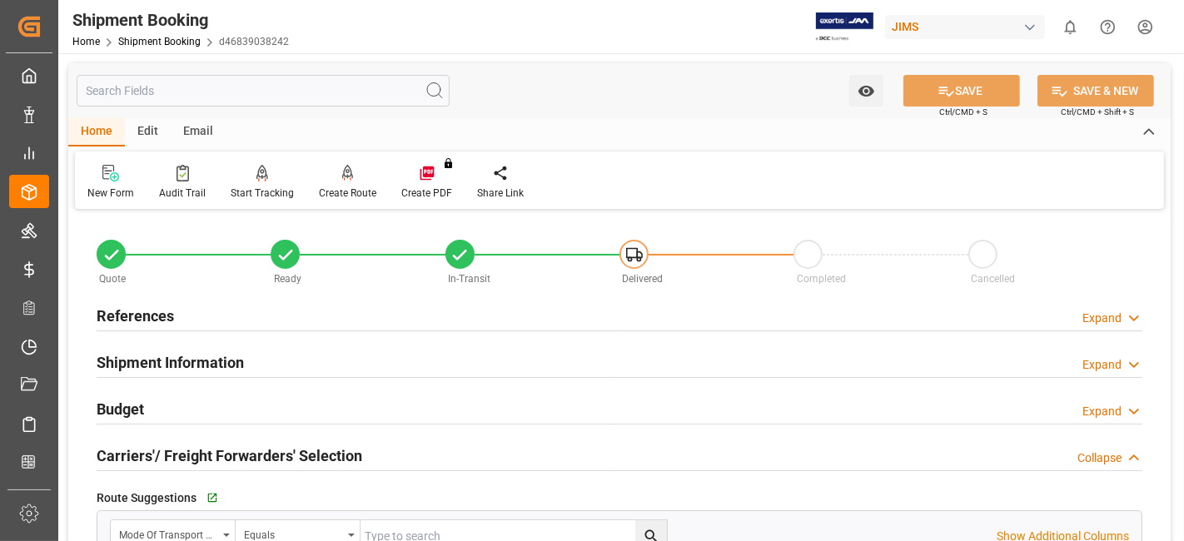
click at [157, 317] on h2 "References" at bounding box center [135, 316] width 77 height 22
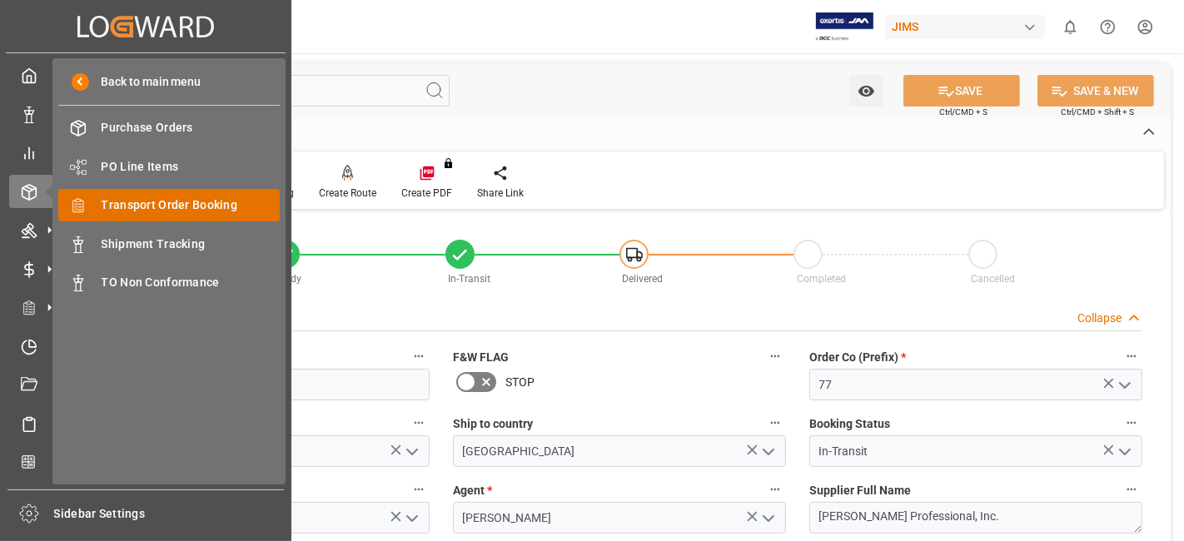
click at [198, 205] on span "Transport Order Booking" at bounding box center [191, 205] width 179 height 17
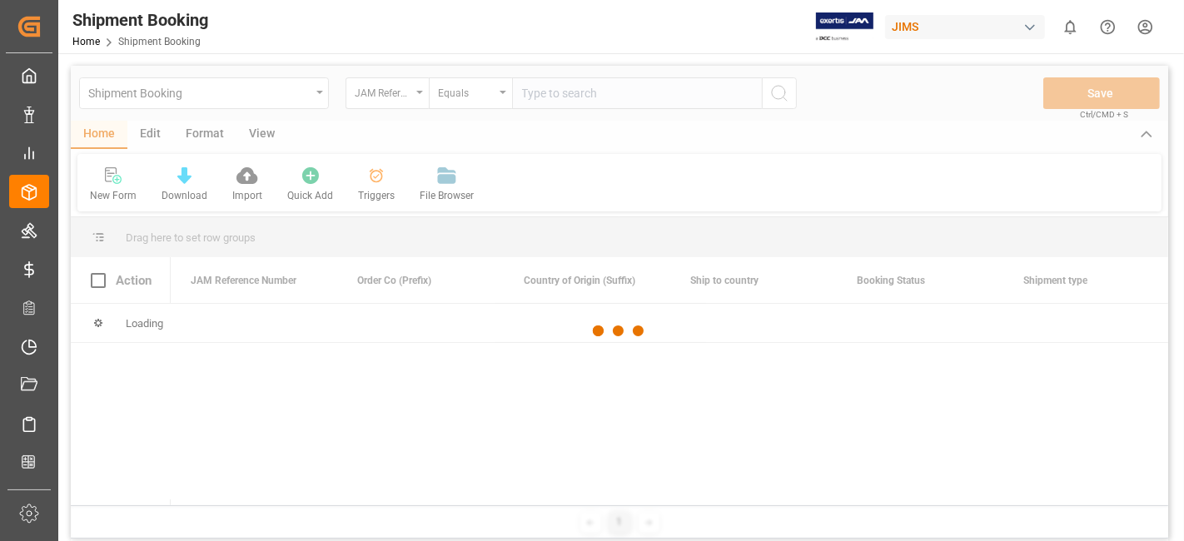
click at [550, 108] on div at bounding box center [620, 331] width 1098 height 531
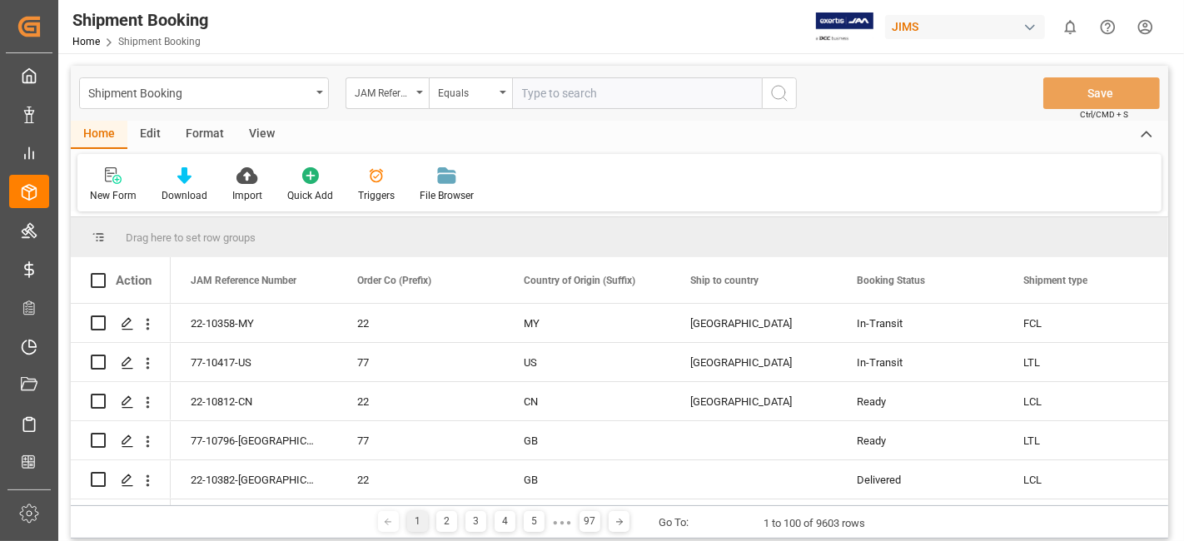
click at [550, 101] on input "text" at bounding box center [637, 93] width 250 height 32
paste input "77-10753-US"
type input "77-10753-US"
click at [790, 98] on button "search button" at bounding box center [779, 93] width 35 height 32
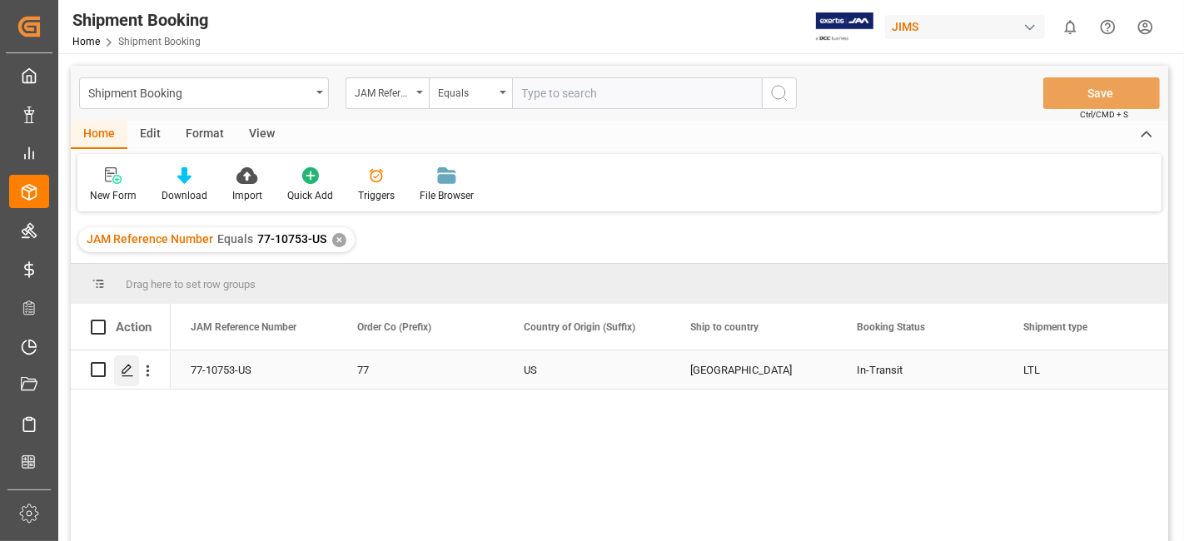
click at [130, 371] on icon "Press SPACE to select this row." at bounding box center [127, 370] width 13 height 13
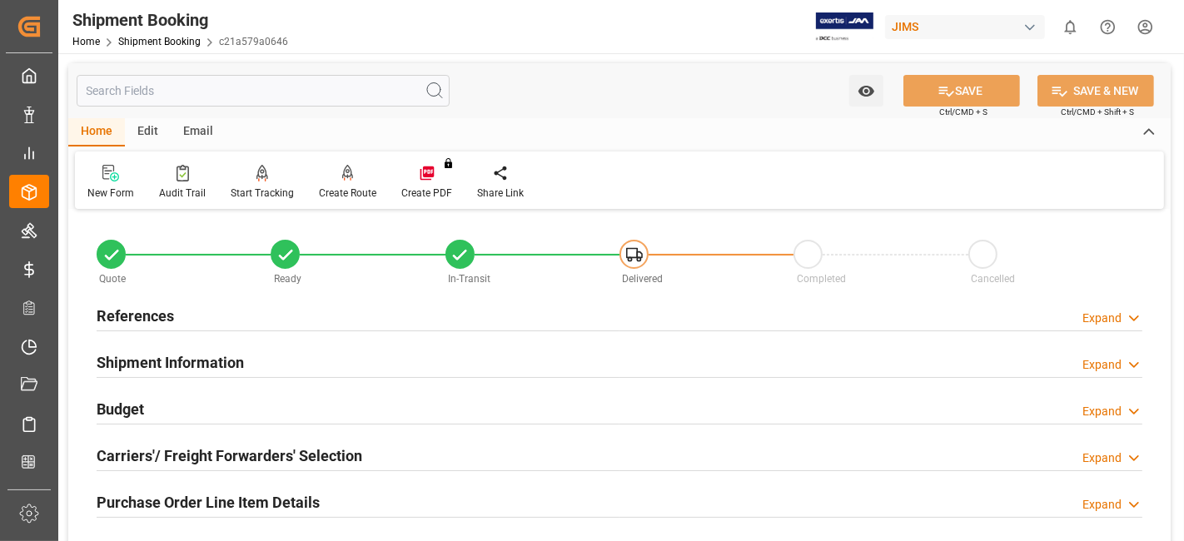
click at [159, 457] on h2 "Carriers'/ Freight Forwarders' Selection" at bounding box center [230, 456] width 266 height 22
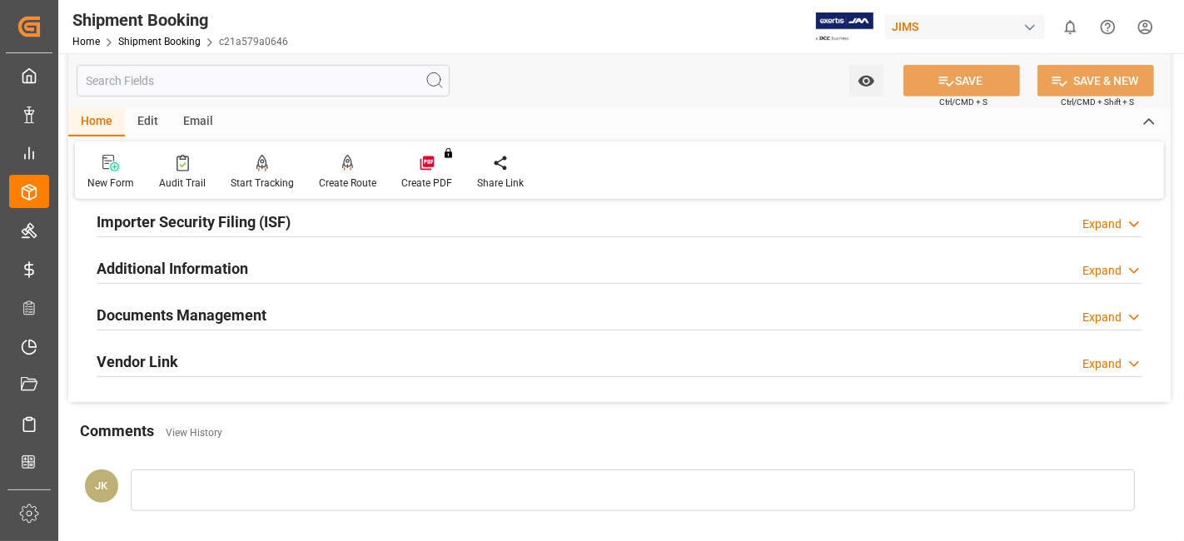
scroll to position [999, 0]
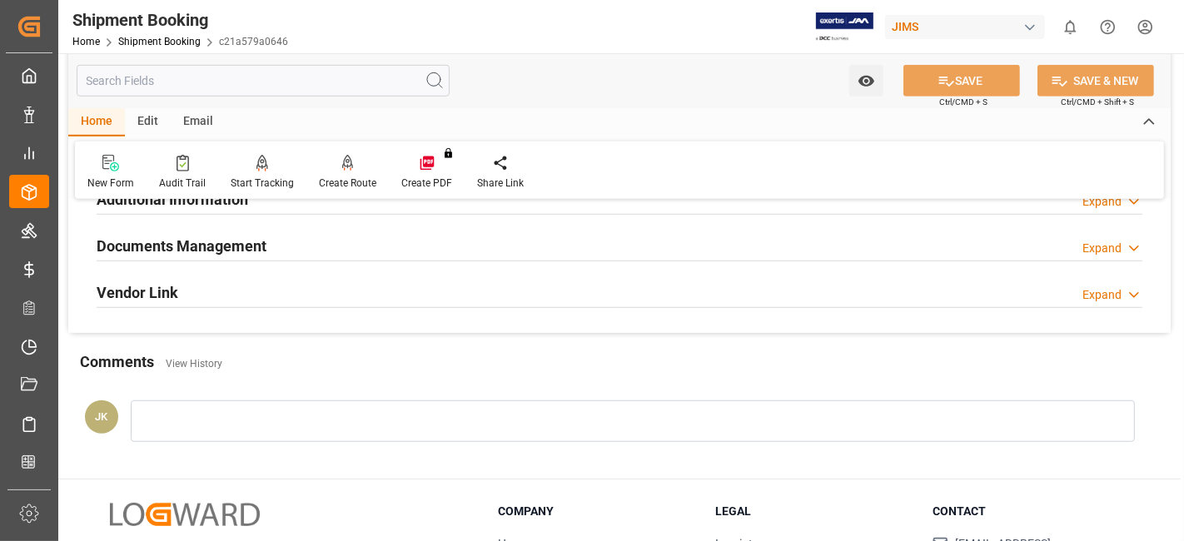
click at [212, 242] on h2 "Documents Management" at bounding box center [182, 246] width 170 height 22
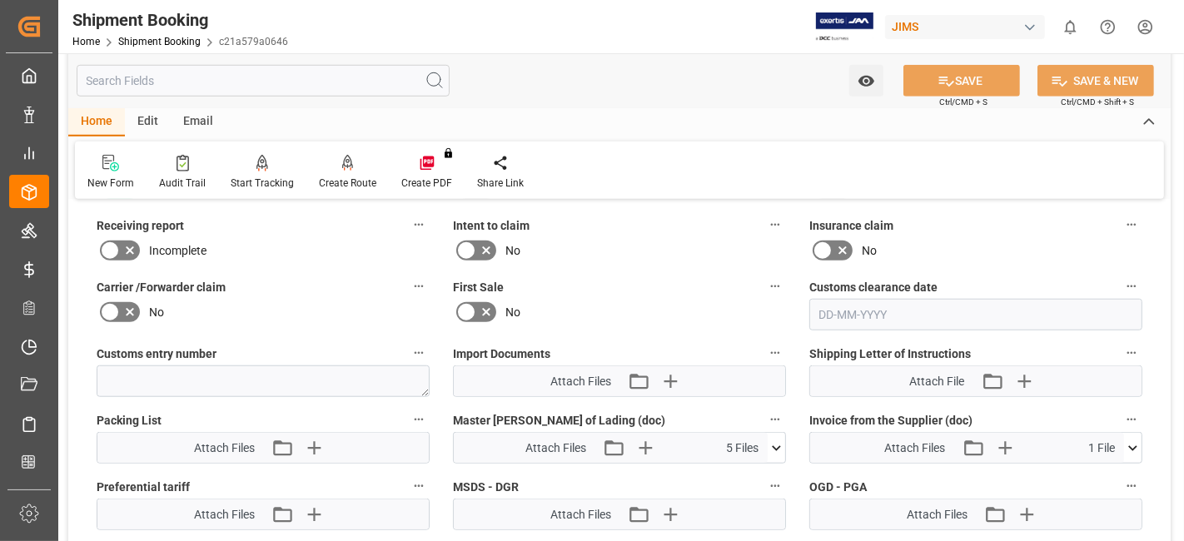
scroll to position [1147, 0]
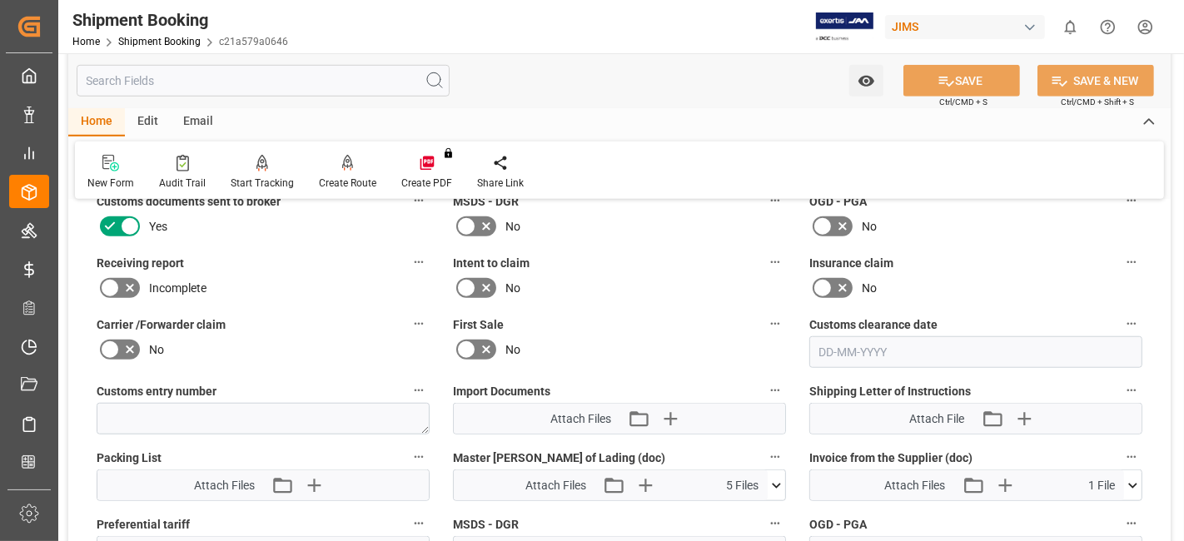
click at [781, 477] on icon at bounding box center [776, 485] width 17 height 17
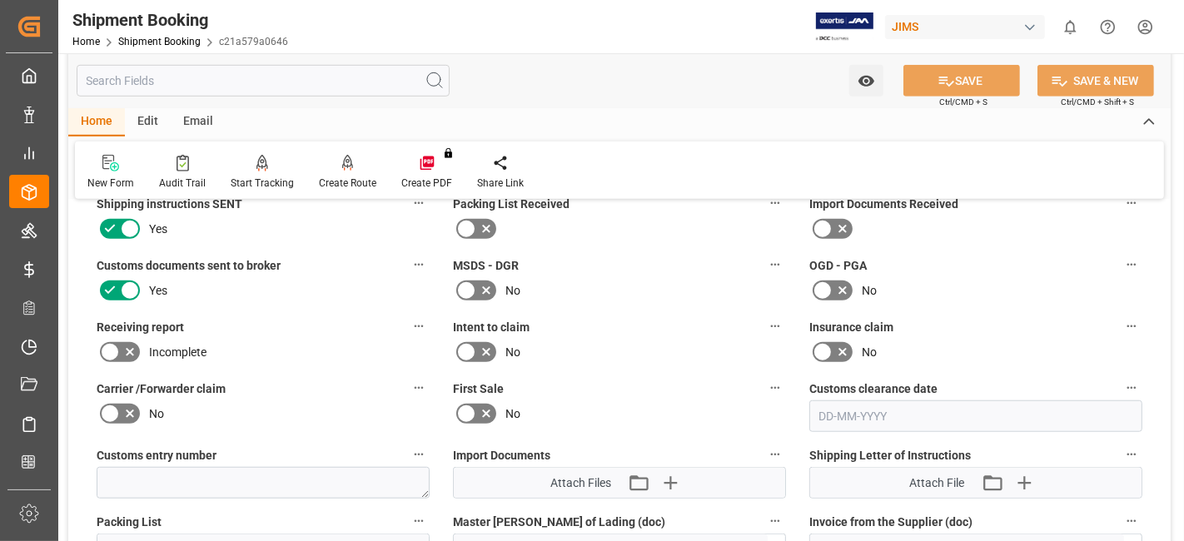
scroll to position [1054, 0]
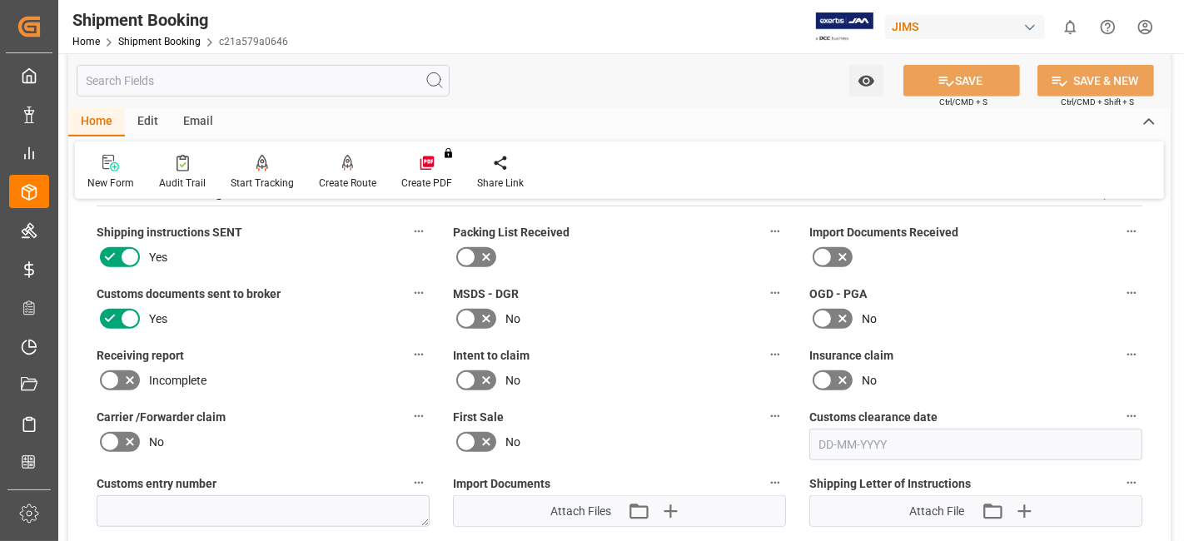
click at [1004, 344] on label "Insurance claim" at bounding box center [975, 355] width 333 height 23
click at [1121, 344] on button "Insurance claim" at bounding box center [1132, 355] width 22 height 22
click at [1001, 339] on div at bounding box center [592, 270] width 1184 height 541
drag, startPoint x: 938, startPoint y: 366, endPoint x: 970, endPoint y: 347, distance: 37.7
click at [938, 365] on body "Created by potrace 1.15, written by Peter Selinger 2001-2017 Created by potrace…" at bounding box center [592, 270] width 1184 height 541
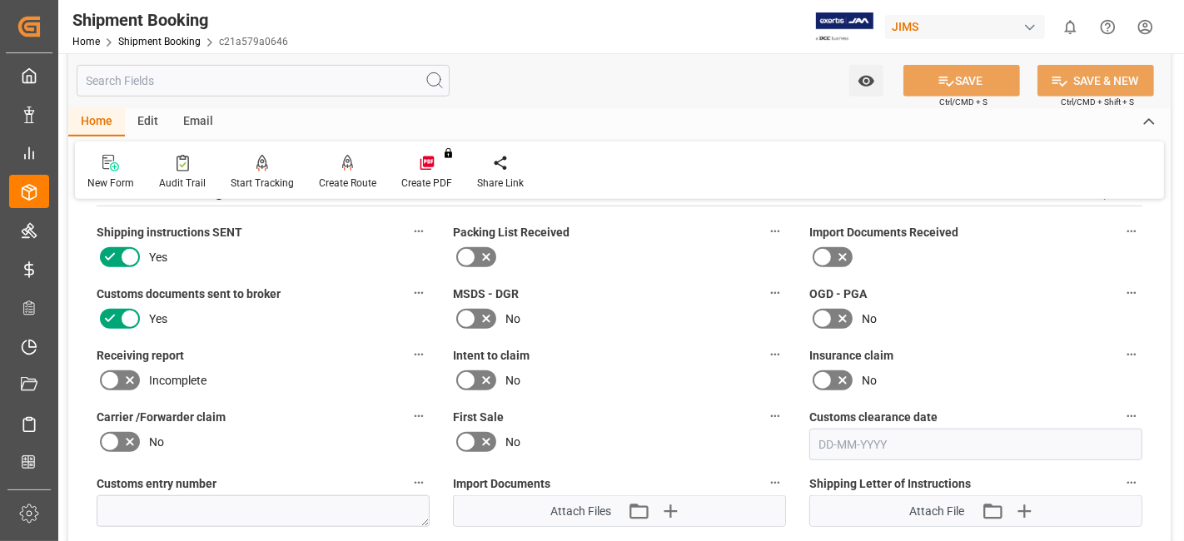
click at [972, 344] on label "Insurance claim" at bounding box center [975, 355] width 333 height 23
click at [1121, 344] on button "Insurance claim" at bounding box center [1132, 355] width 22 height 22
click at [973, 341] on div at bounding box center [592, 270] width 1184 height 541
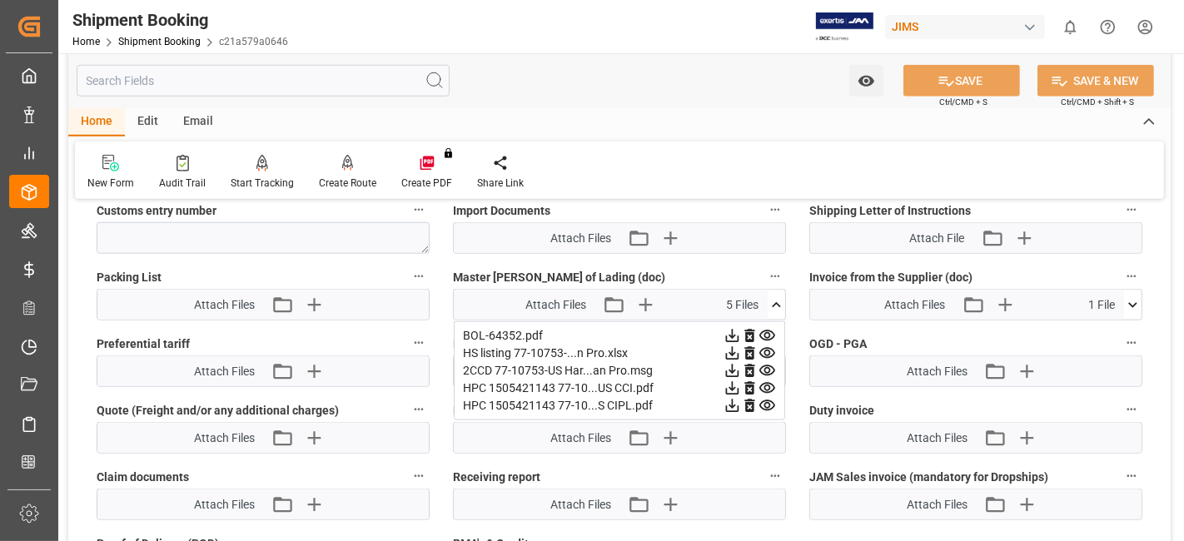
scroll to position [1351, 0]
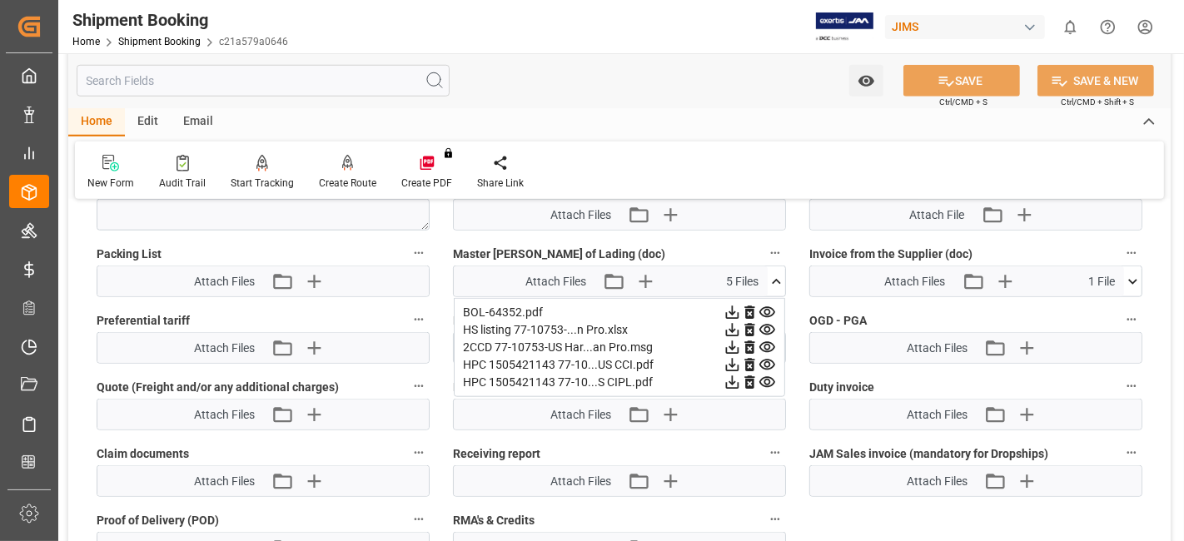
click at [740, 324] on icon at bounding box center [732, 330] width 13 height 13
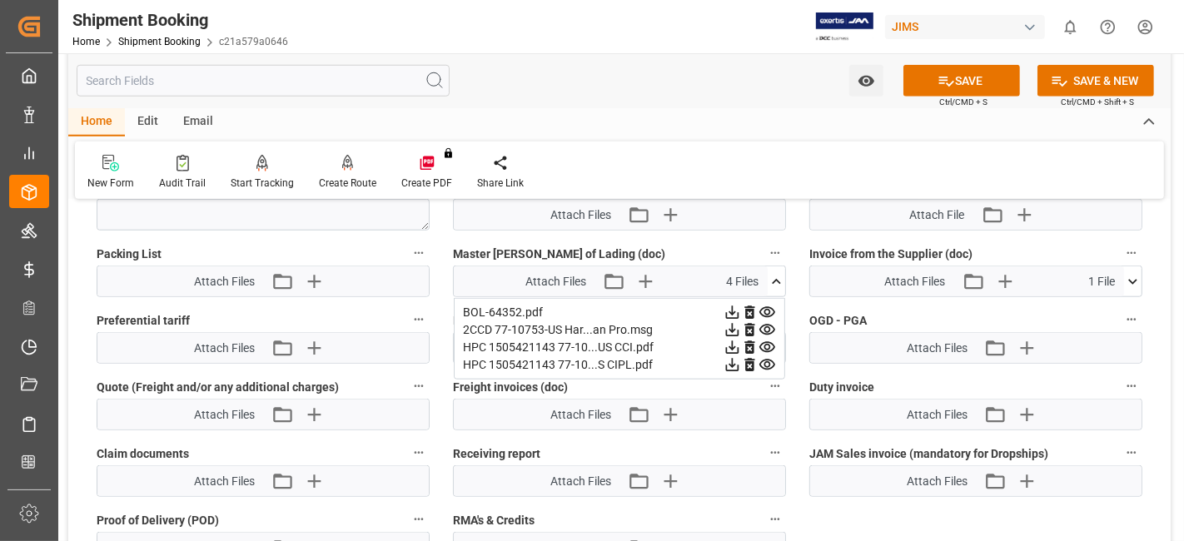
click at [740, 324] on icon at bounding box center [732, 330] width 13 height 13
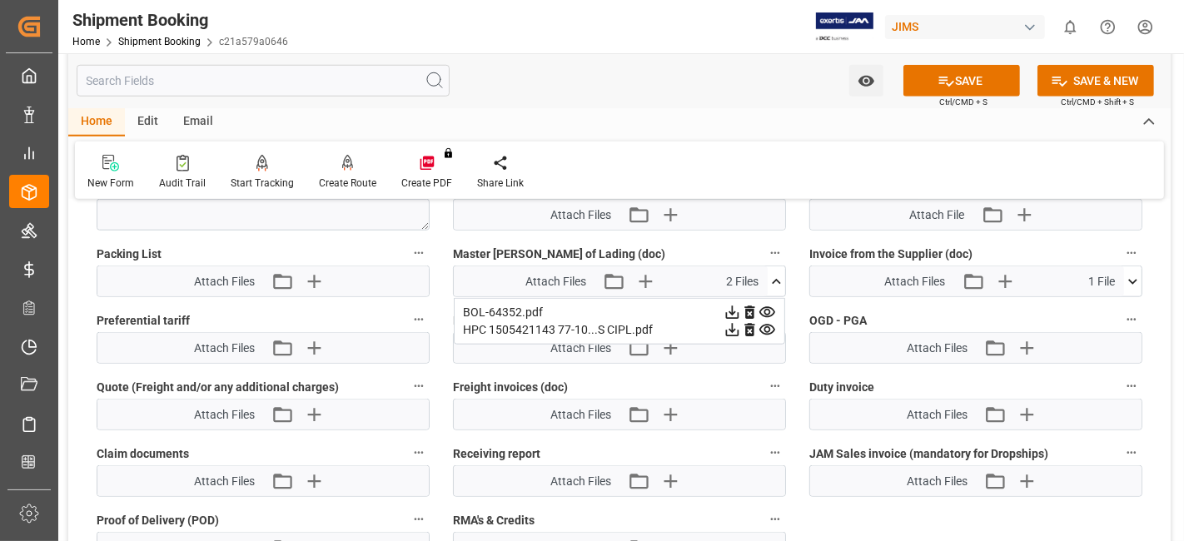
click at [740, 324] on icon at bounding box center [732, 330] width 13 height 13
click at [921, 72] on button "SAVE" at bounding box center [962, 81] width 117 height 32
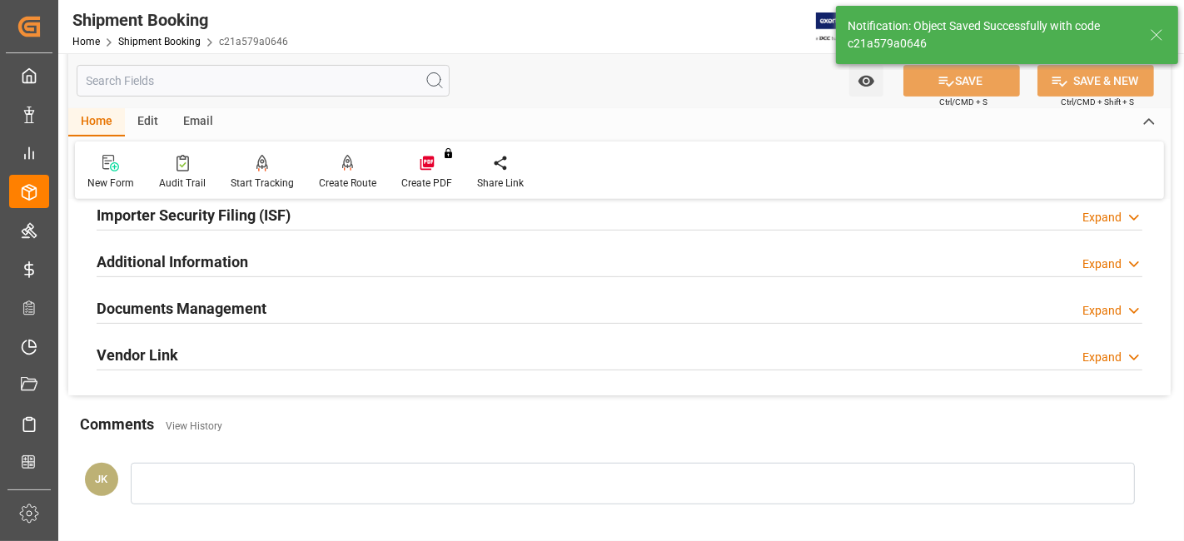
scroll to position [520, 0]
click at [423, 303] on div "Documents Management Expand" at bounding box center [620, 308] width 1046 height 32
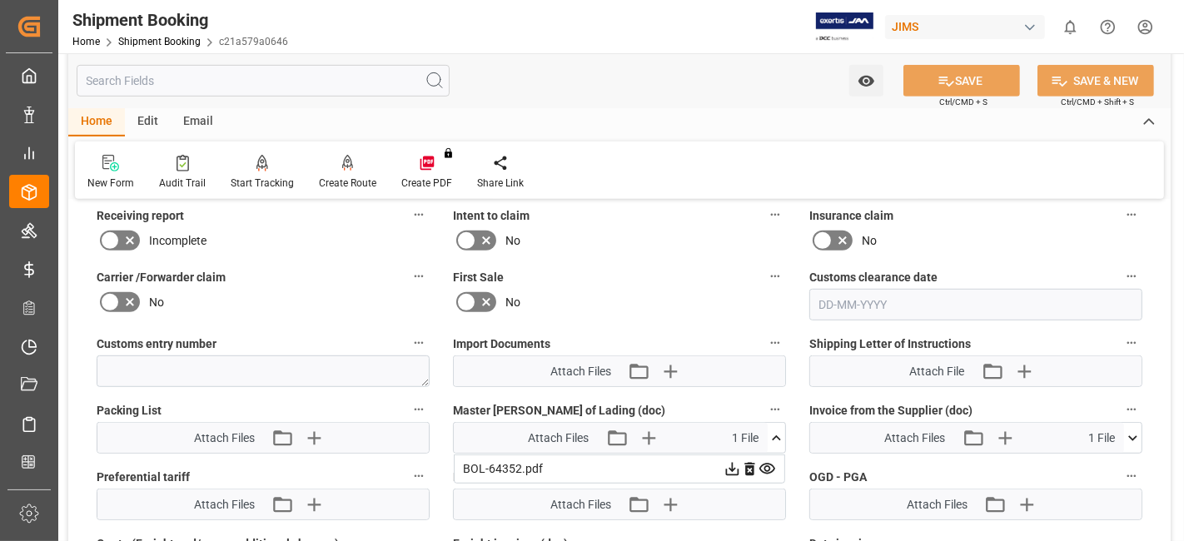
scroll to position [779, 0]
click at [672, 367] on icon "button" at bounding box center [670, 370] width 27 height 27
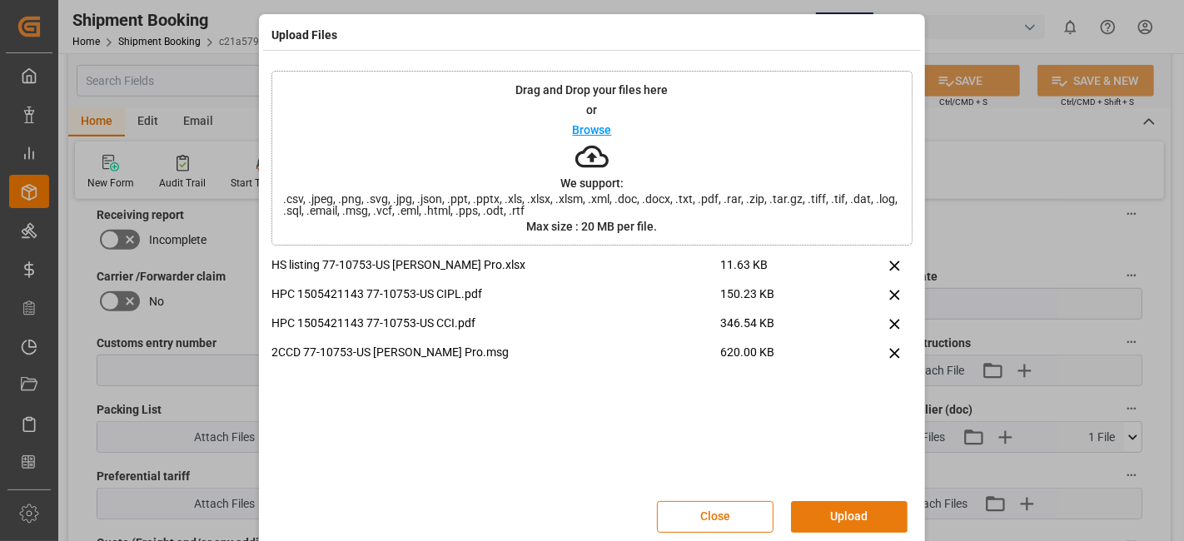
click at [830, 522] on button "Upload" at bounding box center [849, 517] width 117 height 32
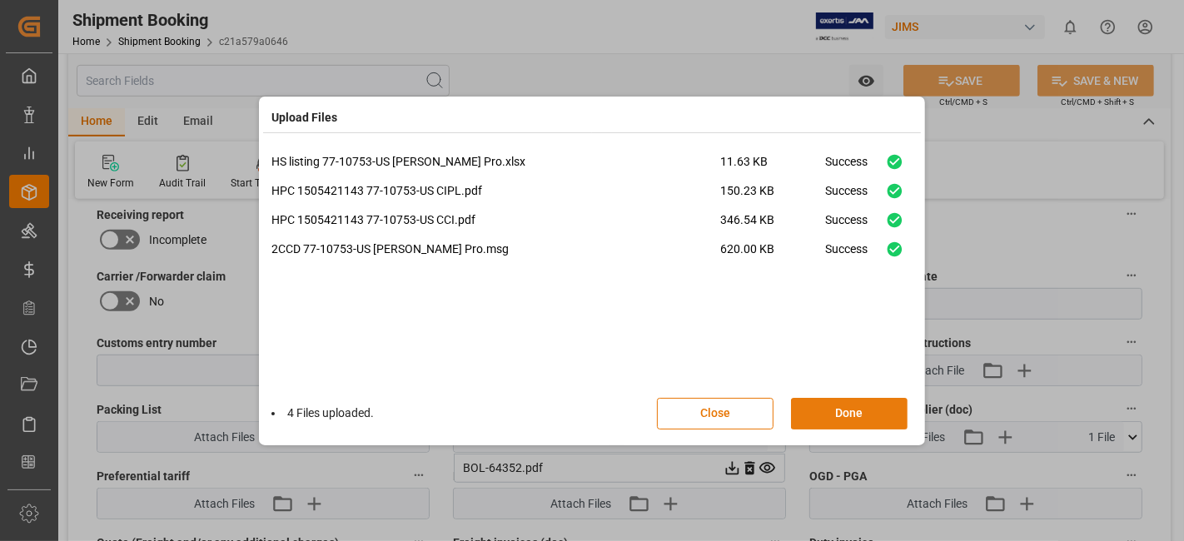
click at [824, 407] on button "Done" at bounding box center [849, 414] width 117 height 32
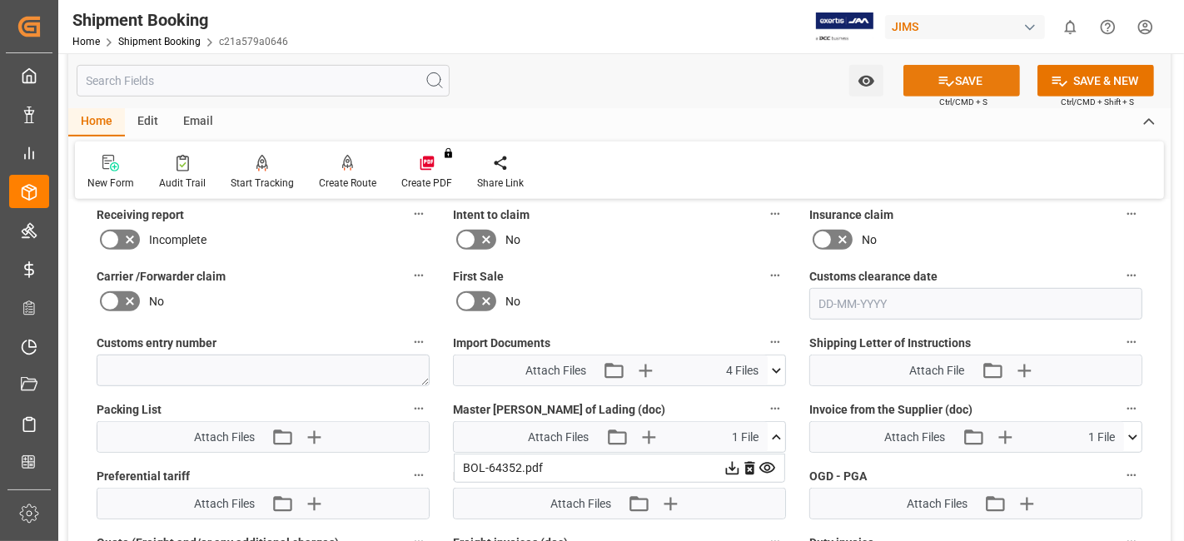
click at [938, 77] on icon at bounding box center [946, 80] width 17 height 17
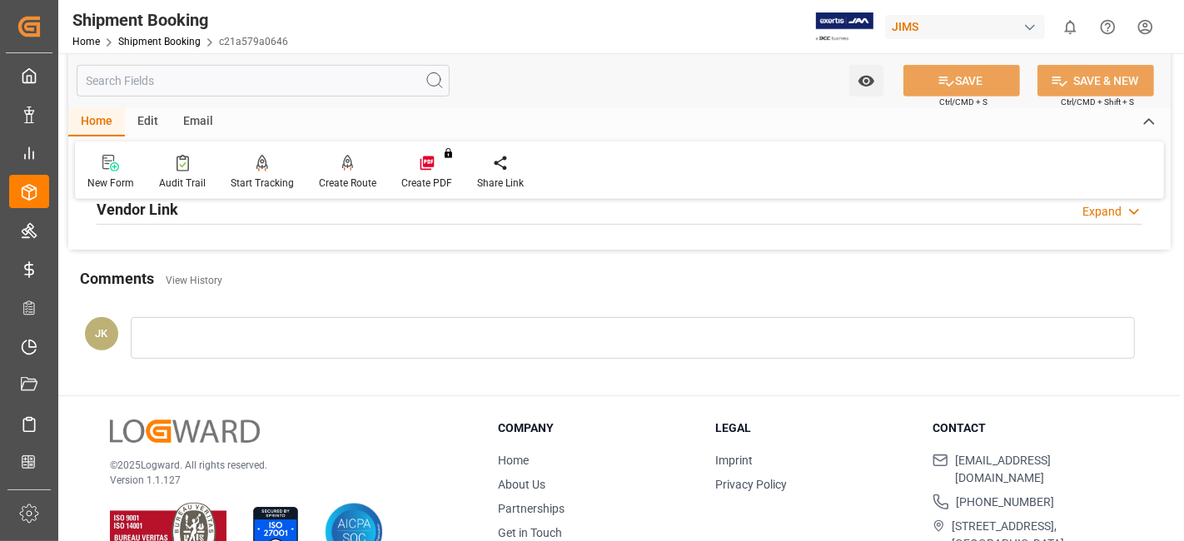
scroll to position [705, 0]
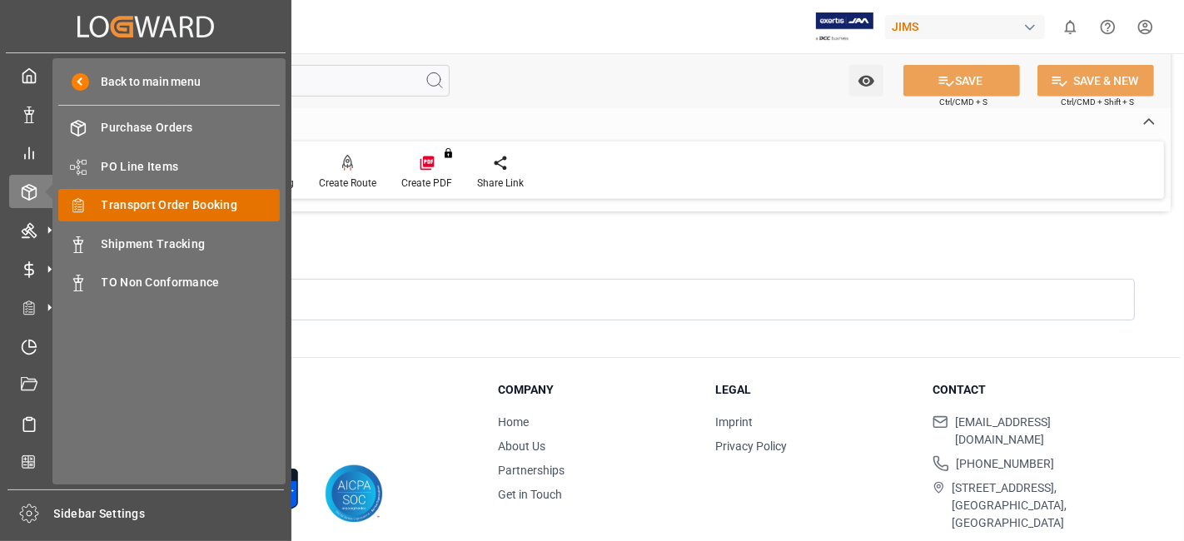
click at [227, 210] on span "Transport Order Booking" at bounding box center [191, 205] width 179 height 17
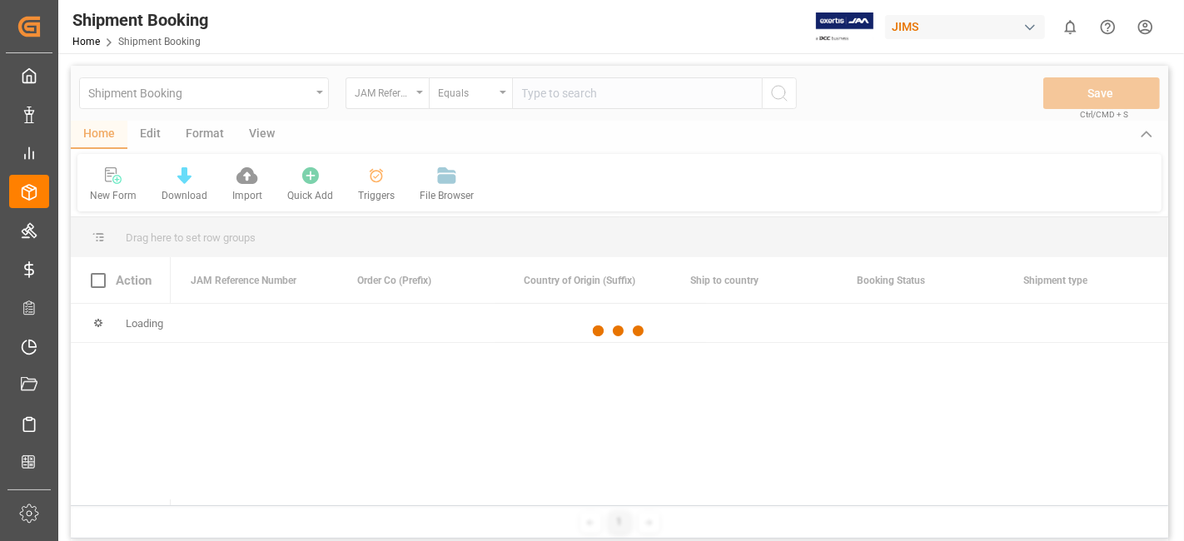
click at [559, 97] on div at bounding box center [620, 331] width 1098 height 531
click at [549, 97] on div at bounding box center [620, 331] width 1098 height 531
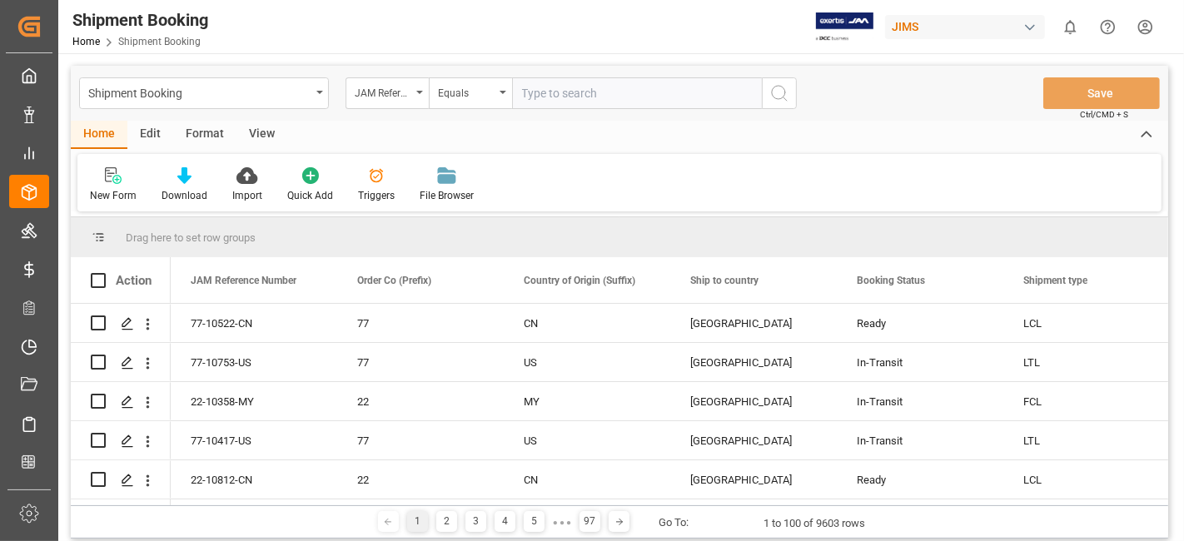
click at [549, 97] on input "text" at bounding box center [637, 93] width 250 height 32
paste input "77-10416-US"
type input "77-10416-US"
click at [770, 97] on icon "search button" at bounding box center [779, 93] width 20 height 20
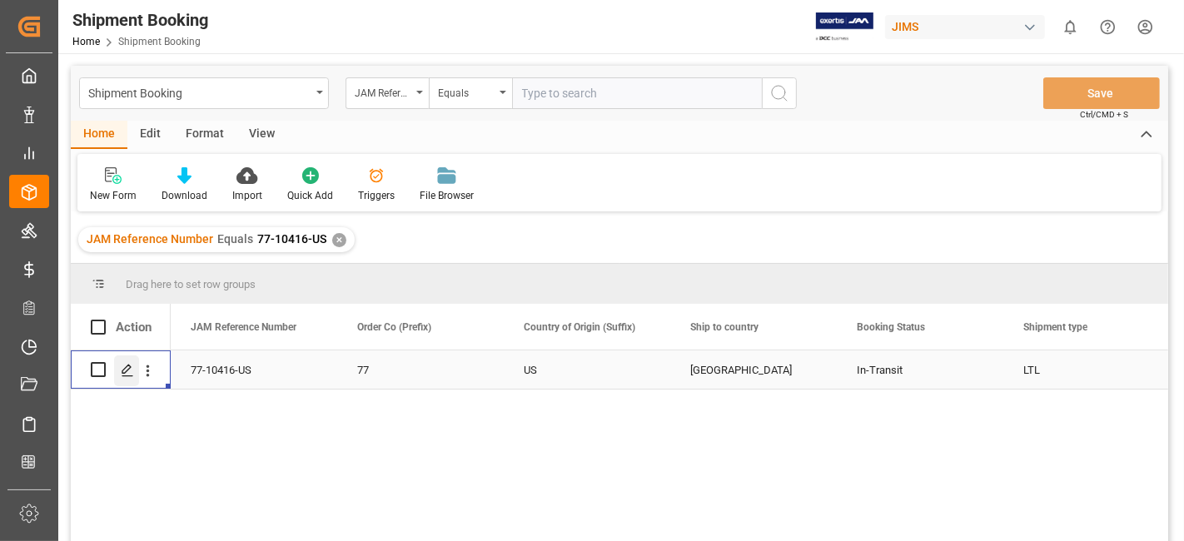
click at [123, 373] on icon "Press SPACE to select this row." at bounding box center [127, 370] width 13 height 13
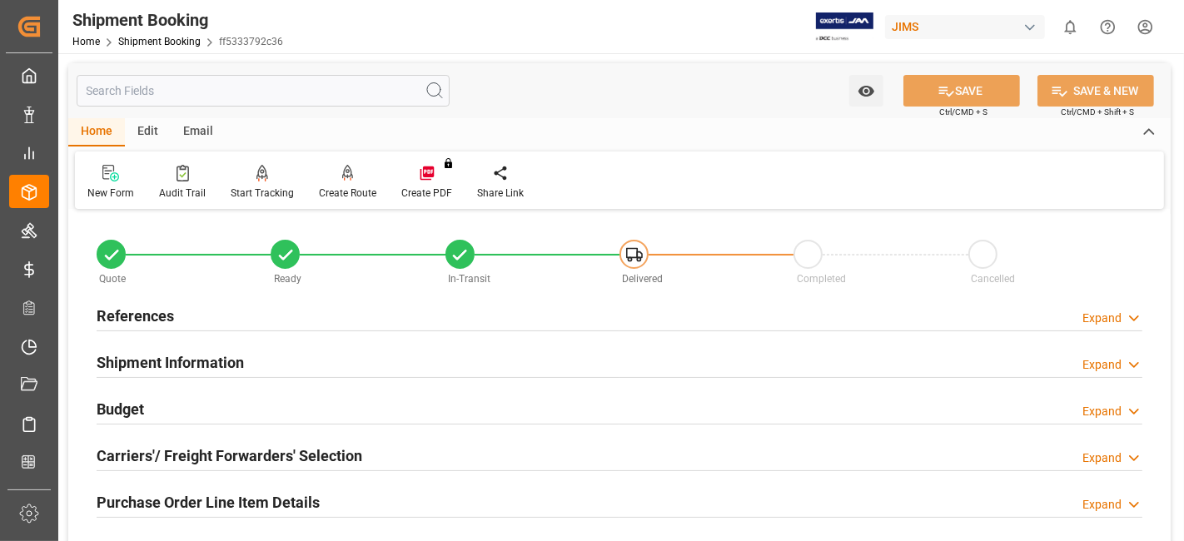
click at [150, 460] on h2 "Carriers'/ Freight Forwarders' Selection" at bounding box center [230, 456] width 266 height 22
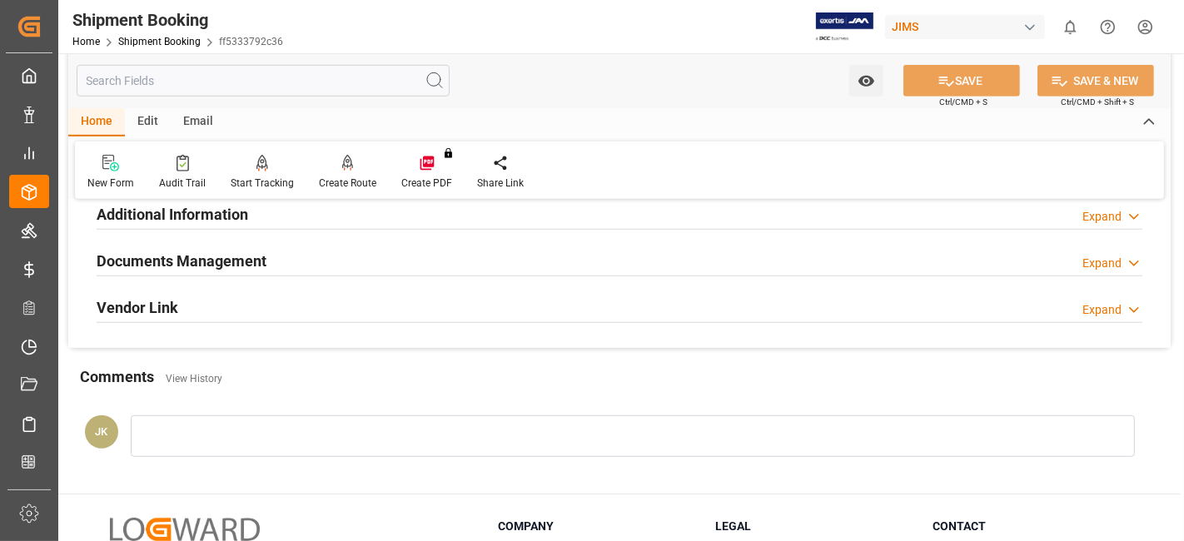
scroll to position [970, 0]
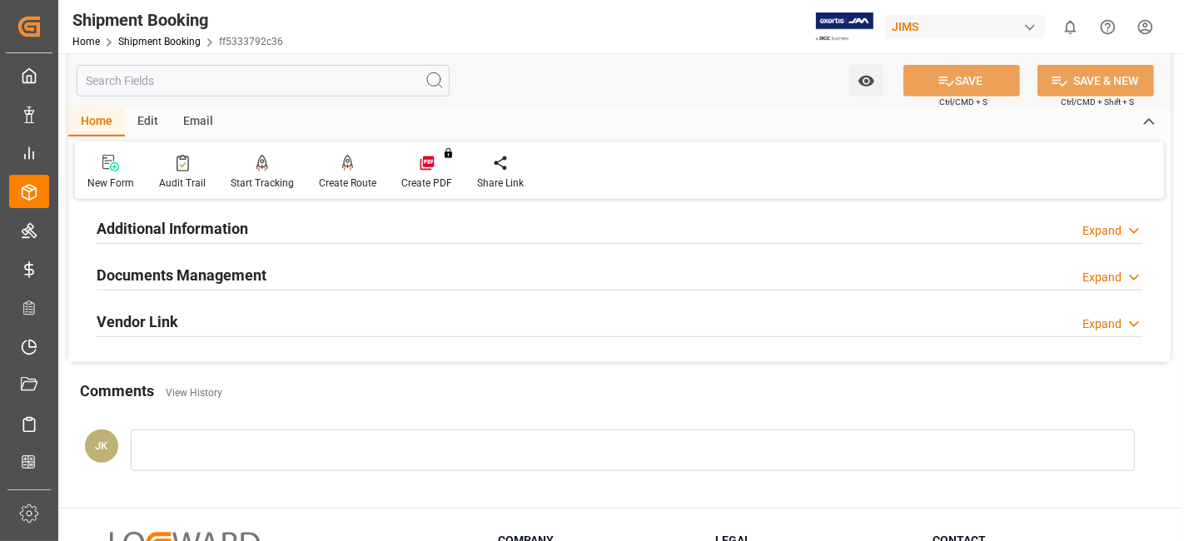
click at [176, 273] on h2 "Documents Management" at bounding box center [182, 275] width 170 height 22
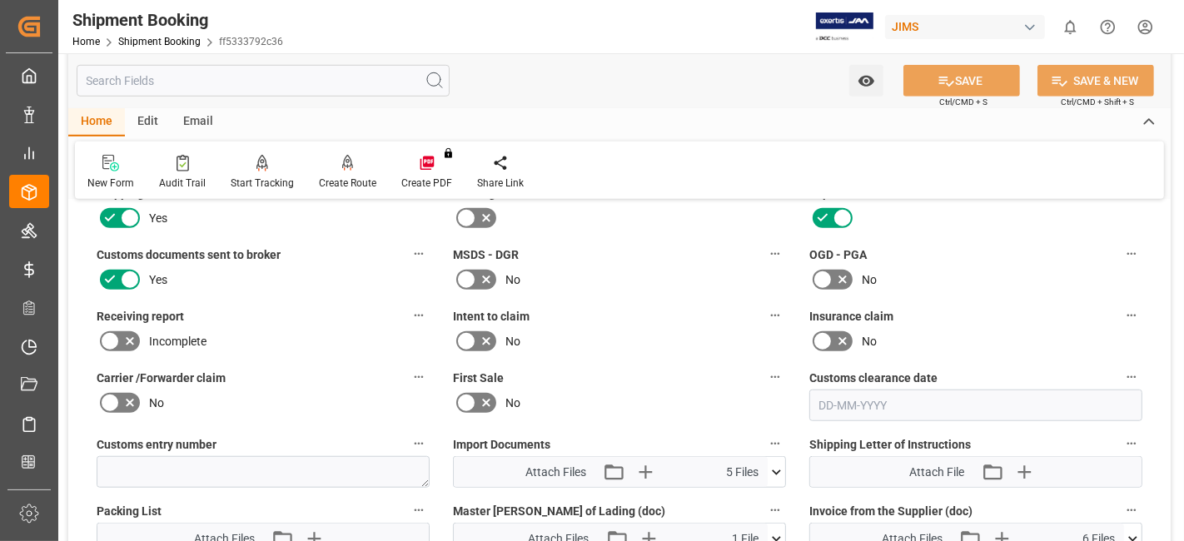
scroll to position [1156, 0]
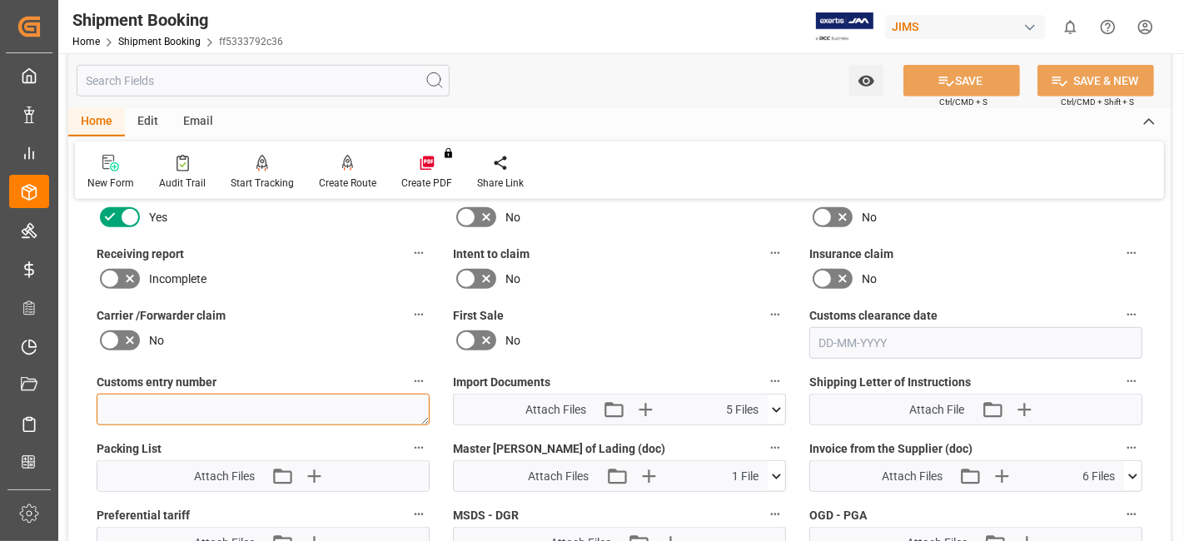
click at [192, 401] on textarea at bounding box center [263, 410] width 333 height 32
paste textarea "13391-69283619-7"
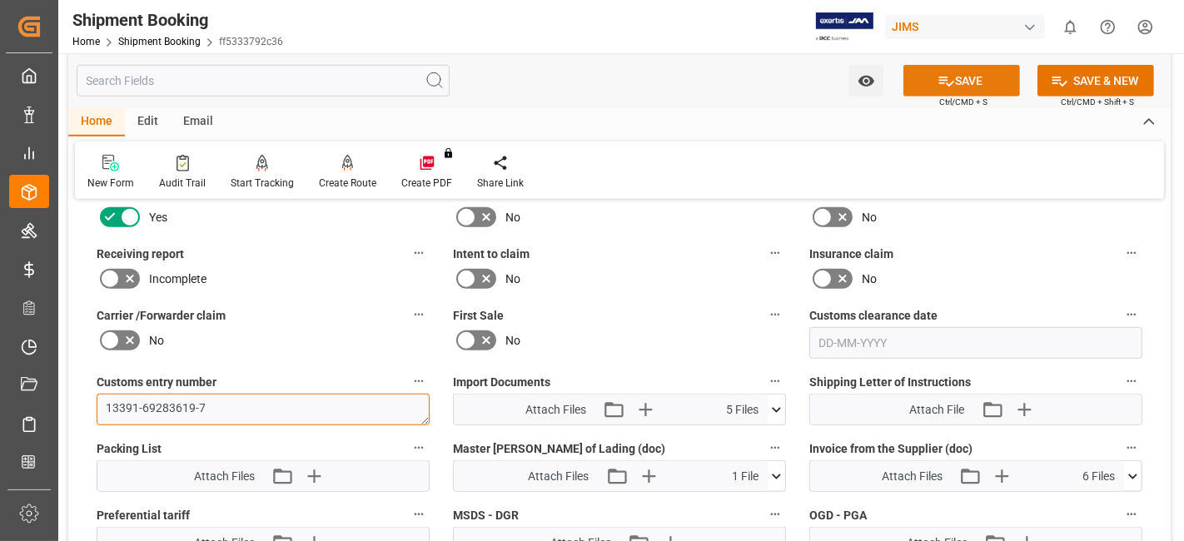
type textarea "13391-69283619-7"
click at [939, 77] on icon at bounding box center [946, 82] width 15 height 10
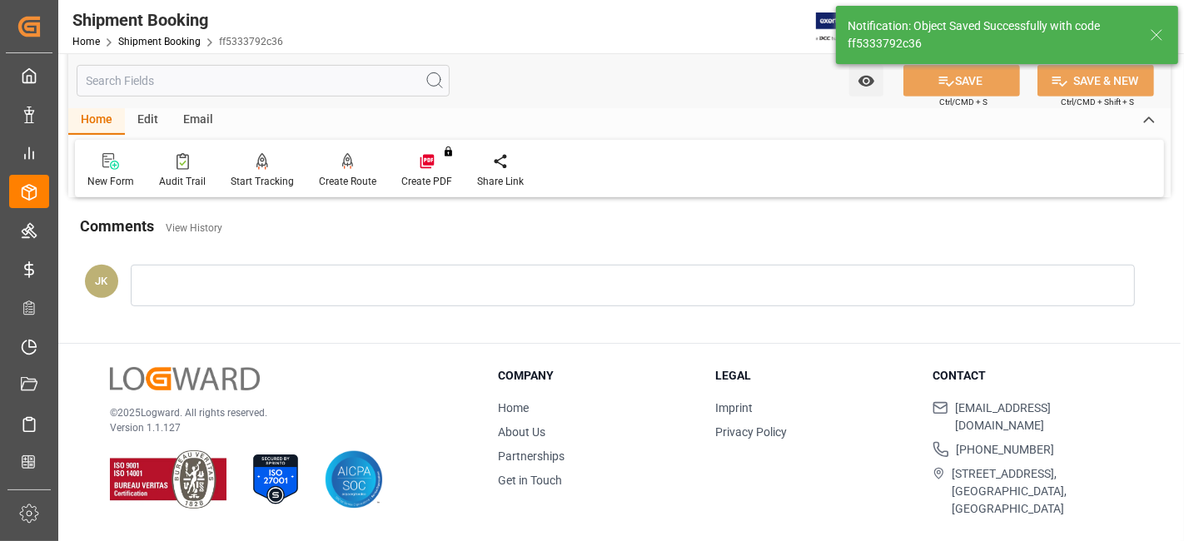
scroll to position [705, 0]
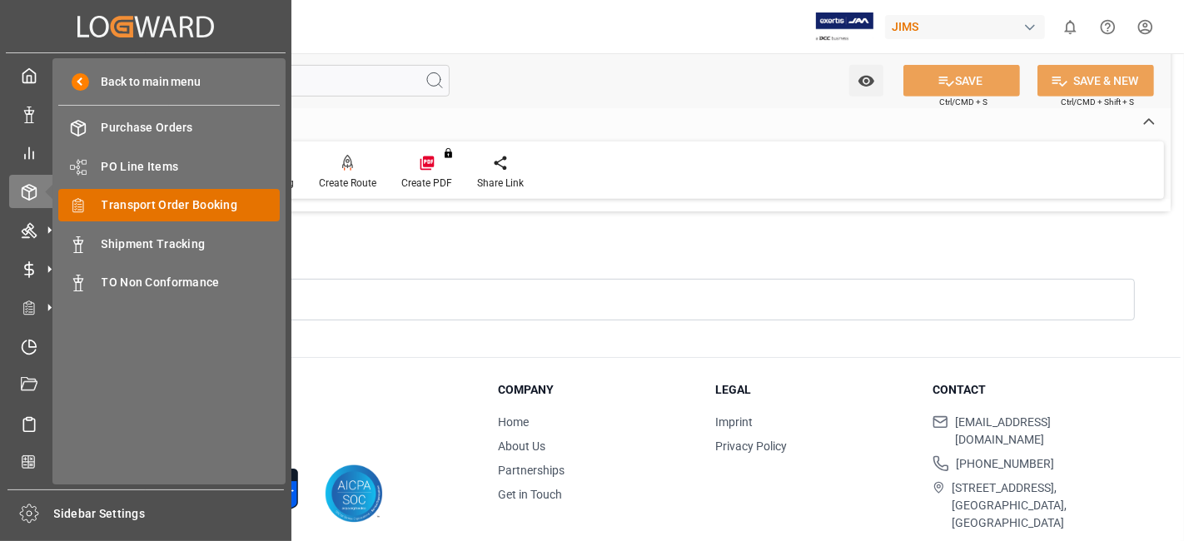
click at [219, 203] on span "Transport Order Booking" at bounding box center [191, 205] width 179 height 17
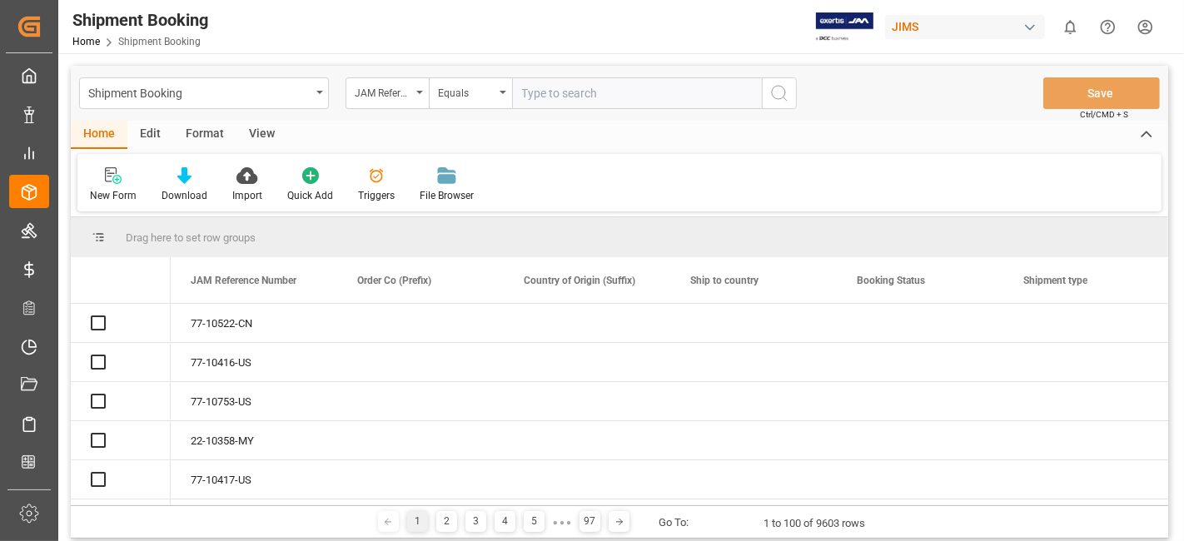
click at [535, 94] on input "text" at bounding box center [637, 93] width 250 height 32
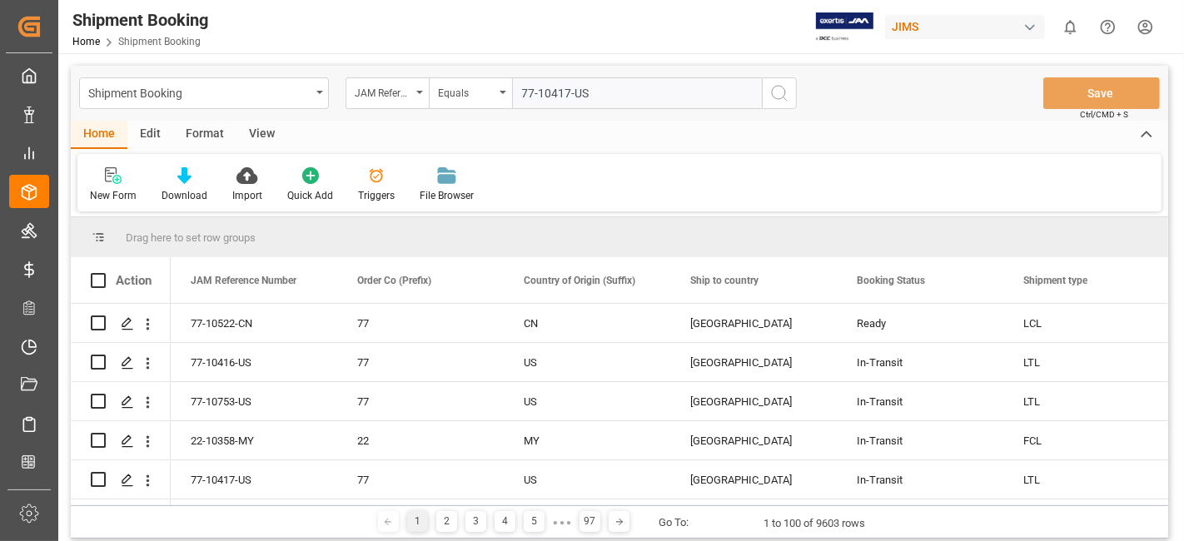
type input "77-10417-US"
click at [789, 96] on button "search button" at bounding box center [779, 93] width 35 height 32
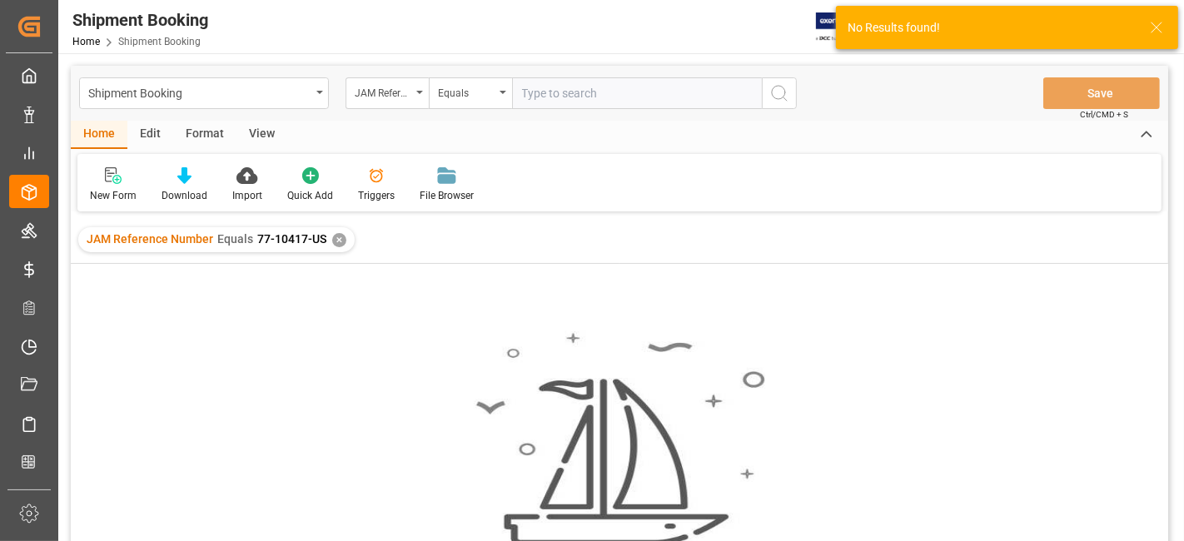
click at [332, 240] on div "✕" at bounding box center [339, 240] width 14 height 14
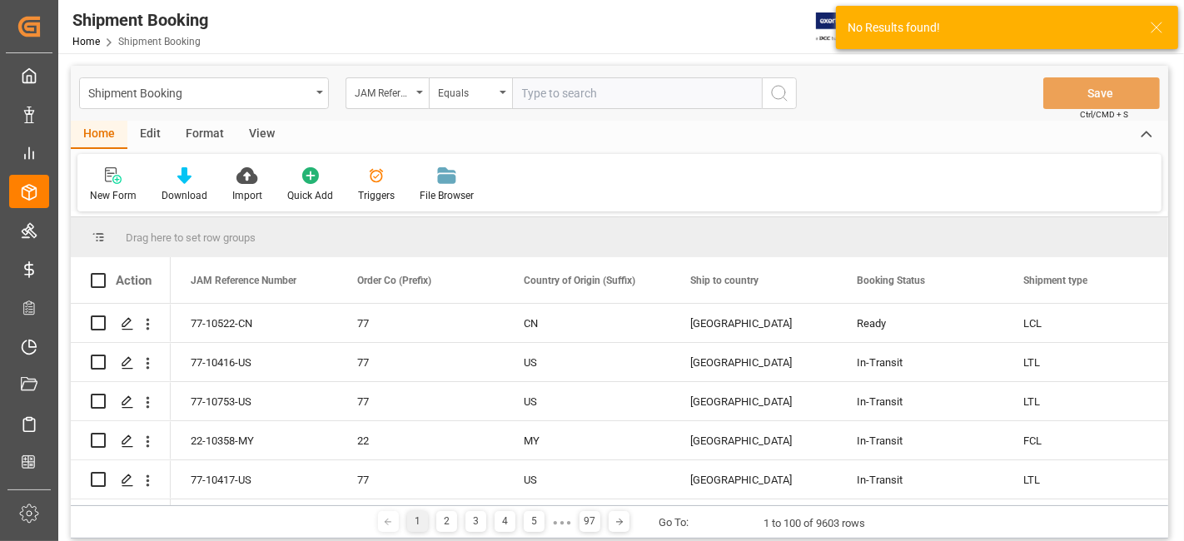
click at [528, 97] on input "text" at bounding box center [637, 93] width 250 height 32
paste input "77-10417-US"
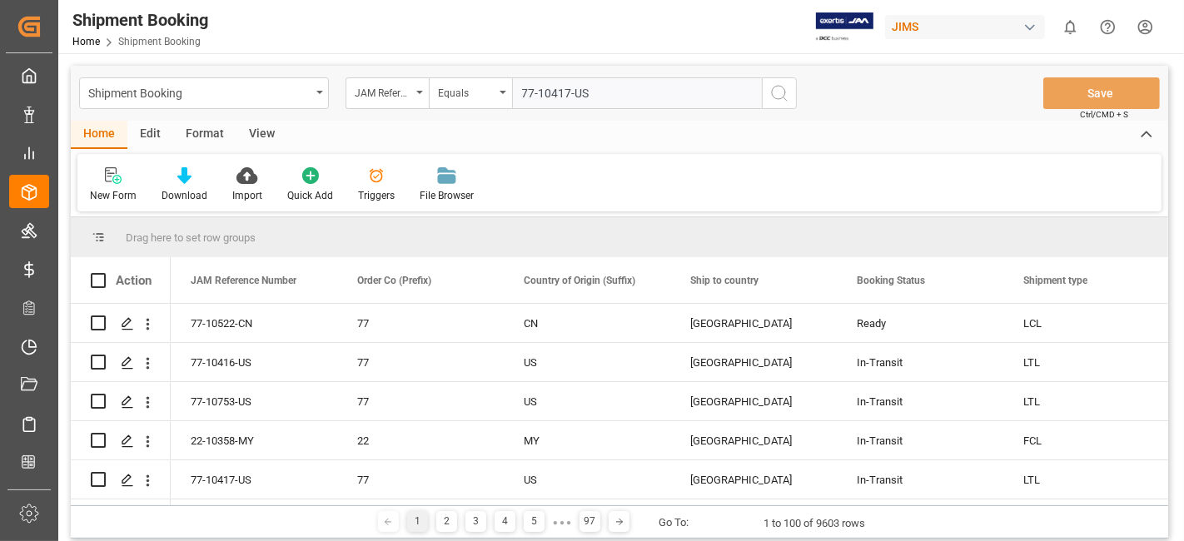
type input "77-10417-US"
click at [777, 103] on button "search button" at bounding box center [779, 93] width 35 height 32
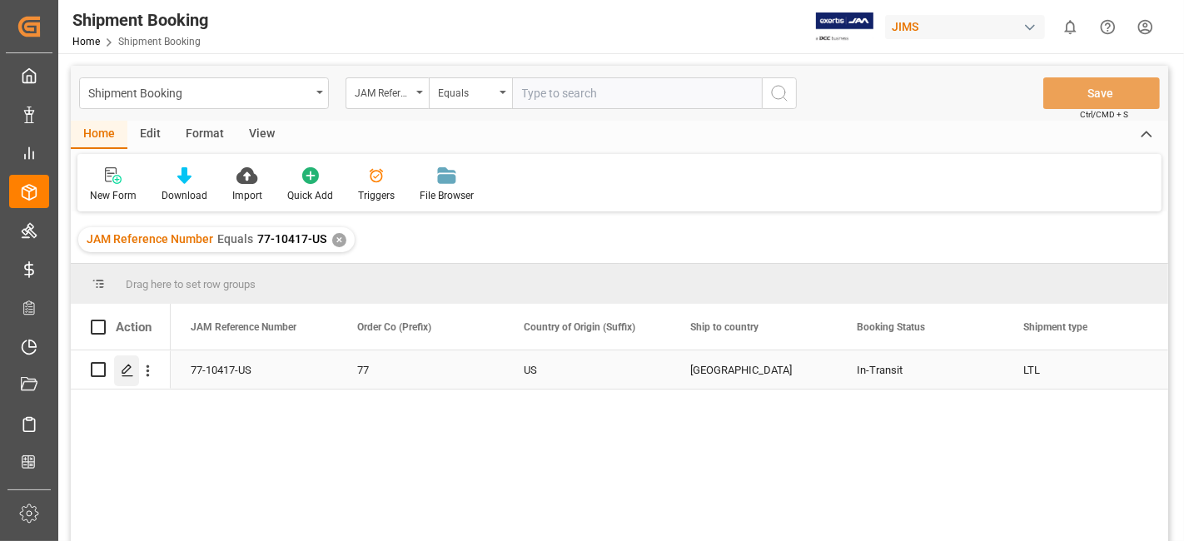
click at [131, 374] on icon "Press SPACE to select this row." at bounding box center [127, 370] width 13 height 13
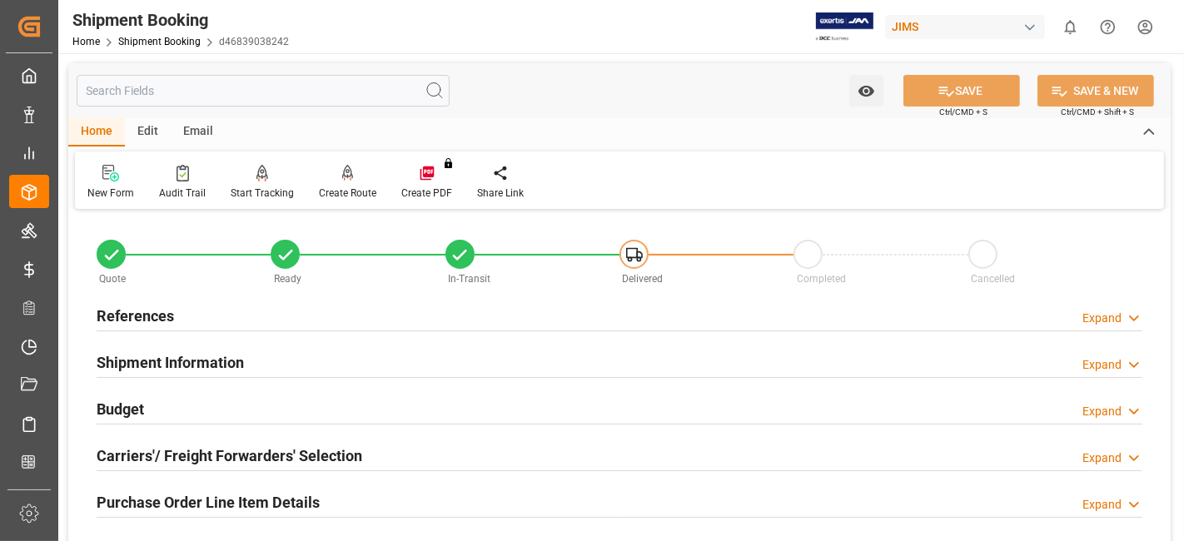
click at [152, 476] on div "Carriers'/ Freight Forwarders' Selection Expand" at bounding box center [619, 456] width 1069 height 47
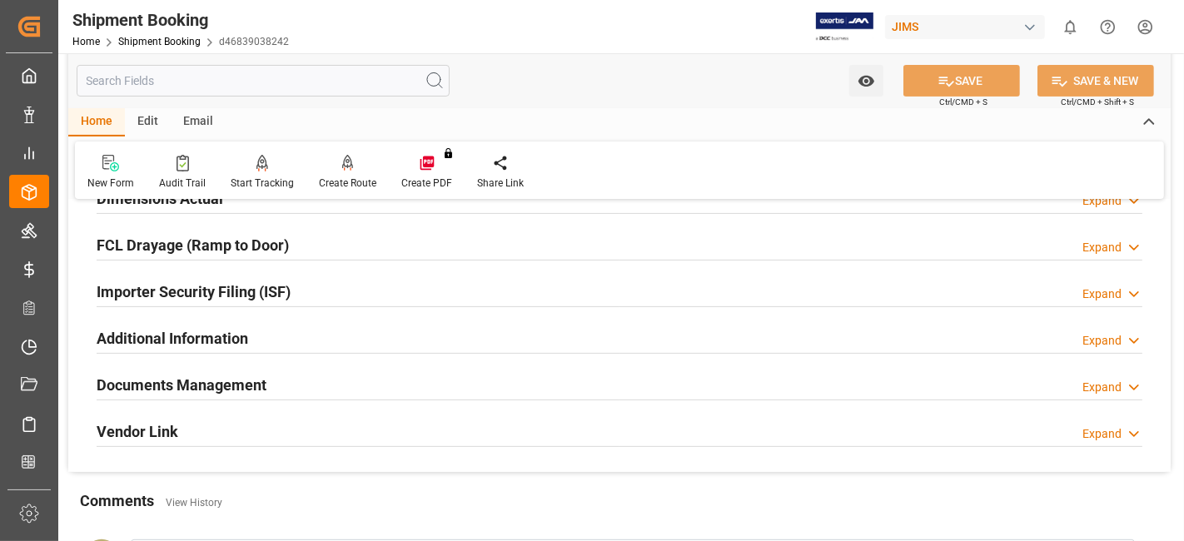
click at [168, 376] on h2 "Documents Management" at bounding box center [182, 385] width 170 height 22
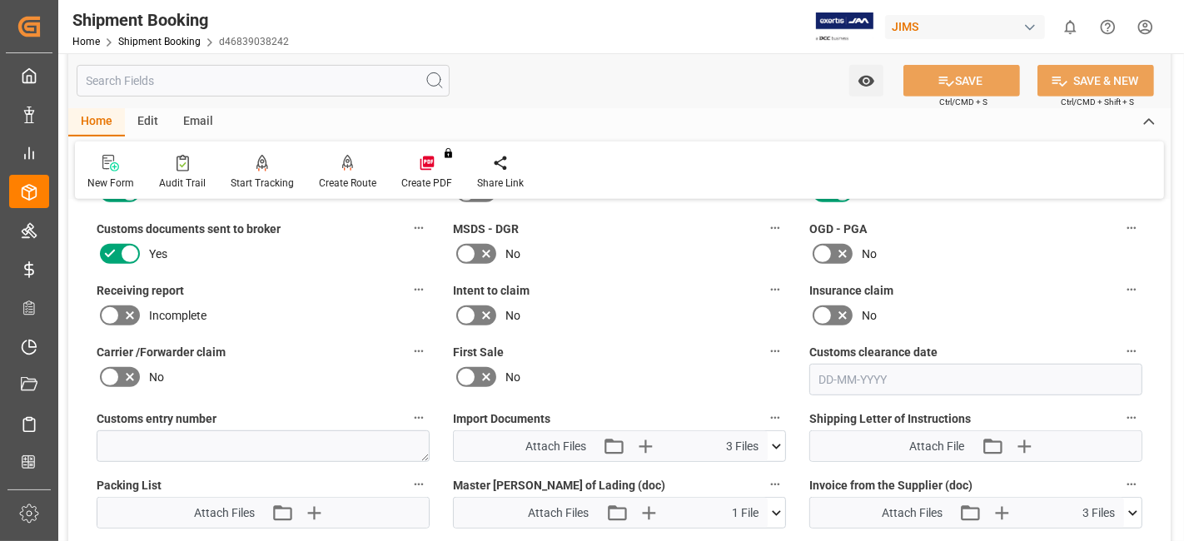
scroll to position [740, 0]
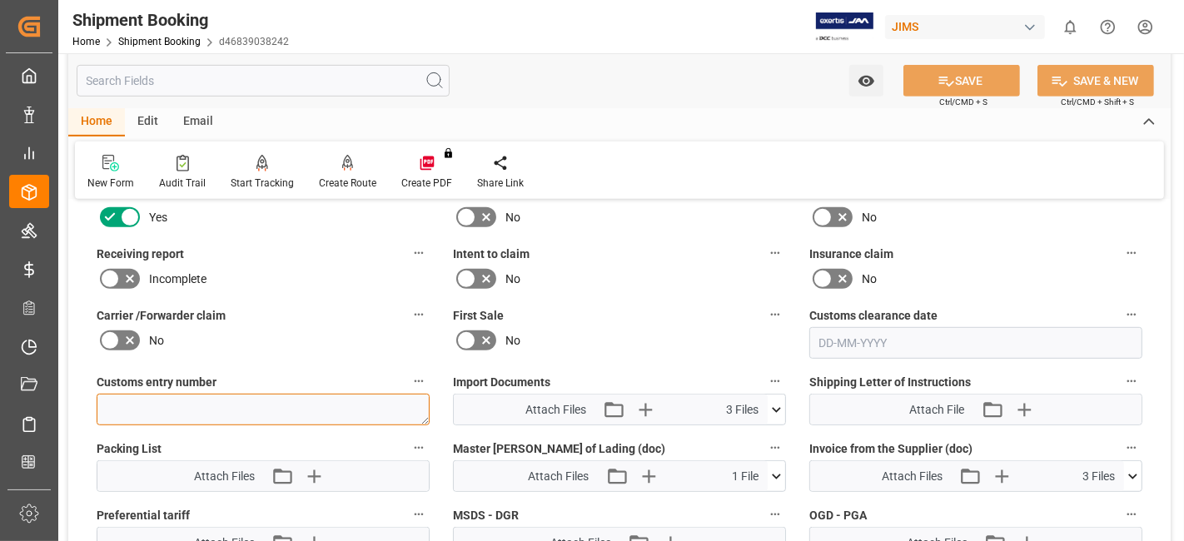
click at [182, 411] on textarea at bounding box center [263, 410] width 333 height 32
paste textarea "77-10417-US"
type textarea "77-10417-US"
click at [140, 400] on textarea "77-10417-US" at bounding box center [263, 410] width 333 height 32
paste textarea "13391-69283649-3"
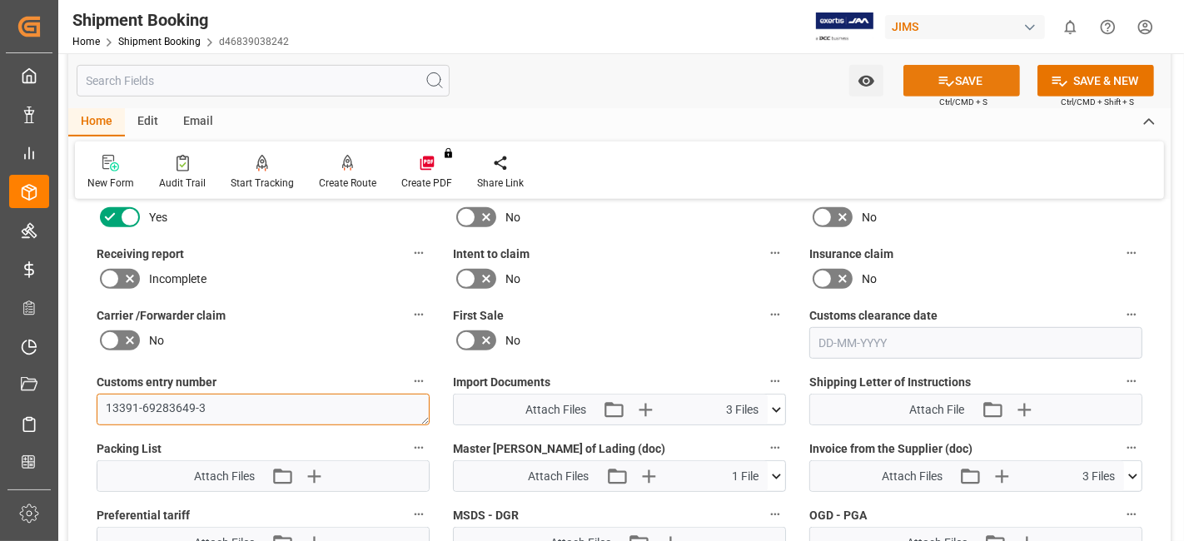
type textarea "13391-69283649-3"
click at [930, 84] on button "SAVE" at bounding box center [962, 81] width 117 height 32
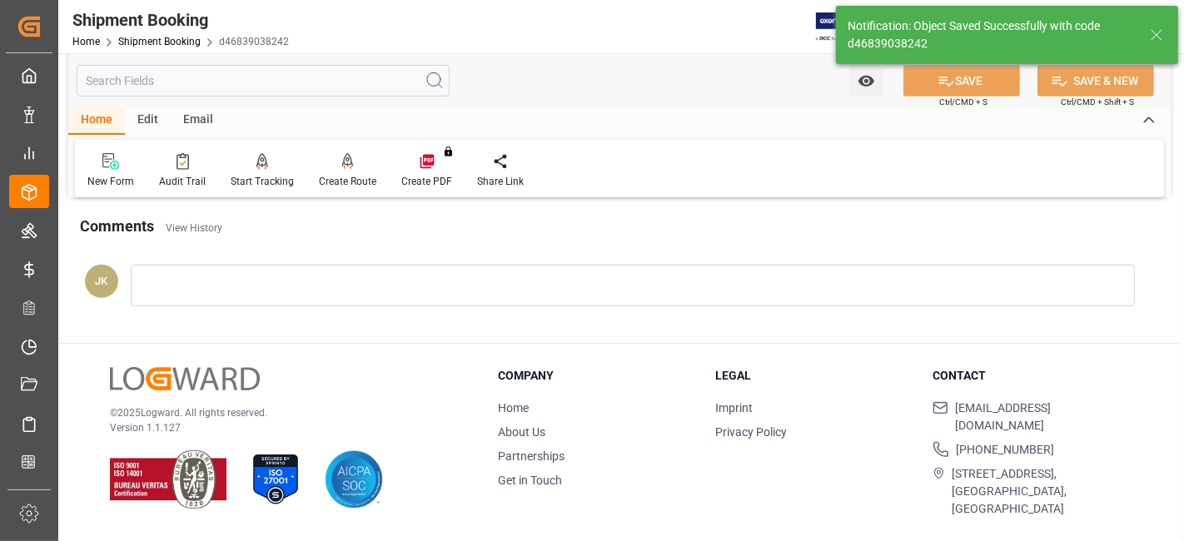
scroll to position [705, 0]
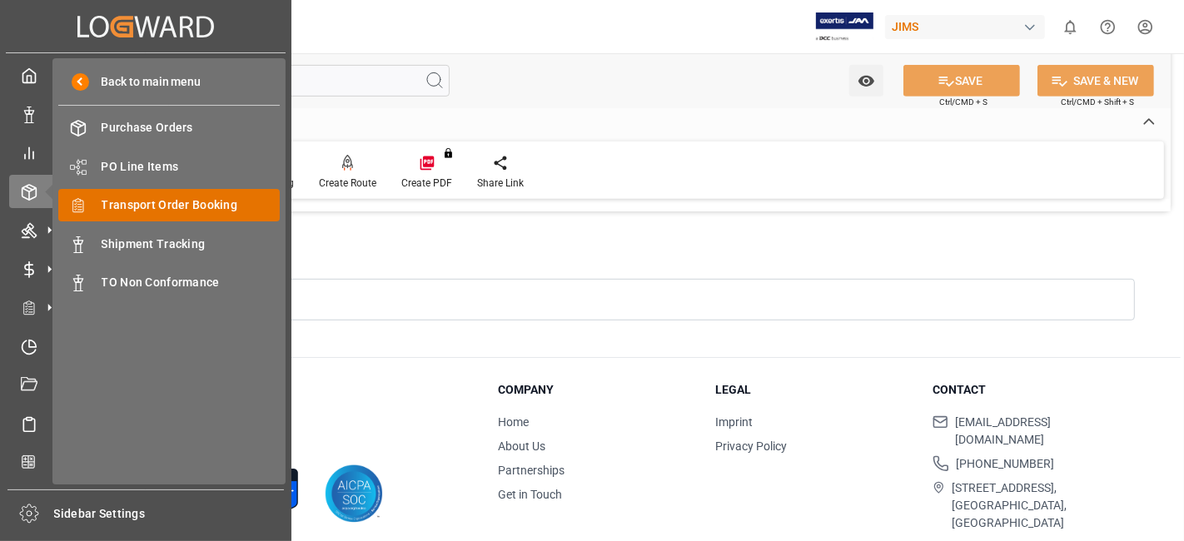
click at [203, 201] on span "Transport Order Booking" at bounding box center [191, 205] width 179 height 17
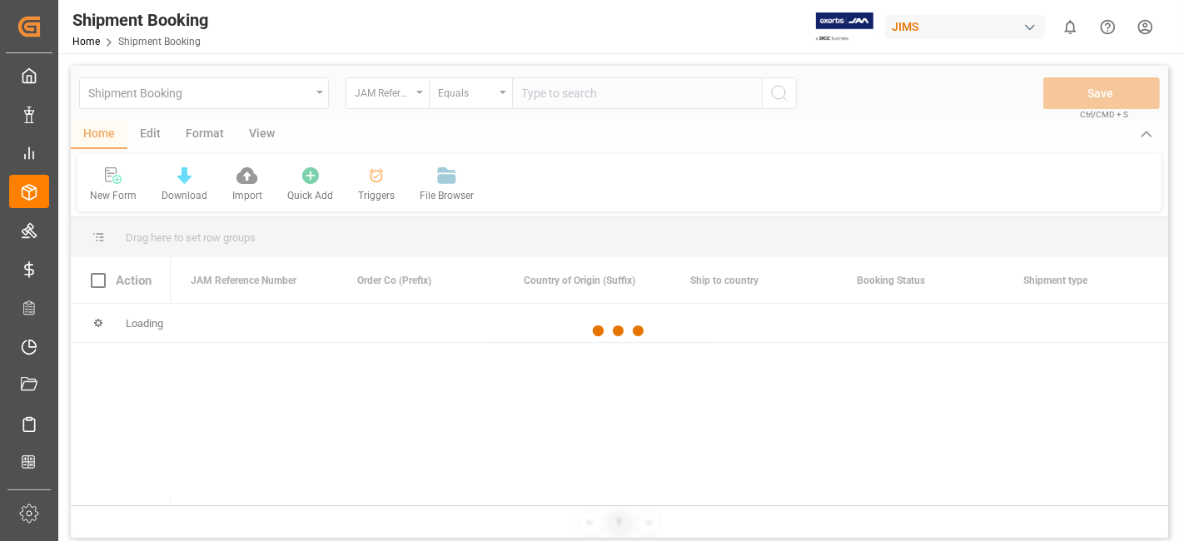
click at [552, 95] on div at bounding box center [620, 331] width 1098 height 531
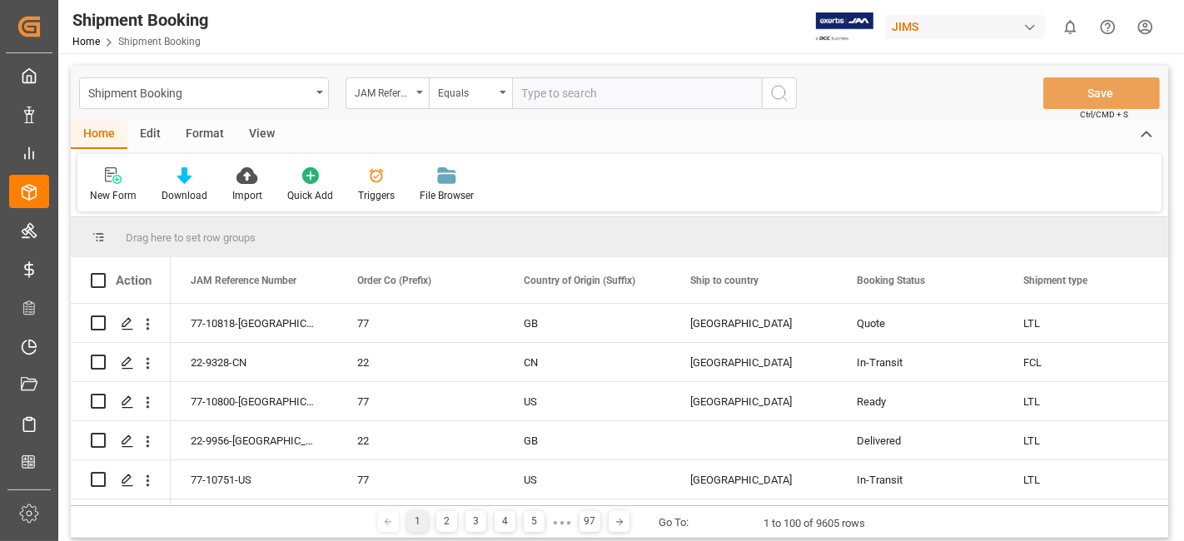
click at [552, 95] on input "text" at bounding box center [637, 93] width 250 height 32
paste input "77-10533-CN"
type input "77-10533-CN"
click at [784, 97] on icon "search button" at bounding box center [779, 93] width 20 height 20
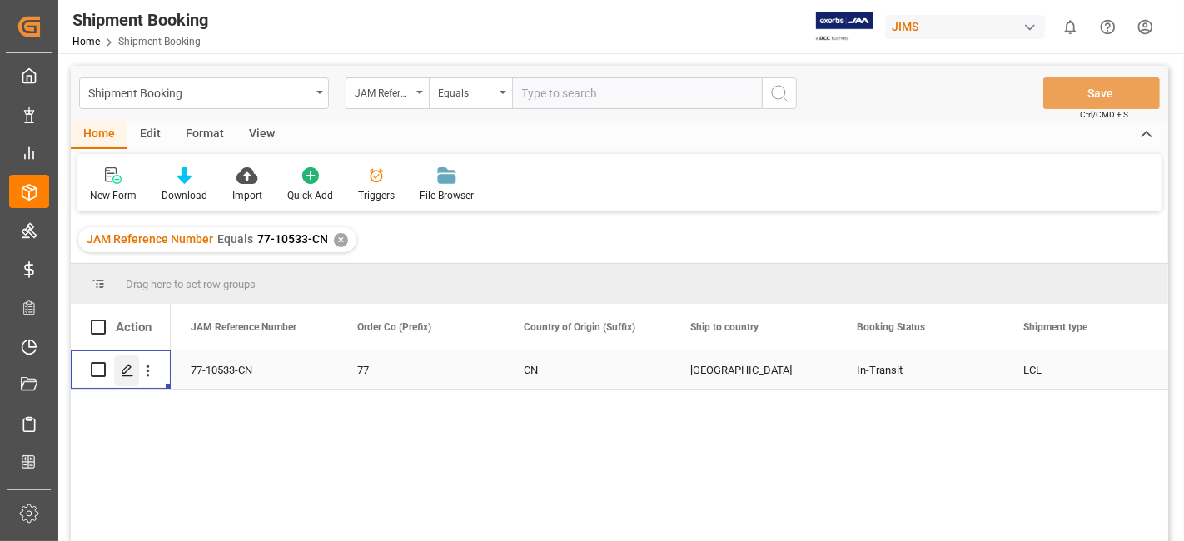
click at [126, 375] on icon "Press SPACE to select this row." at bounding box center [127, 370] width 13 height 13
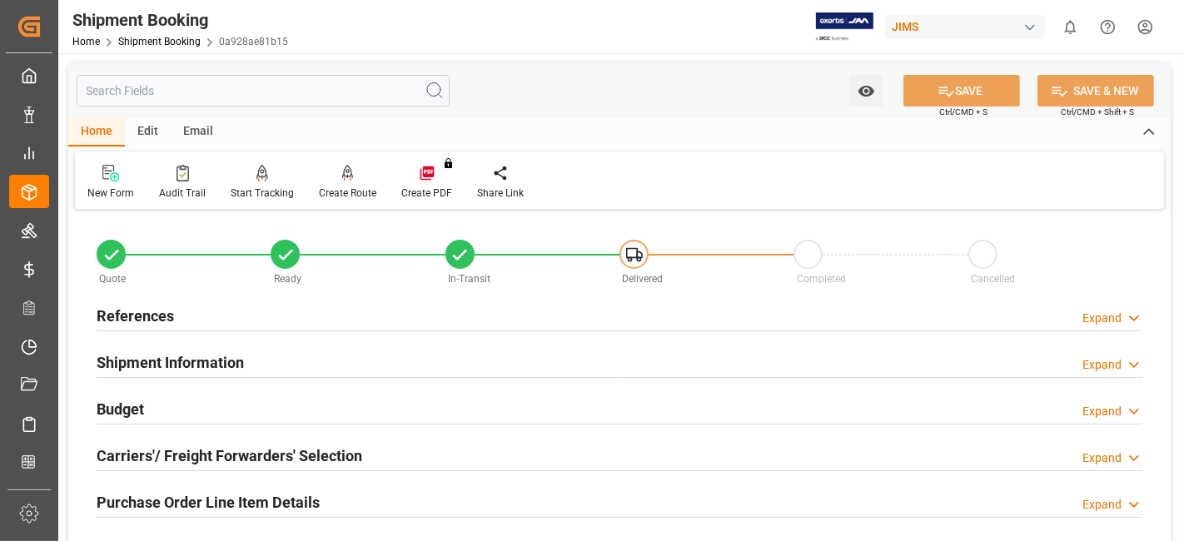
click at [162, 319] on h2 "References" at bounding box center [135, 316] width 77 height 22
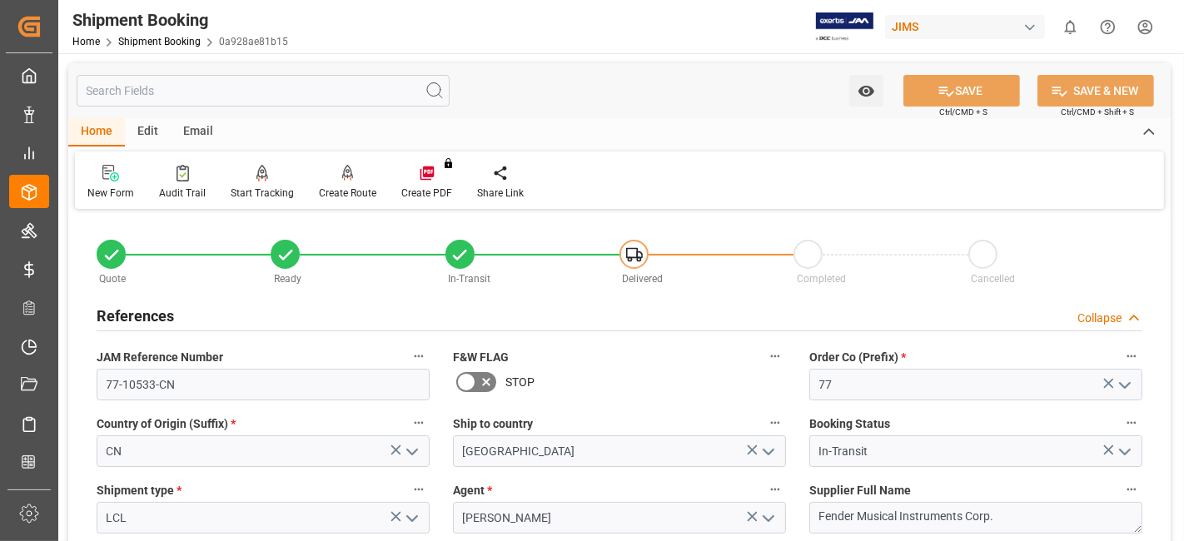
click at [162, 322] on h2 "References" at bounding box center [135, 316] width 77 height 22
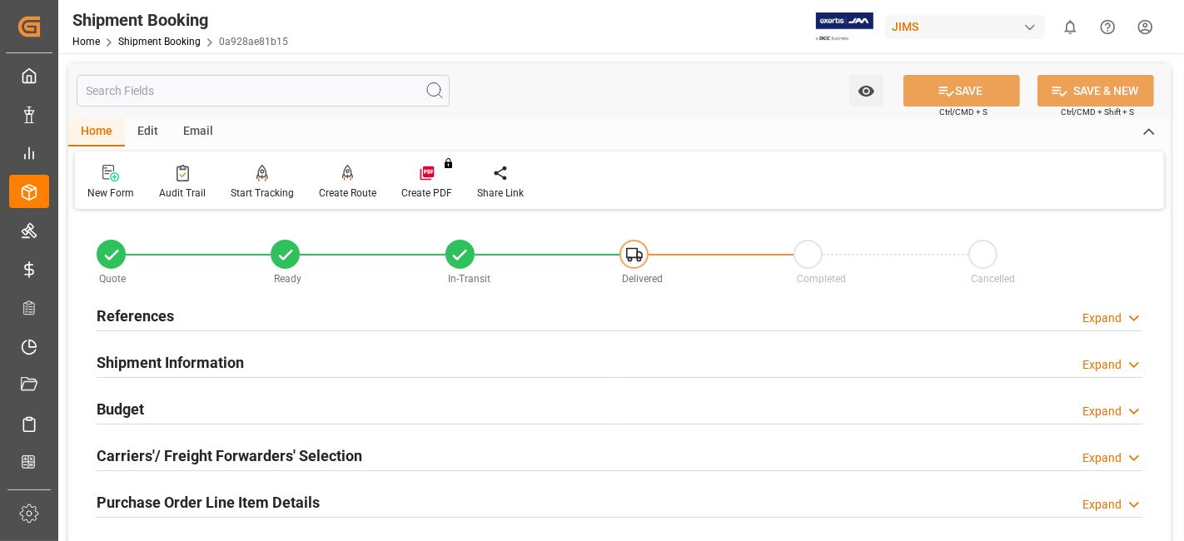
click at [177, 372] on h2 "Shipment Information" at bounding box center [170, 362] width 147 height 22
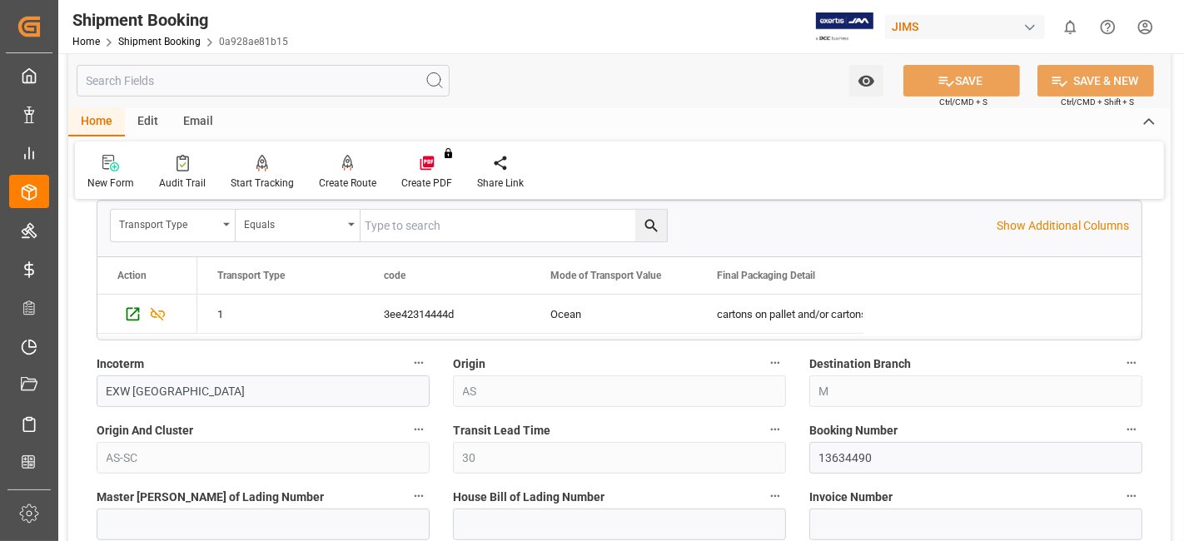
scroll to position [518, 0]
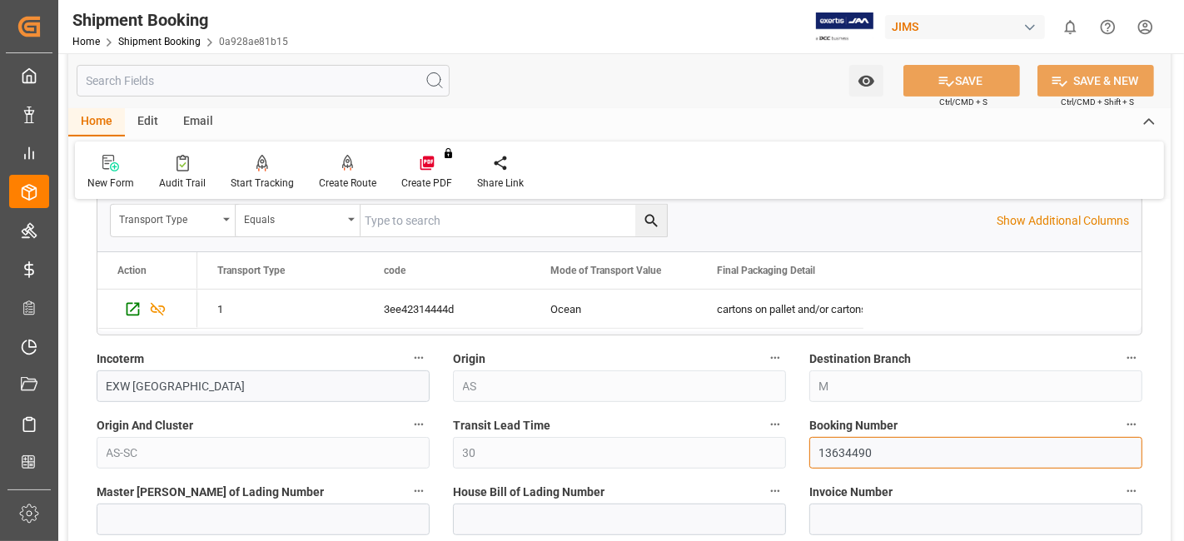
click at [830, 441] on input "13634490" at bounding box center [975, 453] width 333 height 32
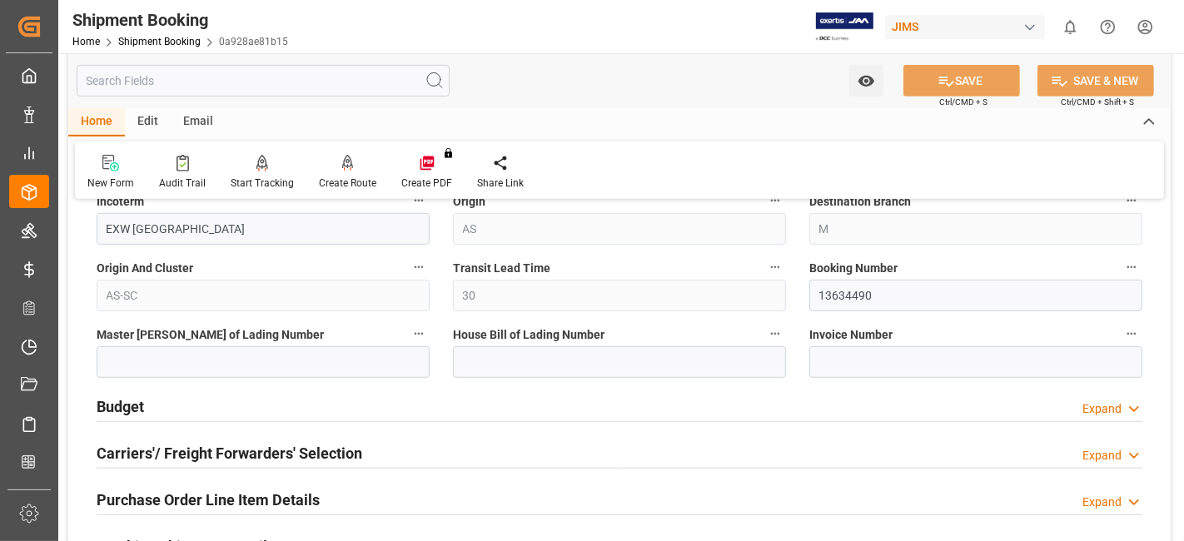
scroll to position [703, 0]
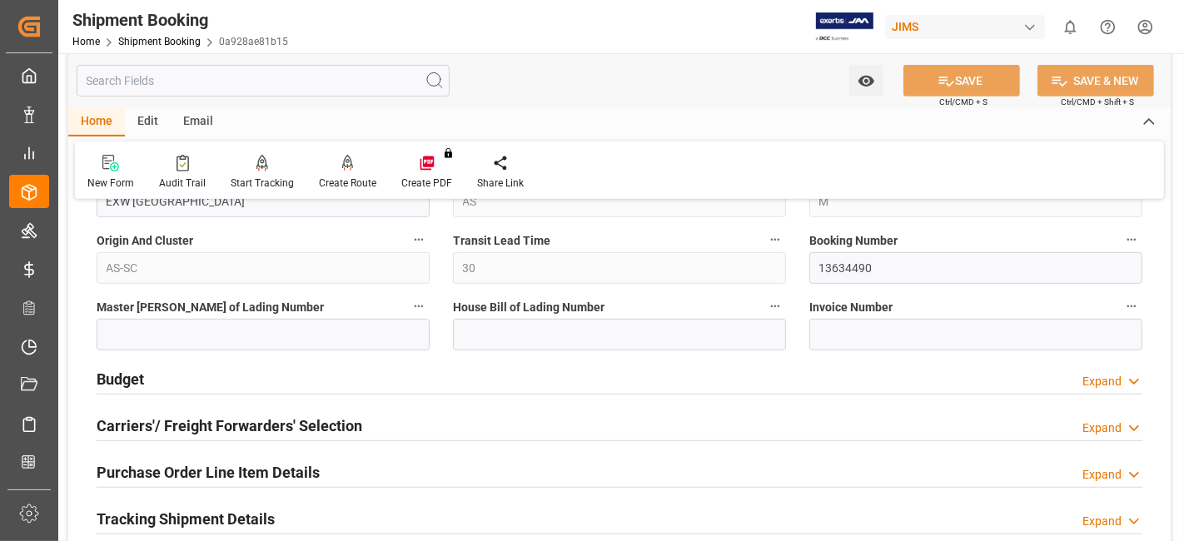
click at [188, 511] on h2 "Tracking Shipment Details" at bounding box center [186, 519] width 178 height 22
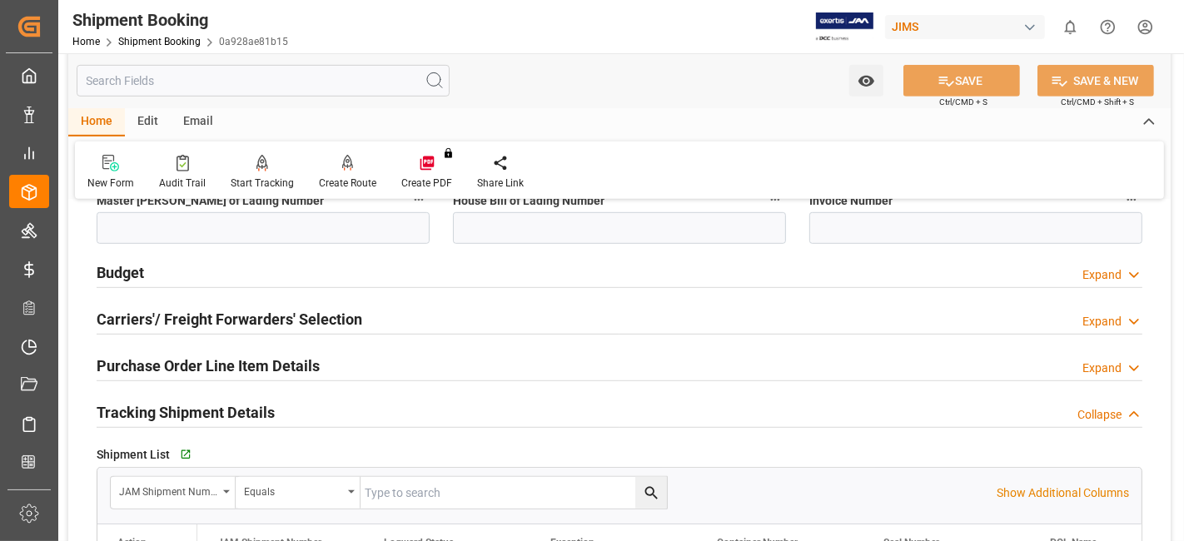
scroll to position [814, 0]
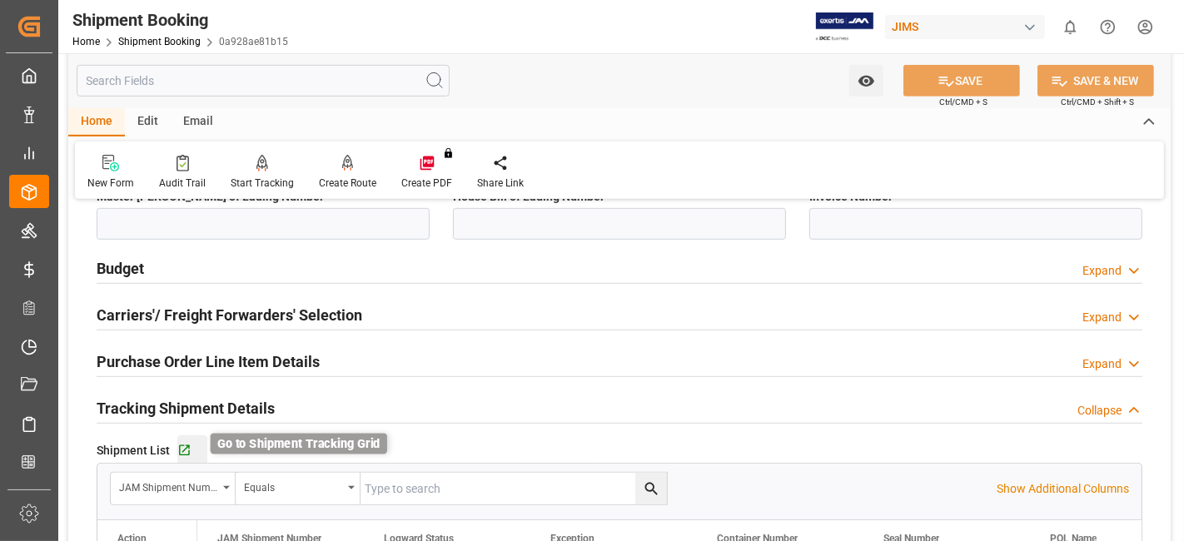
click at [182, 444] on icon "button" at bounding box center [184, 451] width 14 height 14
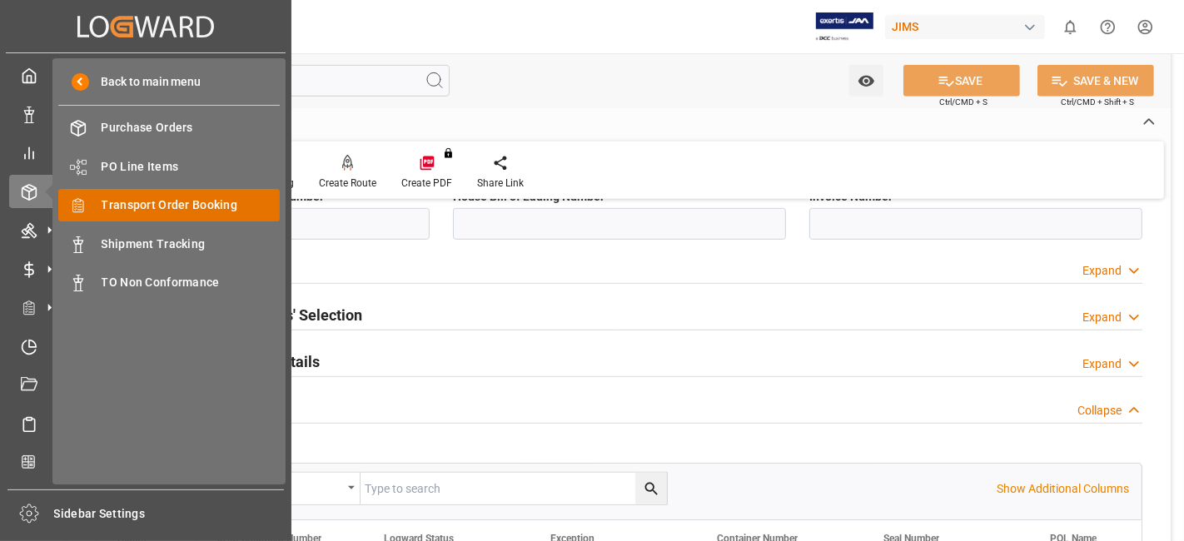
click at [192, 197] on span "Transport Order Booking" at bounding box center [191, 205] width 179 height 17
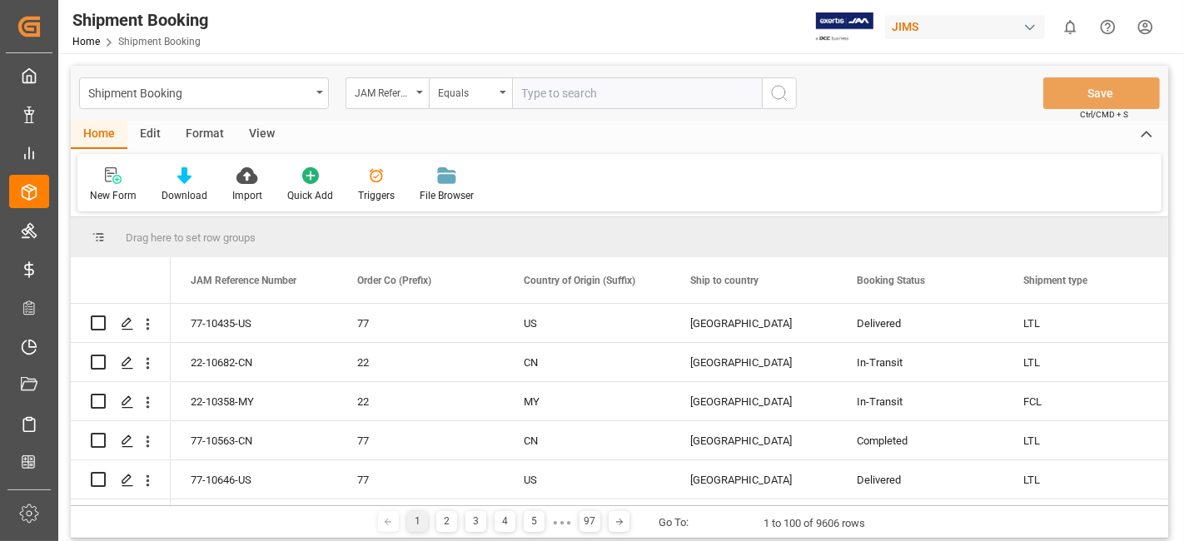
click at [559, 96] on input "text" at bounding box center [637, 93] width 250 height 32
type input "77-10751-US"
click at [775, 94] on icon "search button" at bounding box center [779, 93] width 20 height 20
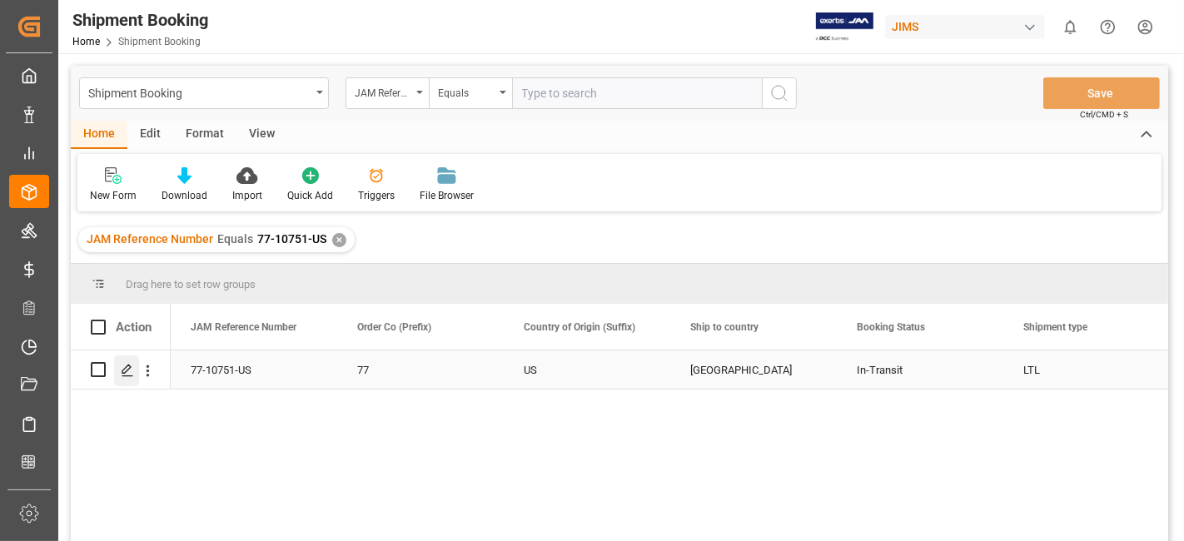
click at [120, 376] on div "Press SPACE to select this row." at bounding box center [126, 371] width 25 height 31
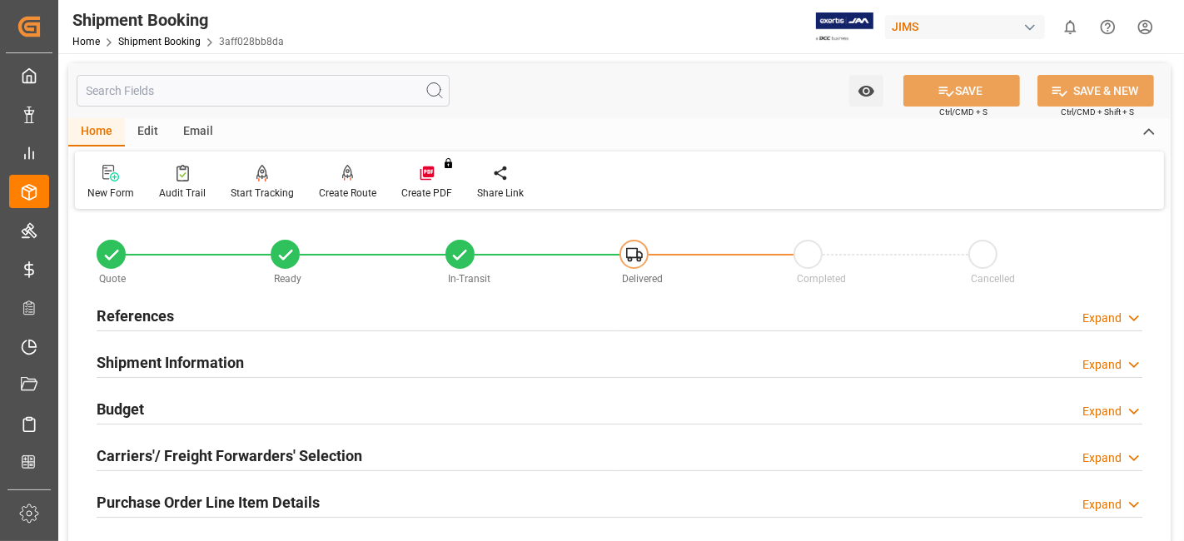
click at [221, 471] on div "Carriers'/ Freight Forwarders' Selection Expand" at bounding box center [619, 456] width 1069 height 47
click at [221, 458] on h2 "Carriers'/ Freight Forwarders' Selection" at bounding box center [230, 456] width 266 height 22
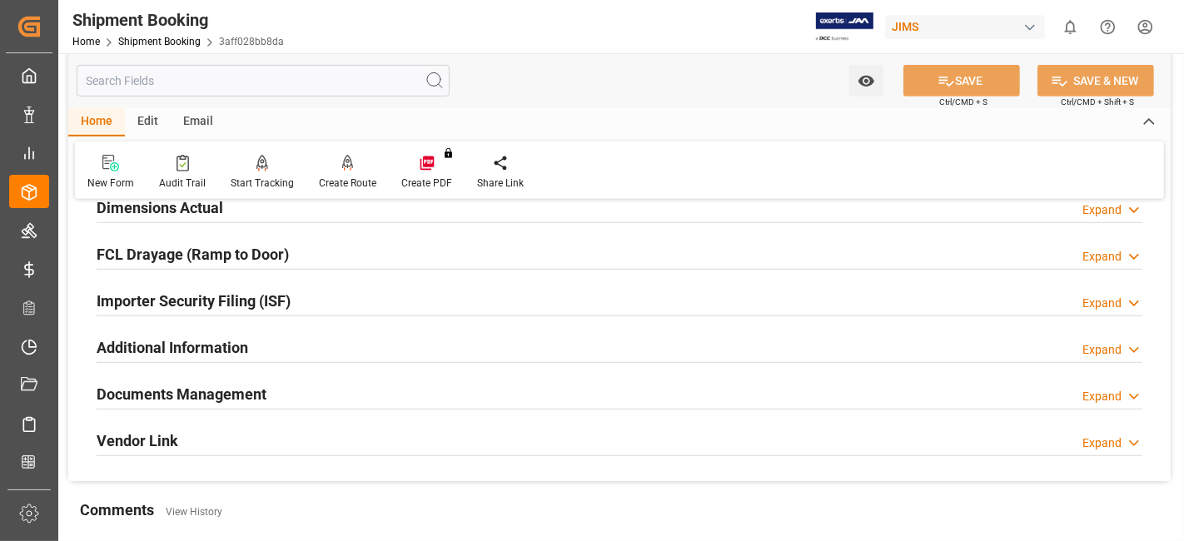
click at [206, 389] on h2 "Documents Management" at bounding box center [182, 394] width 170 height 22
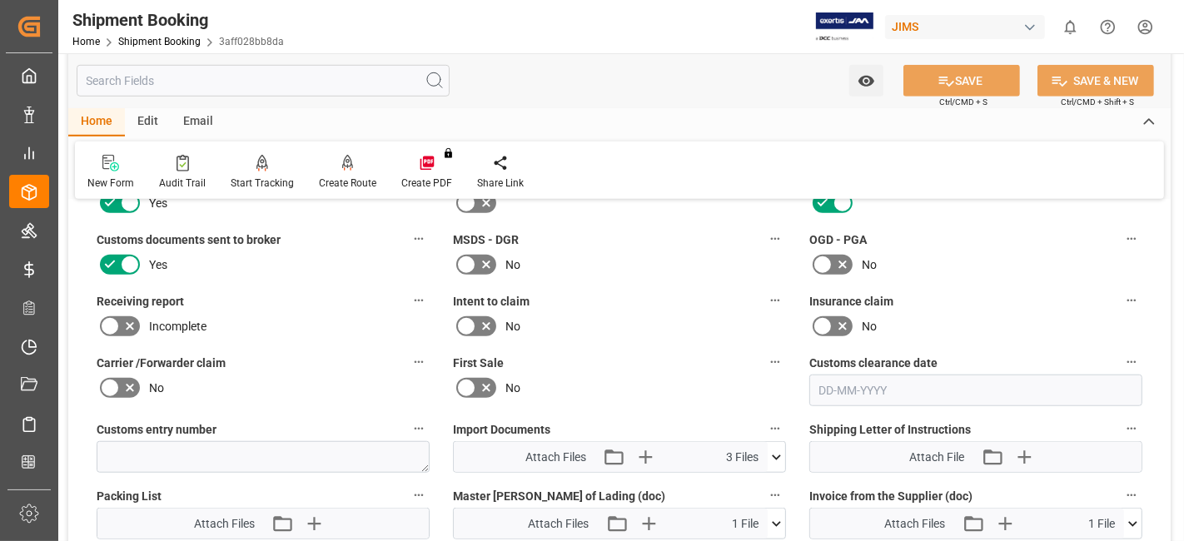
scroll to position [1110, 0]
click at [154, 444] on textarea at bounding box center [263, 456] width 333 height 32
paste textarea "13391-69283690-5"
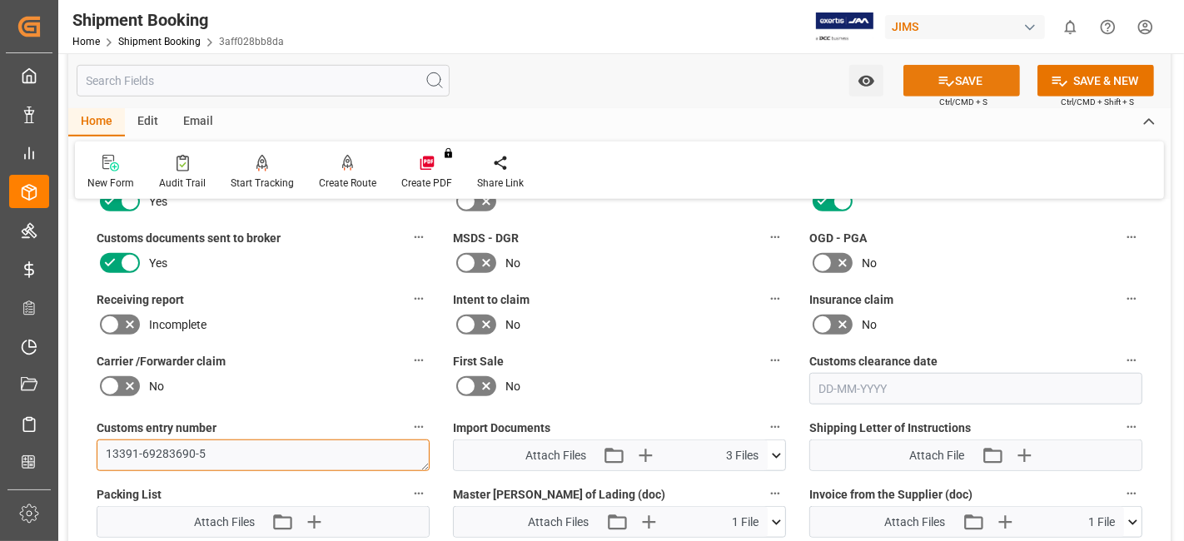
type textarea "13391-69283690-5"
click at [923, 82] on button "SAVE" at bounding box center [962, 81] width 117 height 32
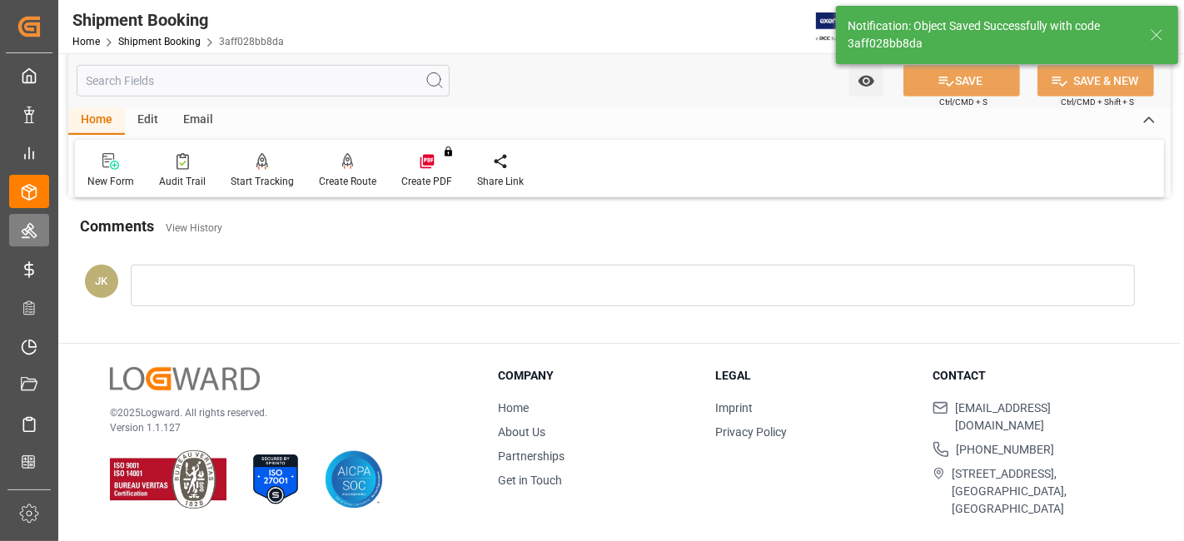
scroll to position [696, 0]
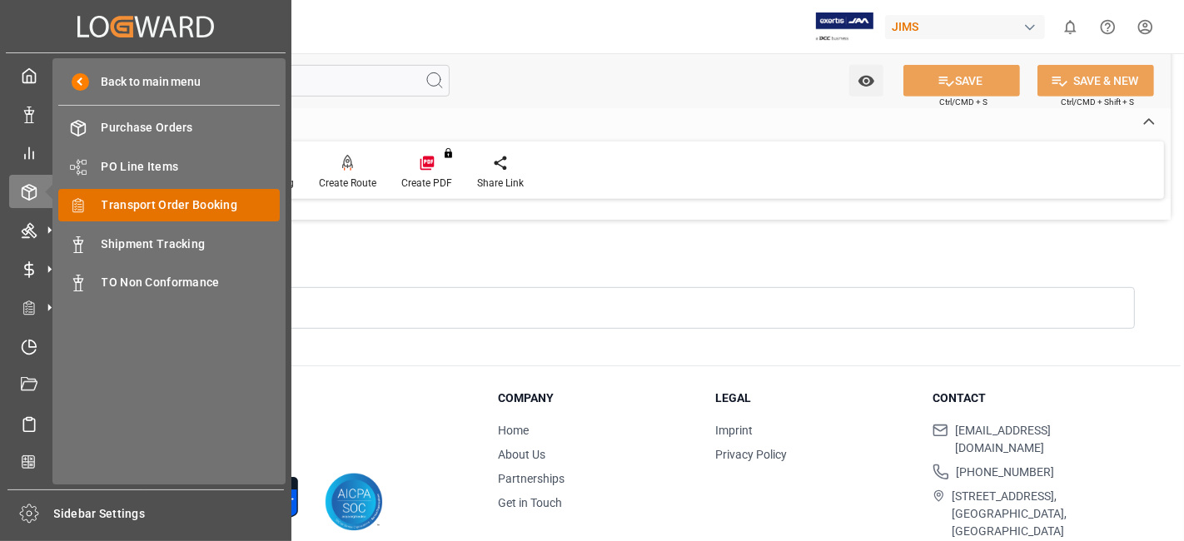
click at [169, 202] on span "Transport Order Booking" at bounding box center [191, 205] width 179 height 17
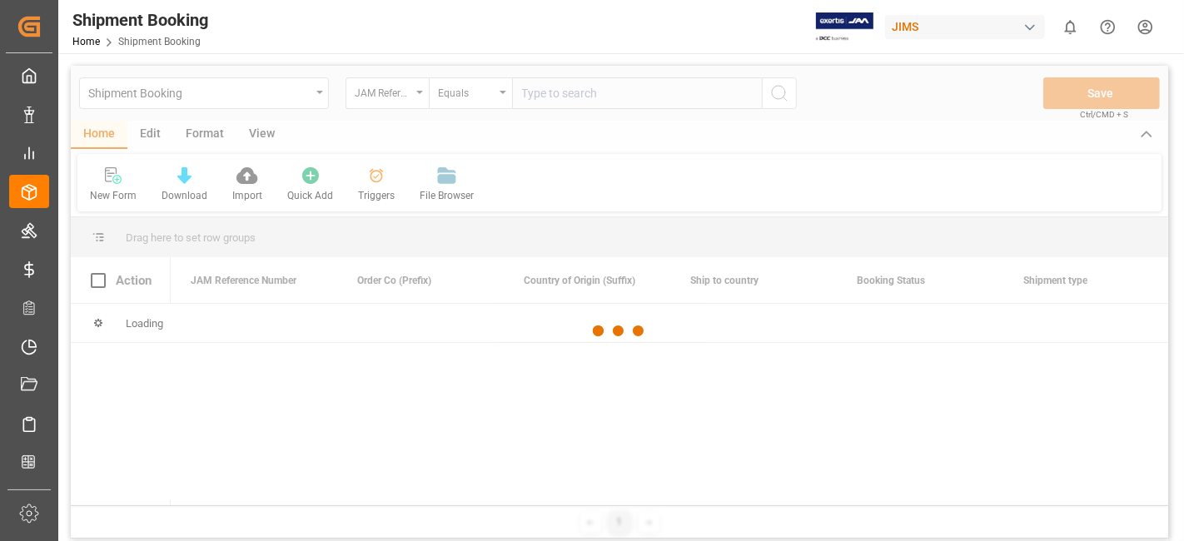
click at [547, 96] on div at bounding box center [620, 331] width 1098 height 531
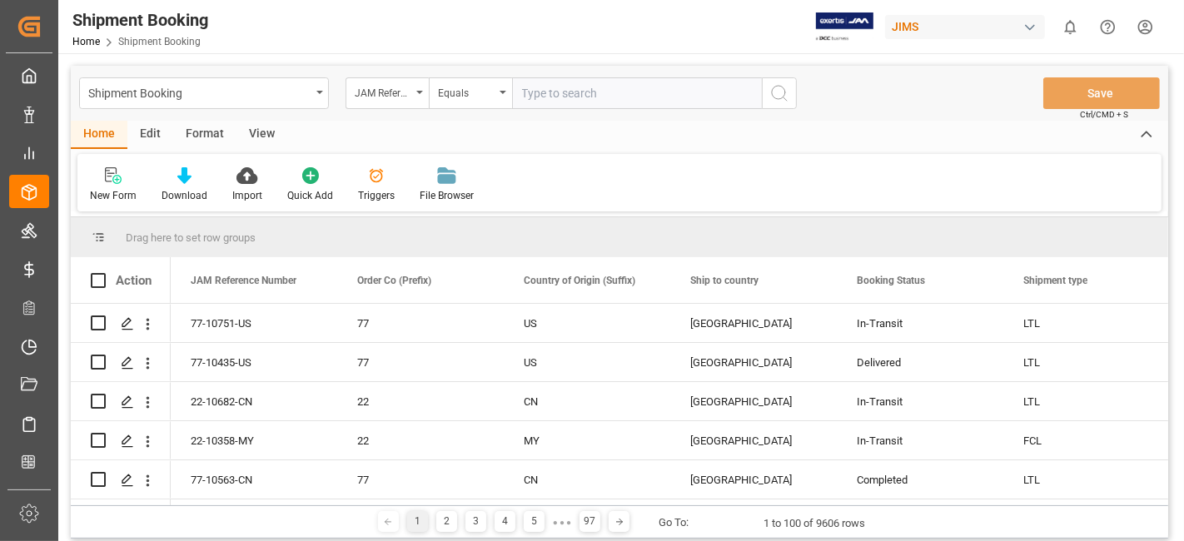
click at [547, 96] on input "text" at bounding box center [637, 93] width 250 height 32
paste input "77-10753-US"
type input "77-10753-US"
click at [784, 97] on line "search button" at bounding box center [785, 98] width 3 height 3
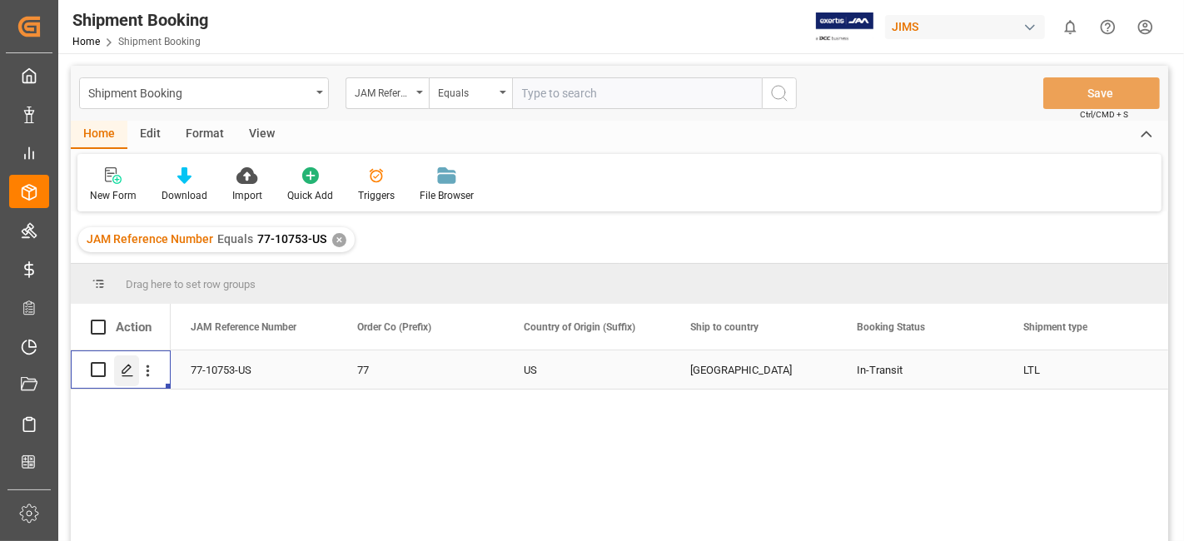
click at [117, 365] on div "Press SPACE to select this row." at bounding box center [126, 371] width 25 height 31
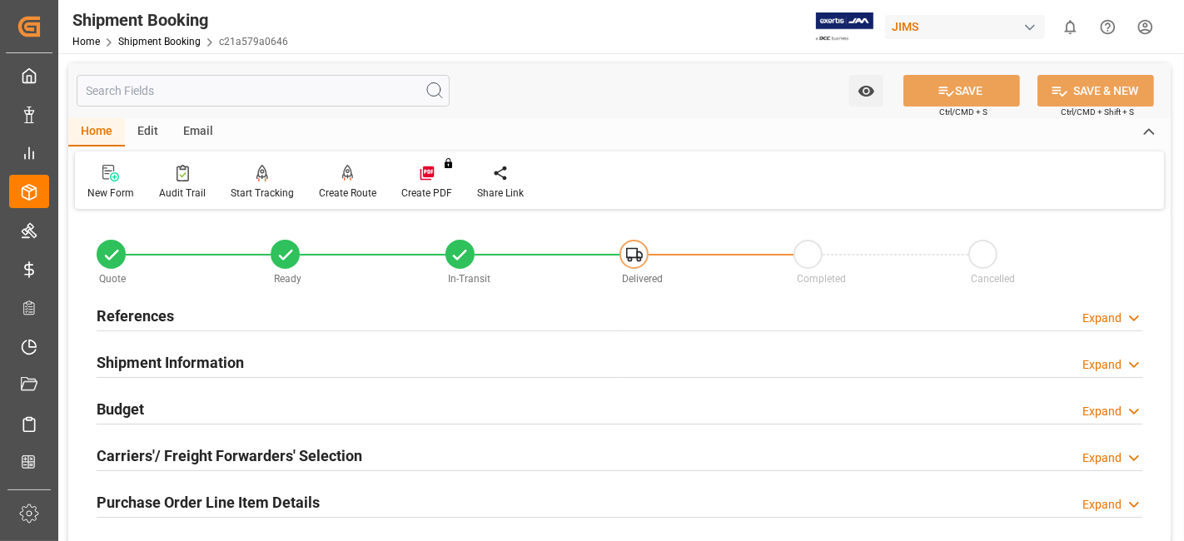
click at [243, 448] on h2 "Carriers'/ Freight Forwarders' Selection" at bounding box center [230, 456] width 266 height 22
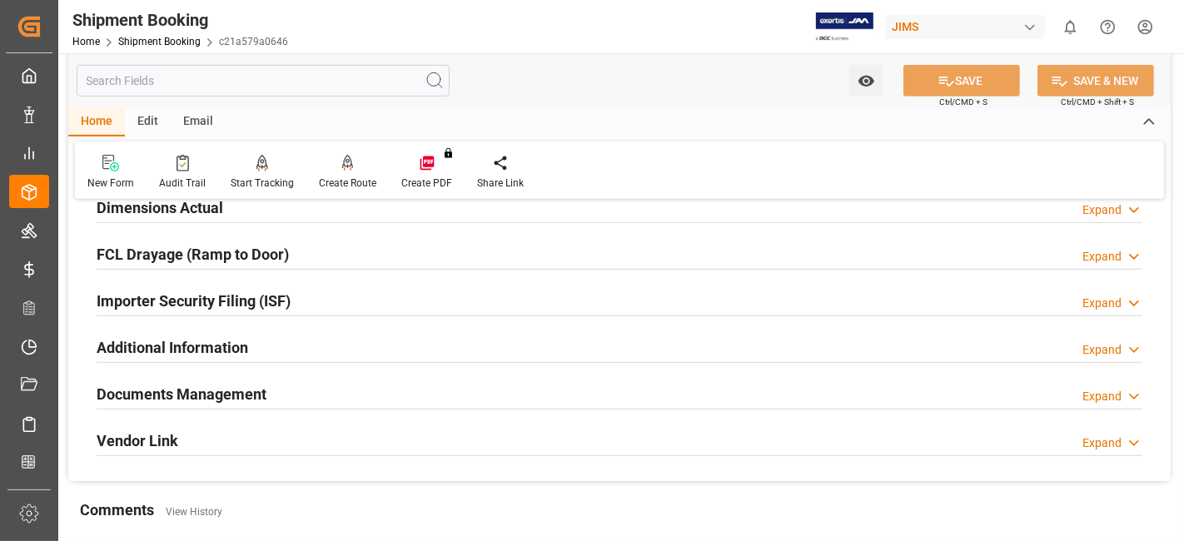
click at [202, 391] on h2 "Documents Management" at bounding box center [182, 394] width 170 height 22
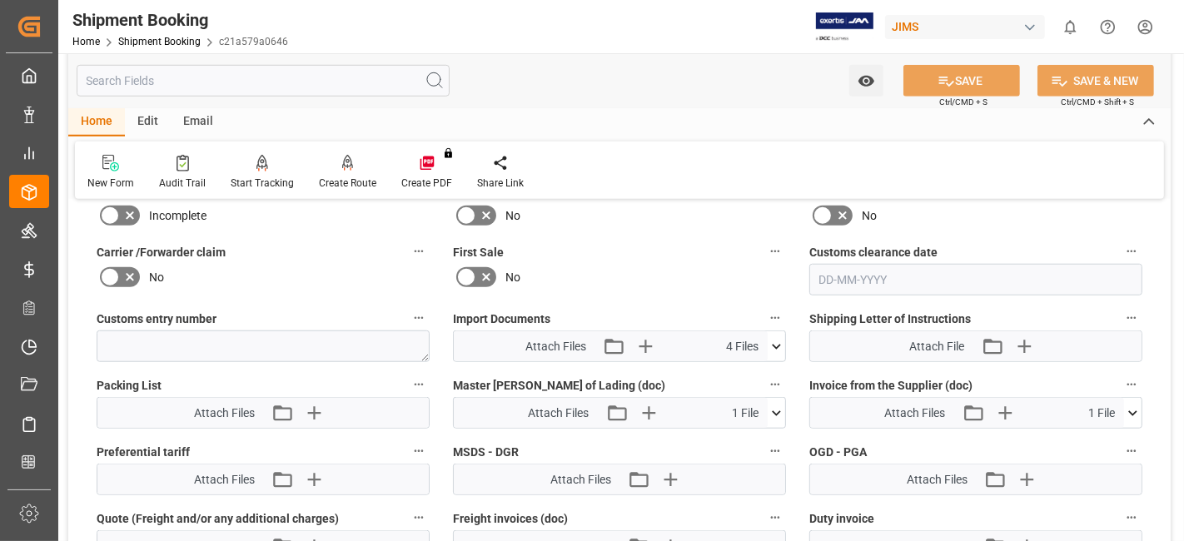
scroll to position [1221, 0]
click at [169, 330] on textarea at bounding box center [263, 345] width 333 height 32
paste textarea "13391-69283682-5"
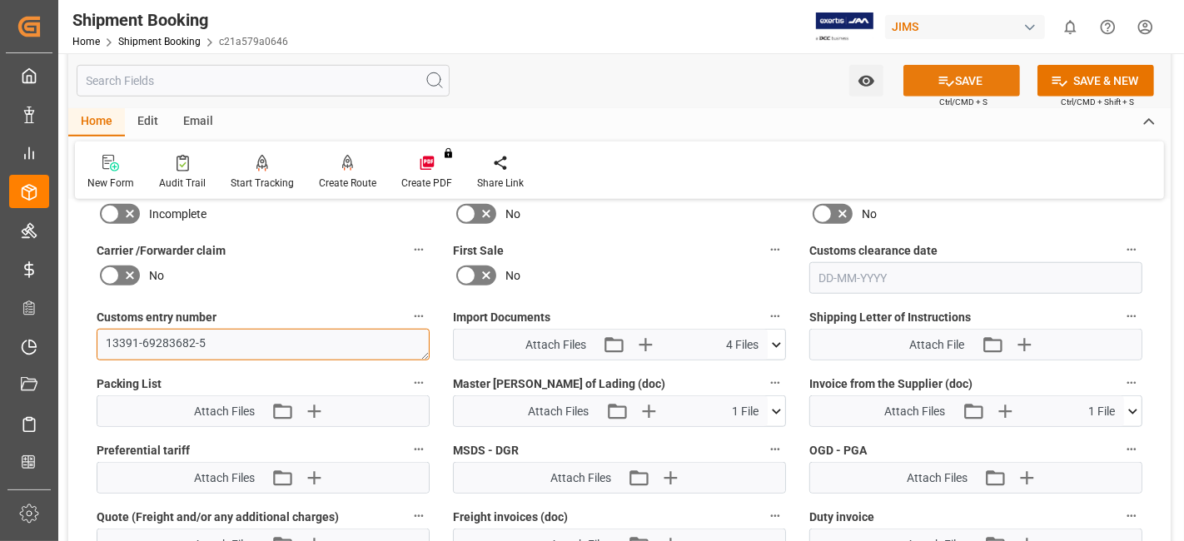
type textarea "13391-69283682-5"
click at [931, 79] on button "SAVE" at bounding box center [962, 81] width 117 height 32
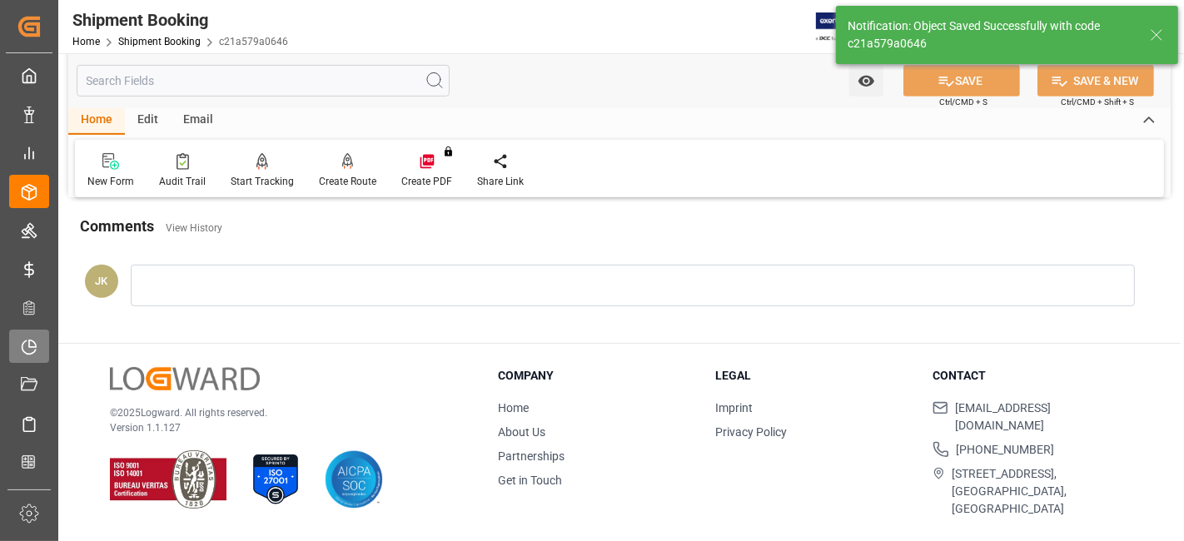
scroll to position [705, 0]
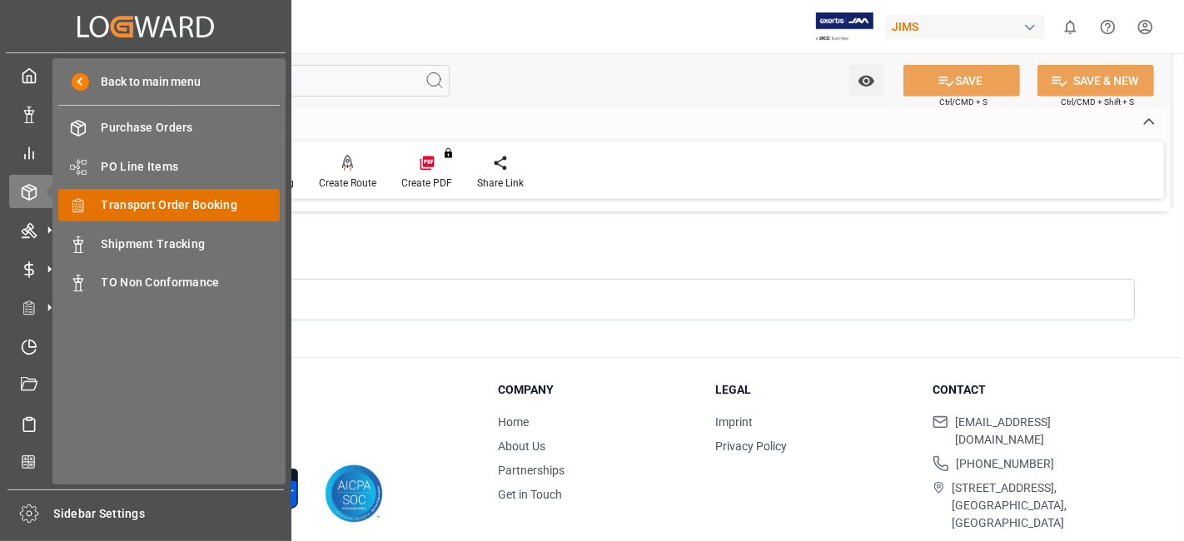
click at [218, 204] on span "Transport Order Booking" at bounding box center [191, 205] width 179 height 17
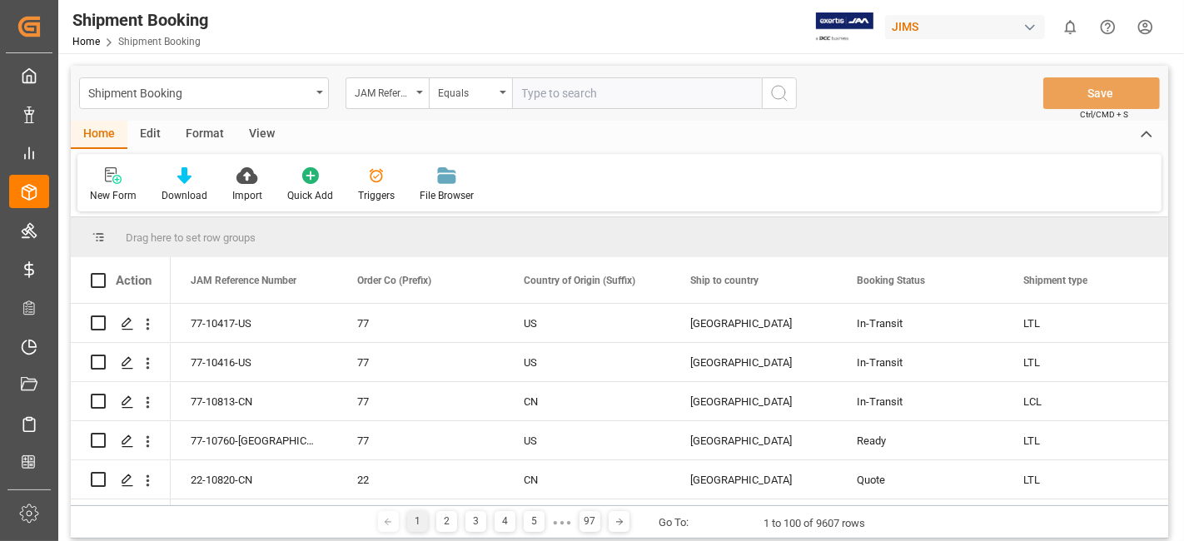
click at [574, 97] on input "text" at bounding box center [637, 93] width 250 height 32
type input "77-10008-CN"
click at [775, 97] on icon "search button" at bounding box center [779, 93] width 20 height 20
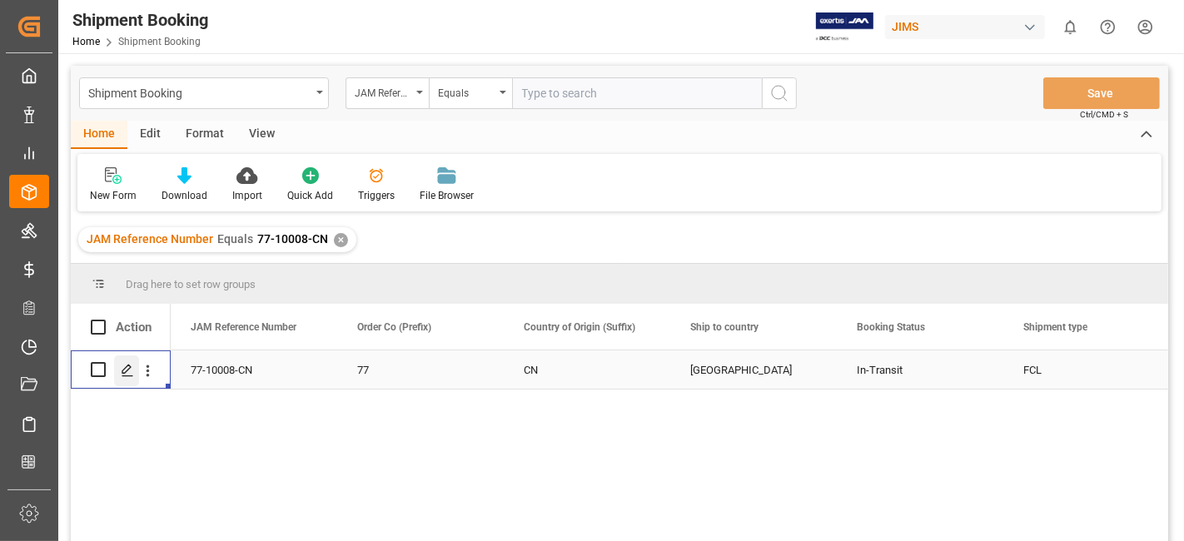
click at [117, 373] on div "Press SPACE to select this row." at bounding box center [126, 371] width 25 height 31
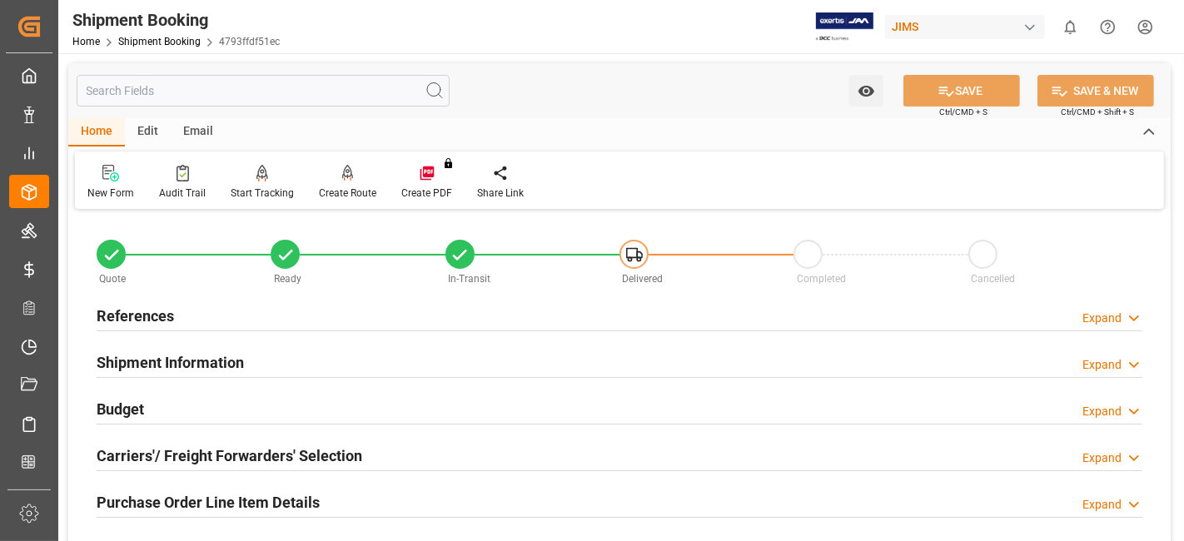
click at [249, 460] on h2 "Carriers'/ Freight Forwarders' Selection" at bounding box center [230, 456] width 266 height 22
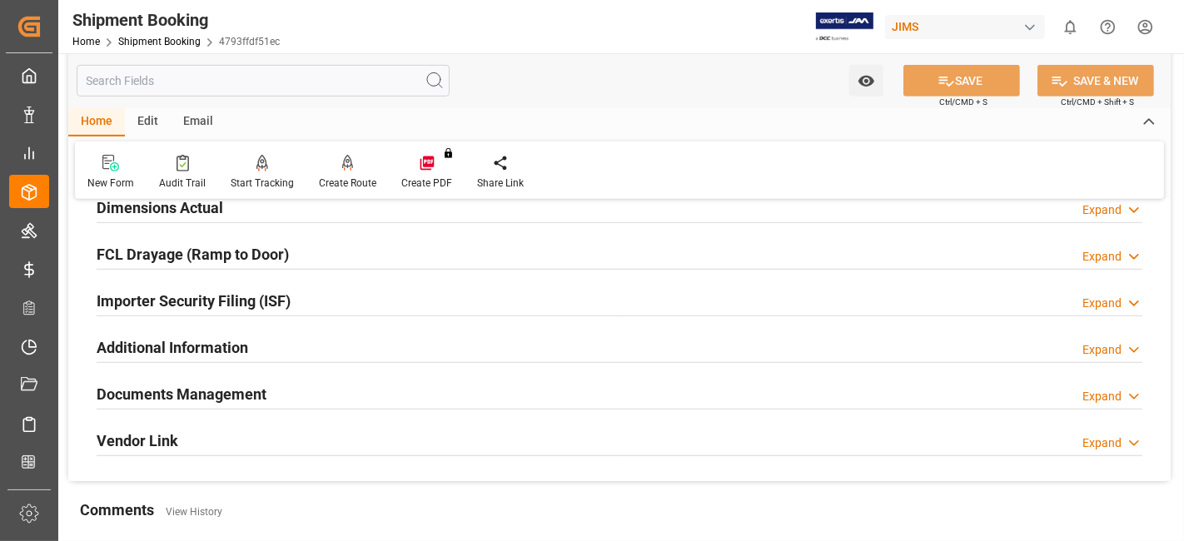
click at [238, 386] on h2 "Documents Management" at bounding box center [182, 394] width 170 height 22
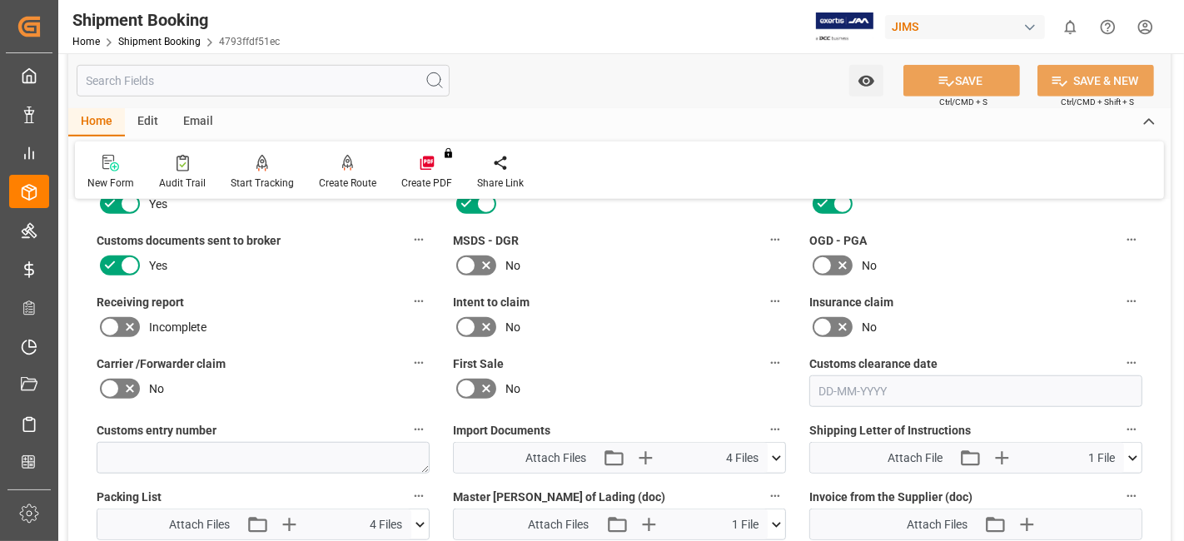
scroll to position [1110, 0]
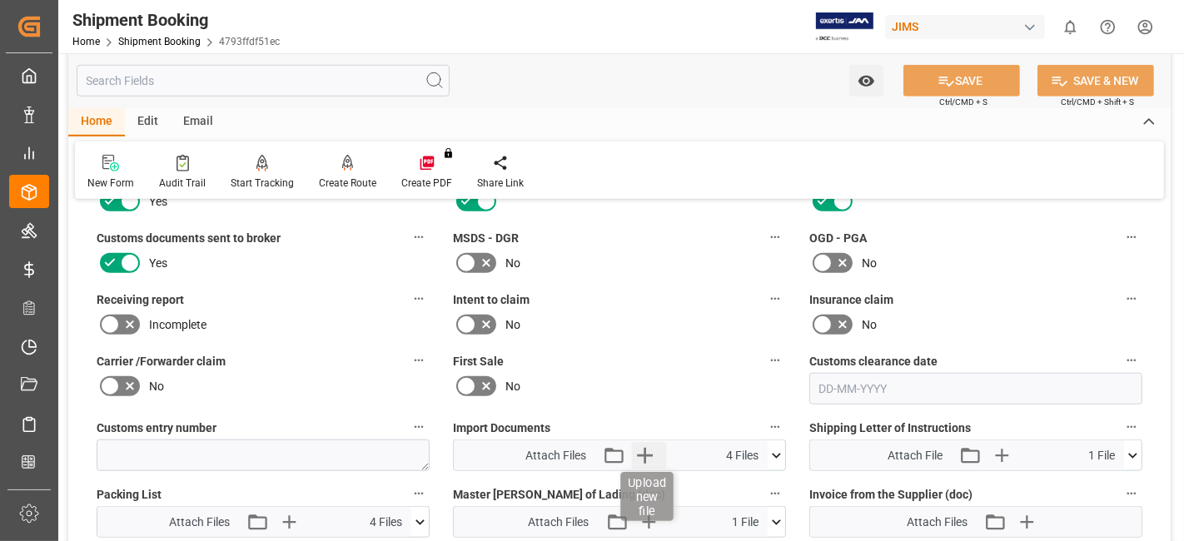
click at [647, 451] on icon "button" at bounding box center [645, 455] width 27 height 27
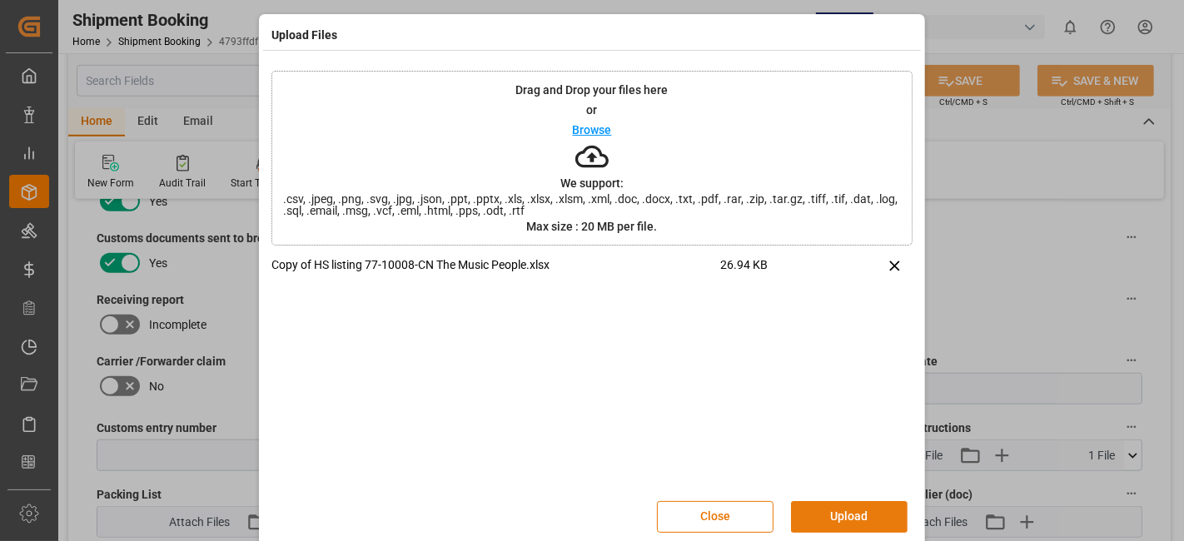
click at [838, 503] on button "Upload" at bounding box center [849, 517] width 117 height 32
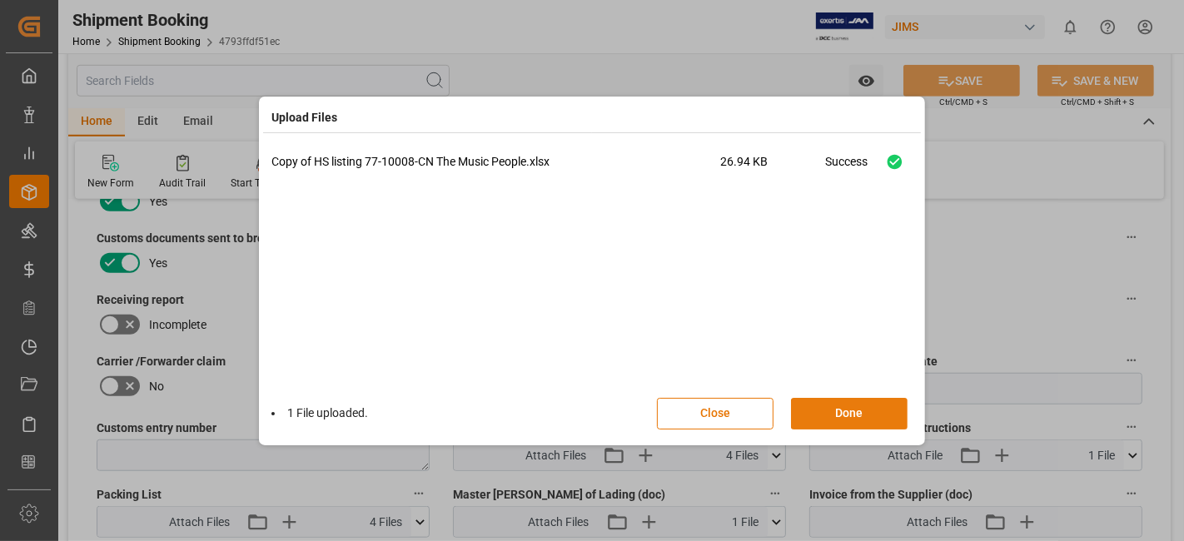
click at [827, 408] on button "Done" at bounding box center [849, 414] width 117 height 32
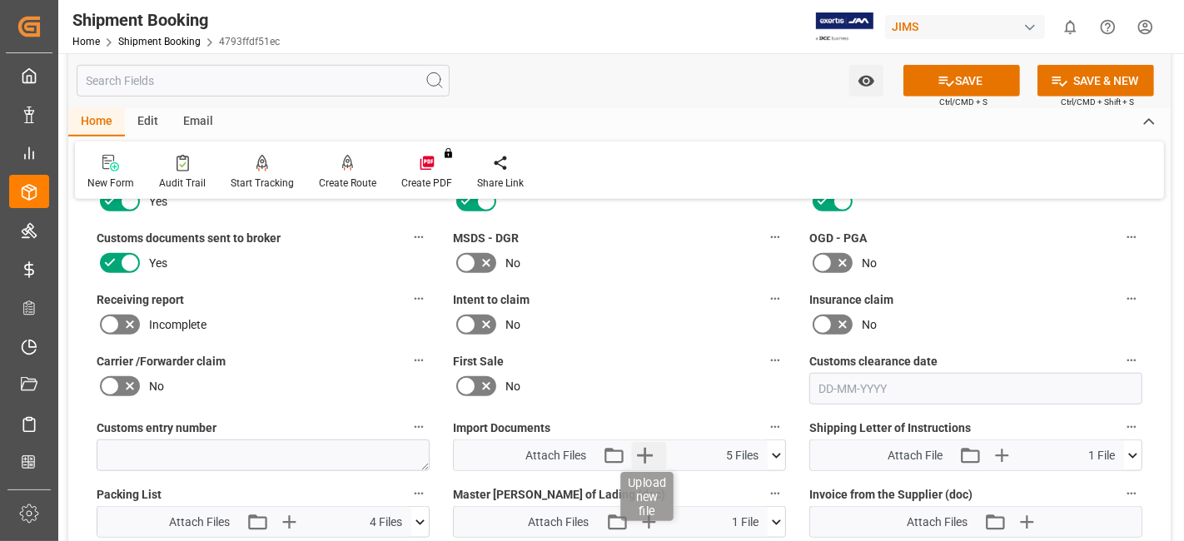
click at [640, 451] on icon "button" at bounding box center [645, 455] width 27 height 27
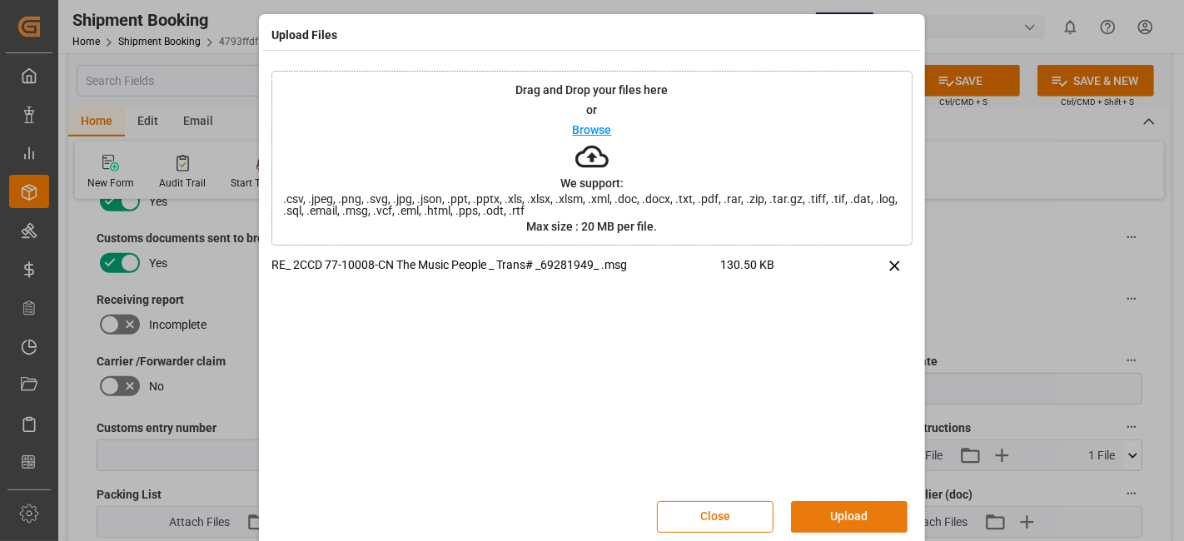
click at [834, 510] on button "Upload" at bounding box center [849, 517] width 117 height 32
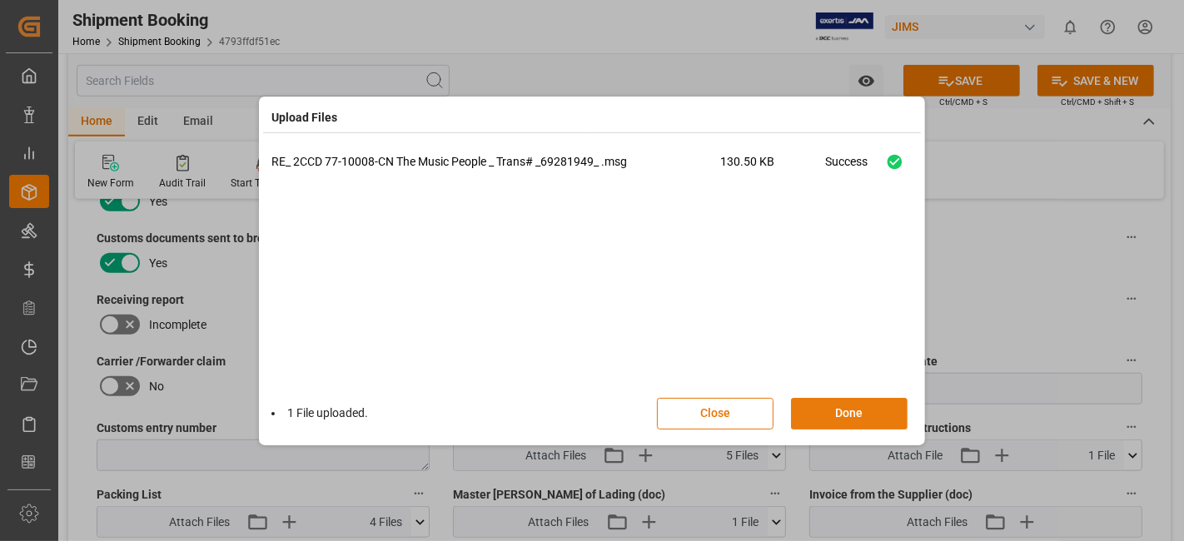
click at [826, 421] on button "Done" at bounding box center [849, 414] width 117 height 32
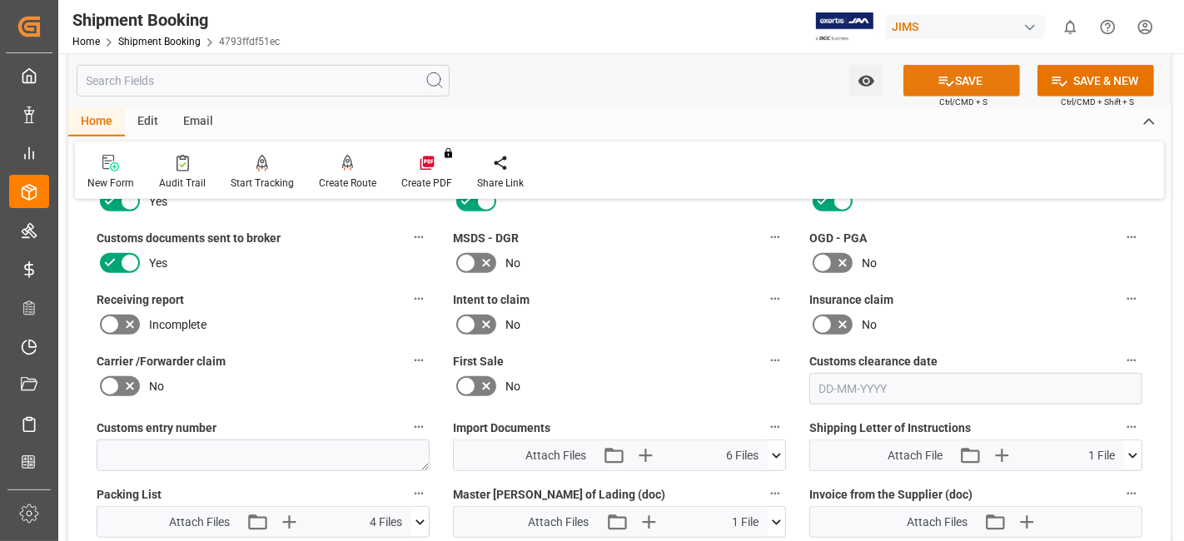
click at [918, 73] on button "SAVE" at bounding box center [962, 81] width 117 height 32
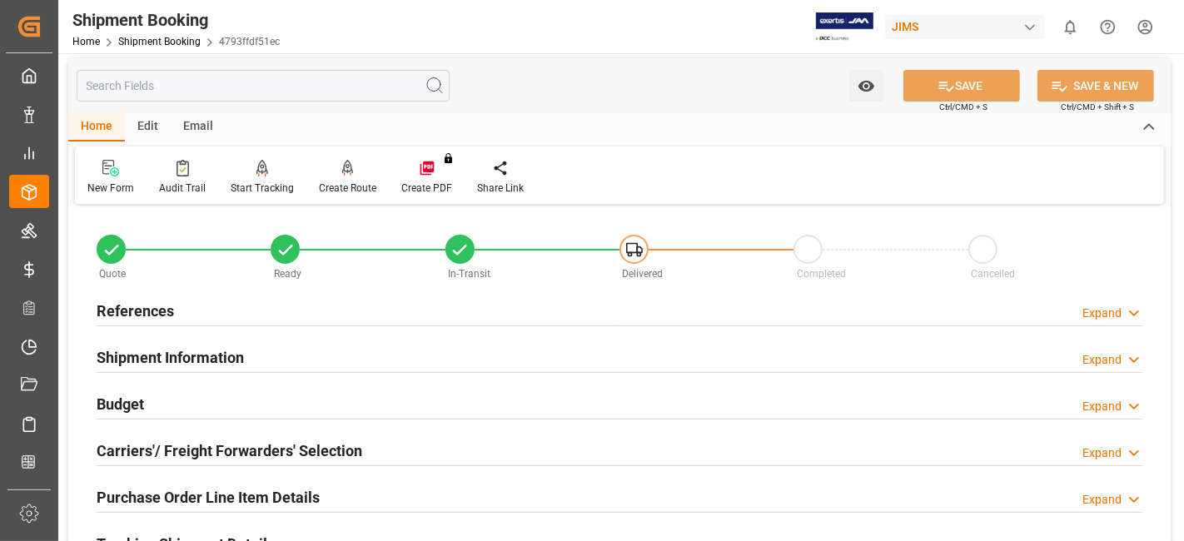
scroll to position [0, 0]
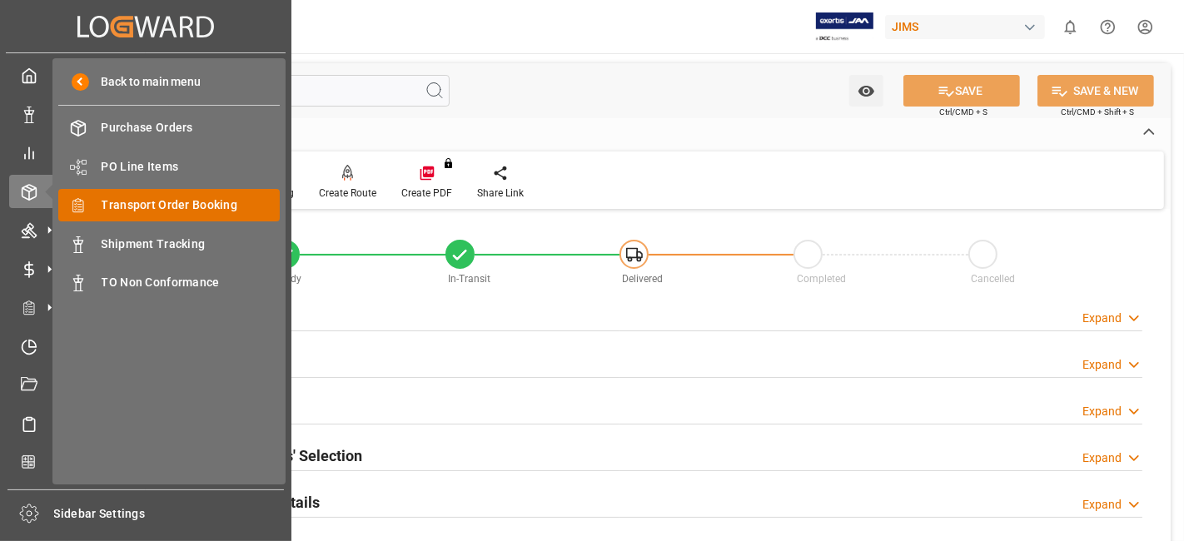
click at [159, 207] on span "Transport Order Booking" at bounding box center [191, 205] width 179 height 17
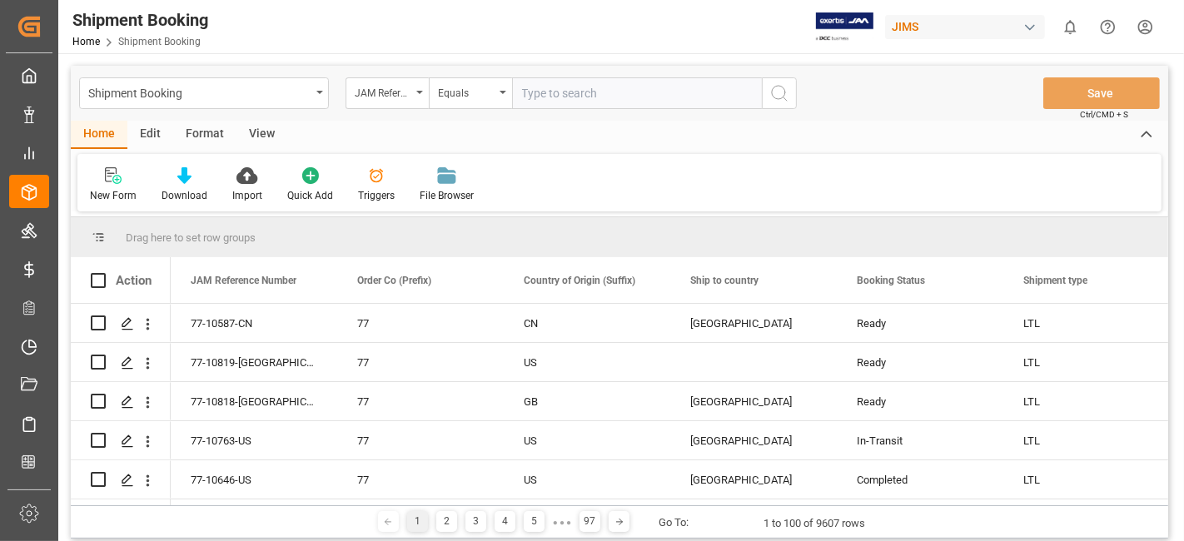
click at [604, 94] on input "text" at bounding box center [637, 93] width 250 height 32
paste input "77-10711-CN"
type input "77-10711-CN"
click at [777, 96] on icon "search button" at bounding box center [779, 93] width 20 height 20
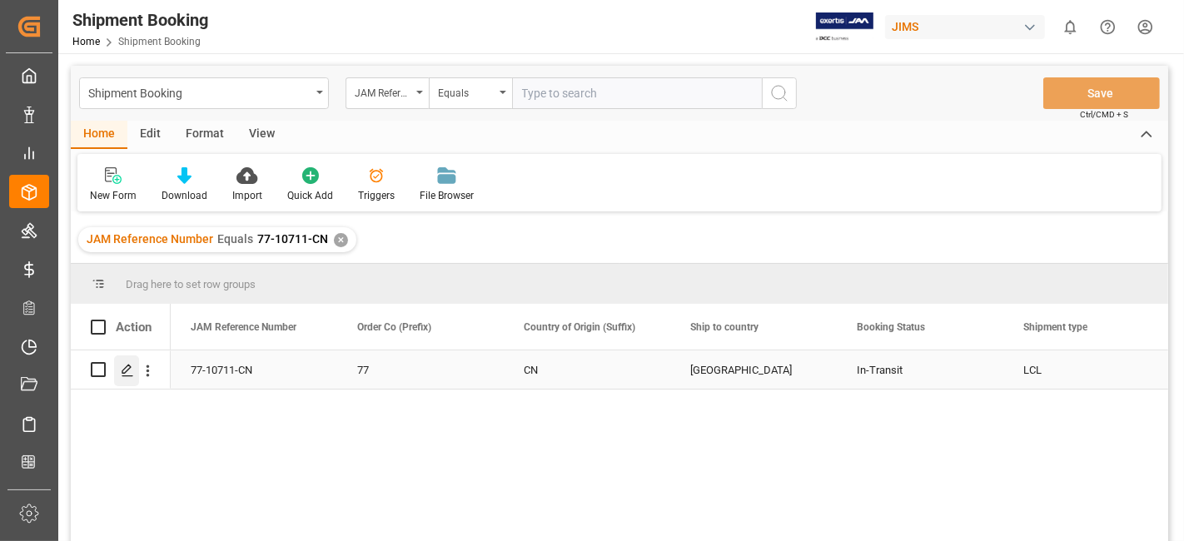
click at [127, 367] on icon "Press SPACE to select this row." at bounding box center [127, 370] width 13 height 13
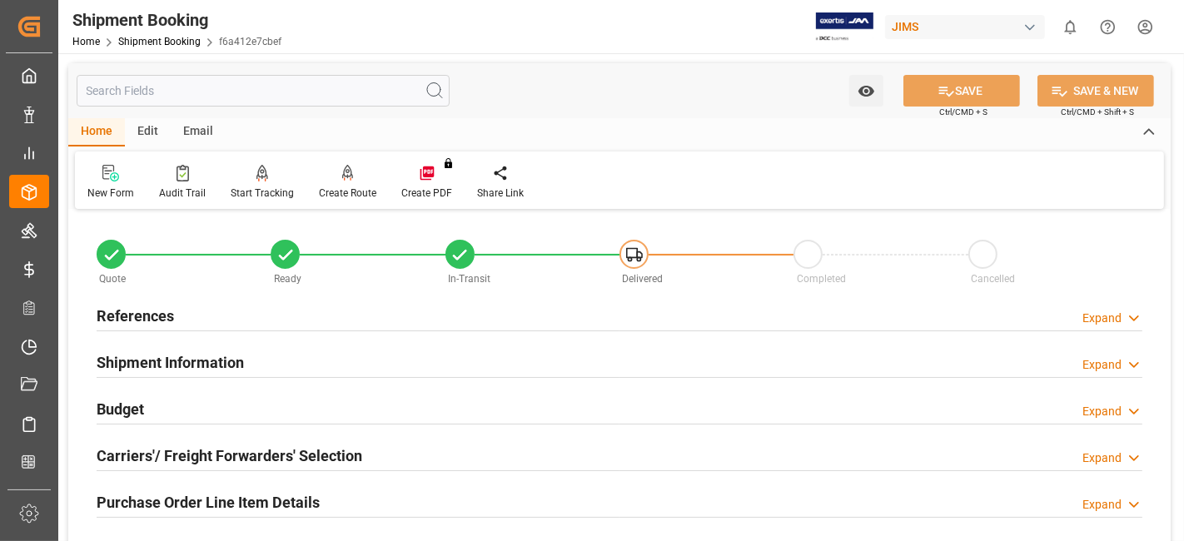
scroll to position [92, 0]
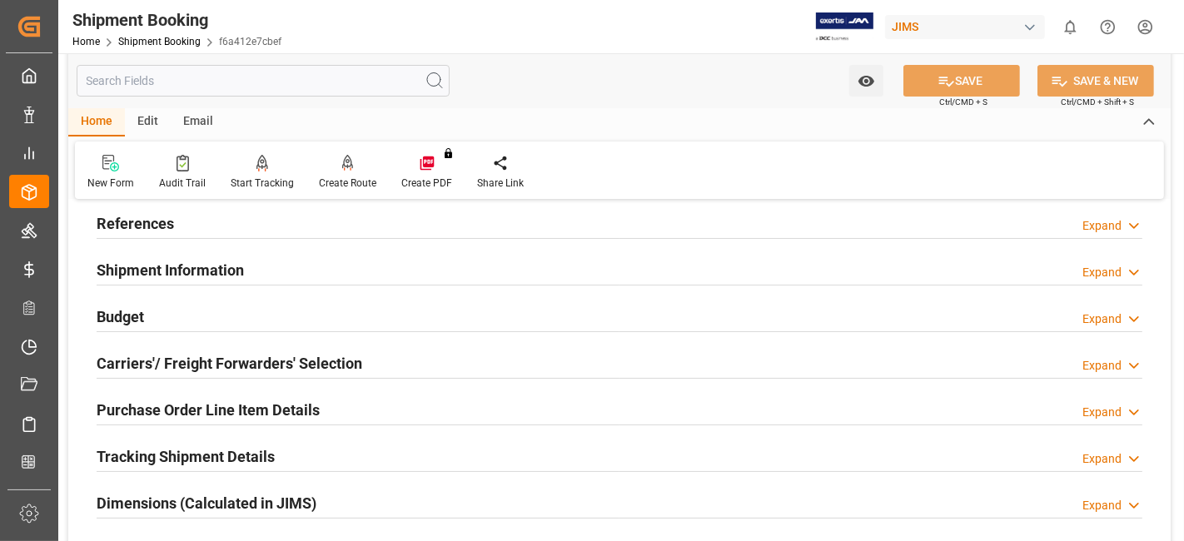
click at [283, 520] on div "Dimensions (Calculated in JIMS) Expand" at bounding box center [619, 504] width 1069 height 47
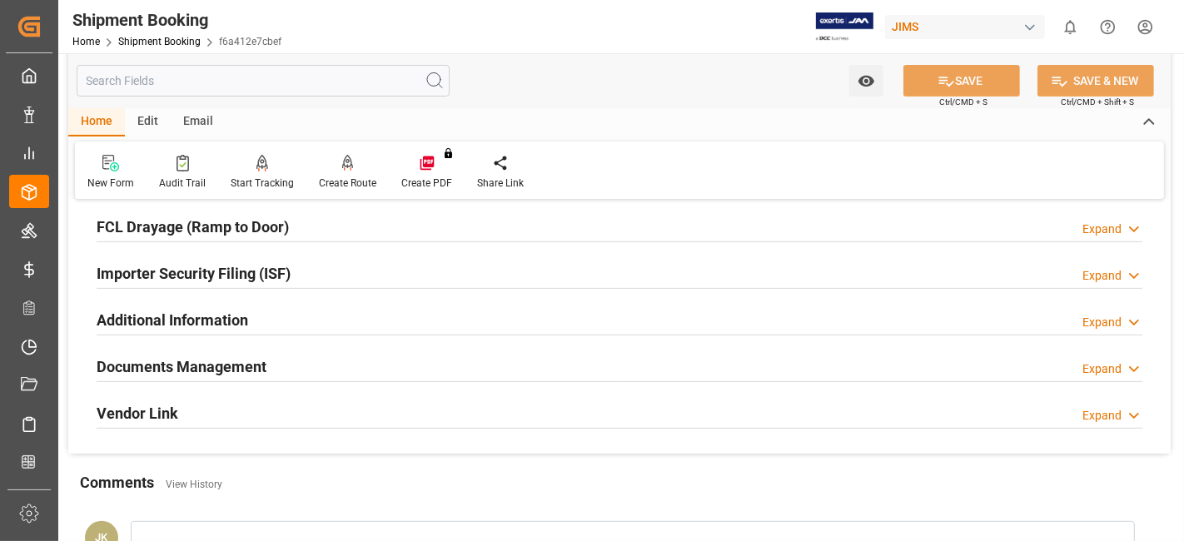
click at [278, 362] on div "Documents Management Expand" at bounding box center [620, 366] width 1046 height 32
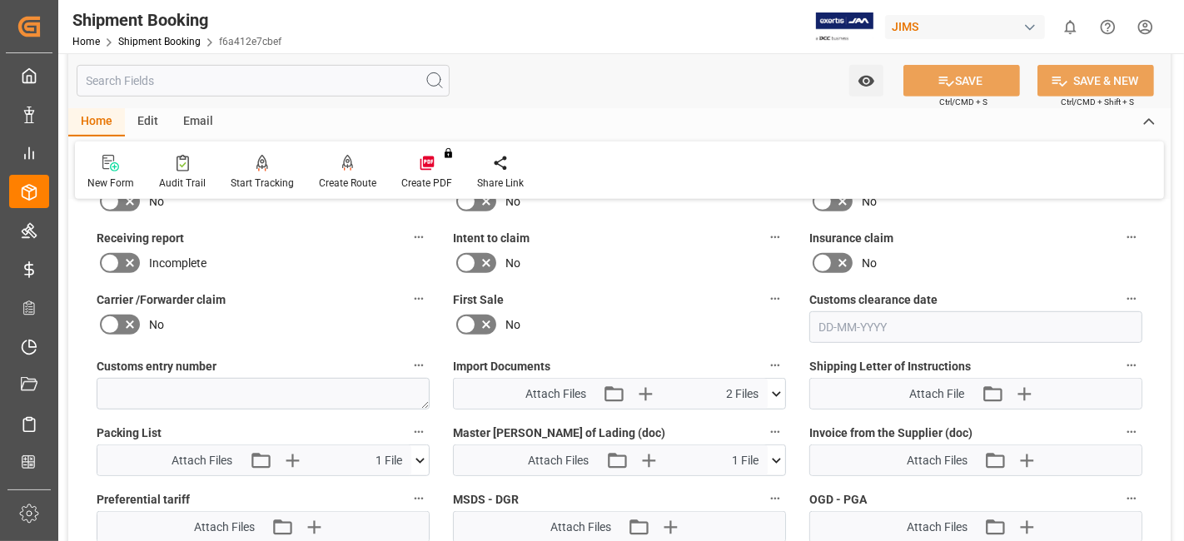
scroll to position [759, 0]
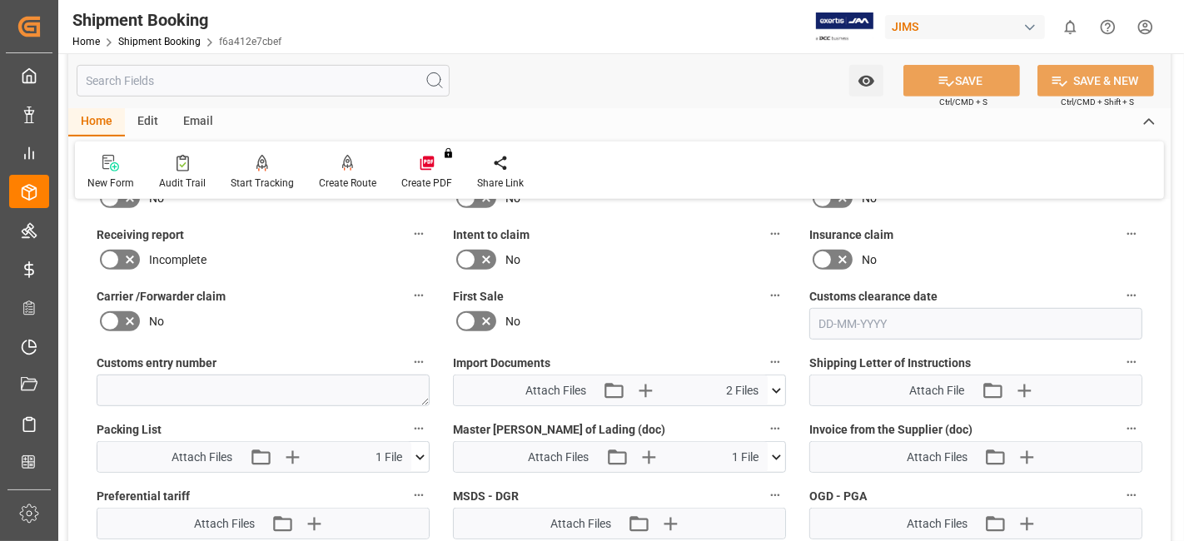
click at [607, 322] on div "No" at bounding box center [619, 321] width 333 height 27
click at [319, 308] on div "No" at bounding box center [263, 321] width 333 height 27
click at [318, 308] on div "No" at bounding box center [263, 321] width 333 height 27
click at [645, 285] on label "First Sale" at bounding box center [619, 296] width 333 height 23
click at [764, 285] on button "First Sale" at bounding box center [775, 296] width 22 height 22
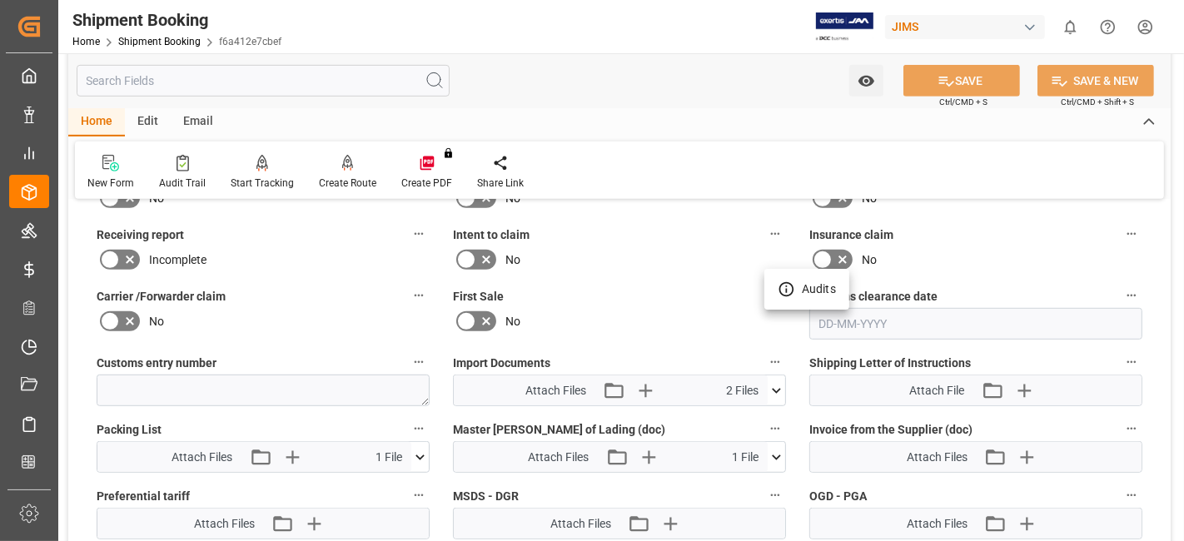
click at [645, 280] on div at bounding box center [592, 270] width 1184 height 541
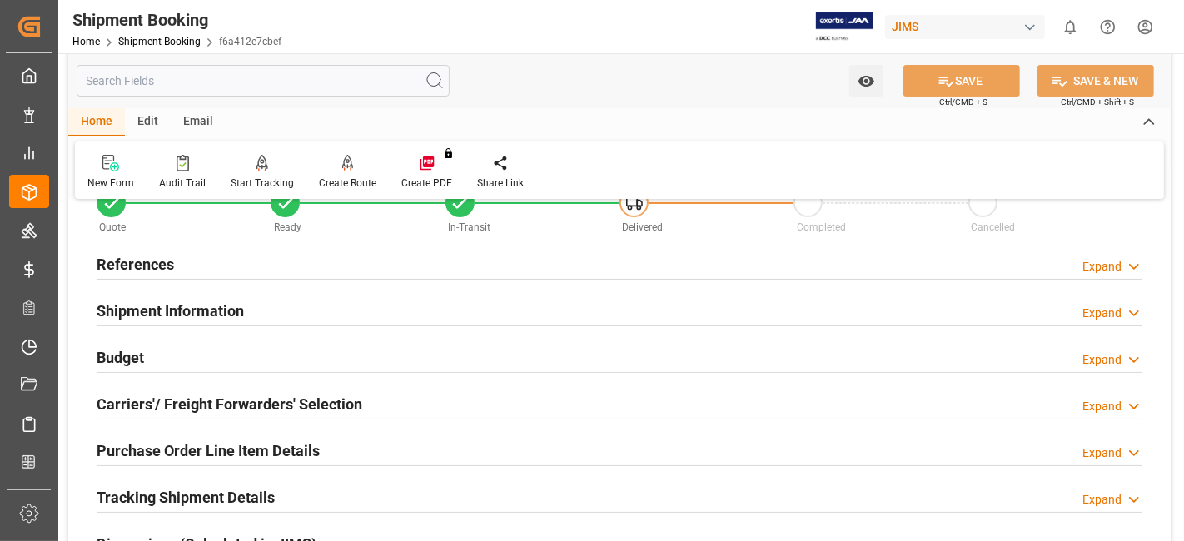
scroll to position [0, 0]
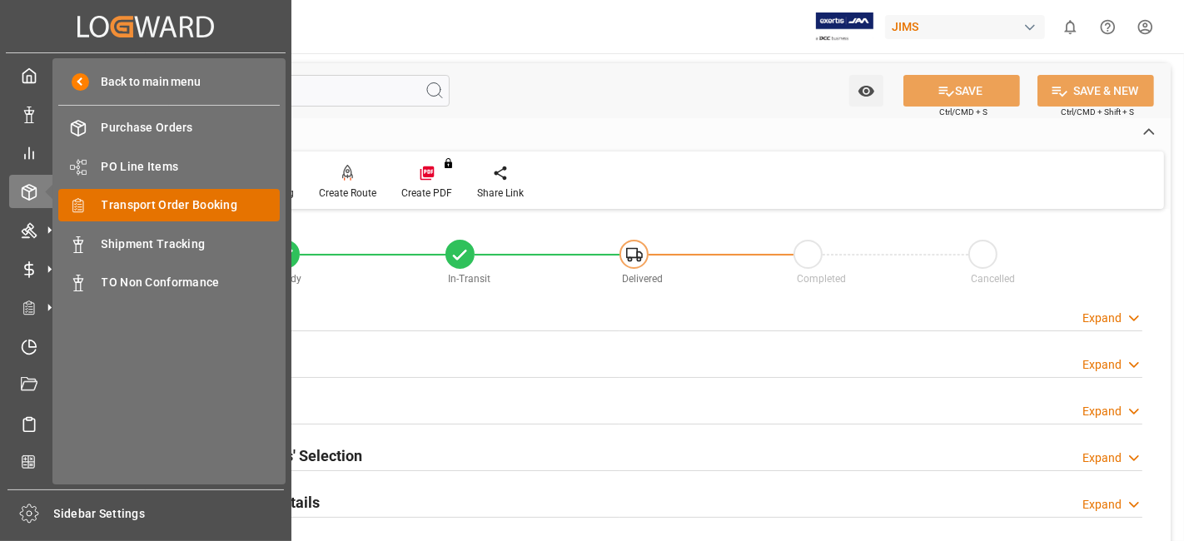
click at [227, 210] on span "Transport Order Booking" at bounding box center [191, 205] width 179 height 17
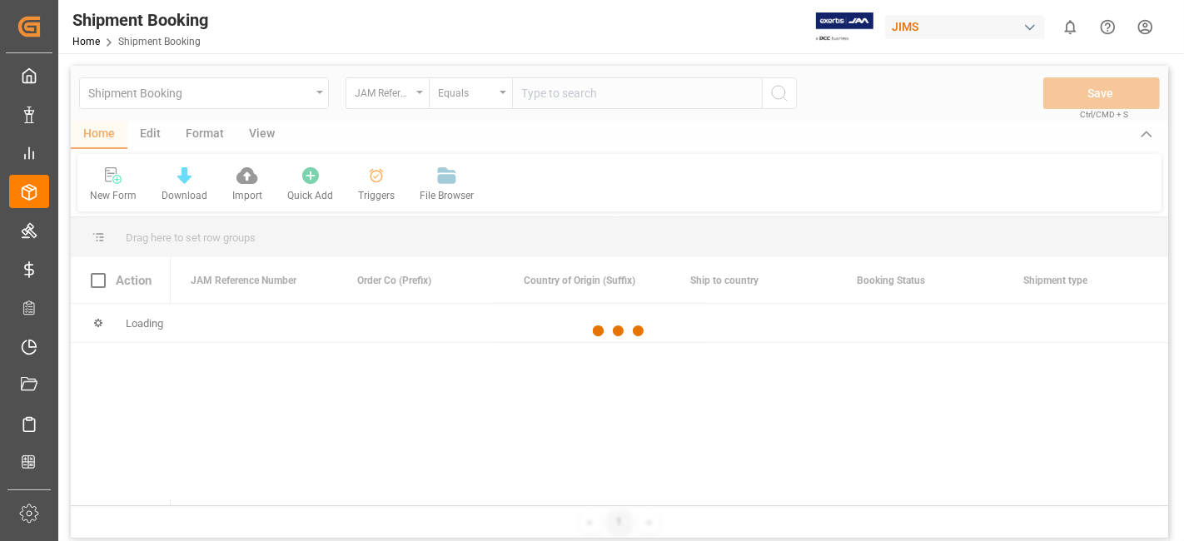
click at [555, 101] on div at bounding box center [620, 331] width 1098 height 531
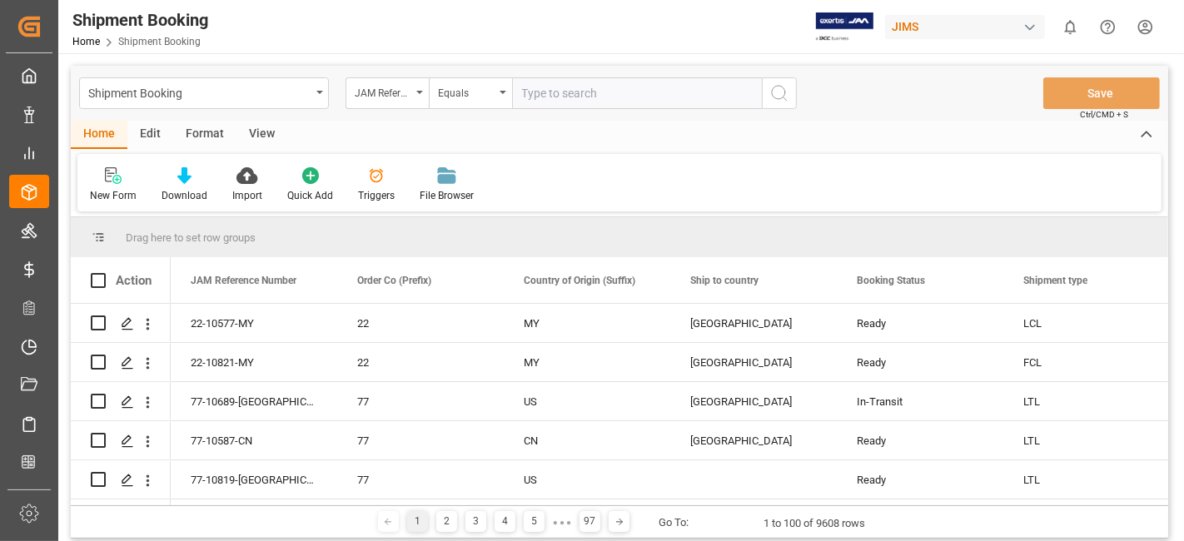
click at [547, 92] on input "text" at bounding box center [637, 93] width 250 height 32
paste input "77-10417-US"
type input "77-10417-US"
click at [780, 92] on icon "search button" at bounding box center [779, 93] width 20 height 20
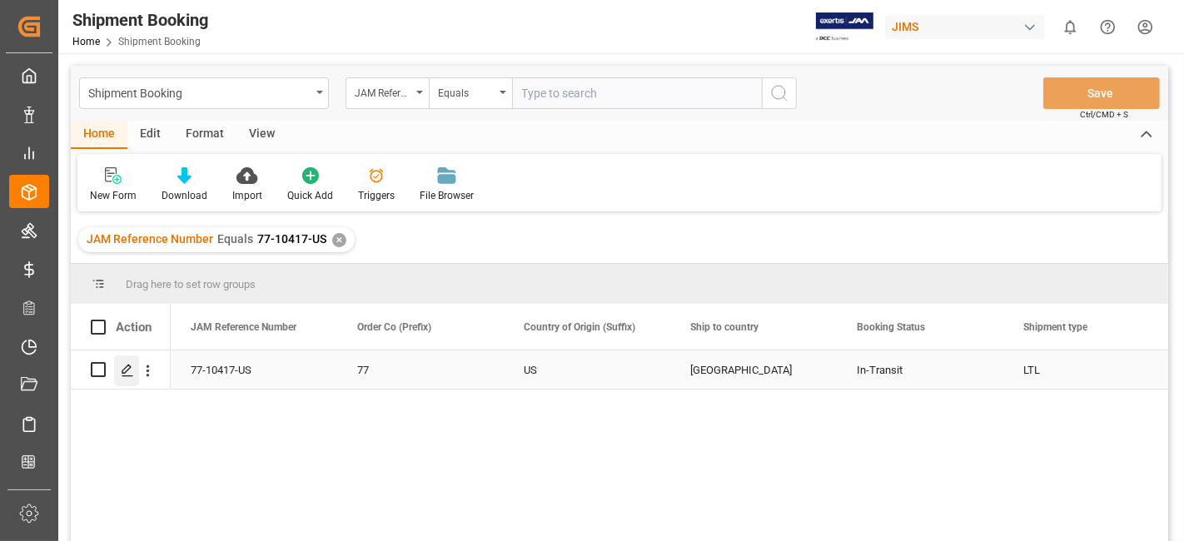
click at [121, 376] on icon "Press SPACE to select this row." at bounding box center [127, 370] width 13 height 13
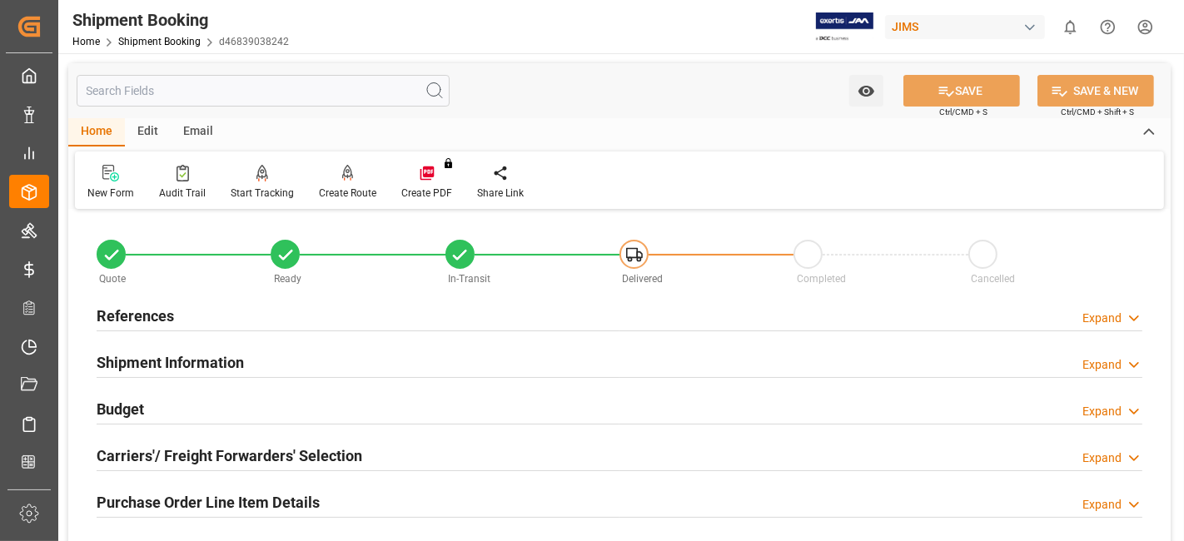
click at [165, 426] on div "Budget Expand" at bounding box center [619, 409] width 1069 height 47
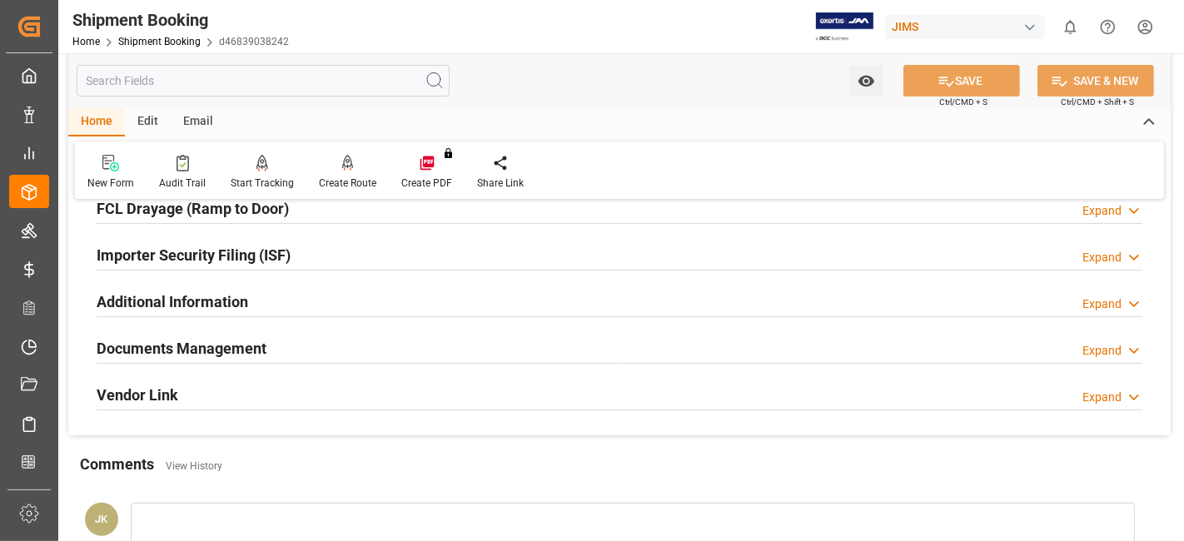
click at [183, 337] on h2 "Documents Management" at bounding box center [182, 348] width 170 height 22
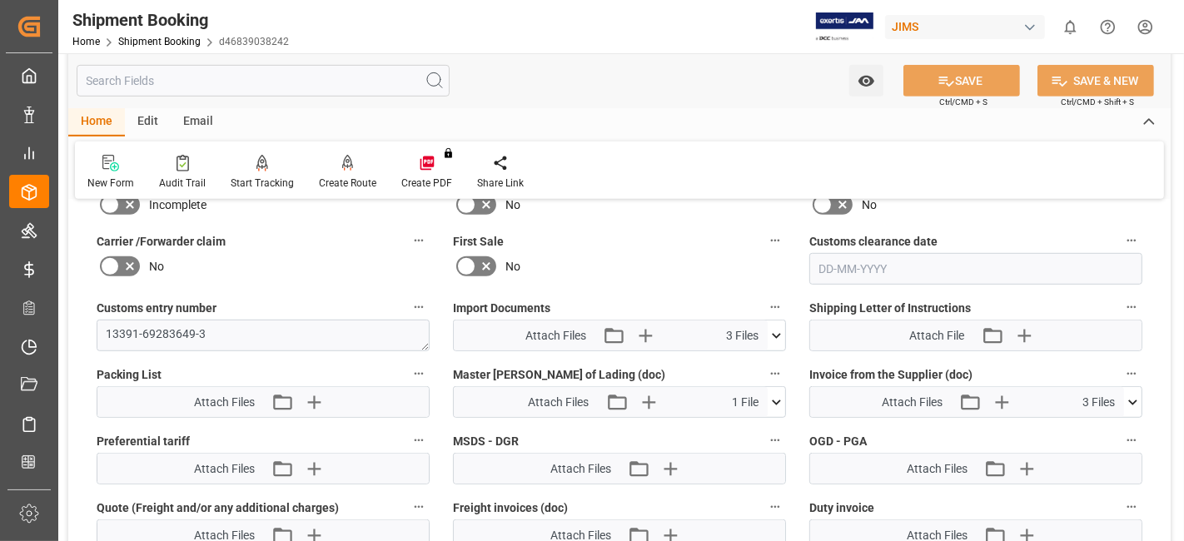
scroll to position [851, 0]
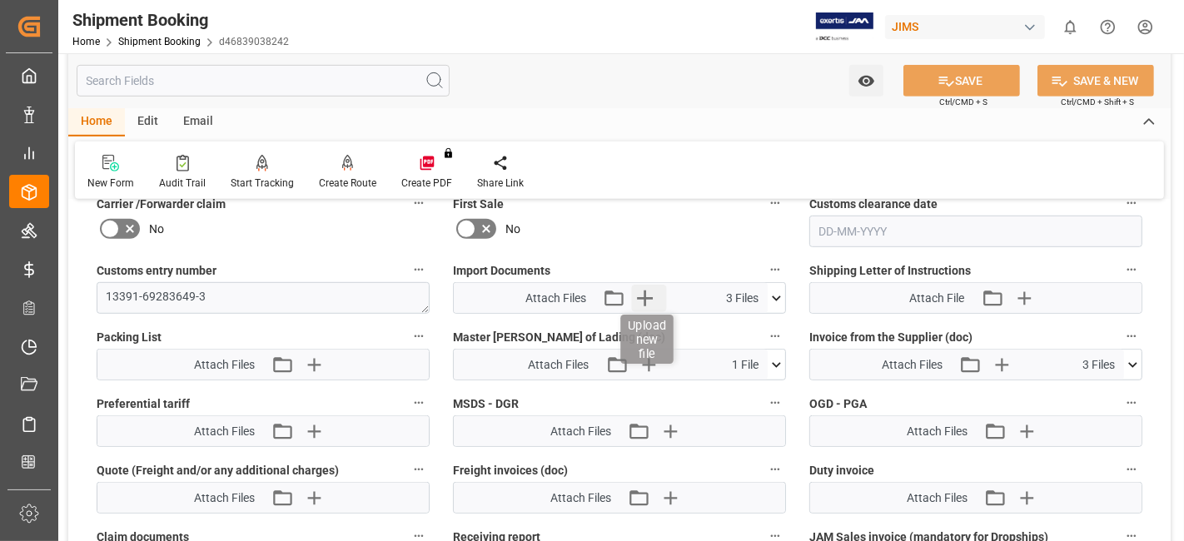
click at [649, 291] on icon "button" at bounding box center [645, 299] width 16 height 16
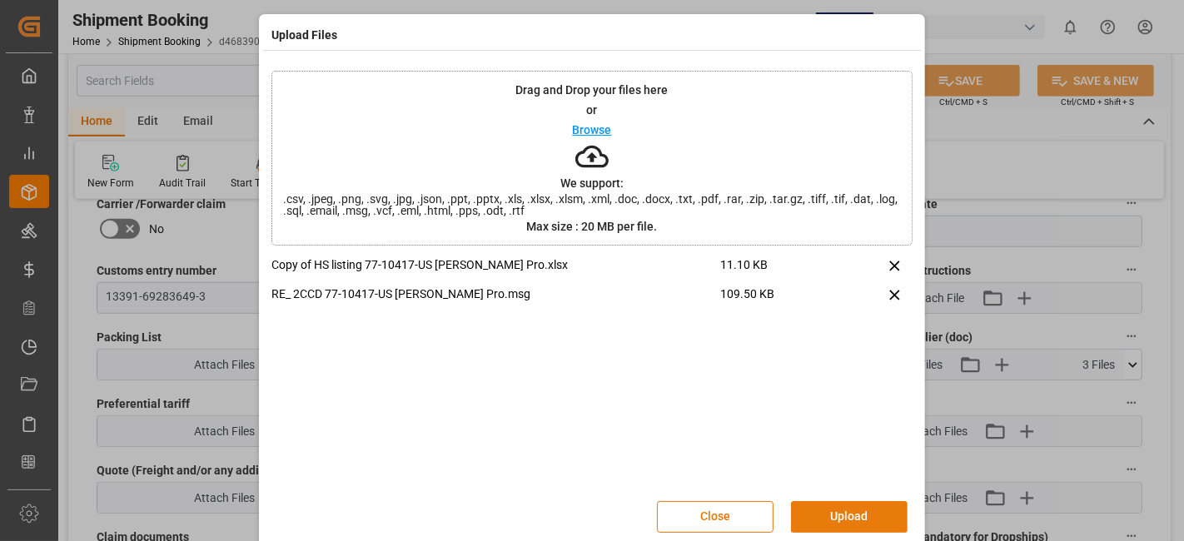
click at [837, 518] on button "Upload" at bounding box center [849, 517] width 117 height 32
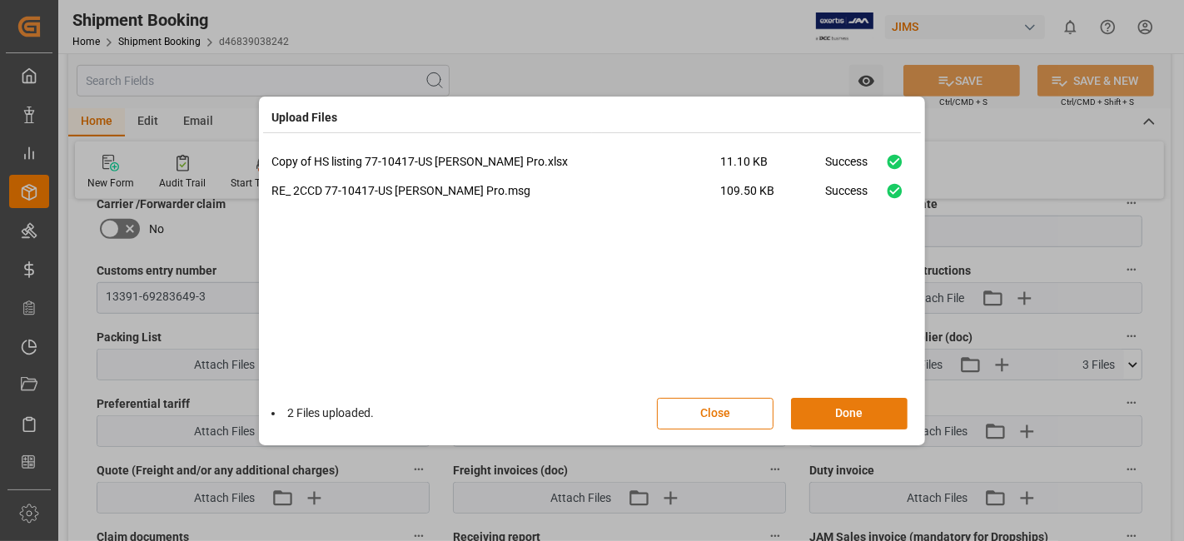
click at [823, 406] on button "Done" at bounding box center [849, 414] width 117 height 32
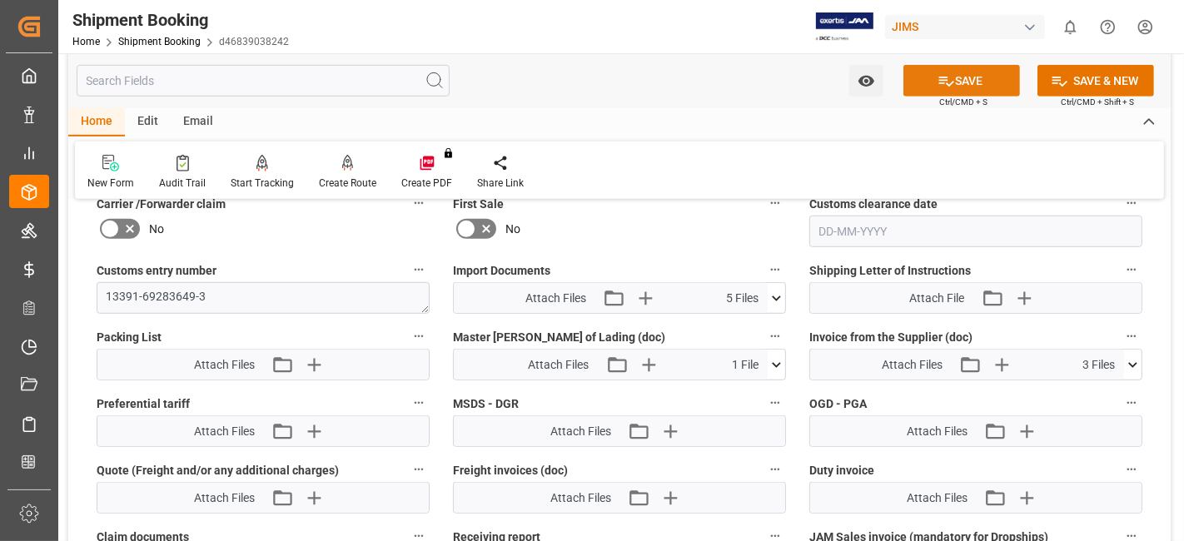
click at [924, 88] on button "SAVE" at bounding box center [962, 81] width 117 height 32
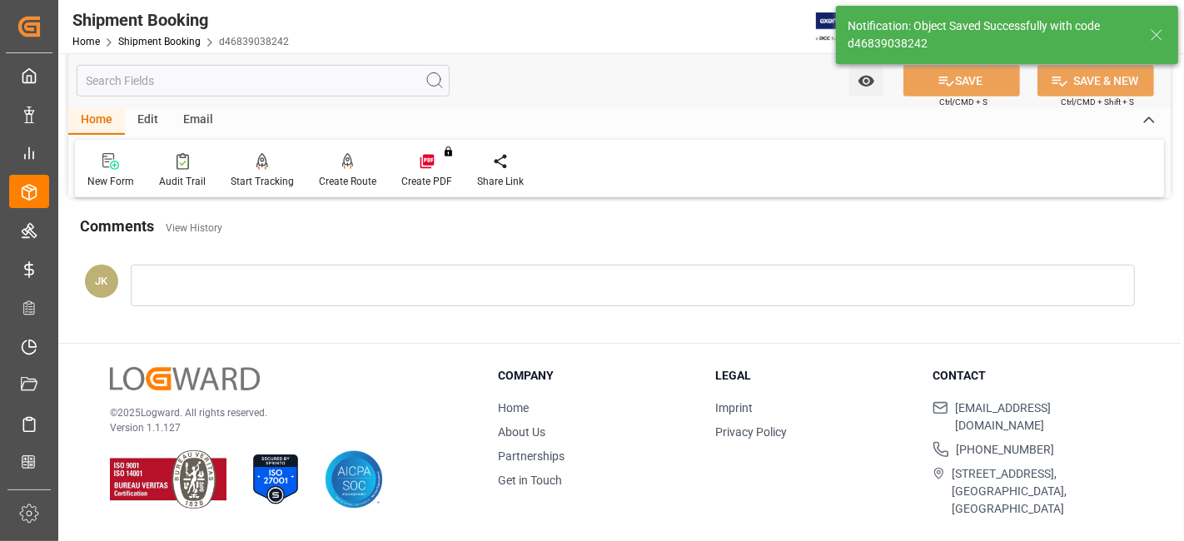
scroll to position [705, 0]
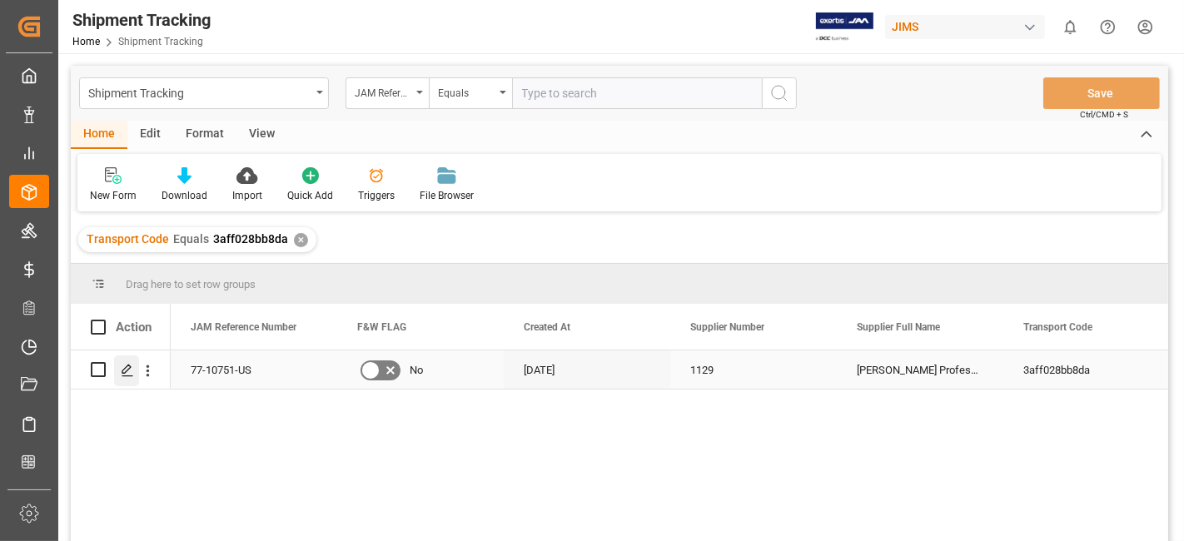
click at [124, 367] on polygon "Press SPACE to select this row." at bounding box center [126, 369] width 8 height 8
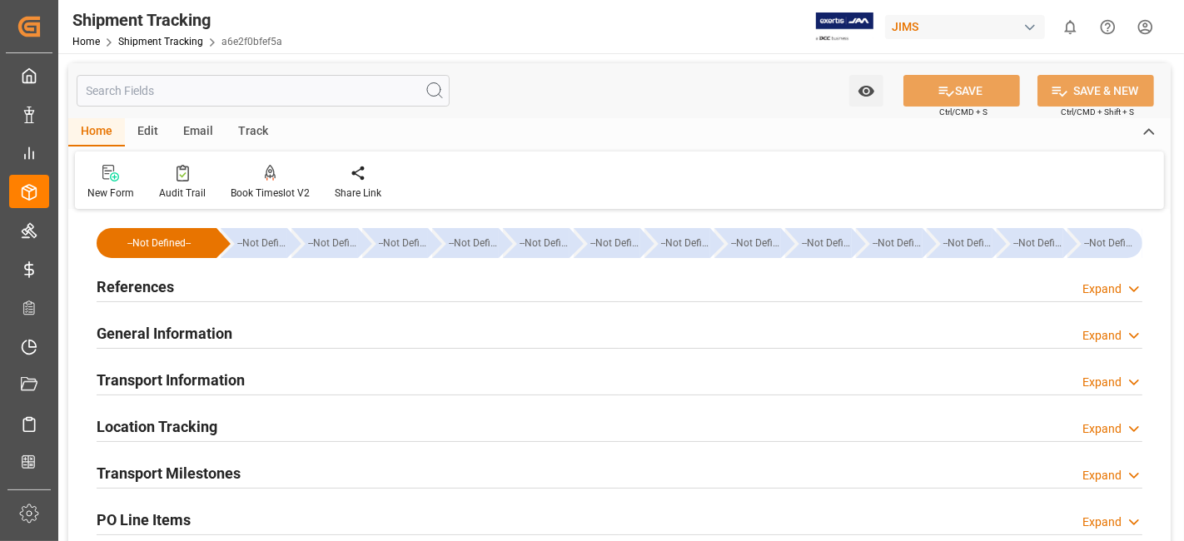
click at [254, 303] on div "References Expand" at bounding box center [619, 287] width 1069 height 47
click at [247, 285] on div "References Expand" at bounding box center [620, 286] width 1046 height 32
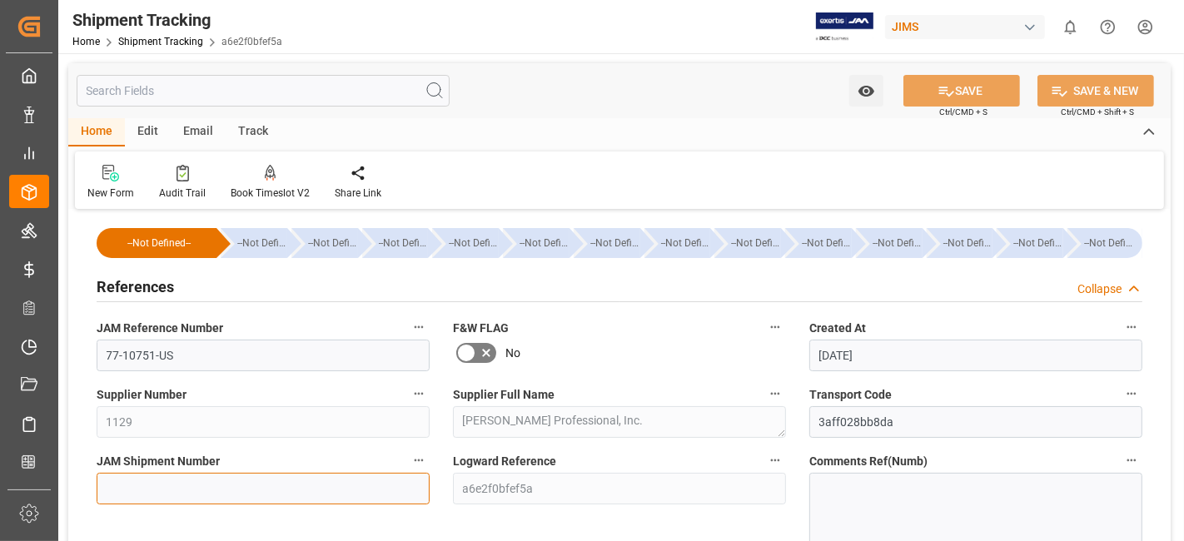
click at [150, 486] on input at bounding box center [263, 489] width 333 height 32
paste input "72816"
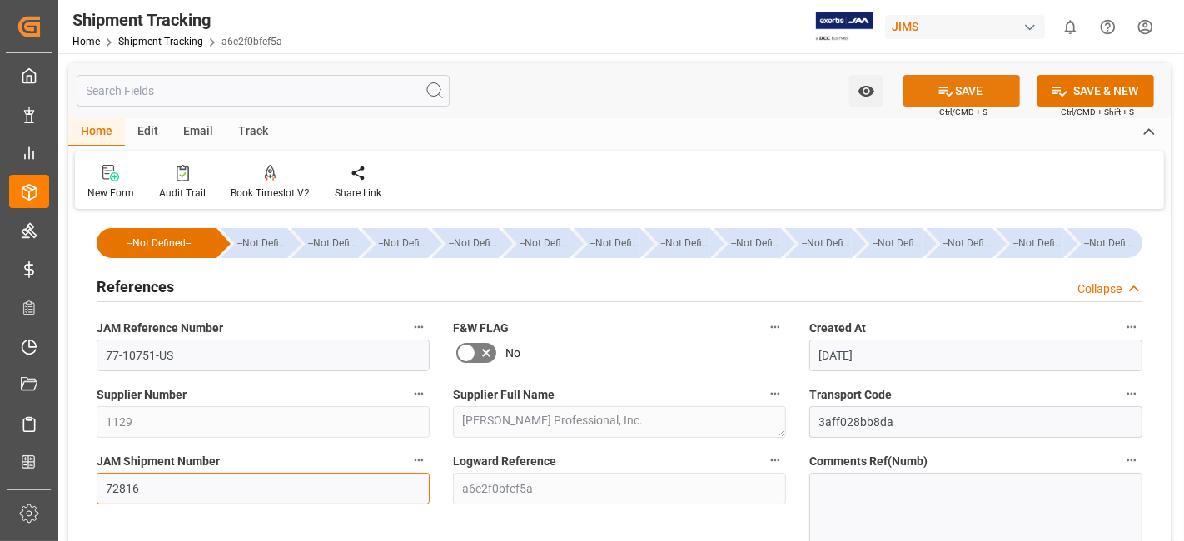
type input "72816"
click at [960, 93] on button "SAVE" at bounding box center [962, 91] width 117 height 32
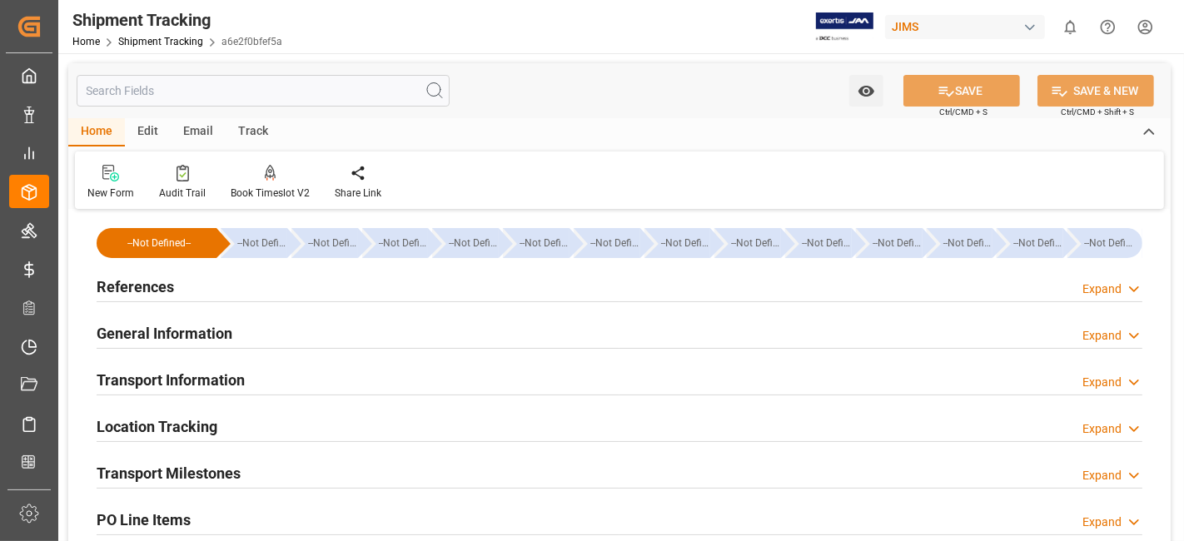
click at [250, 475] on div "Transport Milestones Expand" at bounding box center [620, 472] width 1046 height 32
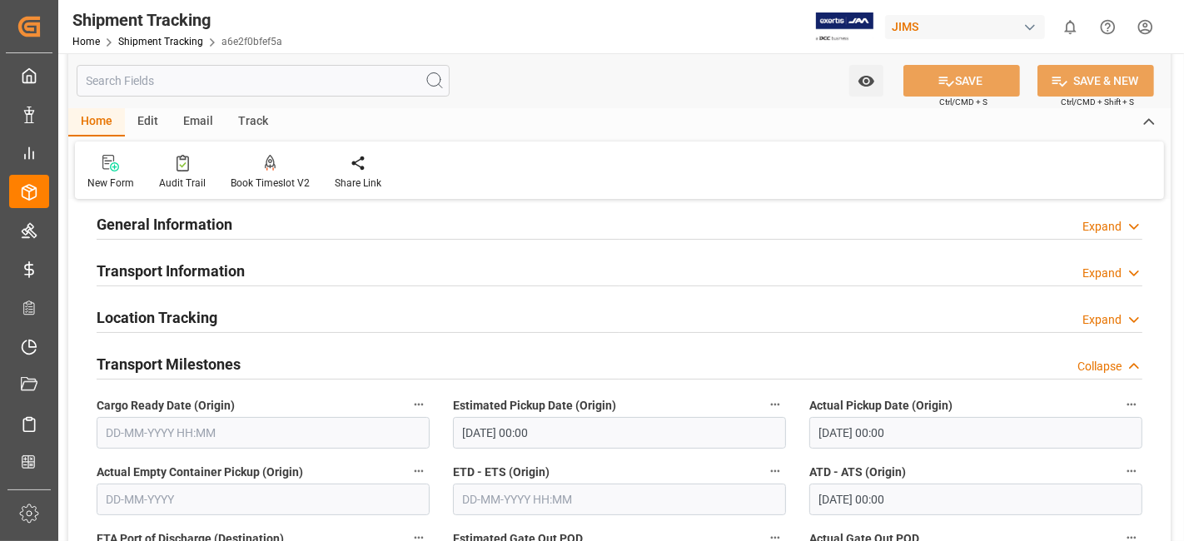
scroll to position [111, 0]
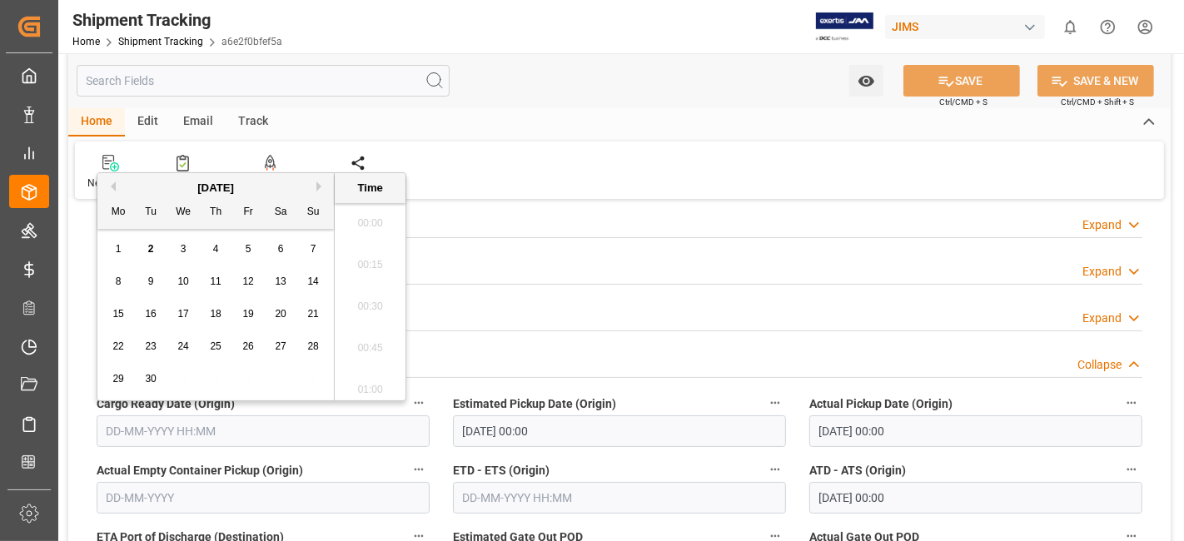
click at [213, 440] on input "text" at bounding box center [263, 432] width 333 height 32
click at [164, 321] on div "15 16 17 18 19 20 21" at bounding box center [215, 314] width 227 height 32
click at [113, 188] on button "Previous Month" at bounding box center [111, 187] width 10 height 10
click at [253, 385] on div "29" at bounding box center [248, 380] width 21 height 20
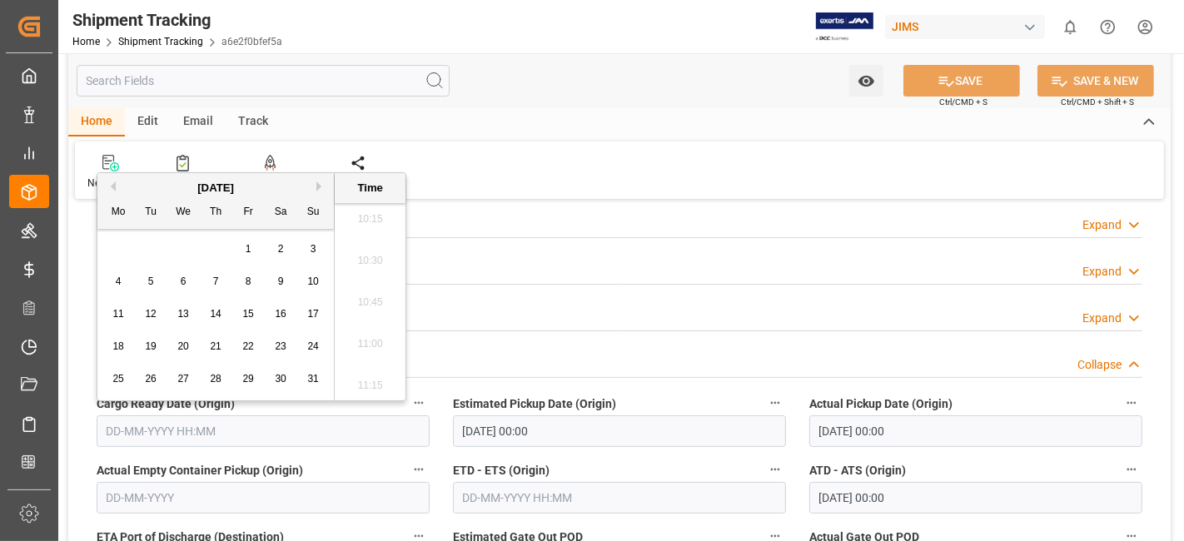
type input "29-08-2025 00:00"
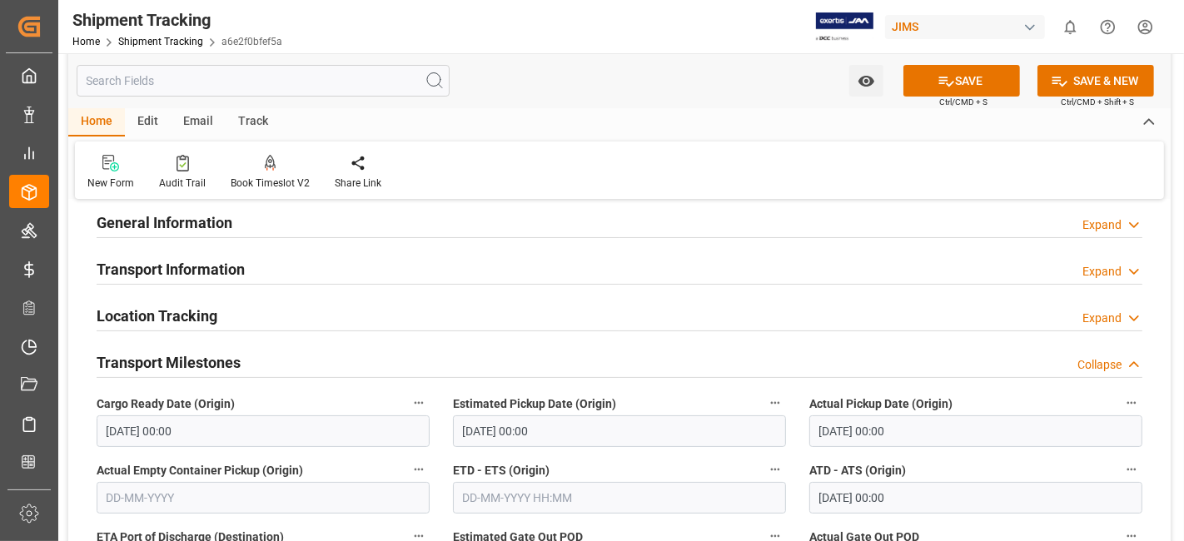
click at [342, 461] on label "Actual Empty Container Pickup (Origin)" at bounding box center [263, 470] width 333 height 23
click at [408, 461] on button "Actual Empty Container Pickup (Origin)" at bounding box center [419, 470] width 22 height 22
click at [692, 463] on div at bounding box center [592, 270] width 1184 height 541
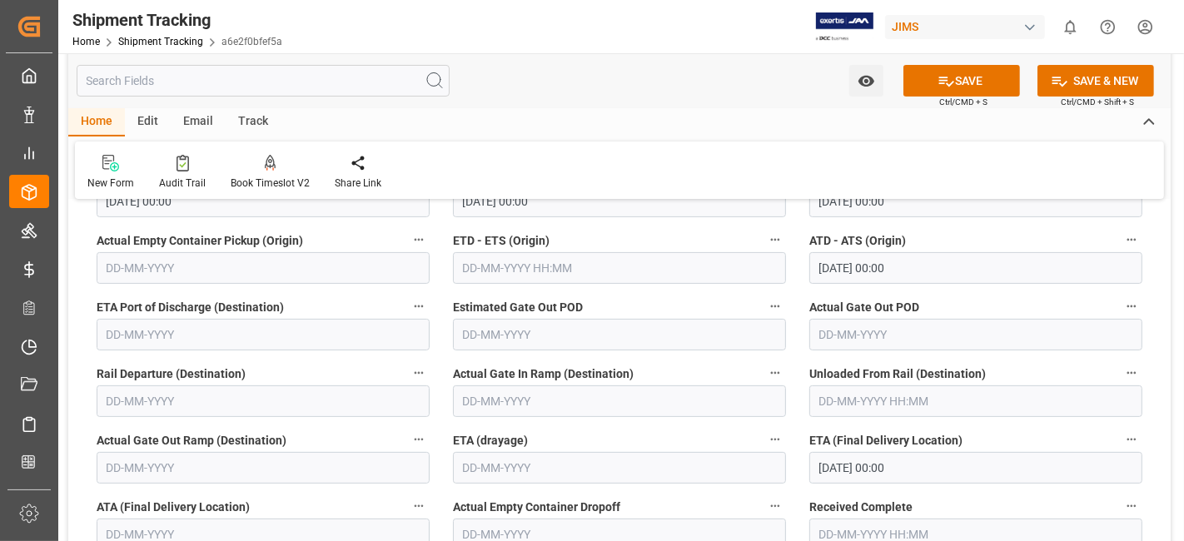
scroll to position [370, 0]
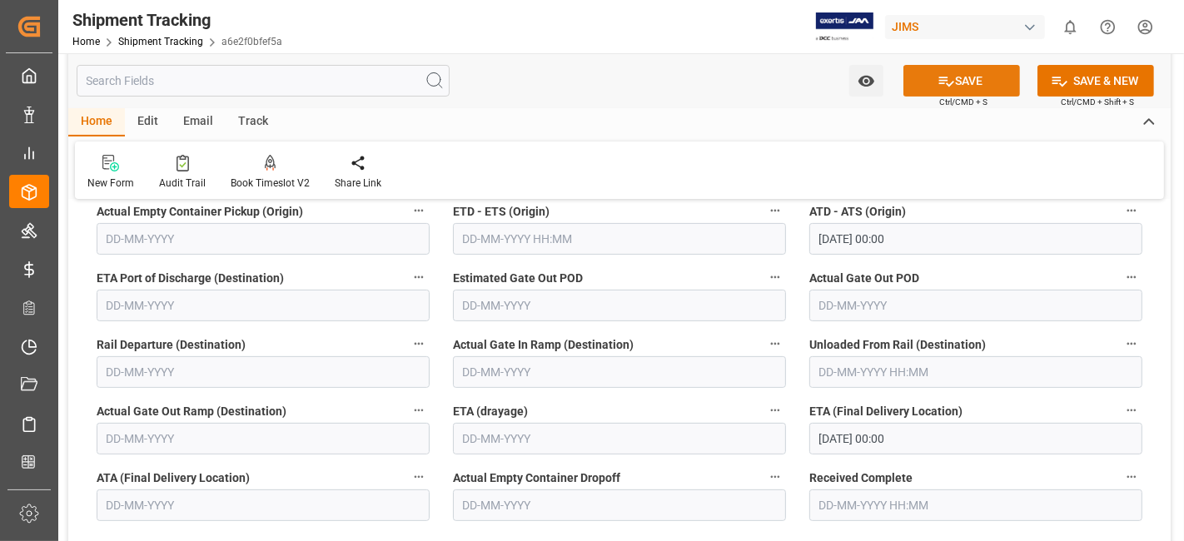
click at [934, 77] on button "SAVE" at bounding box center [962, 81] width 117 height 32
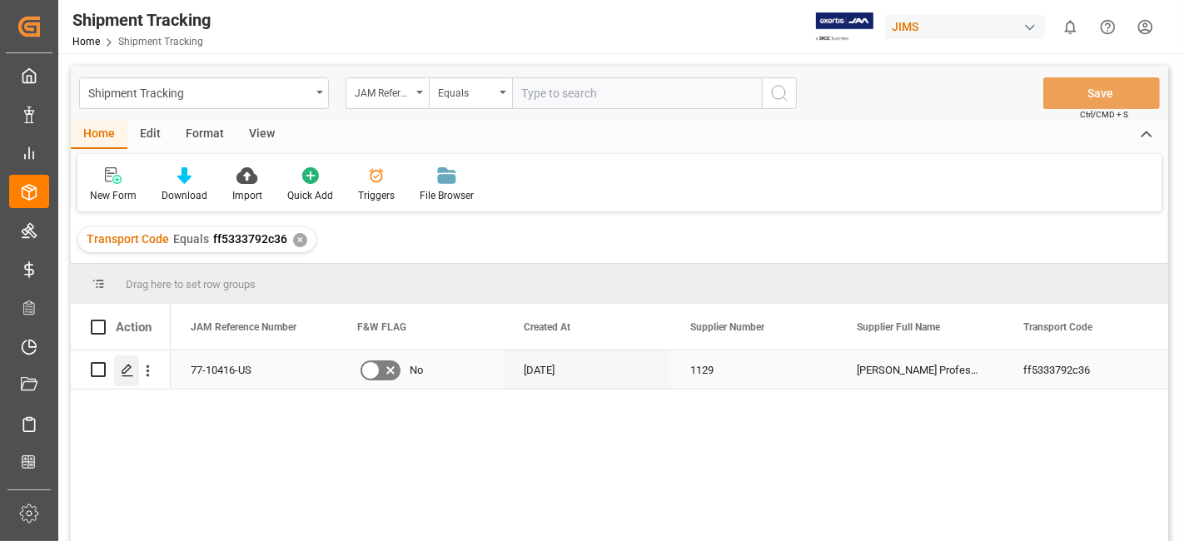
click at [126, 371] on polygon "Press SPACE to select this row." at bounding box center [126, 369] width 8 height 8
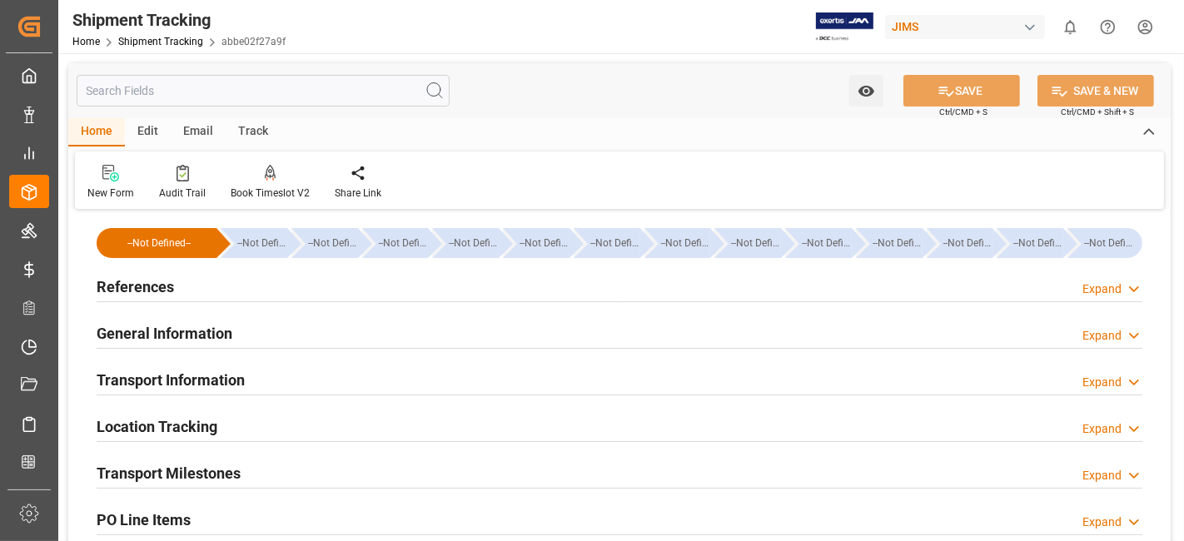
type input "[DATE] 00:00"
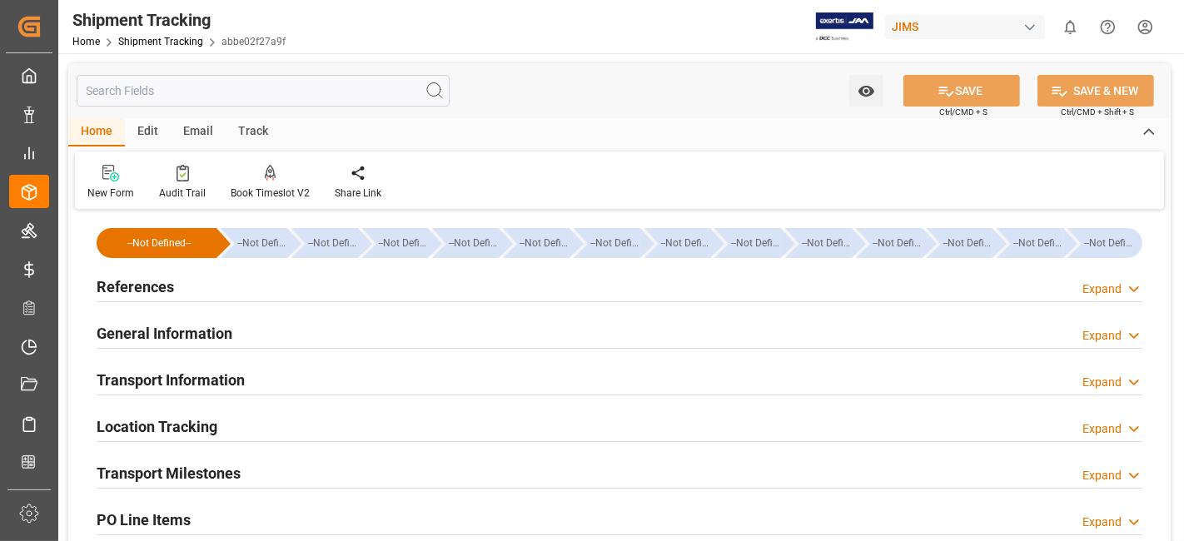
click at [191, 289] on div "References Expand" at bounding box center [620, 286] width 1046 height 32
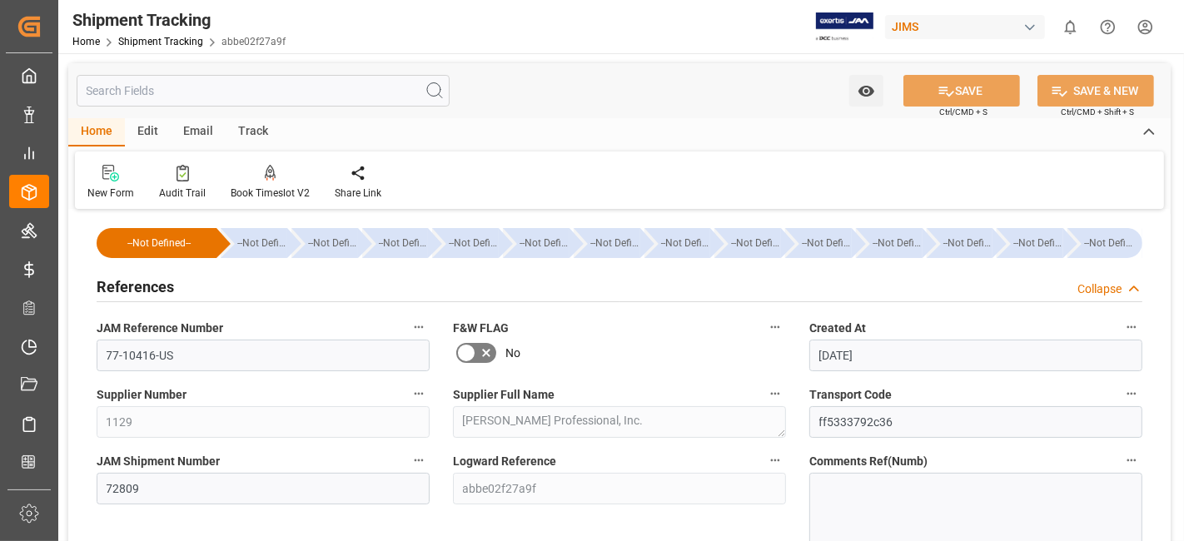
click at [191, 289] on div "References Collapse" at bounding box center [620, 286] width 1046 height 32
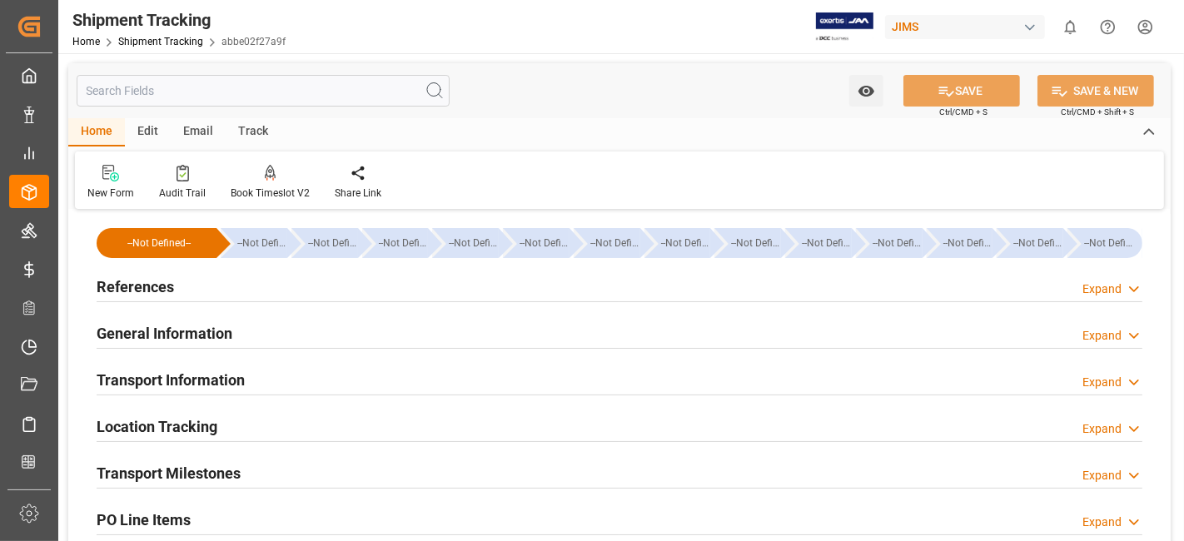
click at [204, 466] on h2 "Transport Milestones" at bounding box center [169, 473] width 144 height 22
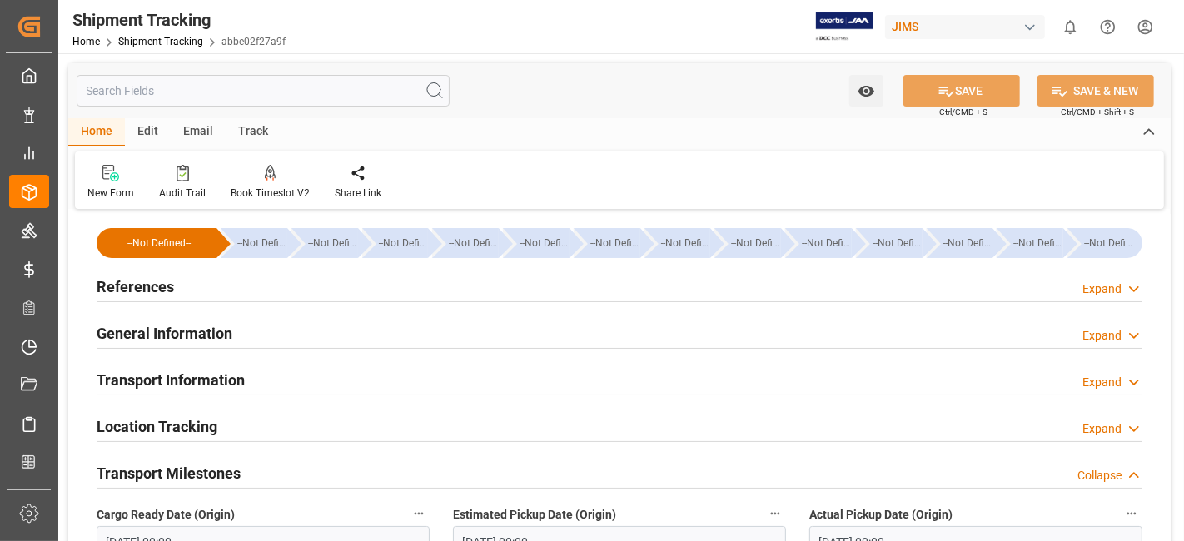
click at [211, 276] on div "References Expand" at bounding box center [620, 286] width 1046 height 32
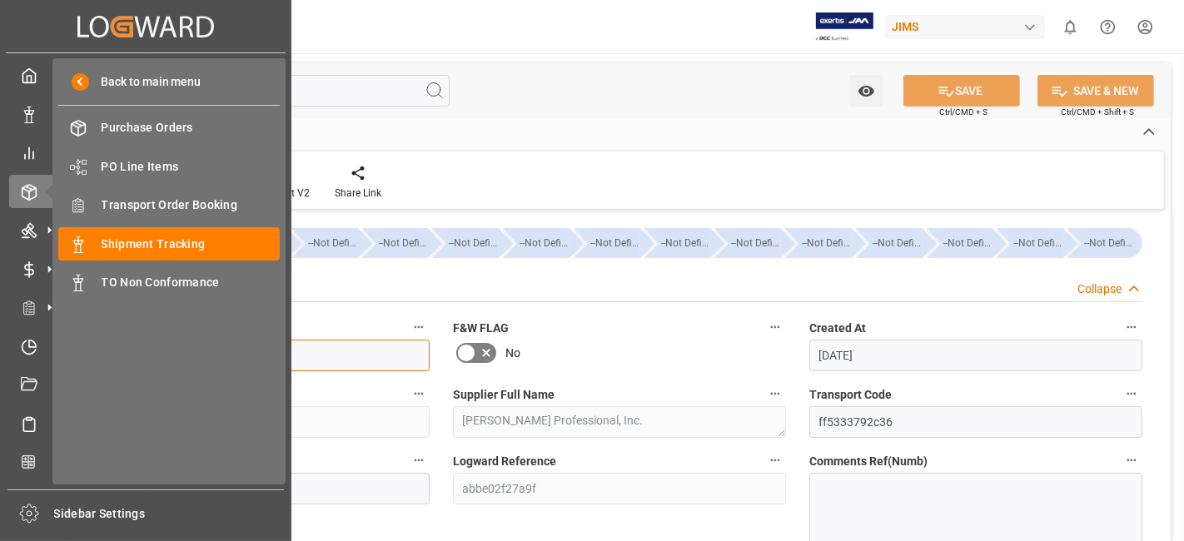
drag, startPoint x: 191, startPoint y: 355, endPoint x: 2, endPoint y: 358, distance: 189.1
click at [54, 349] on div "Created by potrace 1.15, written by [PERSON_NAME] [DATE]-[DATE] Created by potr…" at bounding box center [592, 270] width 1184 height 541
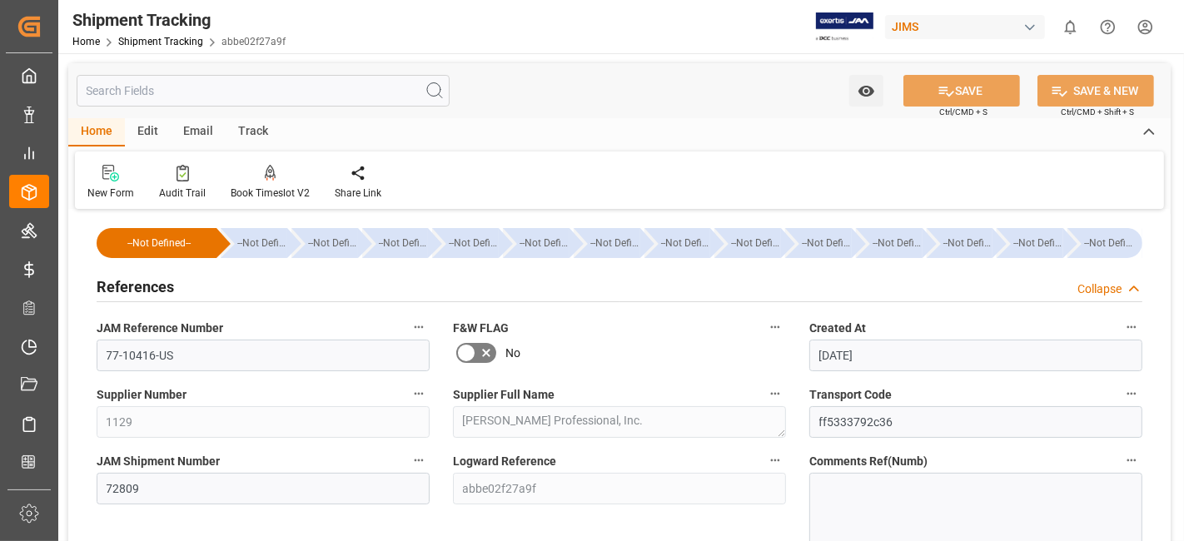
click at [178, 279] on div "References Collapse" at bounding box center [620, 286] width 1046 height 32
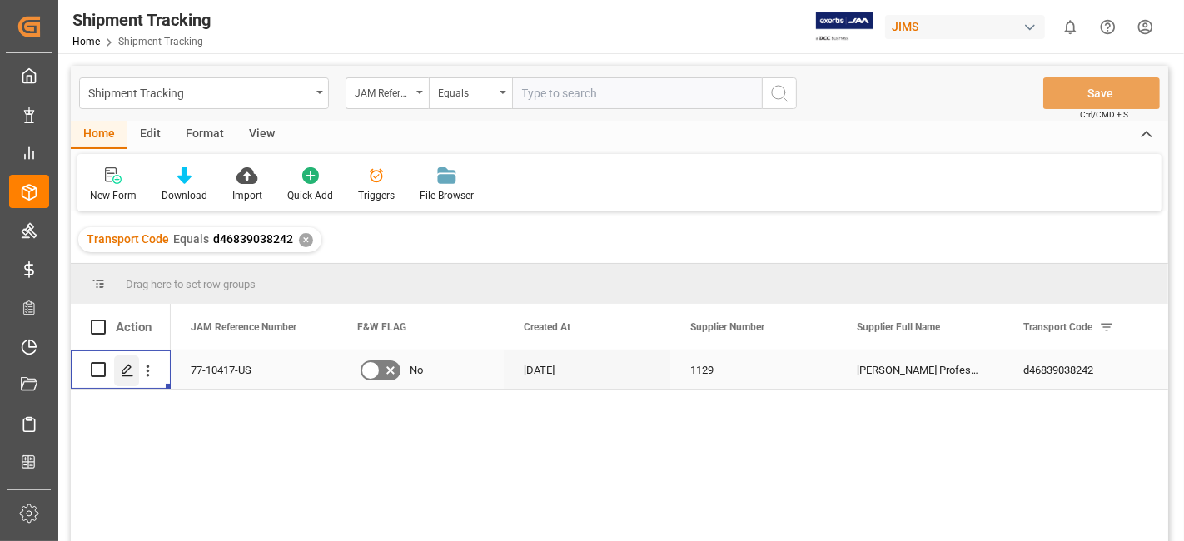
click at [123, 374] on icon "Press SPACE to select this row." at bounding box center [127, 370] width 13 height 13
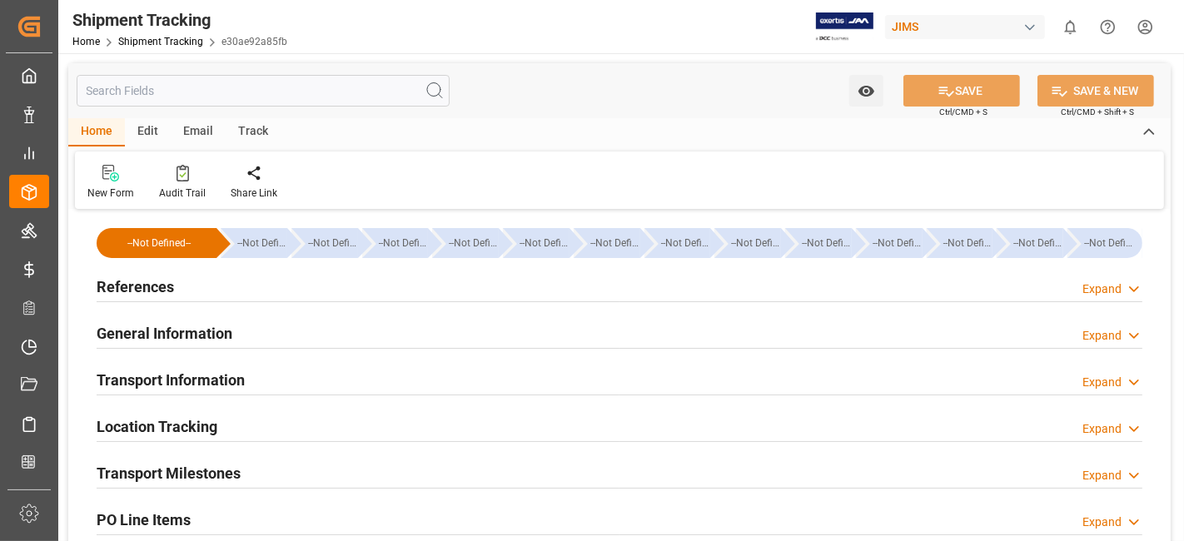
type input "[DATE]"
click at [223, 281] on div "References Expand" at bounding box center [620, 286] width 1046 height 32
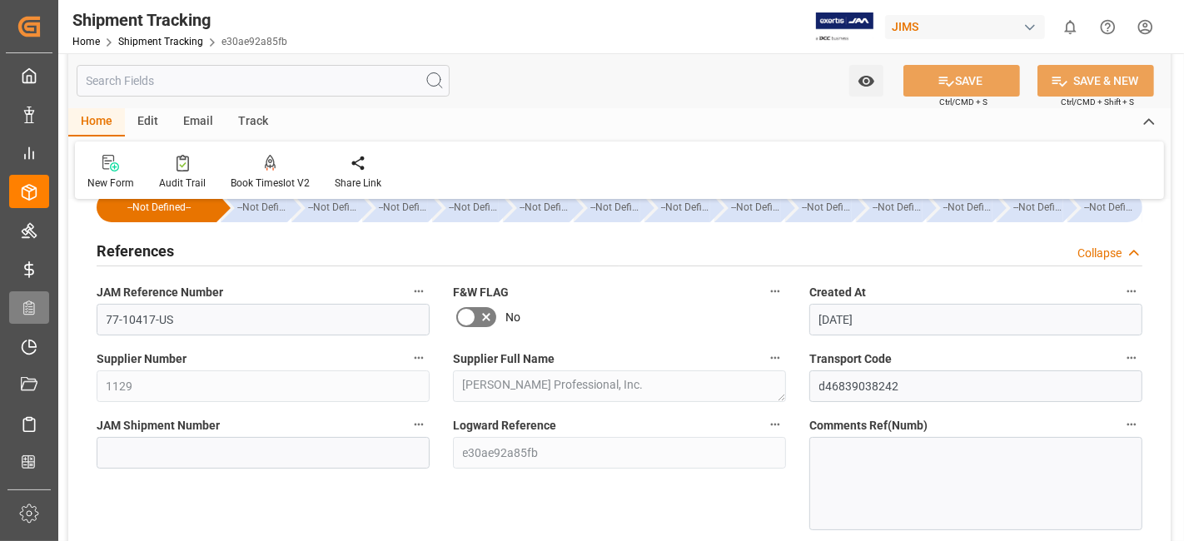
scroll to position [37, 0]
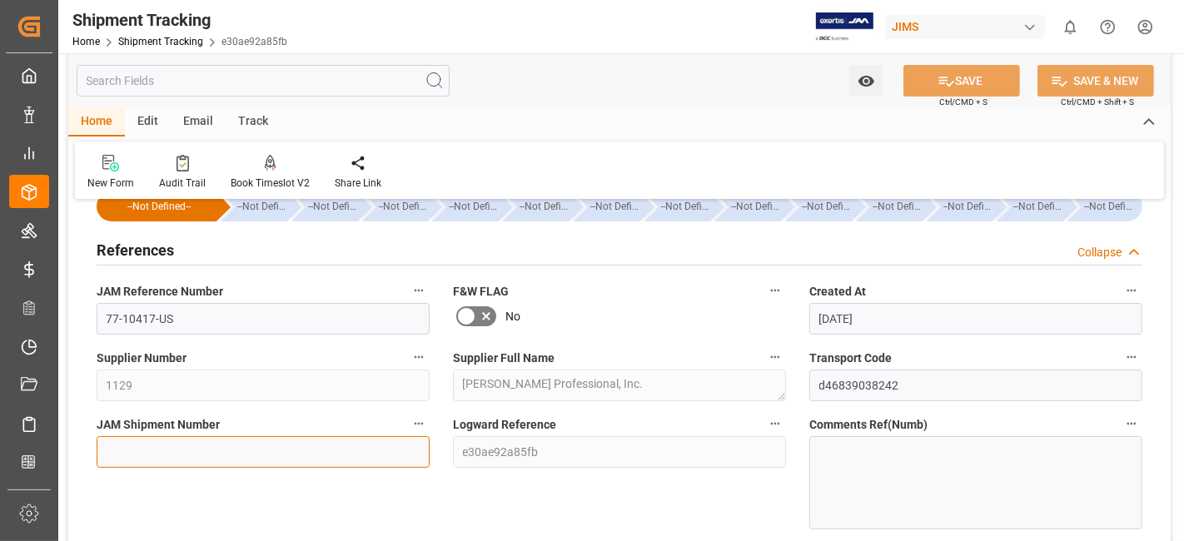
click at [182, 452] on input at bounding box center [263, 452] width 333 height 32
paste input "72818"
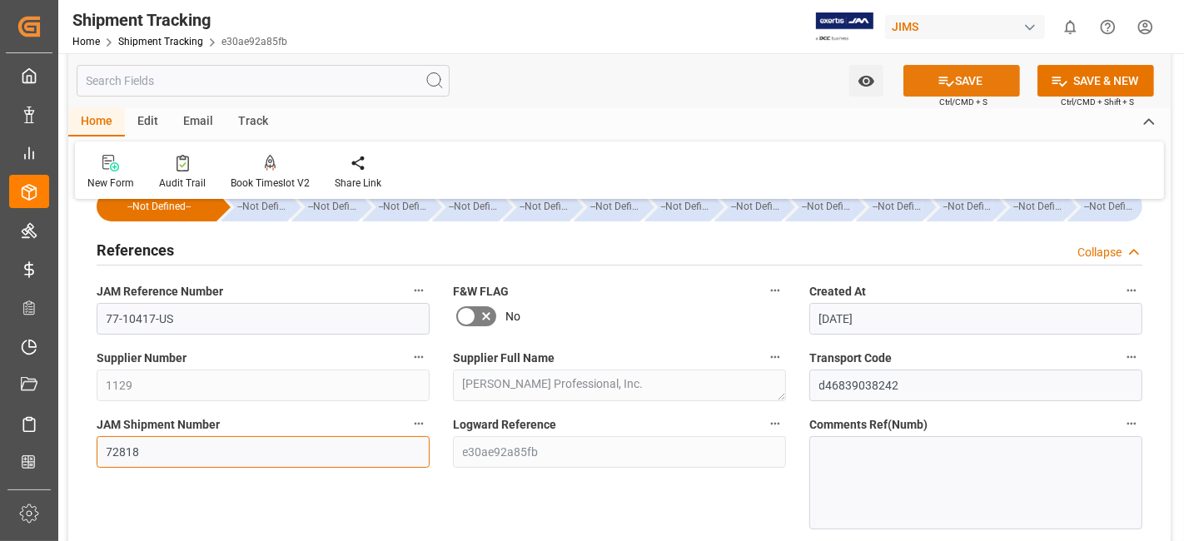
type input "72818"
click at [925, 75] on button "SAVE" at bounding box center [962, 81] width 117 height 32
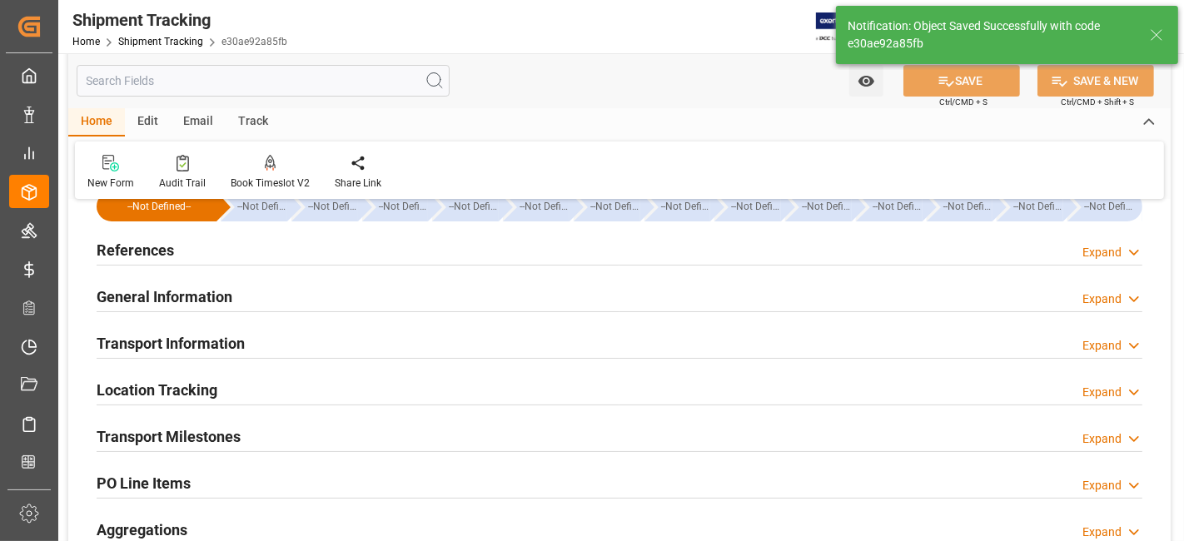
click at [276, 442] on div "Transport Milestones Expand" at bounding box center [620, 436] width 1046 height 32
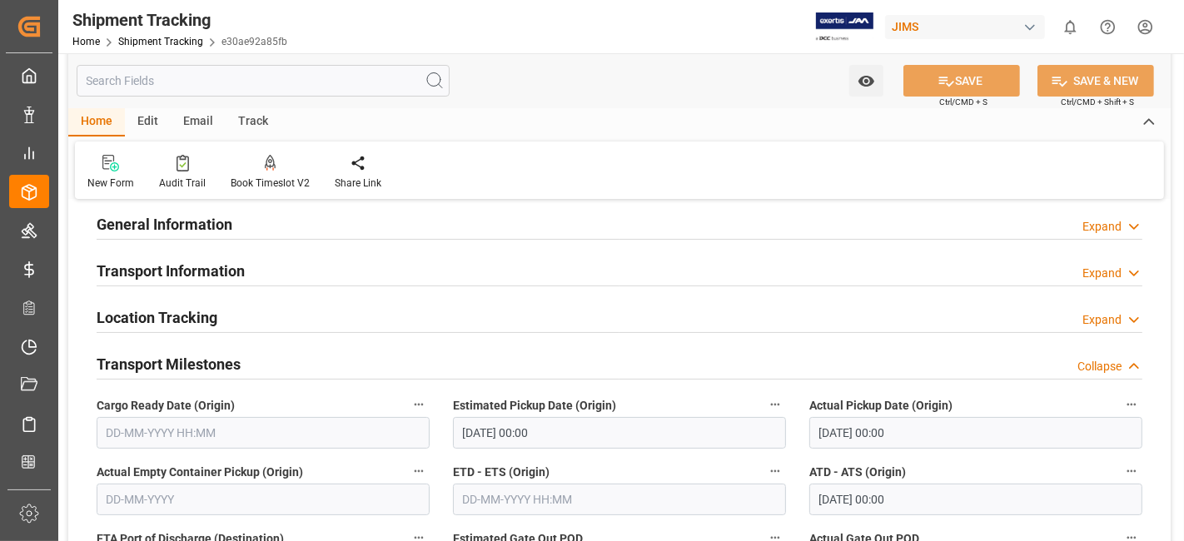
scroll to position [111, 0]
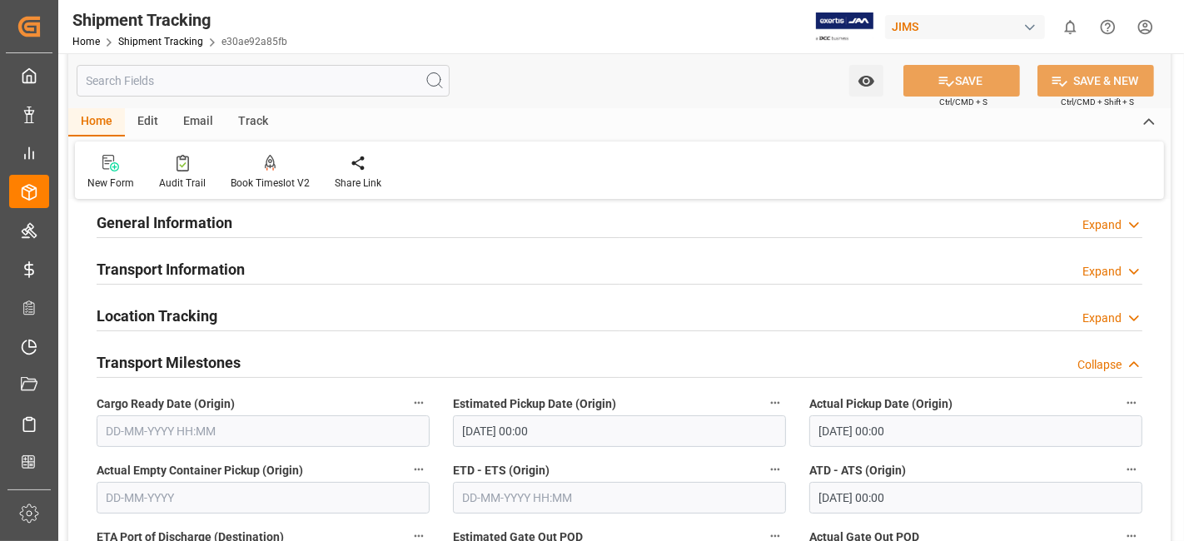
click at [200, 438] on input "text" at bounding box center [263, 432] width 333 height 32
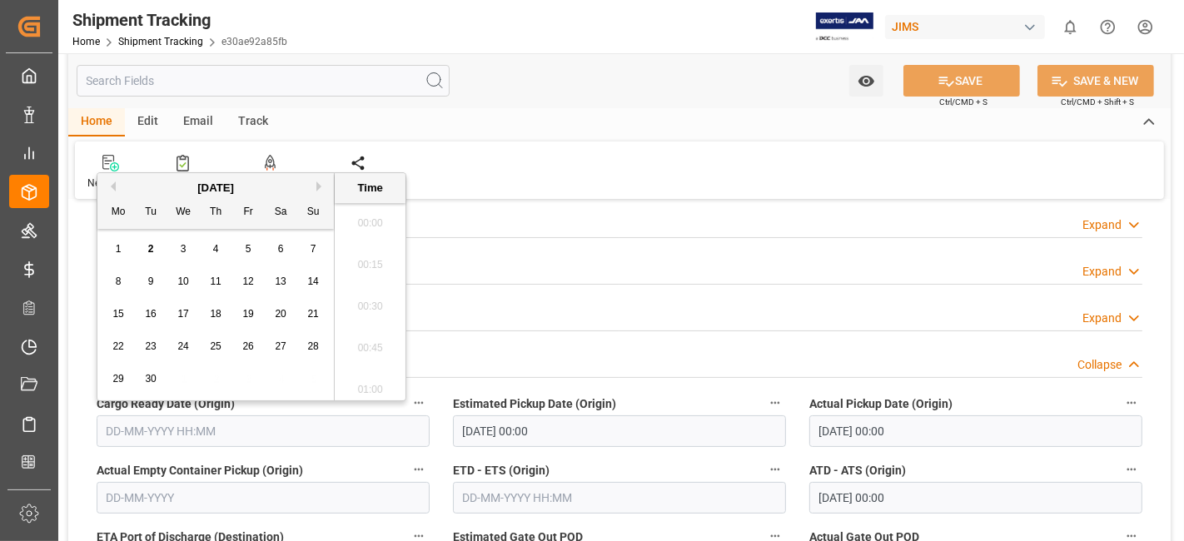
scroll to position [1711, 0]
click at [172, 293] on div "8 9 10 11 12 13 14" at bounding box center [215, 282] width 227 height 32
click at [111, 189] on button "Previous Month" at bounding box center [111, 187] width 10 height 10
click at [246, 381] on span "29" at bounding box center [247, 379] width 11 height 12
type input "29-08-2025 00:00"
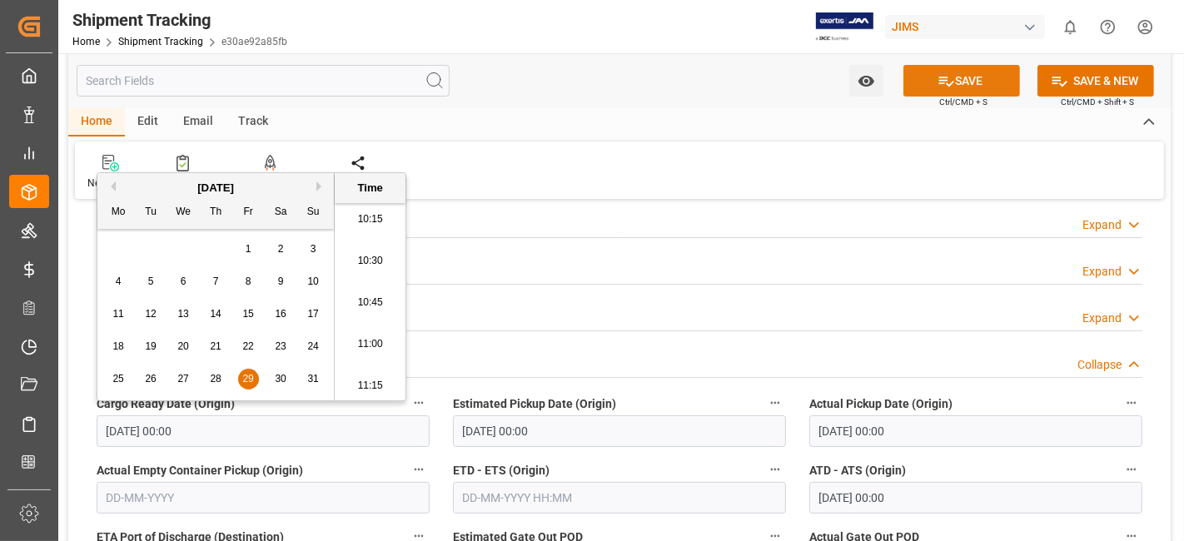
click at [939, 82] on icon at bounding box center [946, 80] width 17 height 17
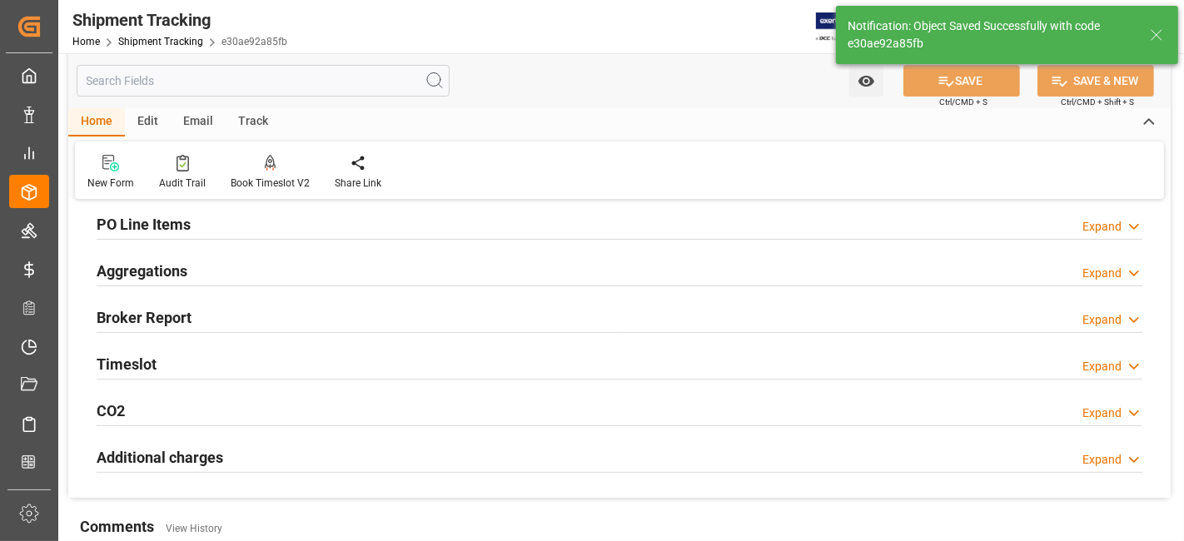
scroll to position [259, 0]
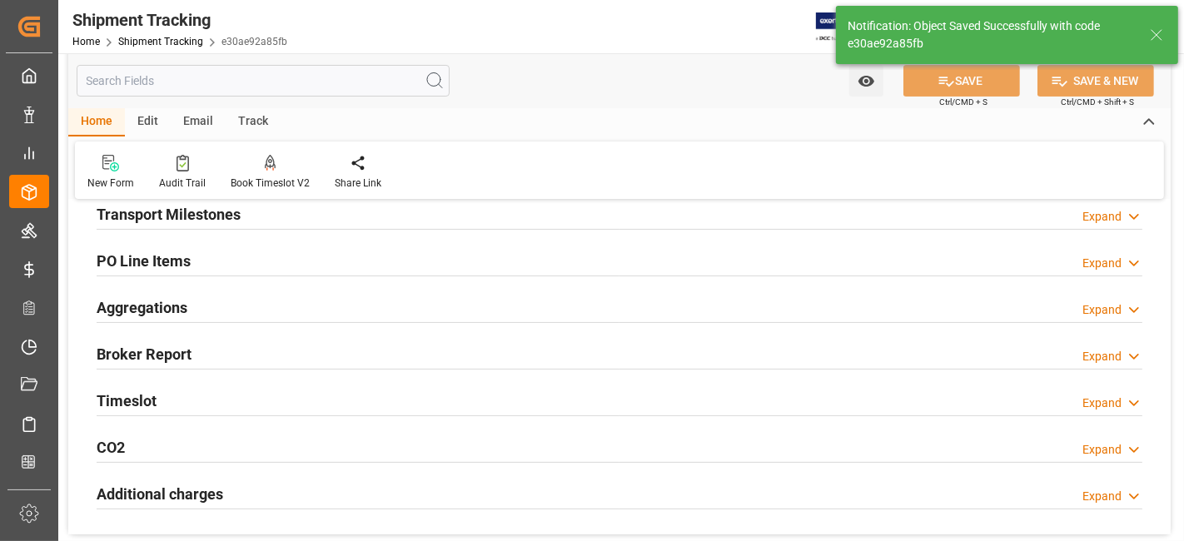
click at [245, 215] on div "Transport Milestones Expand" at bounding box center [620, 213] width 1046 height 32
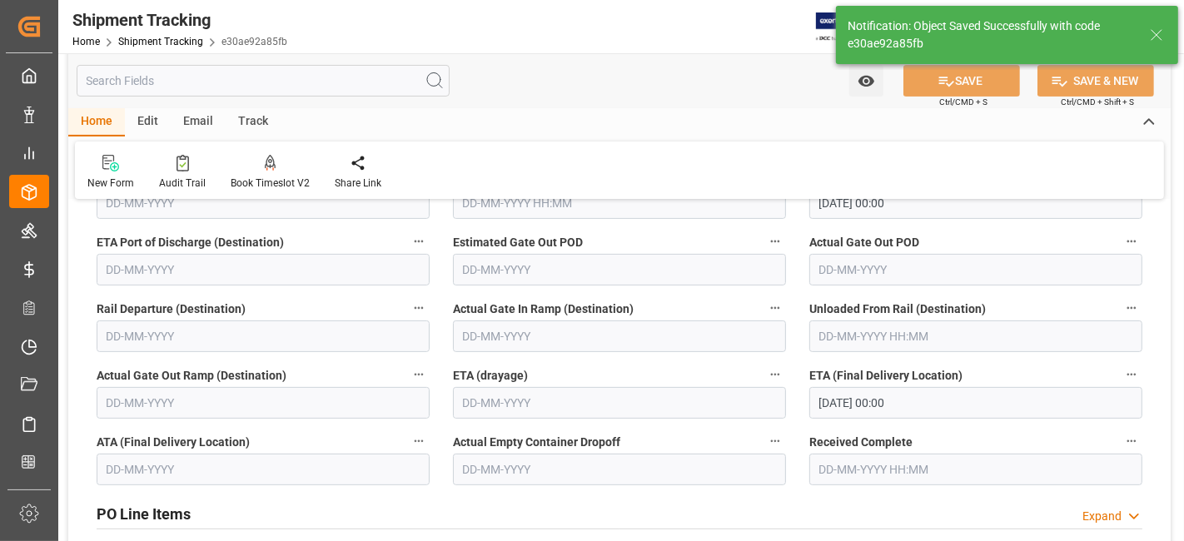
scroll to position [406, 0]
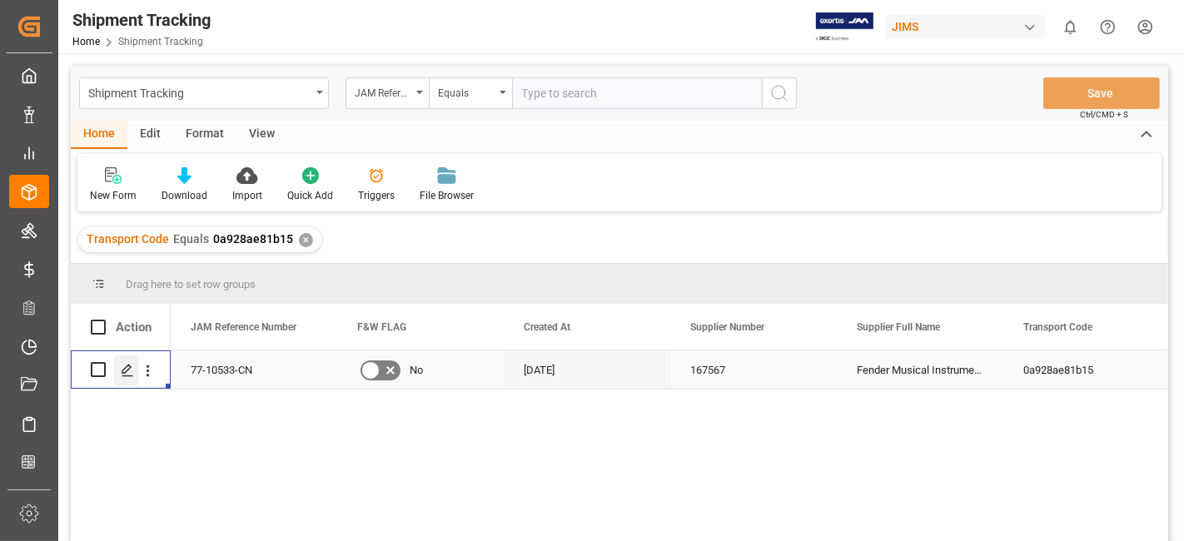
click at [127, 372] on icon "Press SPACE to select this row." at bounding box center [127, 370] width 13 height 13
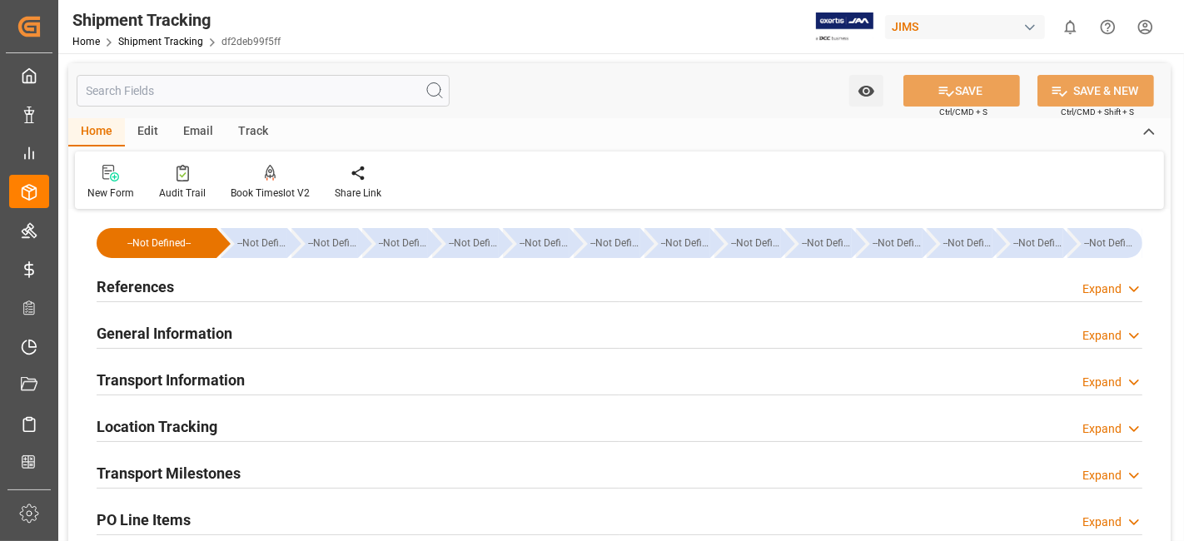
click at [197, 470] on h2 "Transport Milestones" at bounding box center [169, 473] width 144 height 22
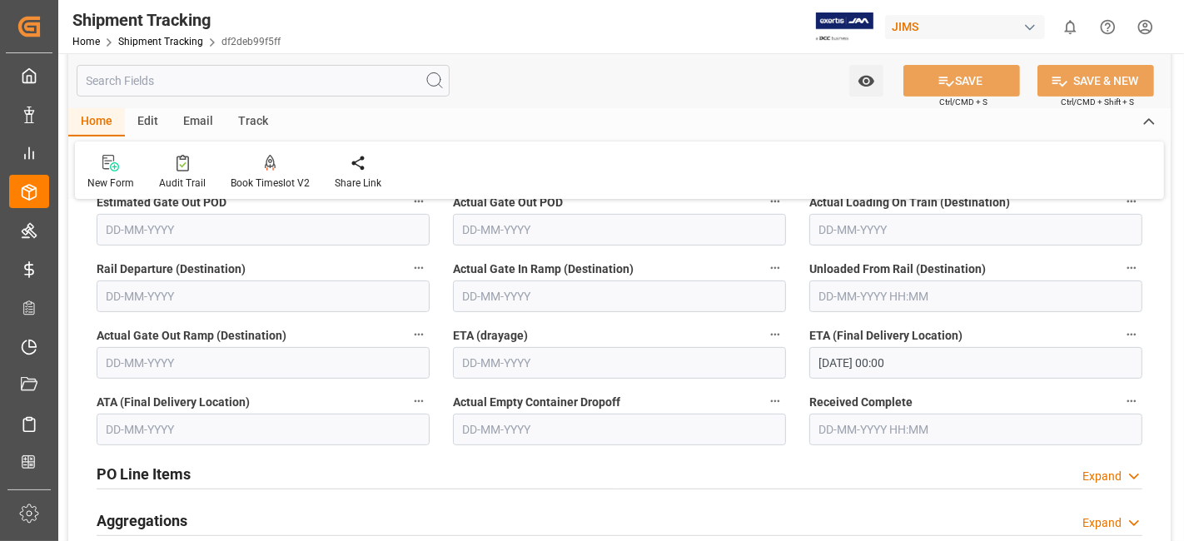
scroll to position [518, 0]
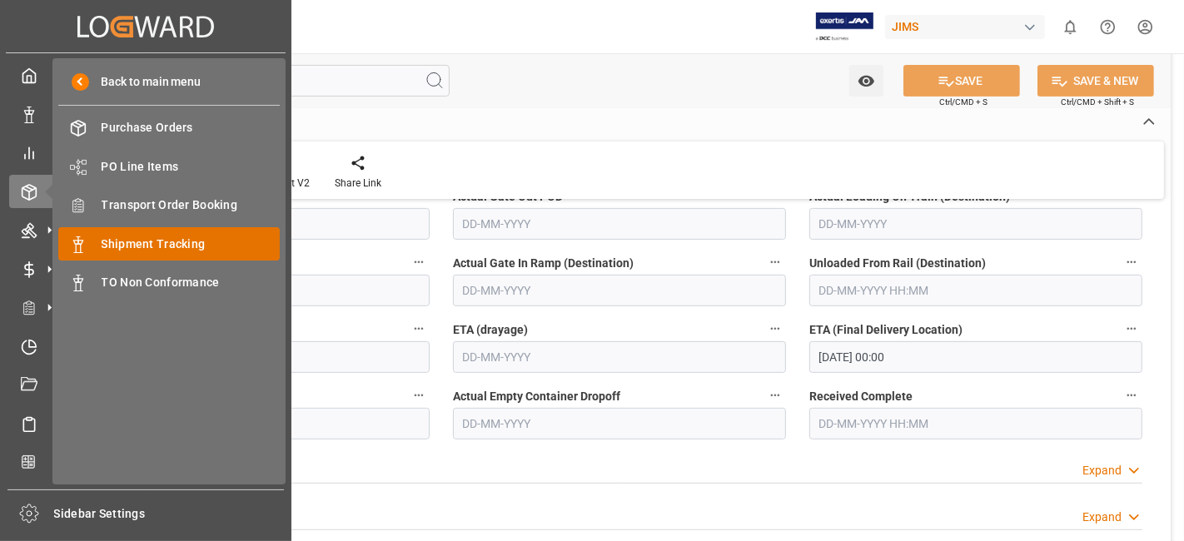
click at [202, 242] on span "Shipment Tracking" at bounding box center [191, 244] width 179 height 17
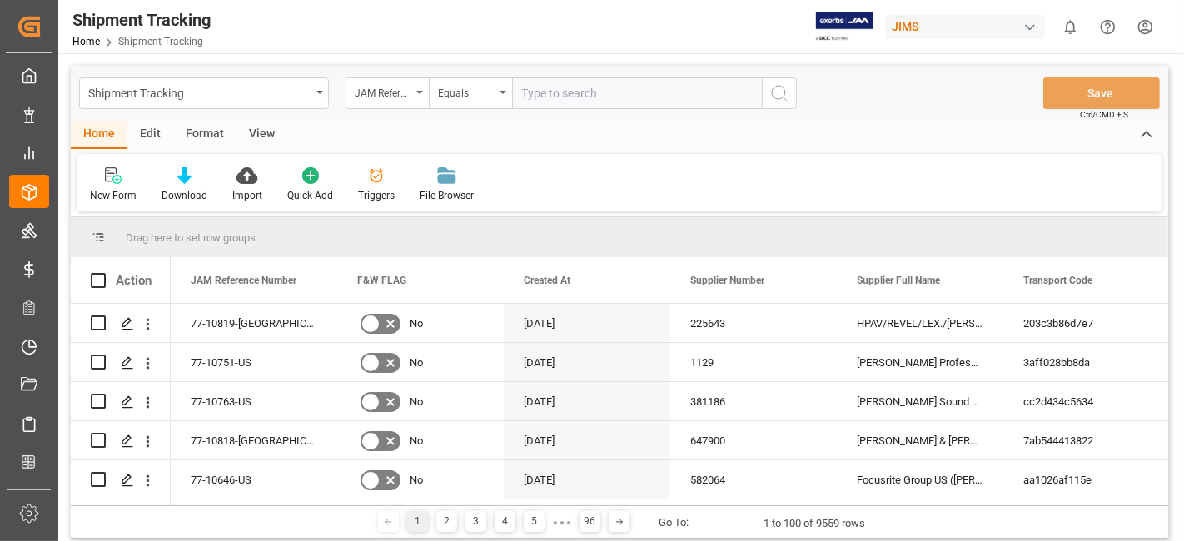
click at [540, 94] on input "text" at bounding box center [637, 93] width 250 height 32
type input "77-10711-CN"
click at [774, 101] on icon "search button" at bounding box center [779, 93] width 20 height 20
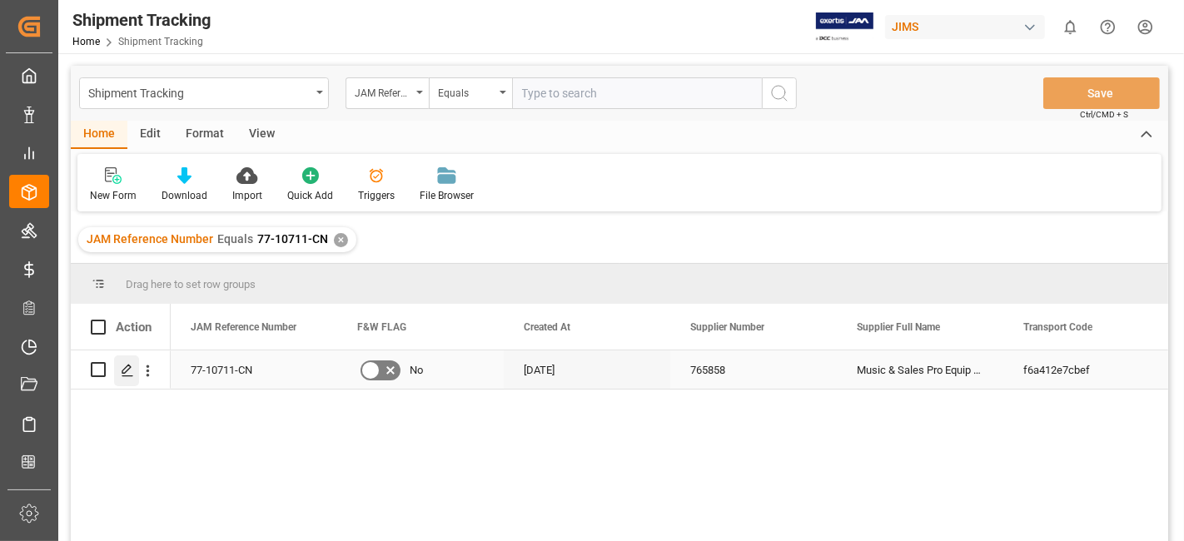
click at [118, 377] on div "Press SPACE to select this row." at bounding box center [126, 371] width 25 height 31
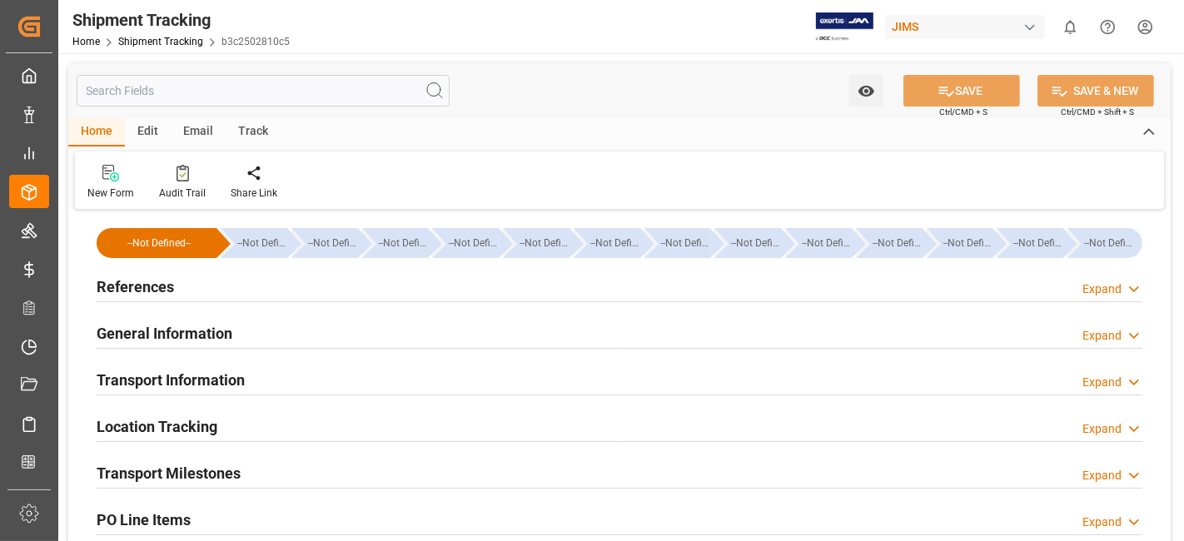
type input "[DATE] 00:00"
click at [227, 470] on h2 "Transport Milestones" at bounding box center [169, 473] width 144 height 22
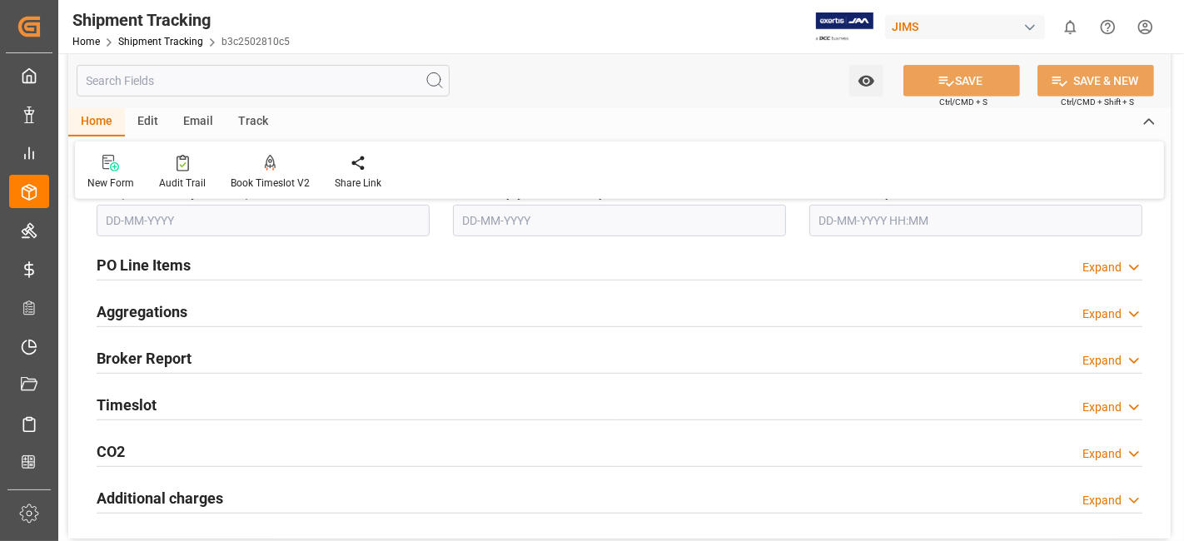
scroll to position [814, 0]
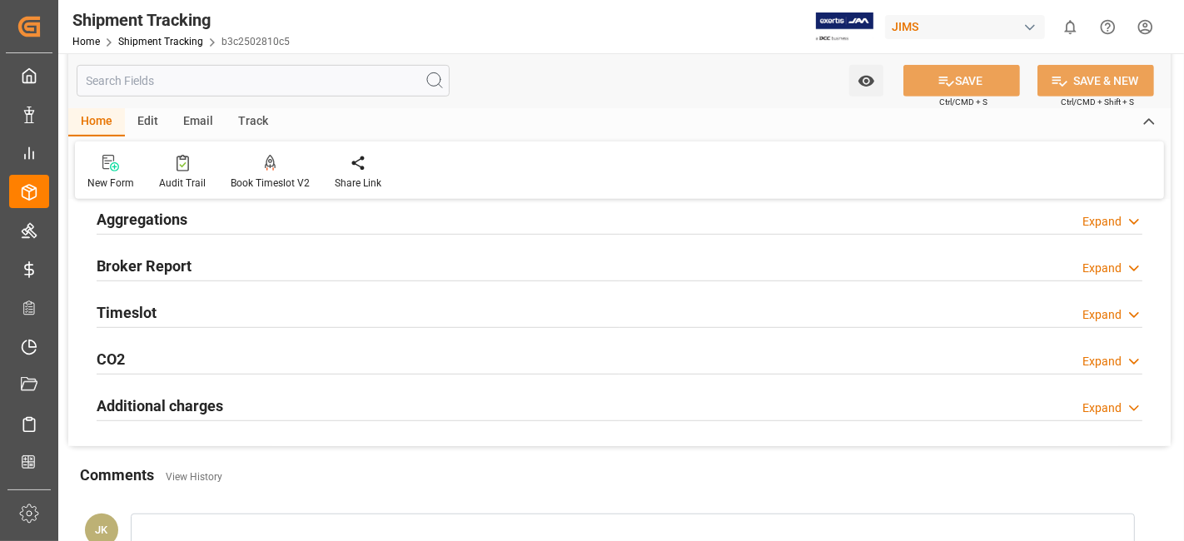
click at [154, 260] on h2 "Broker Report" at bounding box center [144, 266] width 95 height 22
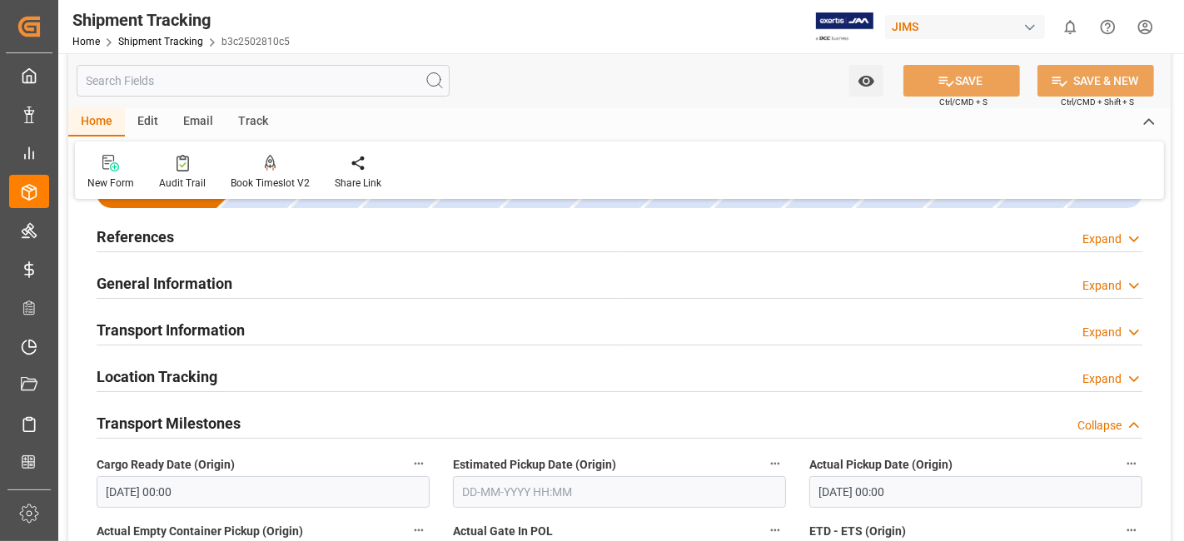
scroll to position [0, 0]
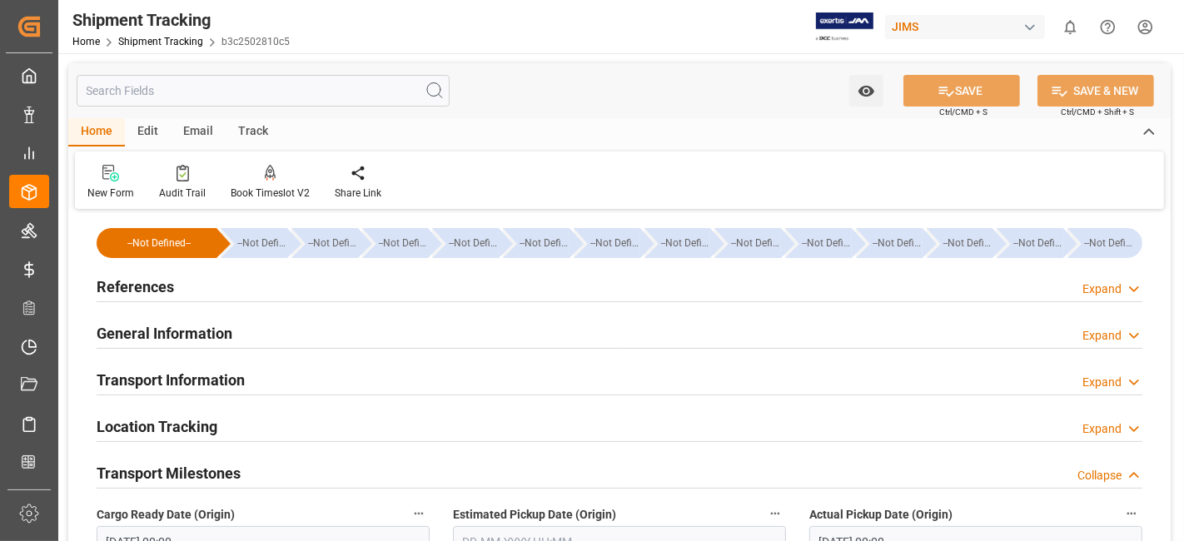
click at [159, 293] on h2 "References" at bounding box center [135, 287] width 77 height 22
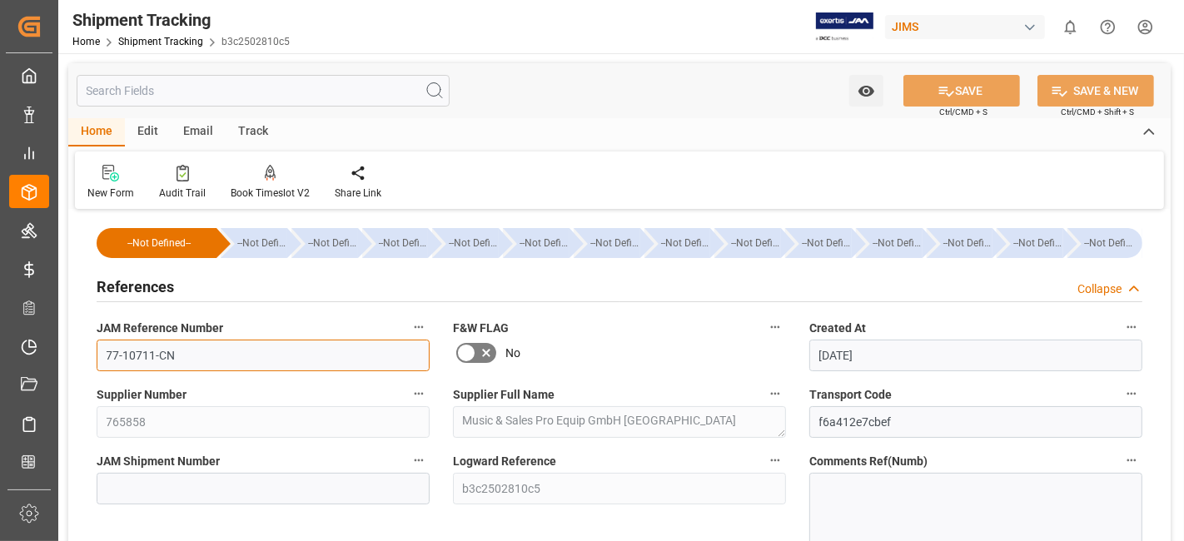
drag, startPoint x: 196, startPoint y: 356, endPoint x: 79, endPoint y: 353, distance: 116.6
